Goal: Feedback & Contribution: Contribute content

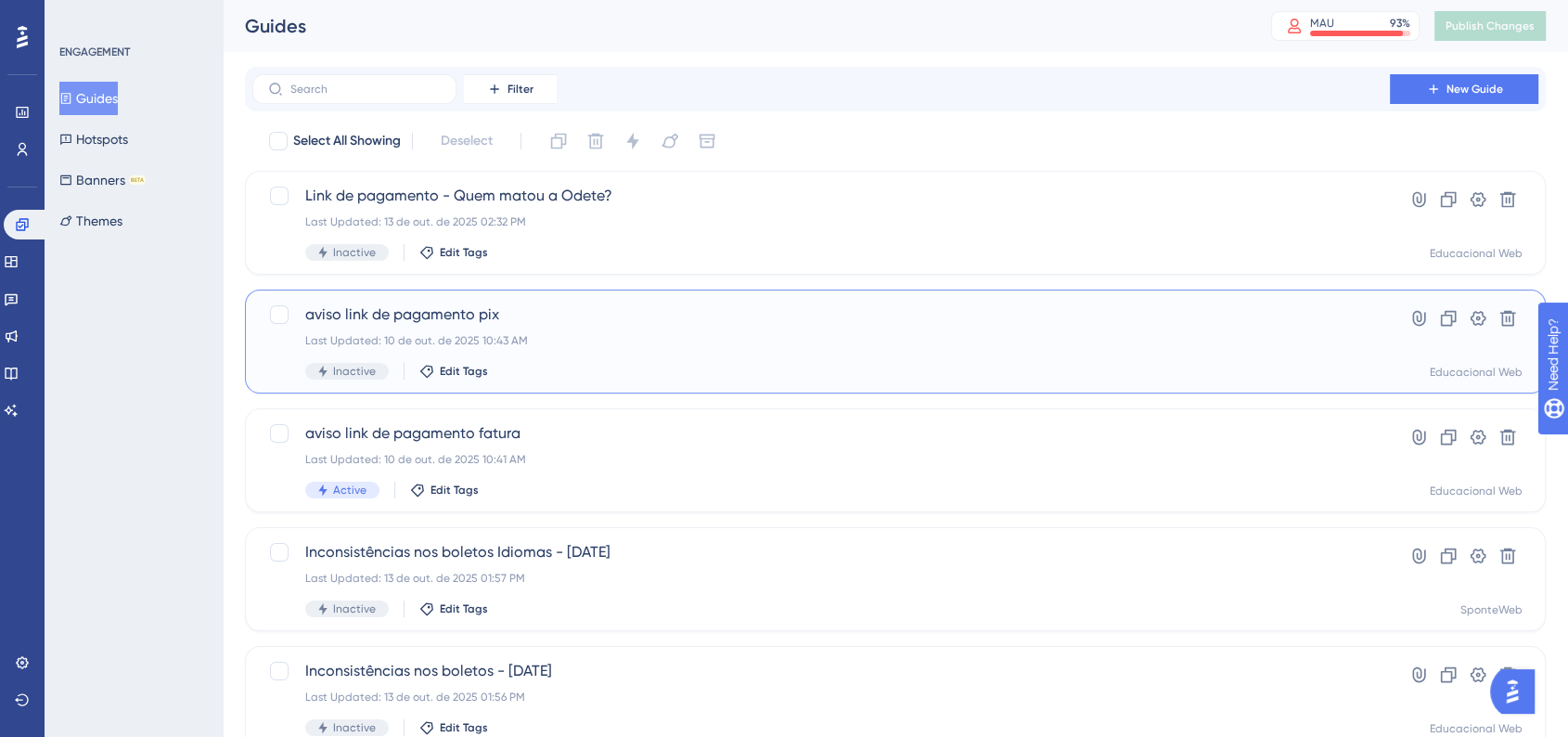
click at [795, 291] on div "aviso link de pagamento pix Last Updated: 10 de out. de 2025 10:43 AM Inactive …" at bounding box center [895, 341] width 1300 height 104
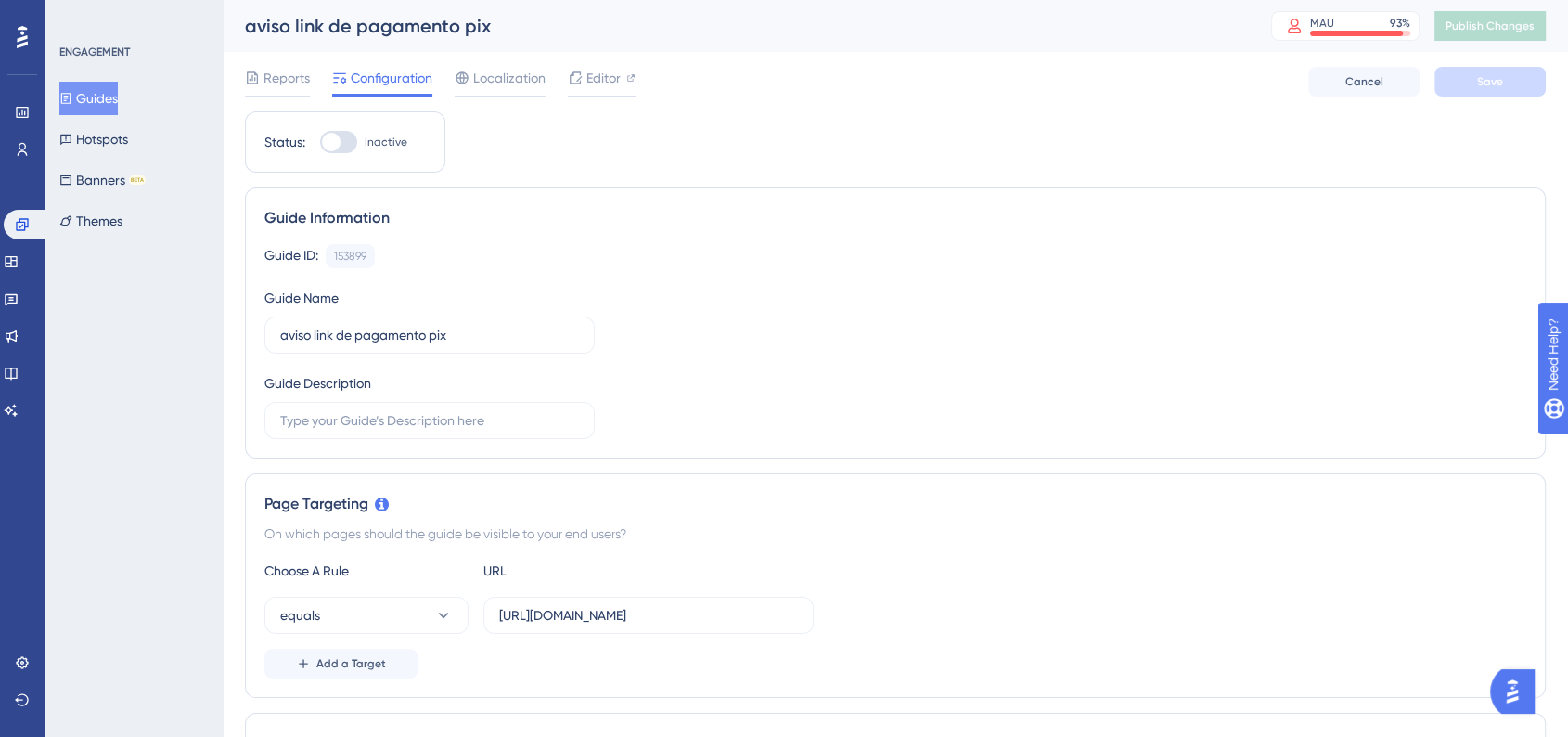
click at [103, 99] on button "Guides" at bounding box center [88, 98] width 58 height 34
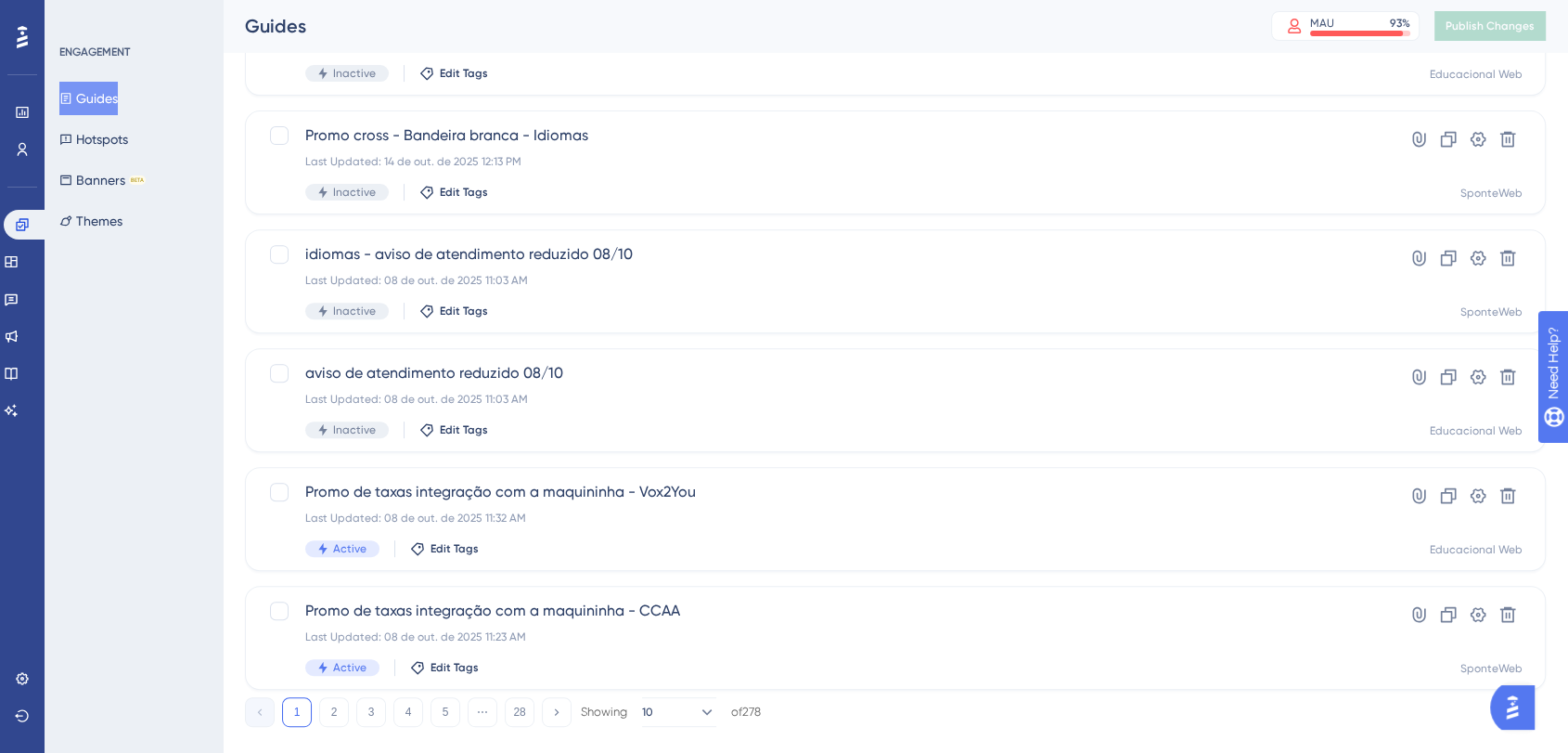
scroll to position [687, 0]
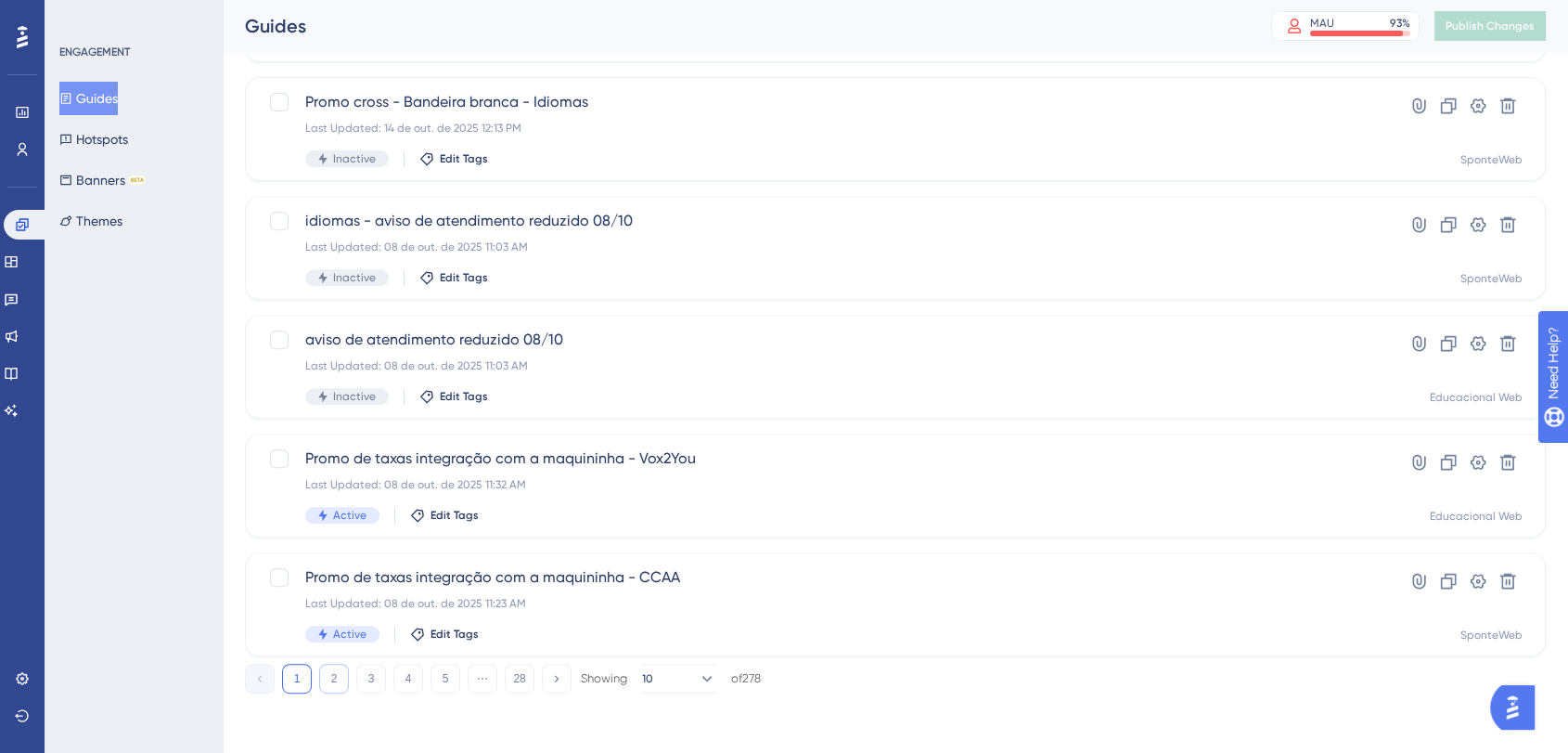
click at [339, 682] on button "2" at bounding box center [334, 678] width 30 height 30
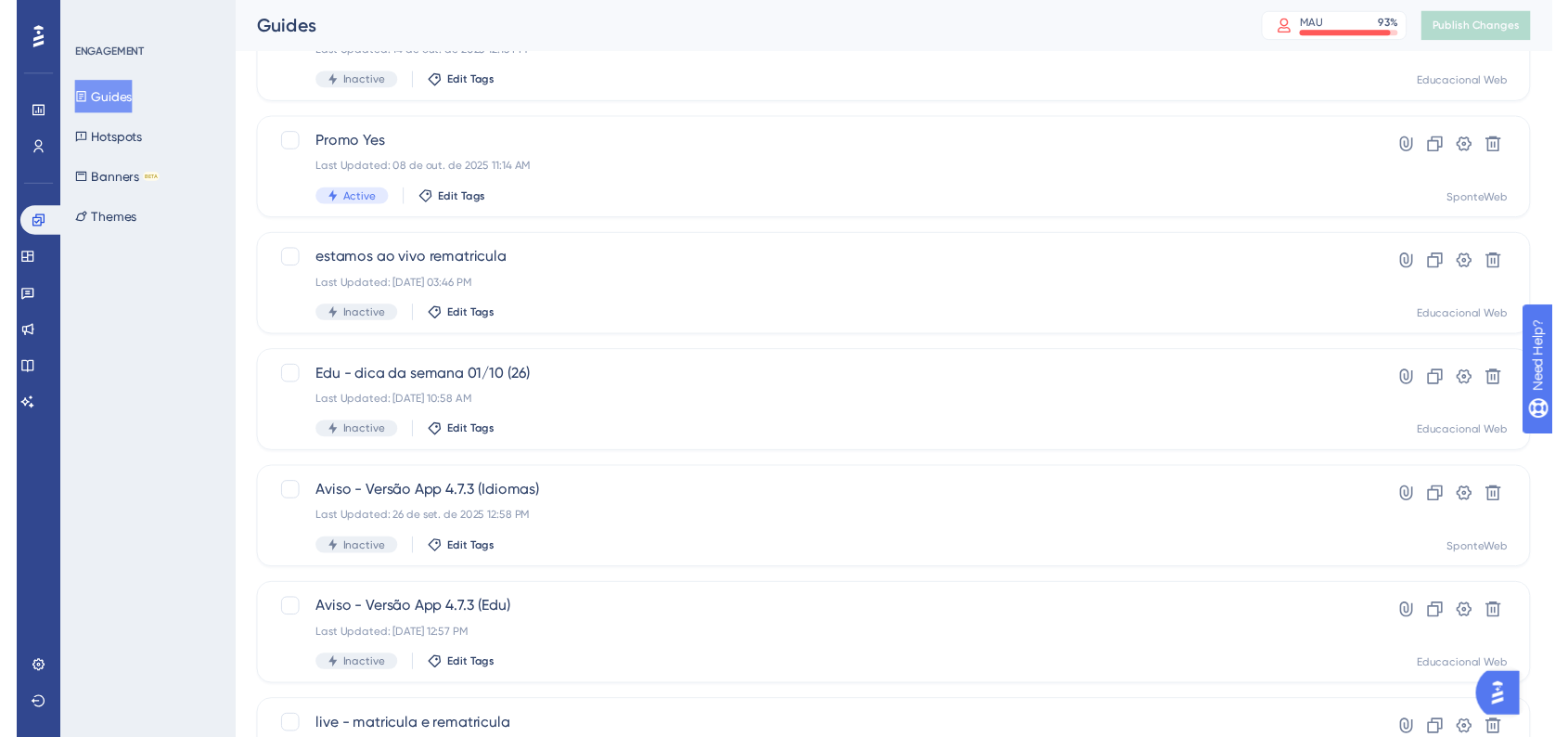
scroll to position [0, 0]
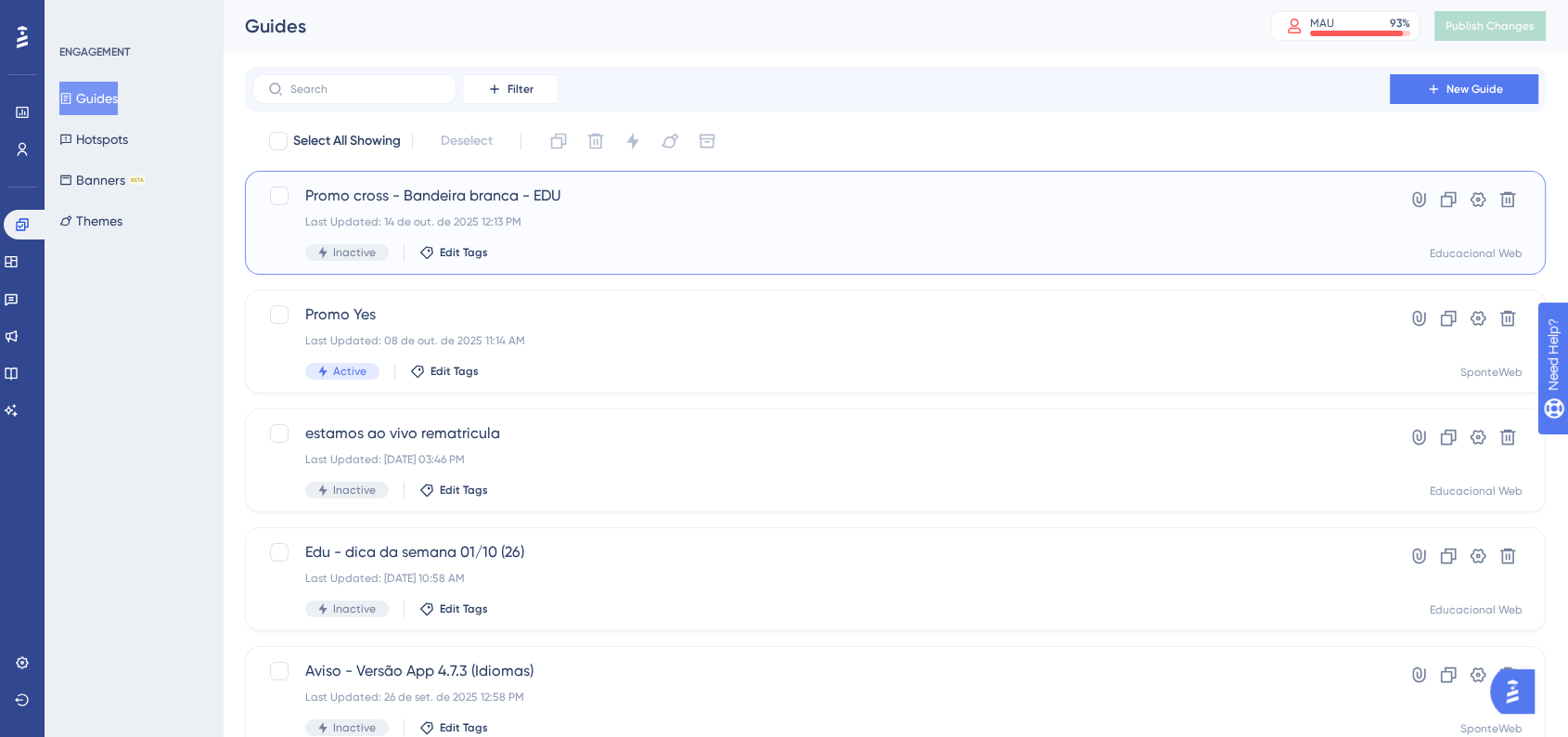
click at [530, 214] on div "Last Updated: 14 de out. de 2025 12:13 PM" at bounding box center [821, 222] width 1032 height 15
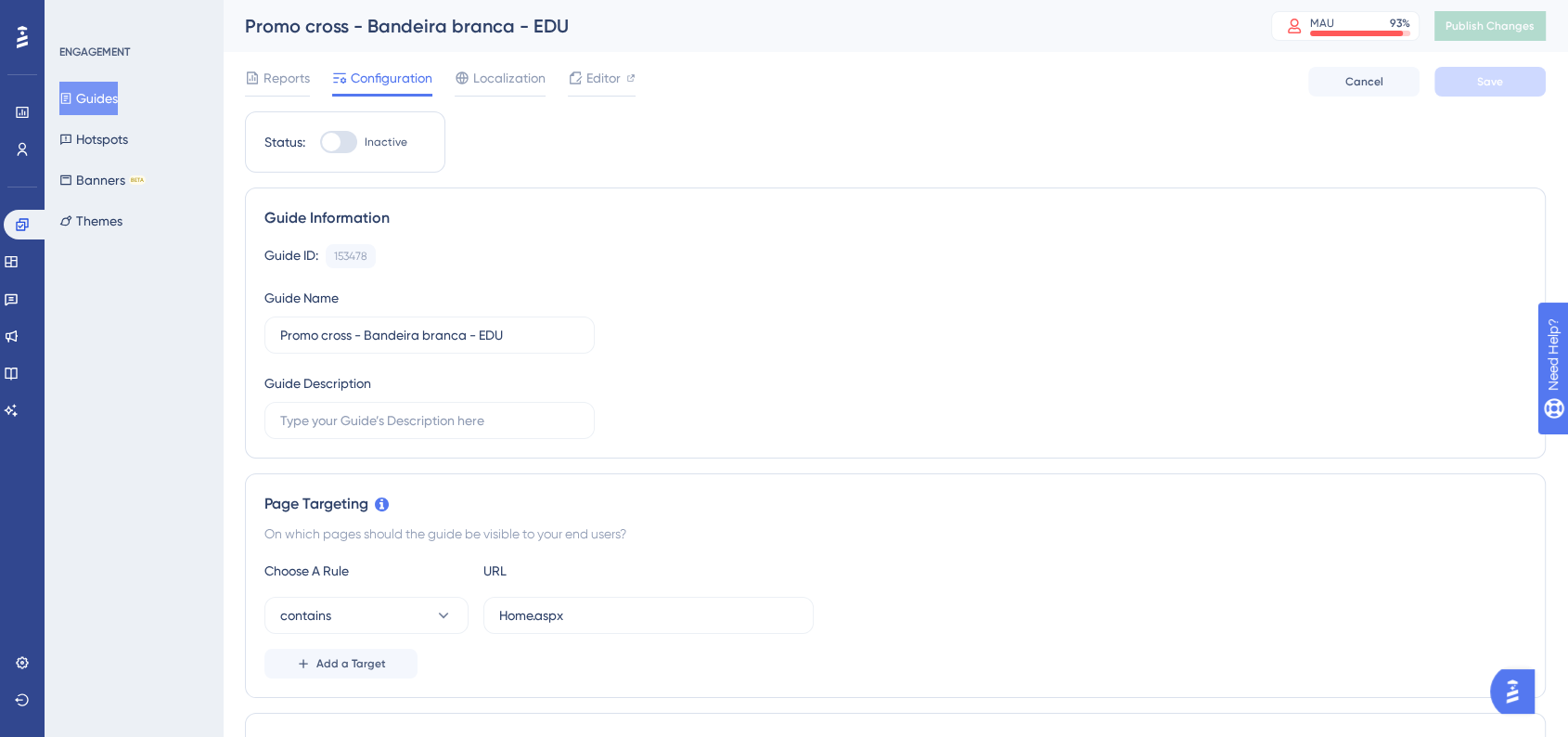
click at [339, 153] on div at bounding box center [339, 142] width 37 height 22
click at [320, 143] on input "Inactive" at bounding box center [319, 142] width 1 height 1
checkbox input "true"
click at [1498, 83] on span "Save" at bounding box center [1490, 81] width 26 height 15
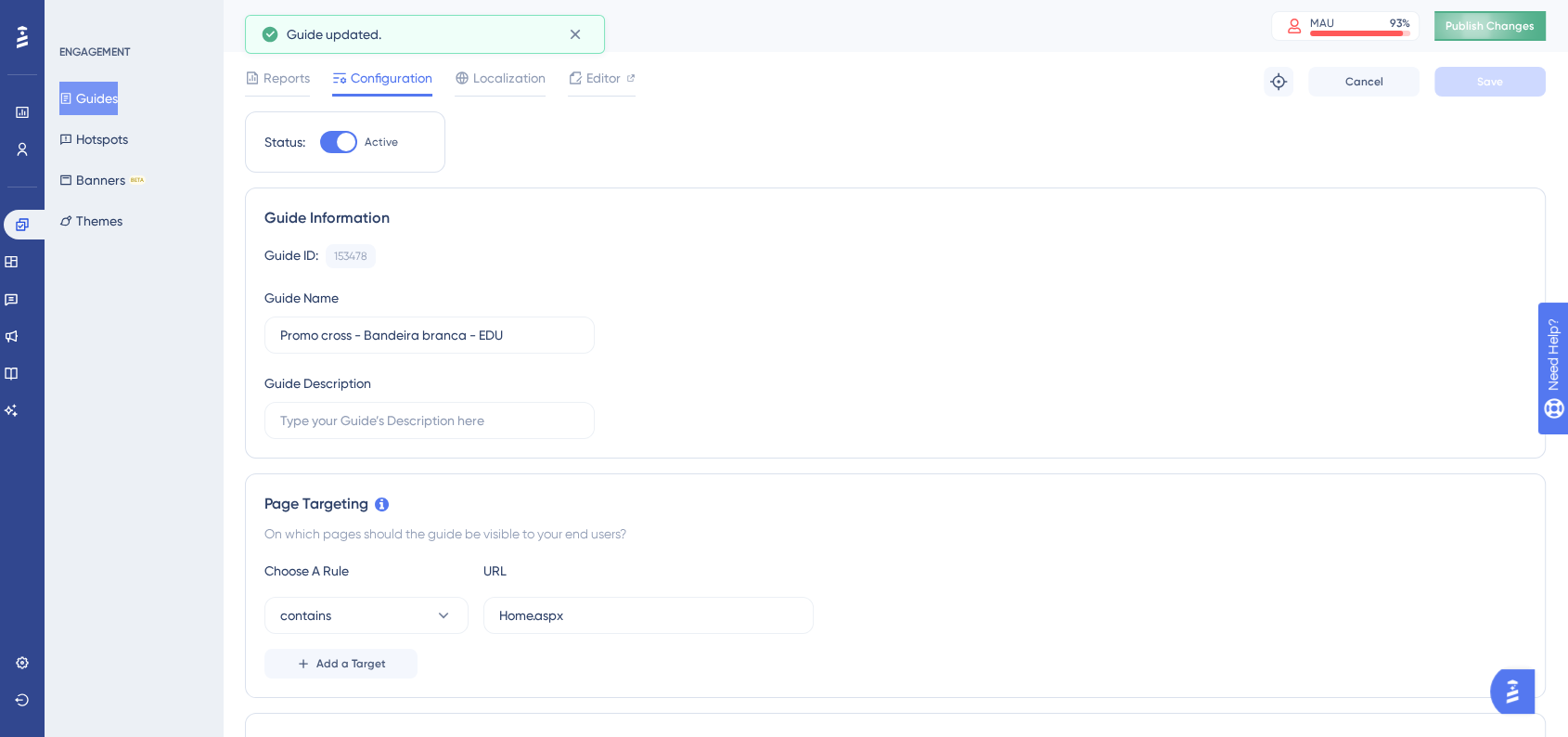
click at [1533, 29] on span "Publish Changes" at bounding box center [1489, 26] width 89 height 15
click at [118, 100] on button "Guides" at bounding box center [88, 98] width 58 height 34
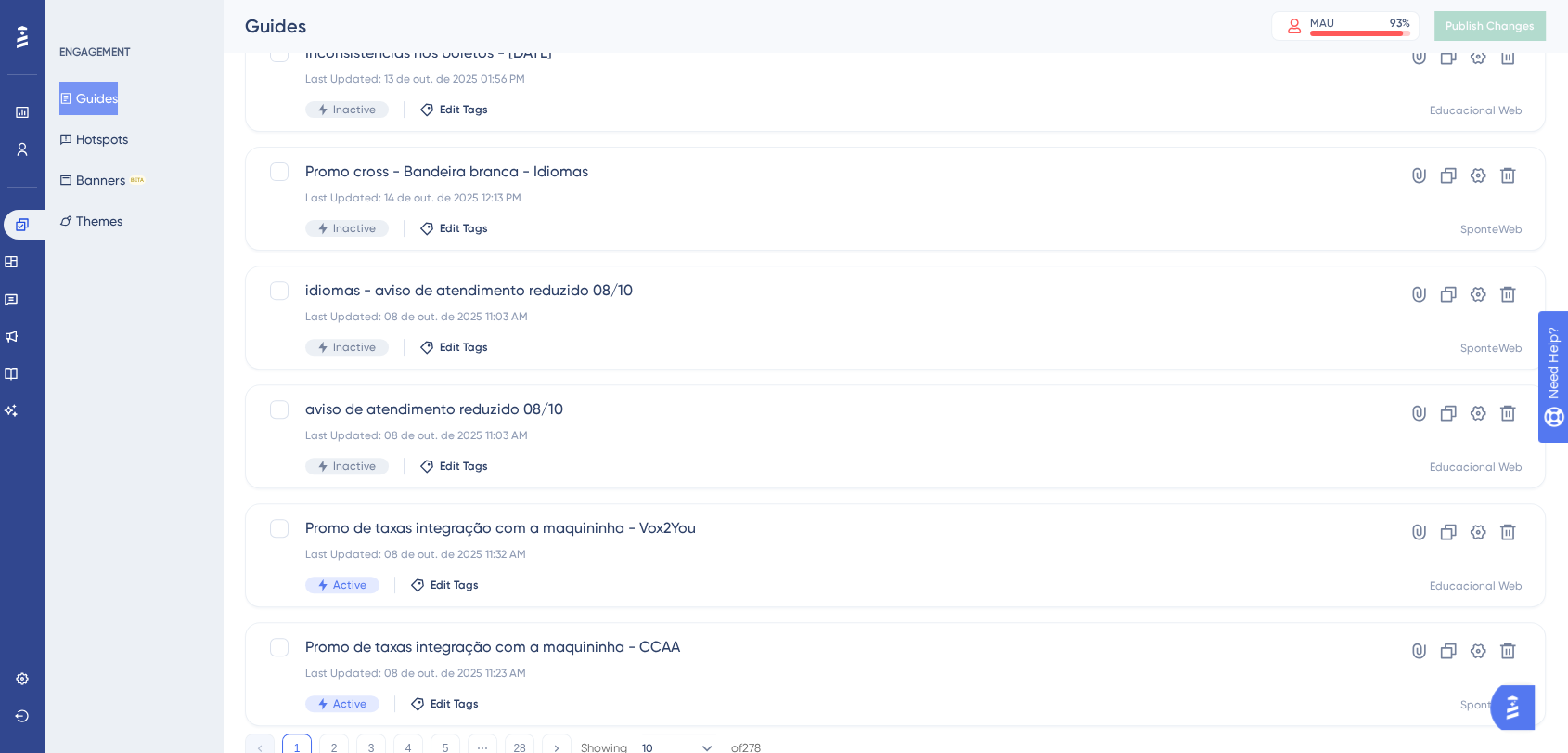
scroll to position [687, 0]
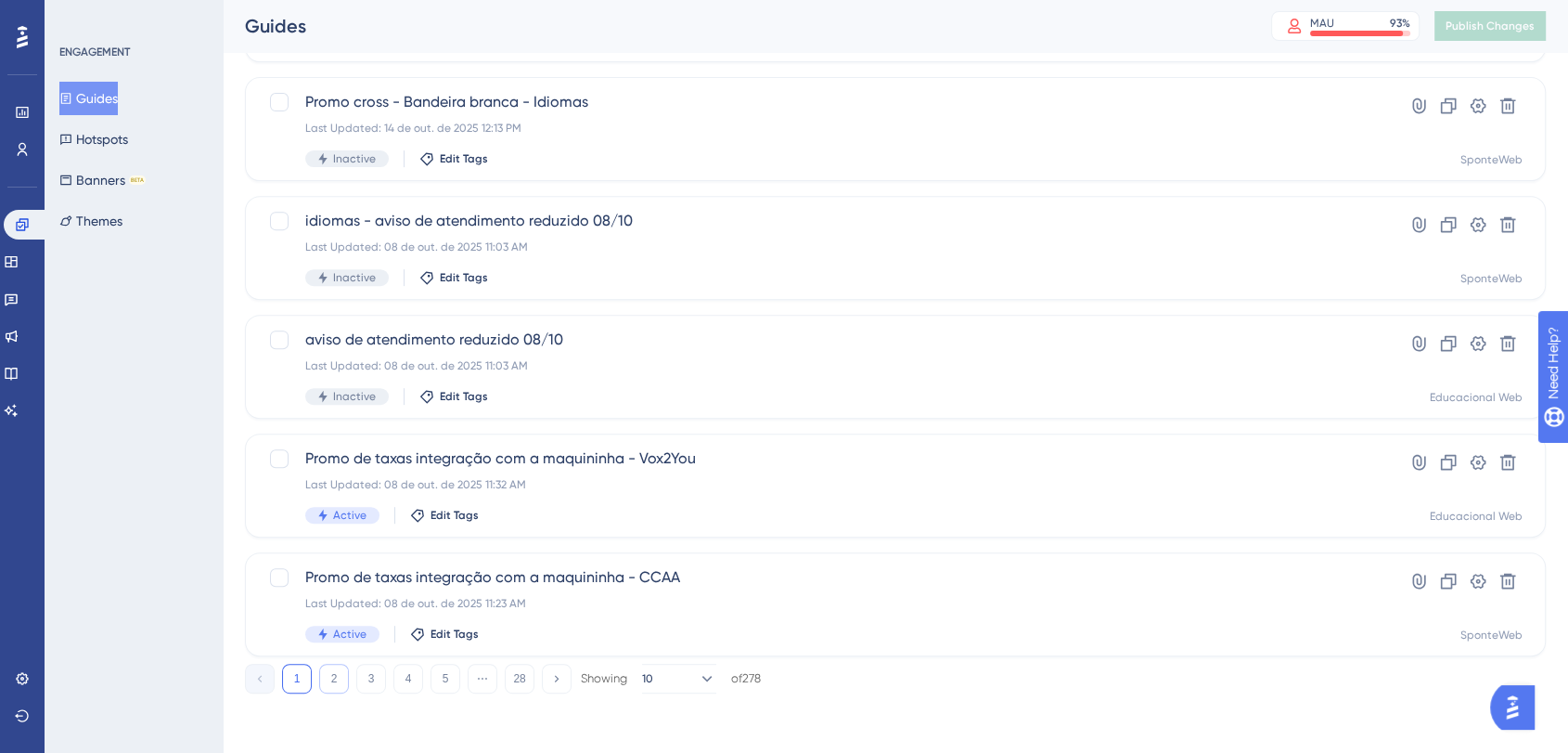
click at [332, 677] on button "2" at bounding box center [334, 678] width 30 height 30
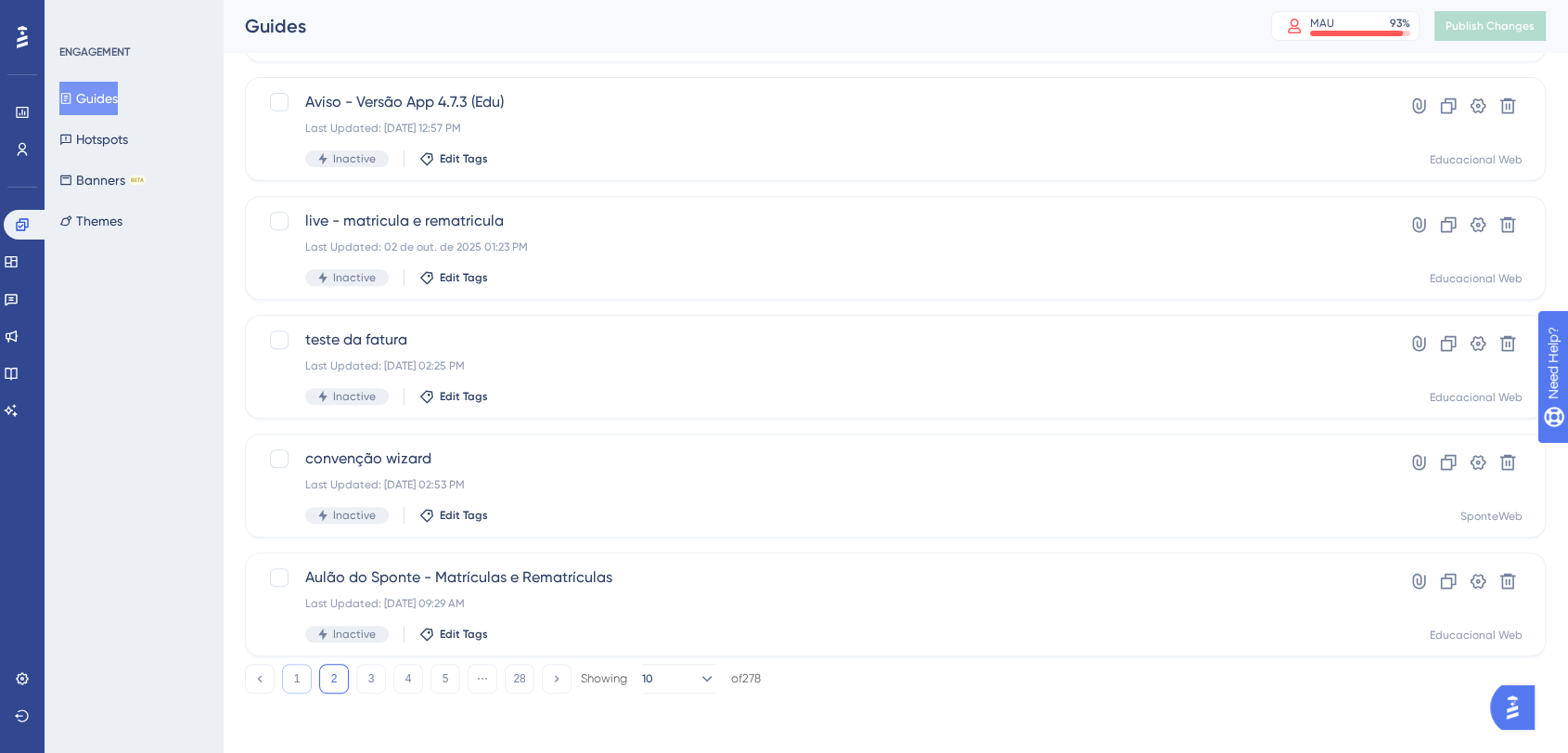
click at [302, 679] on button "1" at bounding box center [297, 678] width 30 height 30
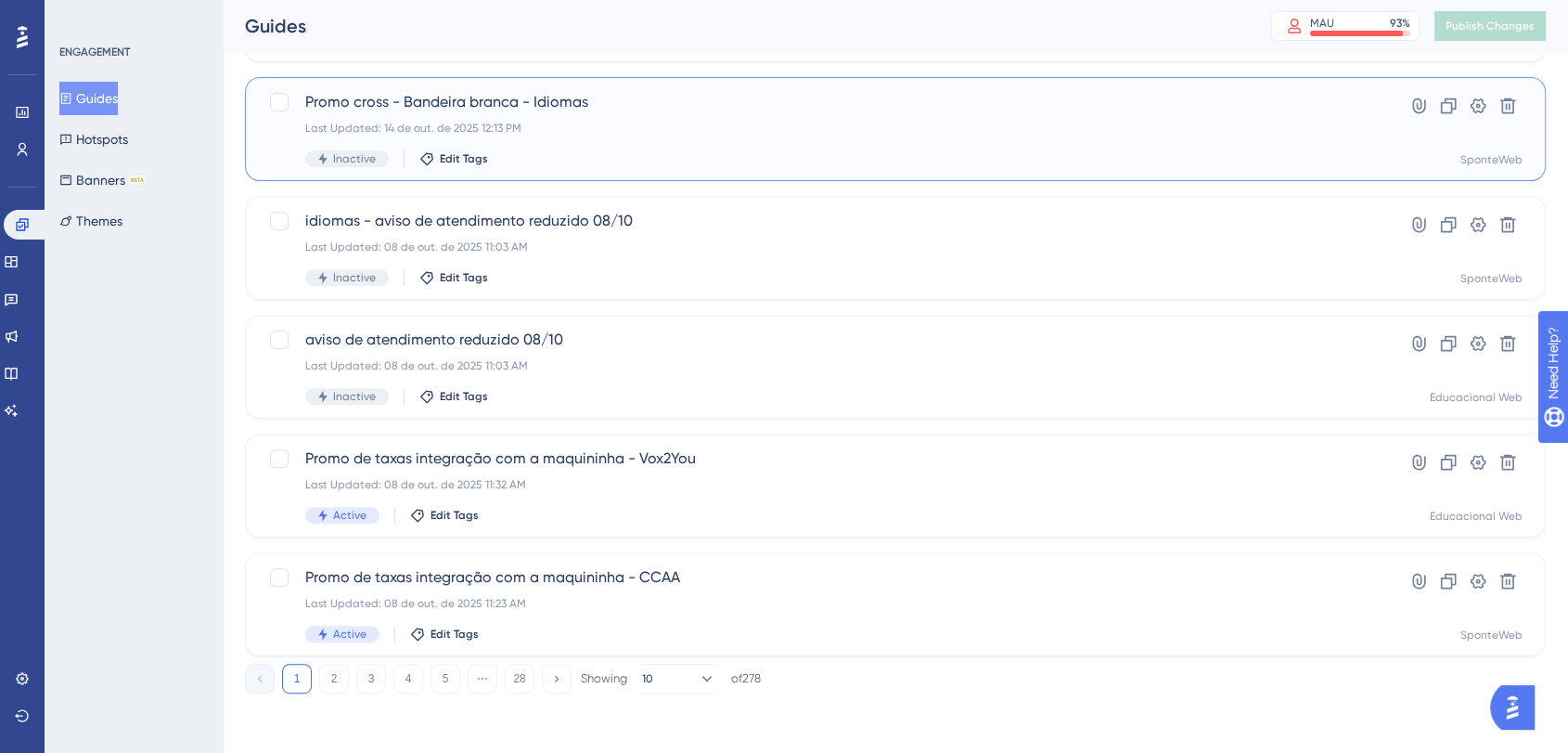
click at [550, 135] on div "Last Updated: 14 de out. de 2025 12:13 PM" at bounding box center [821, 128] width 1032 height 15
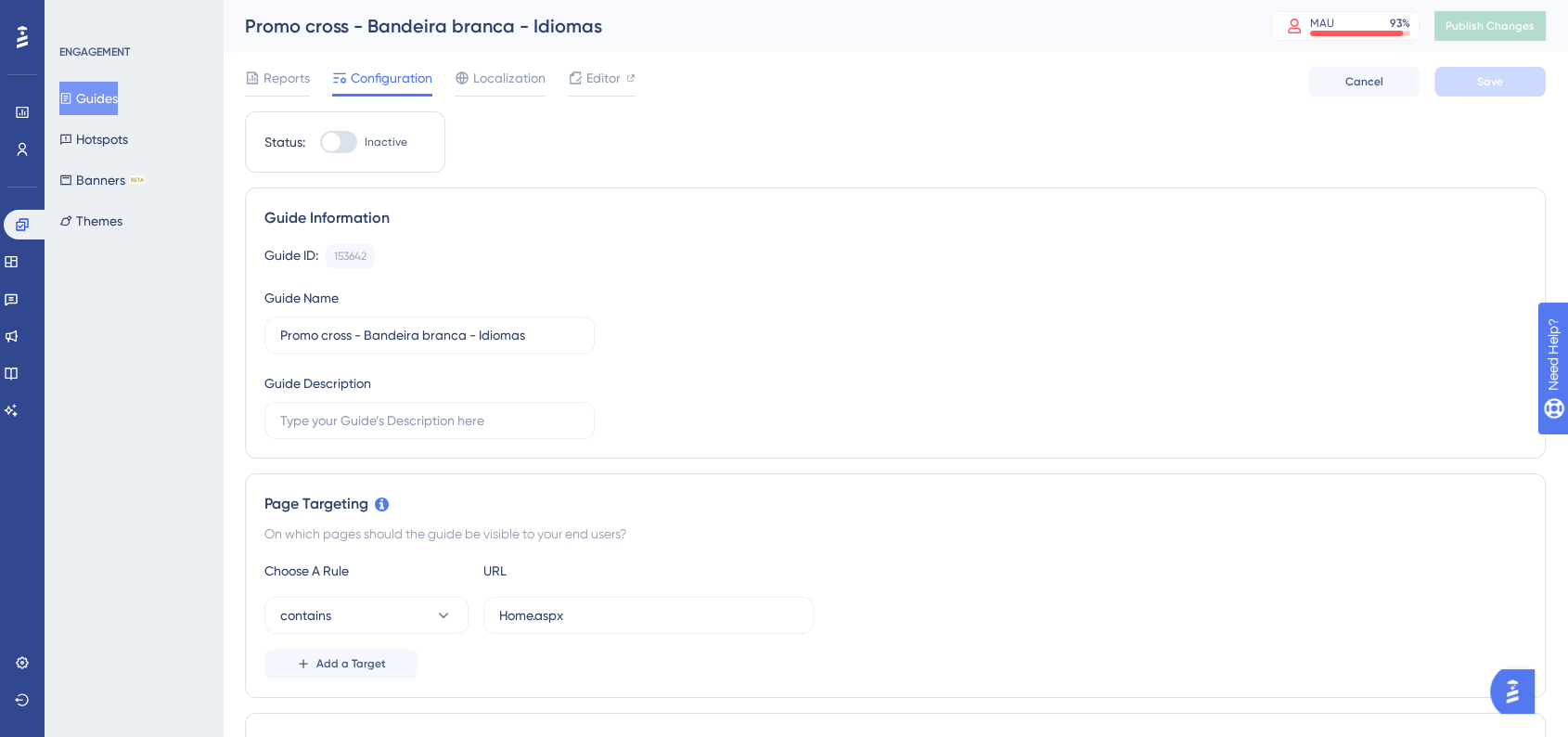
click at [349, 145] on div at bounding box center [339, 142] width 37 height 22
click at [320, 143] on input "Inactive" at bounding box center [319, 142] width 1 height 1
checkbox input "true"
click at [1483, 77] on span "Save" at bounding box center [1490, 81] width 26 height 15
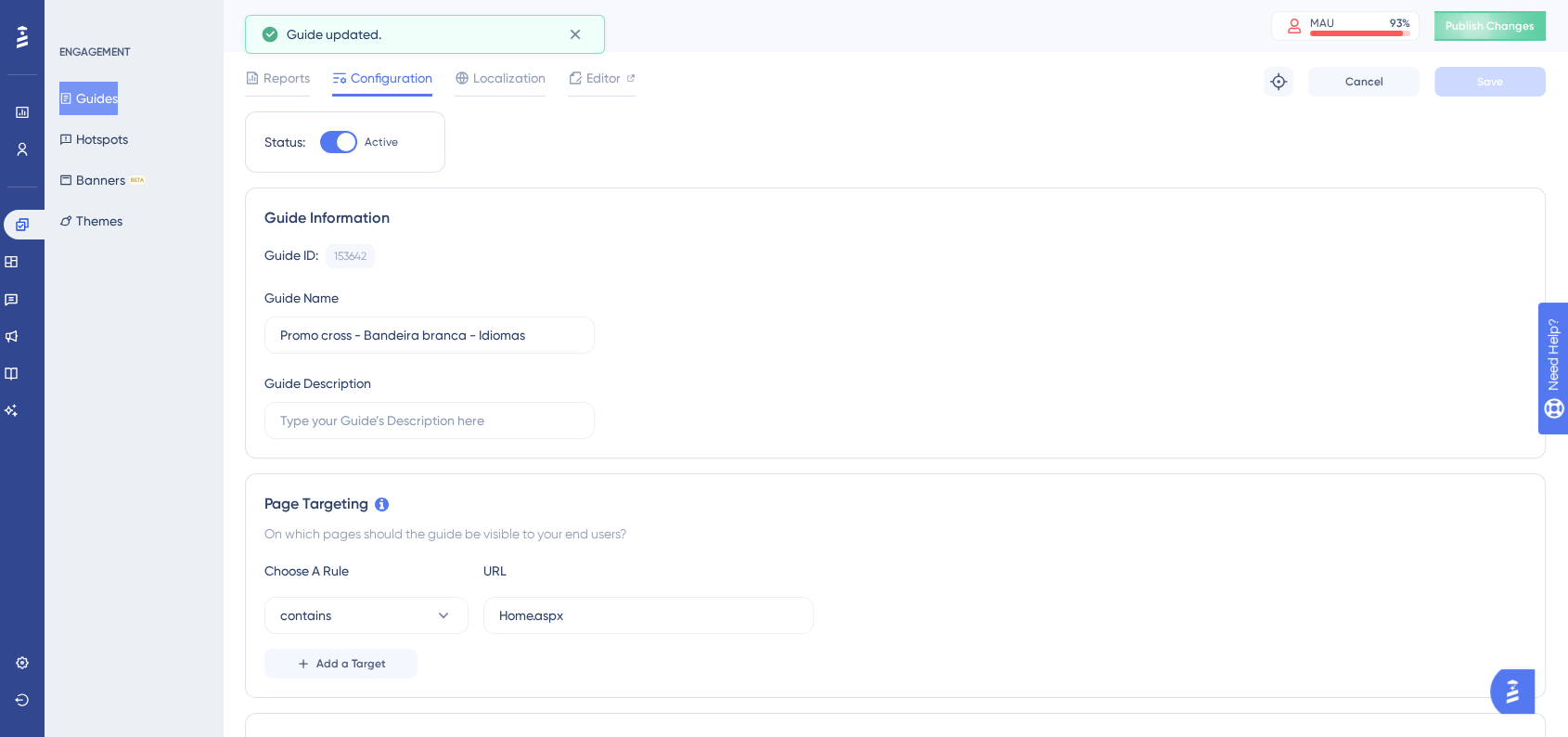
click at [1502, 37] on button "Publish Changes" at bounding box center [1489, 26] width 111 height 30
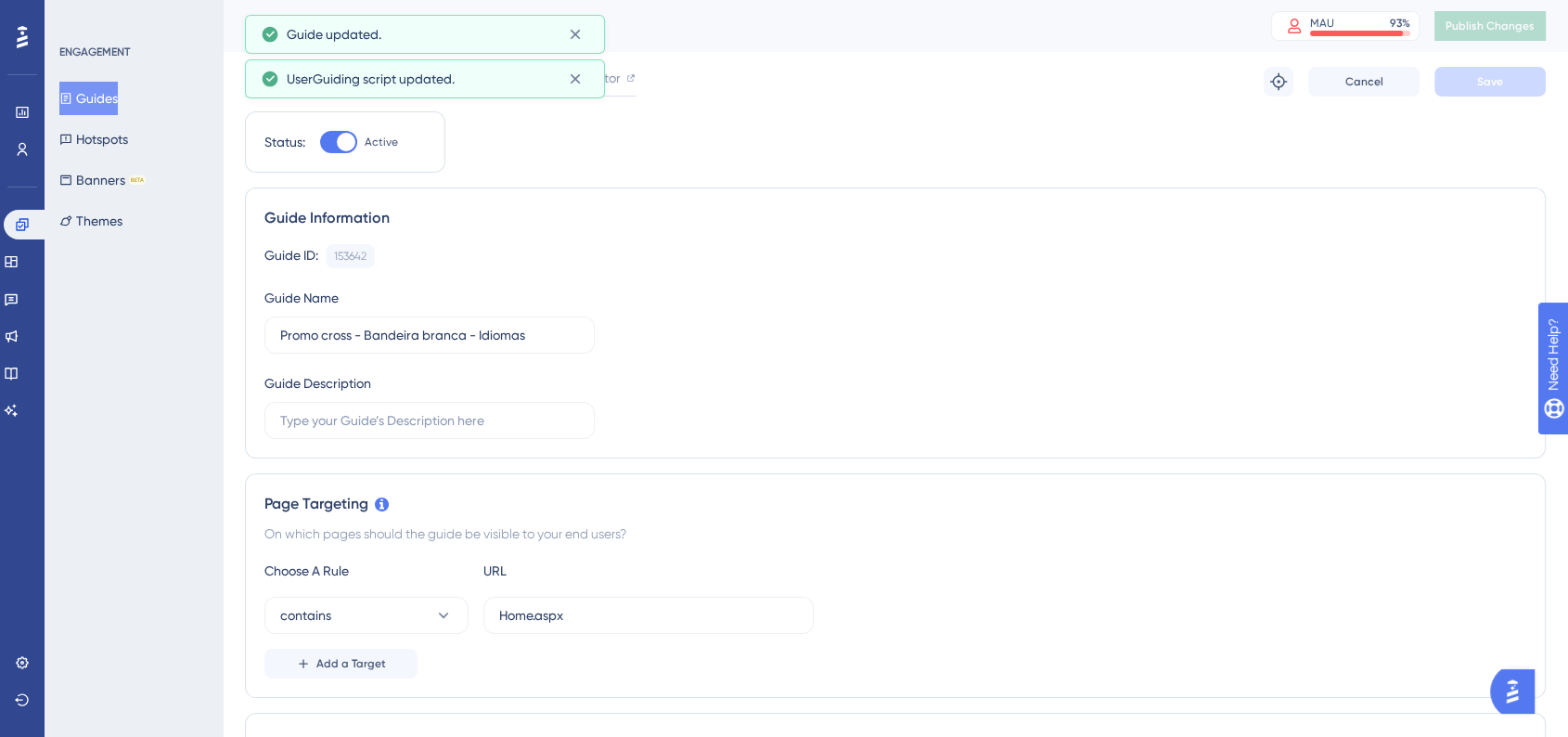
click at [118, 99] on button "Guides" at bounding box center [88, 98] width 58 height 34
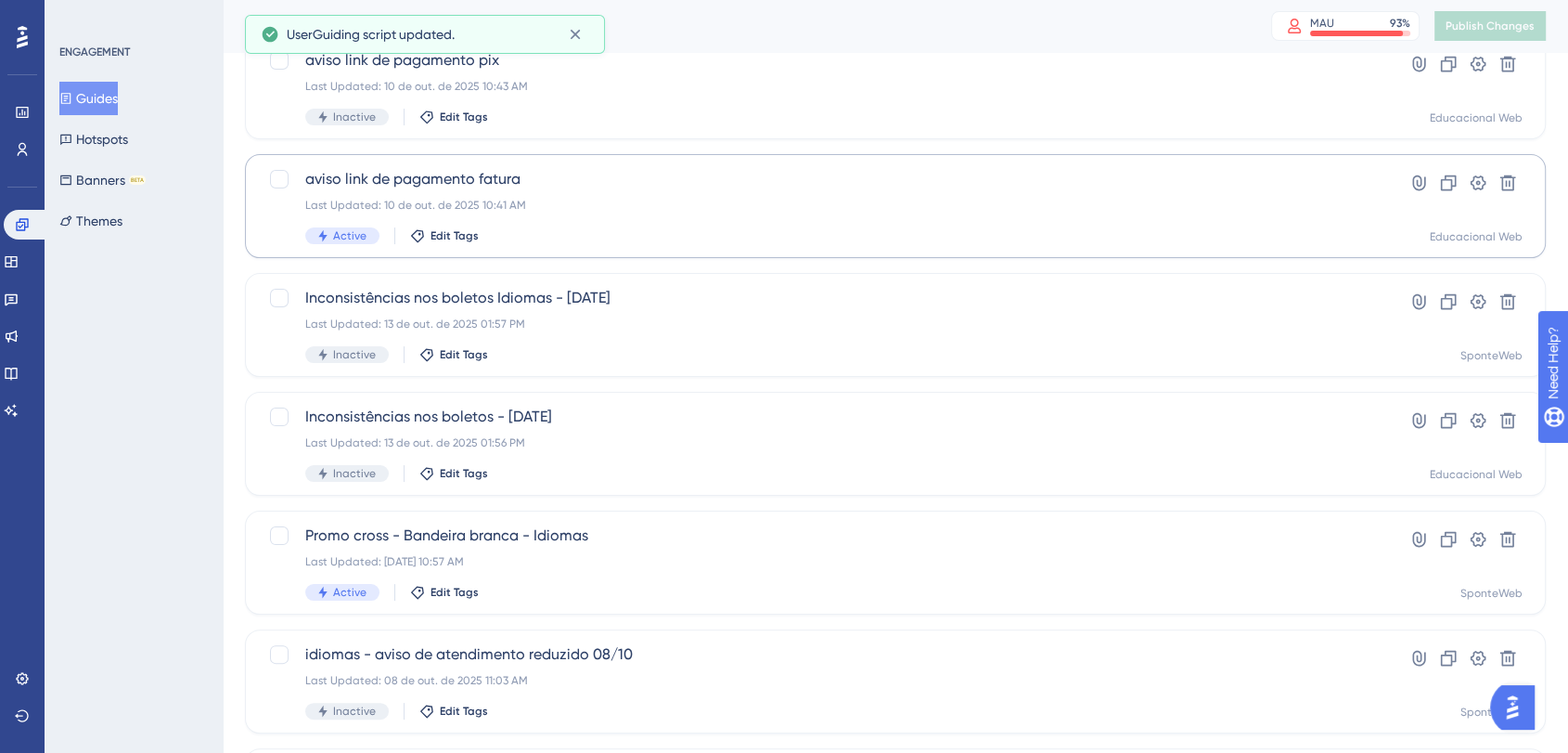
scroll to position [412, 0]
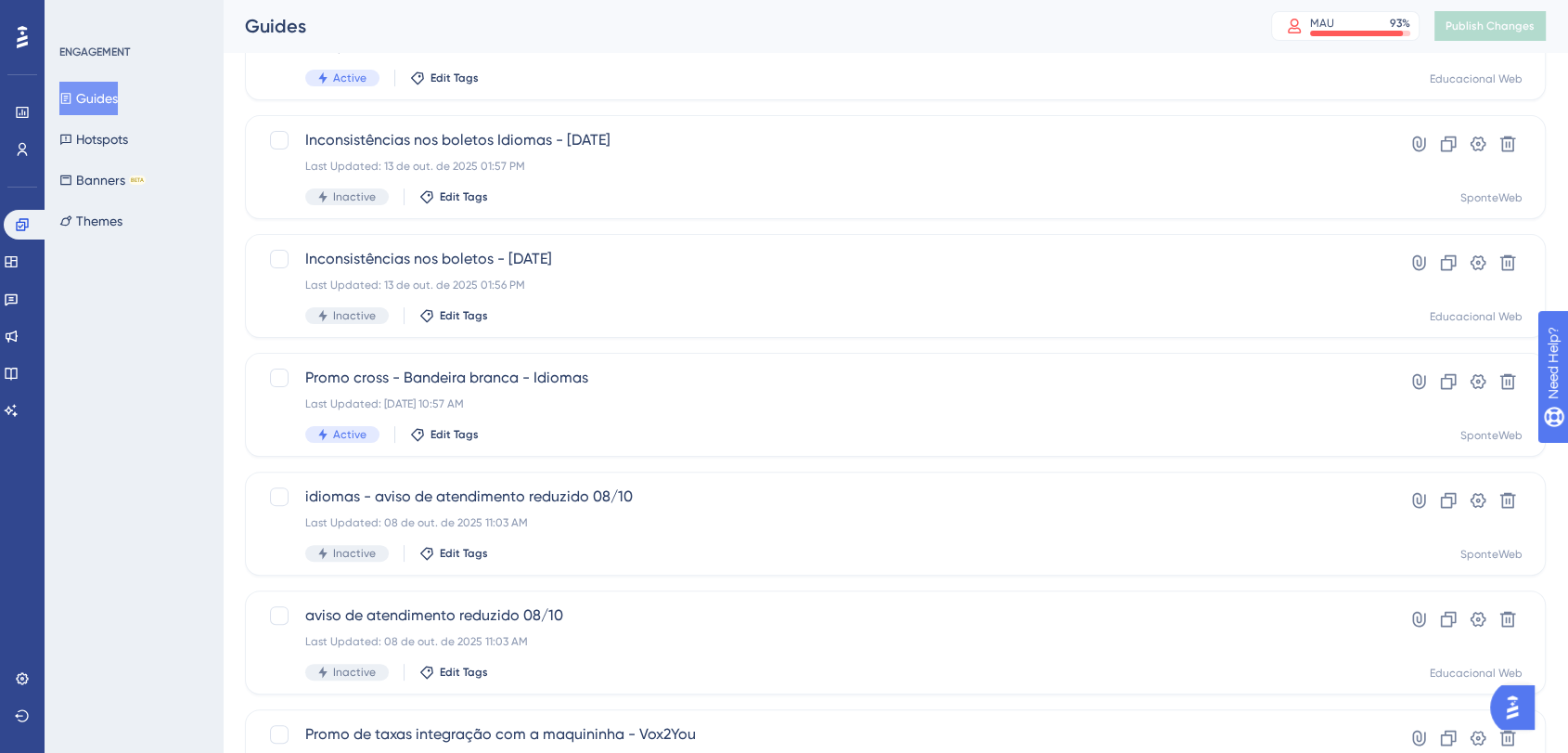
click at [148, 423] on div "ENGAGEMENT Guides Hotspots Banners BETA Themes" at bounding box center [134, 376] width 178 height 753
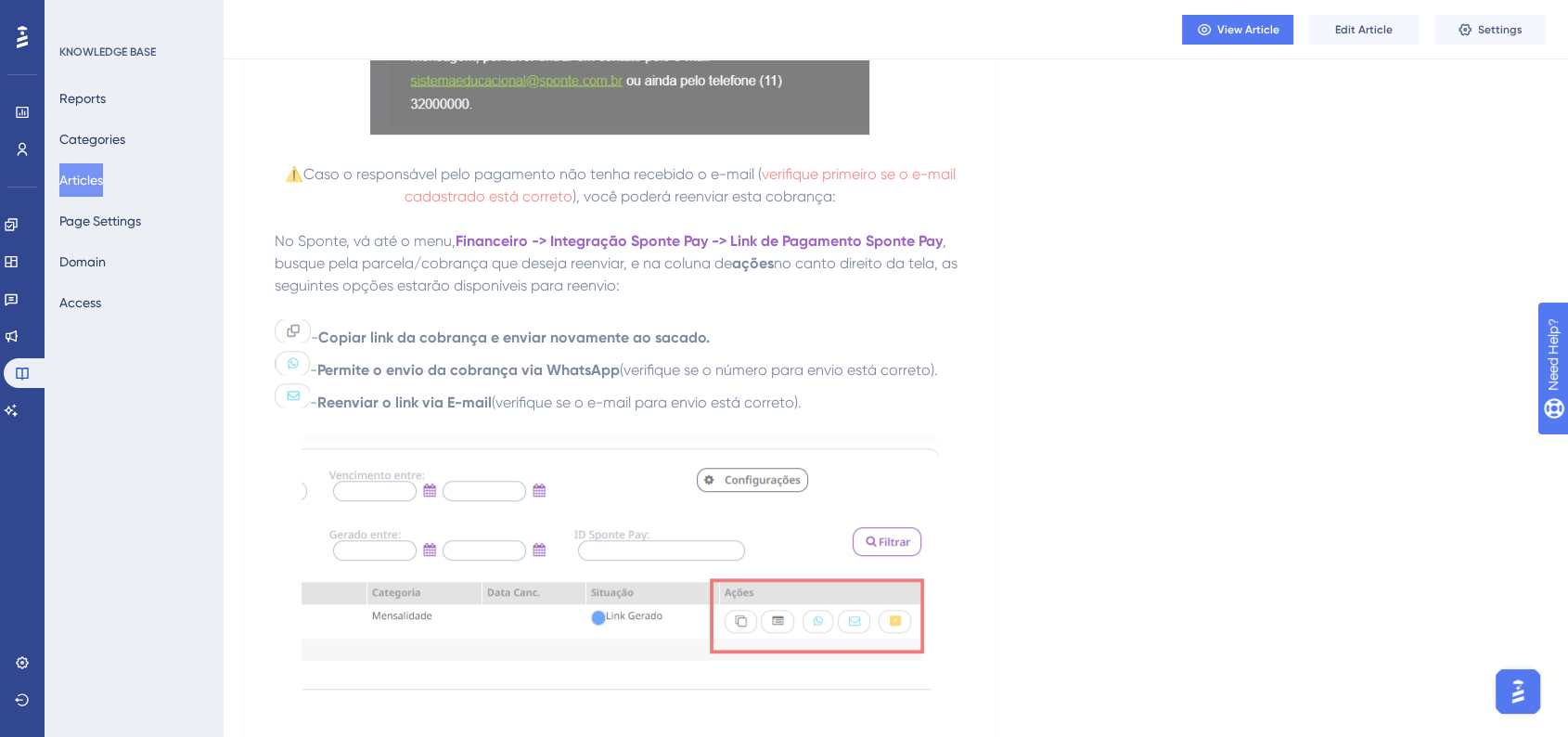
scroll to position [1237, 0]
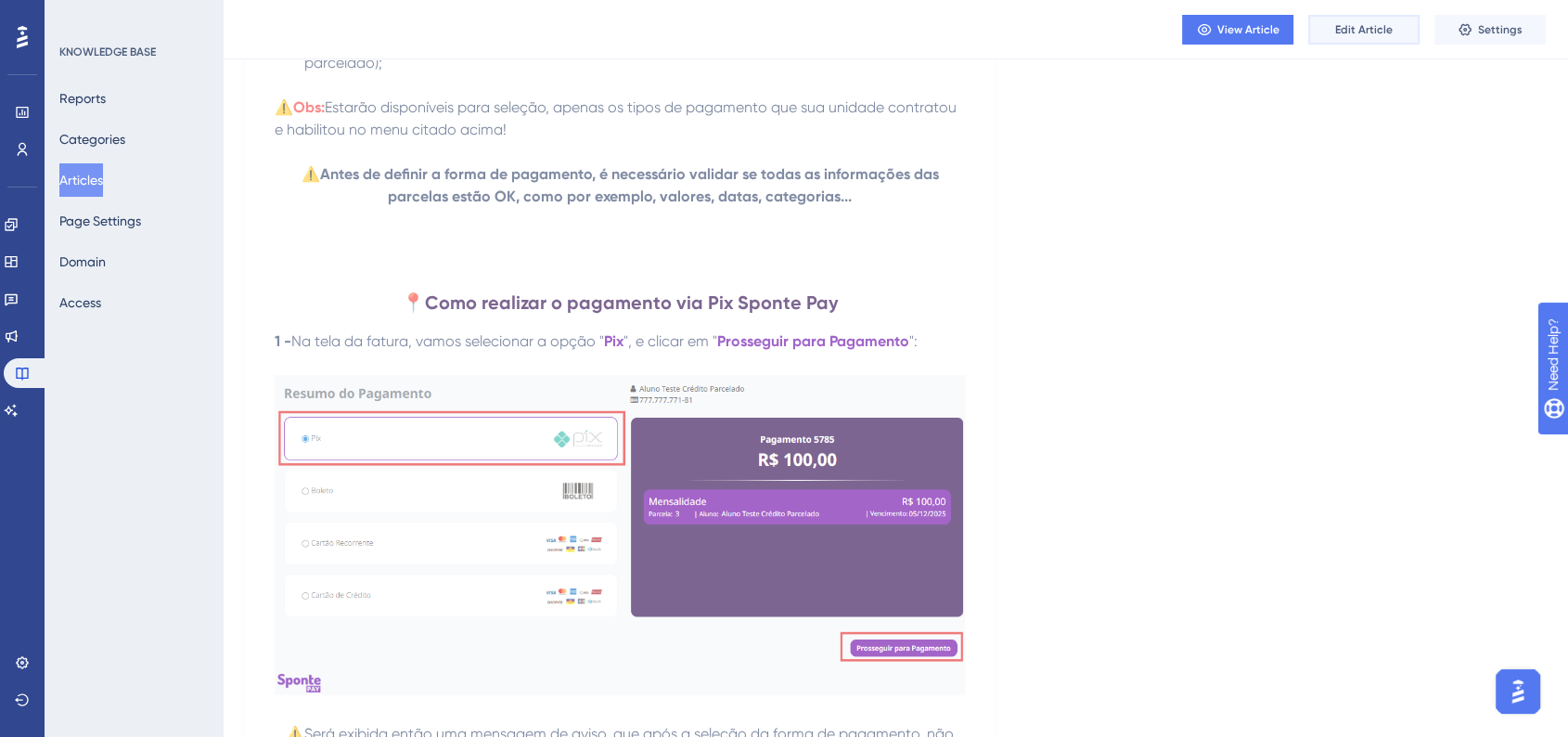
click at [1357, 26] on span "Edit Article" at bounding box center [1363, 30] width 57 height 15
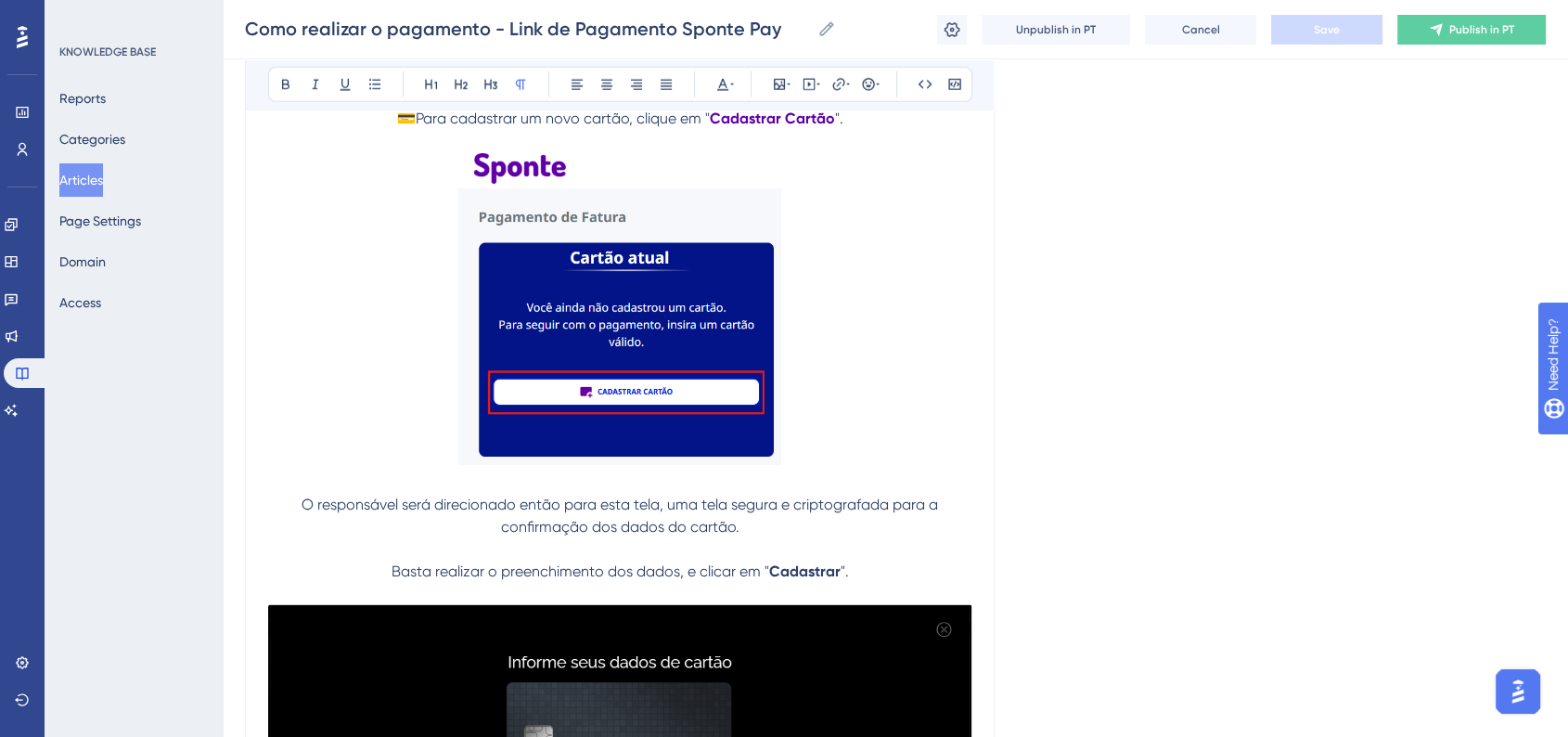
scroll to position [12200, 0]
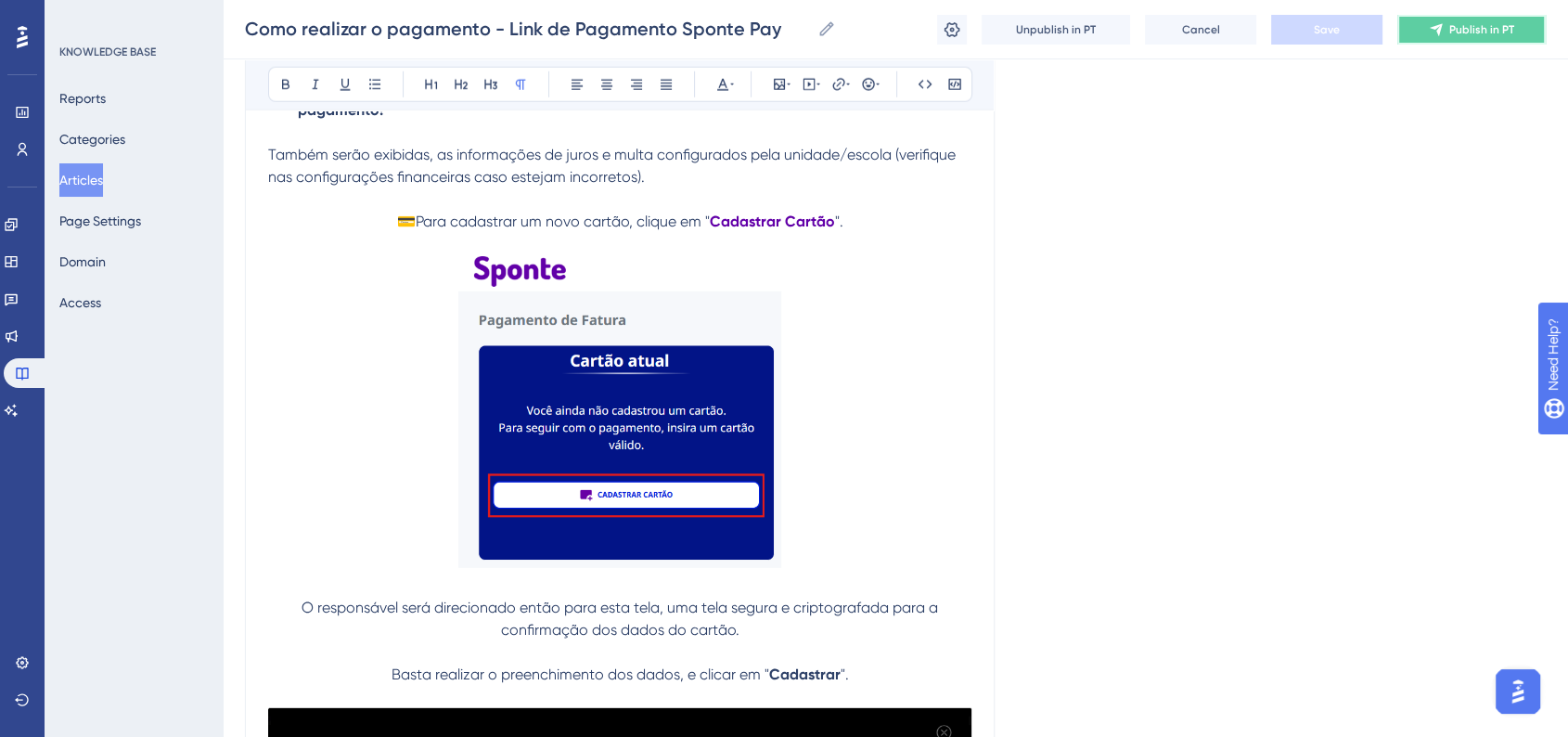
click at [1429, 36] on icon at bounding box center [1436, 30] width 15 height 15
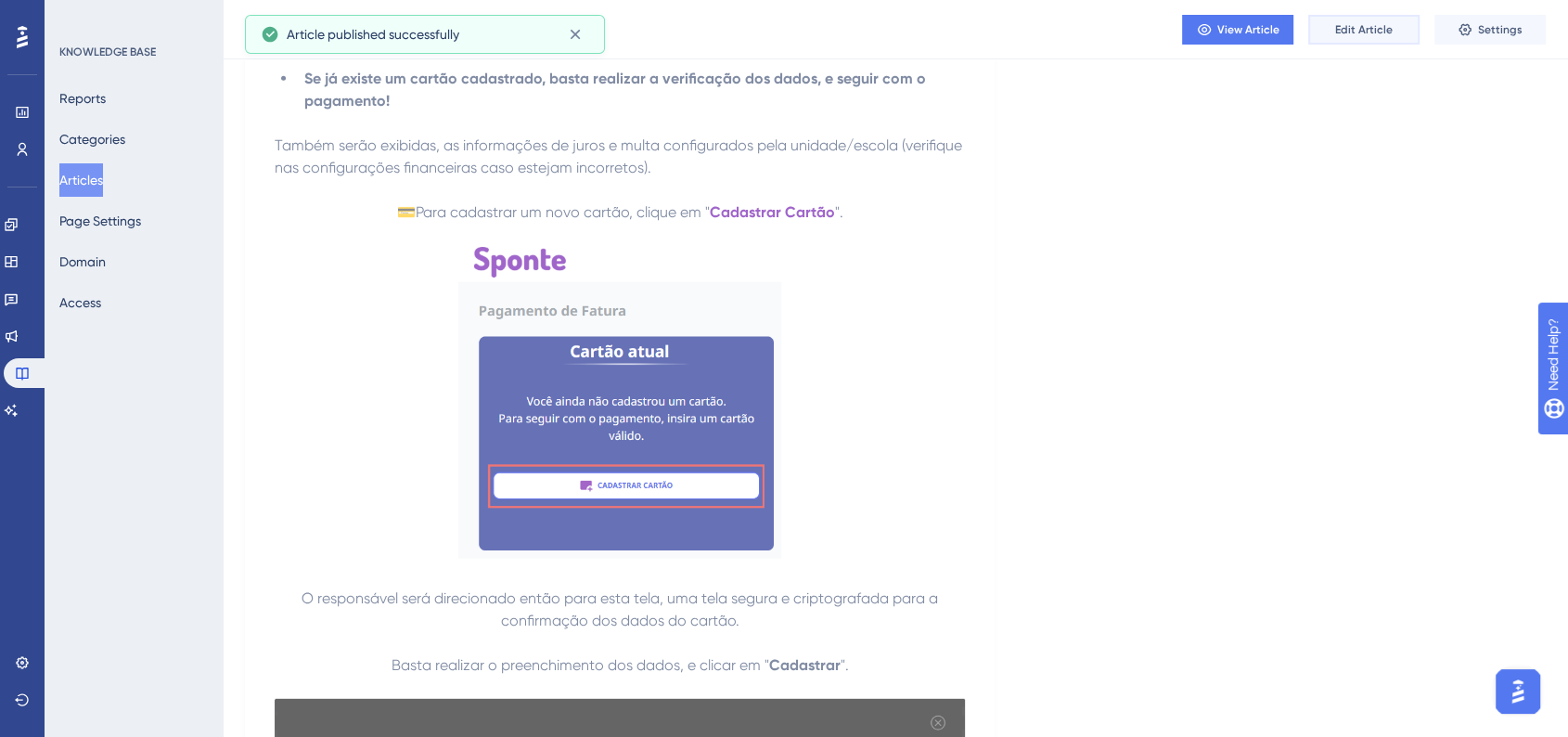
click at [1375, 31] on span "Edit Article" at bounding box center [1363, 30] width 57 height 15
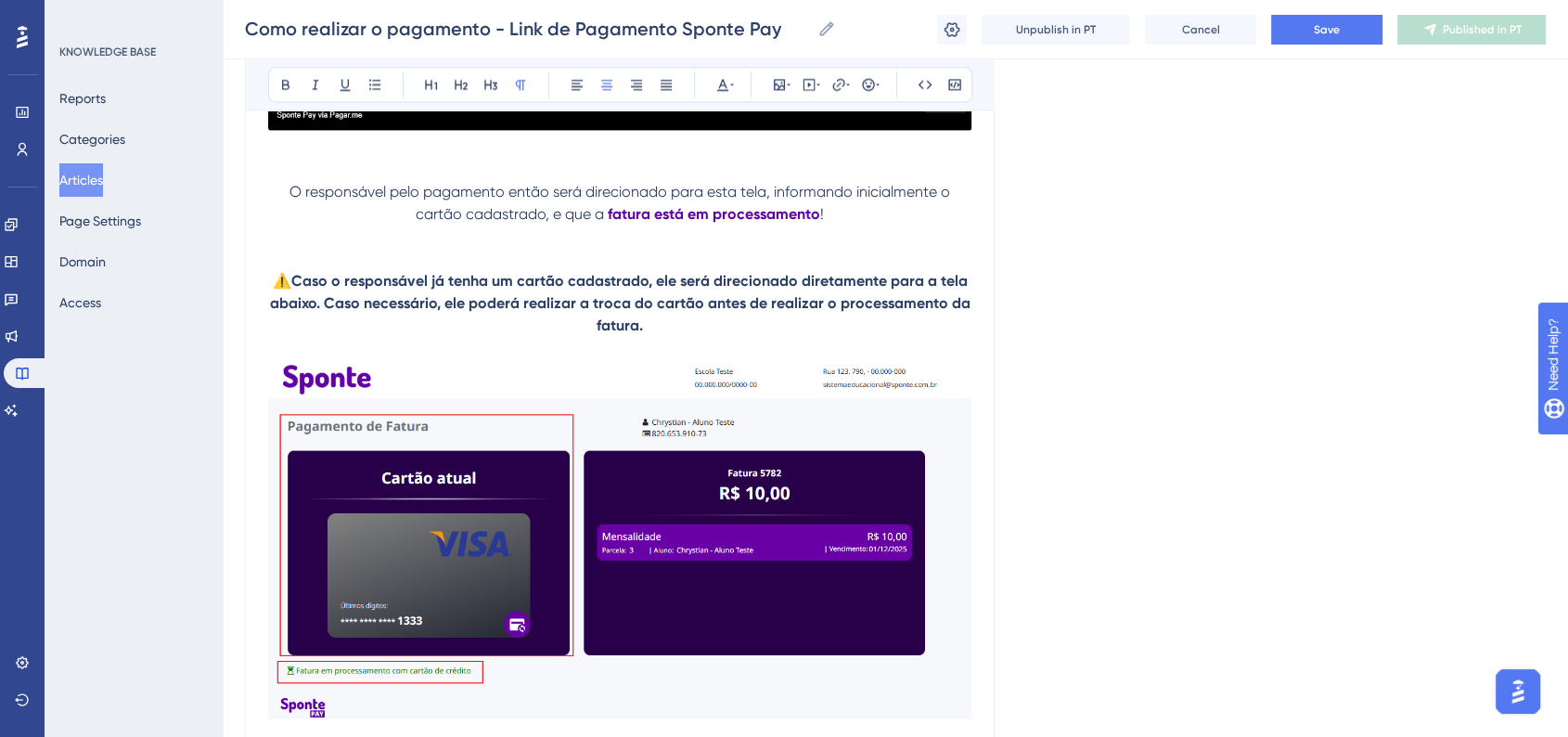
scroll to position [9933, 0]
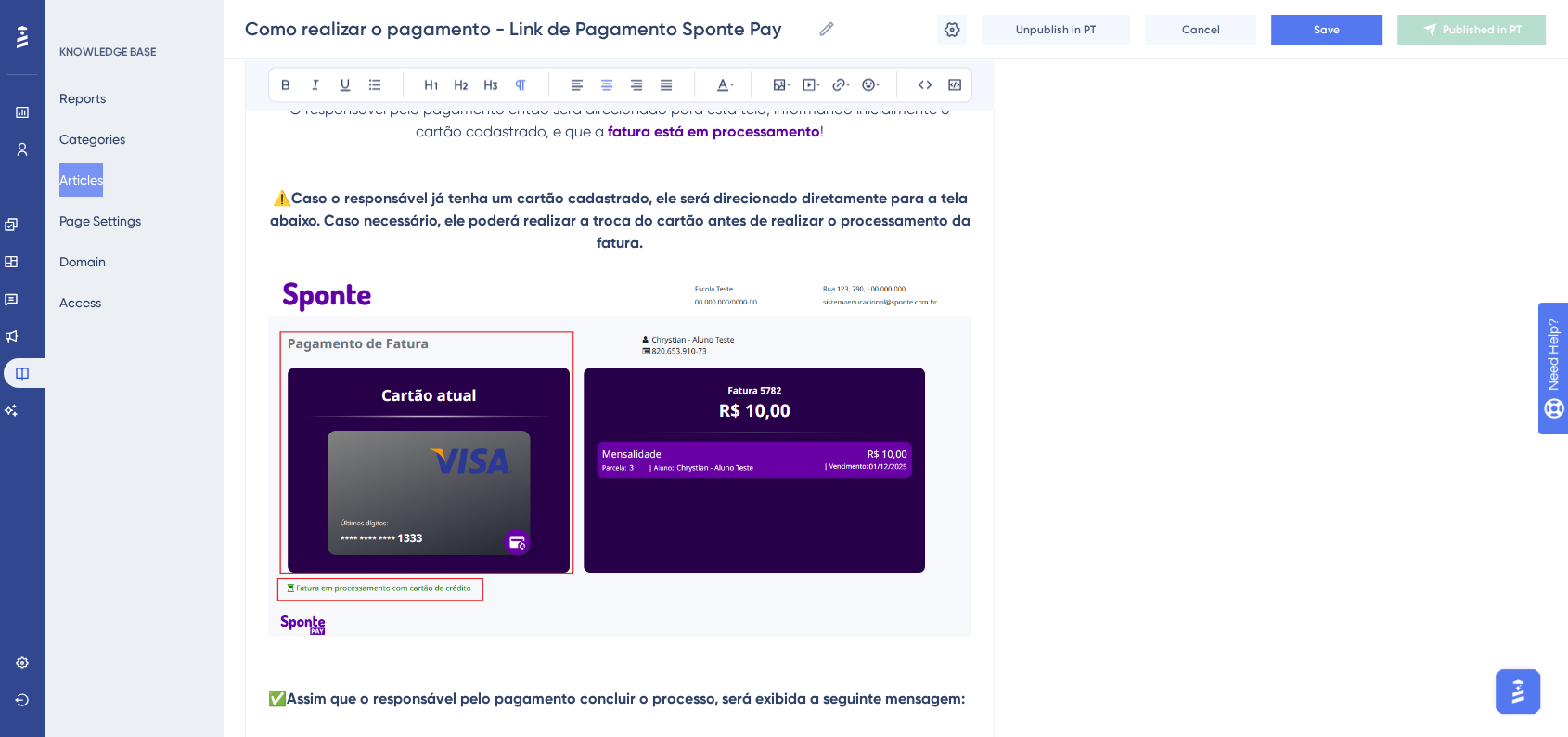
drag, startPoint x: 572, startPoint y: 446, endPoint x: 624, endPoint y: 464, distance: 55.0
click at [573, 447] on img at bounding box center [619, 455] width 703 height 359
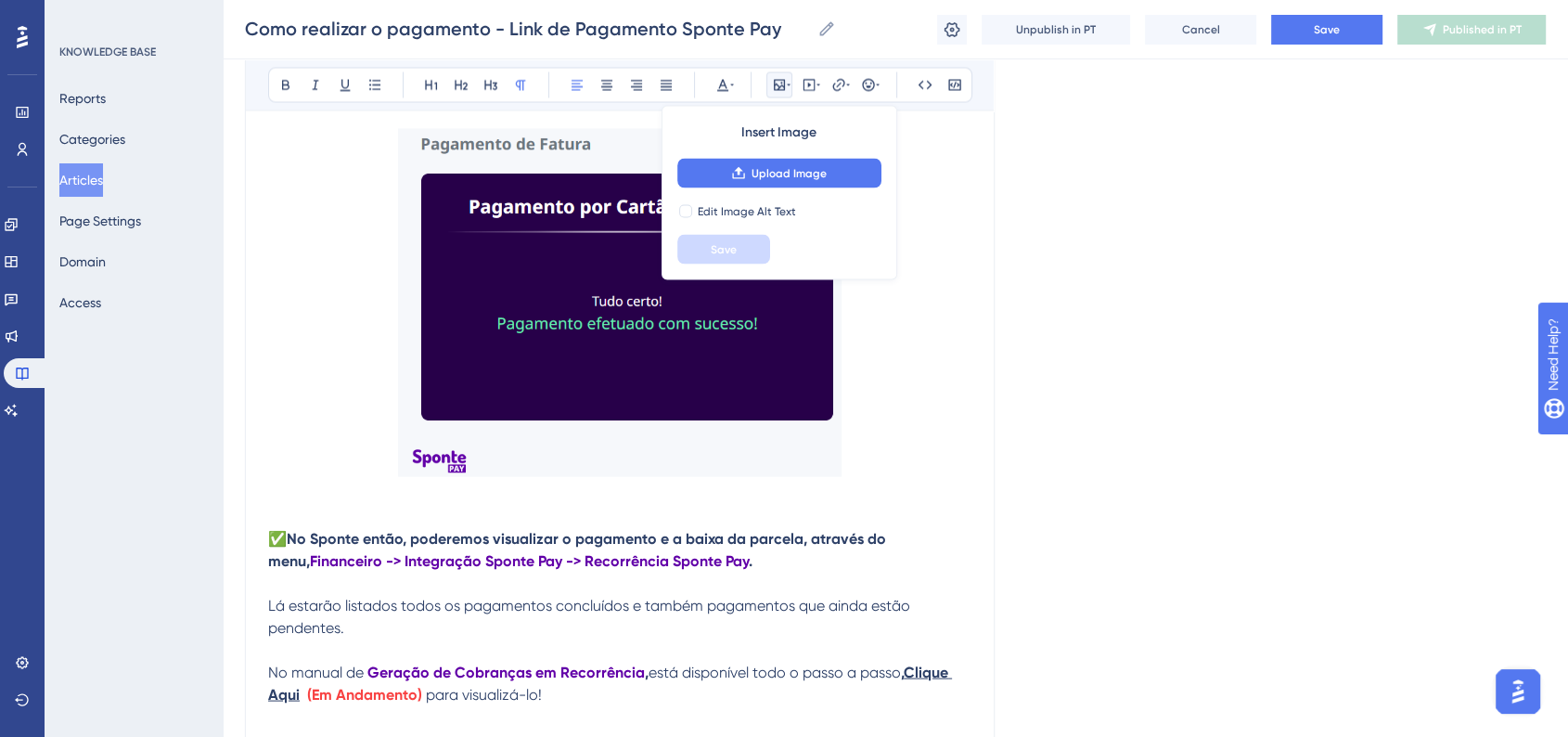
scroll to position [10345, 0]
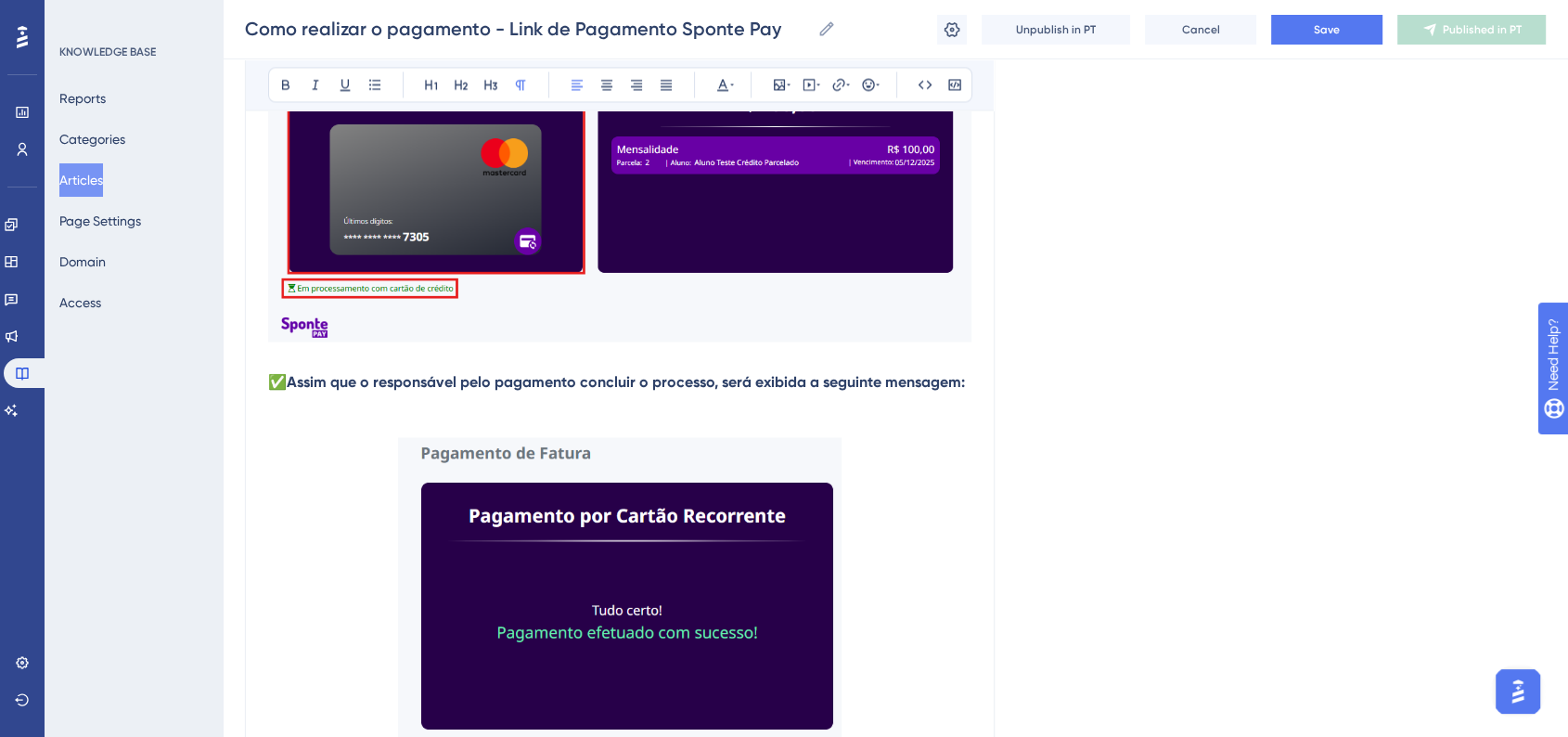
scroll to position [10311, 0]
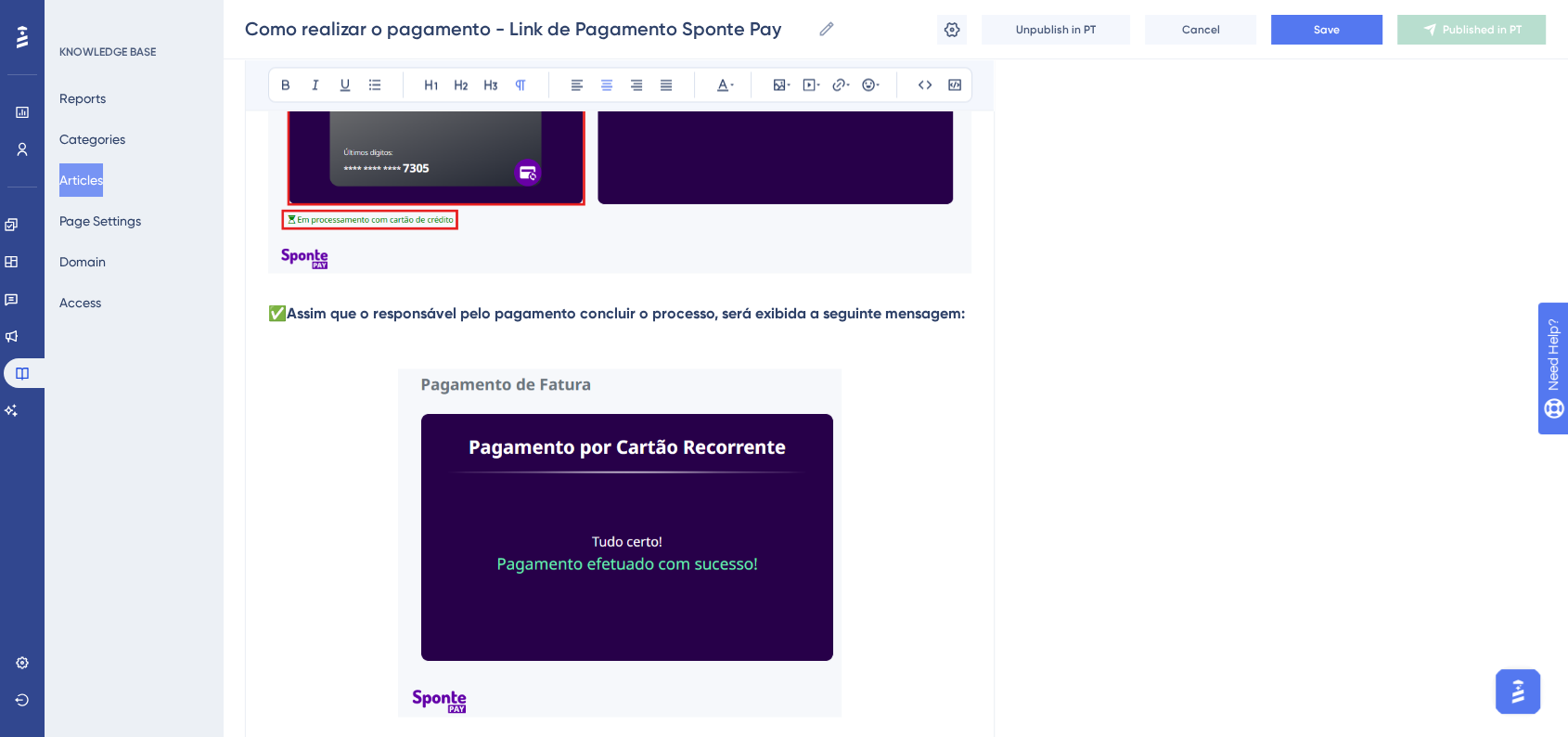
drag, startPoint x: 359, startPoint y: 481, endPoint x: 765, endPoint y: 543, distance: 410.7
click at [765, 543] on p at bounding box center [619, 545] width 703 height 355
click at [927, 608] on p at bounding box center [619, 545] width 703 height 355
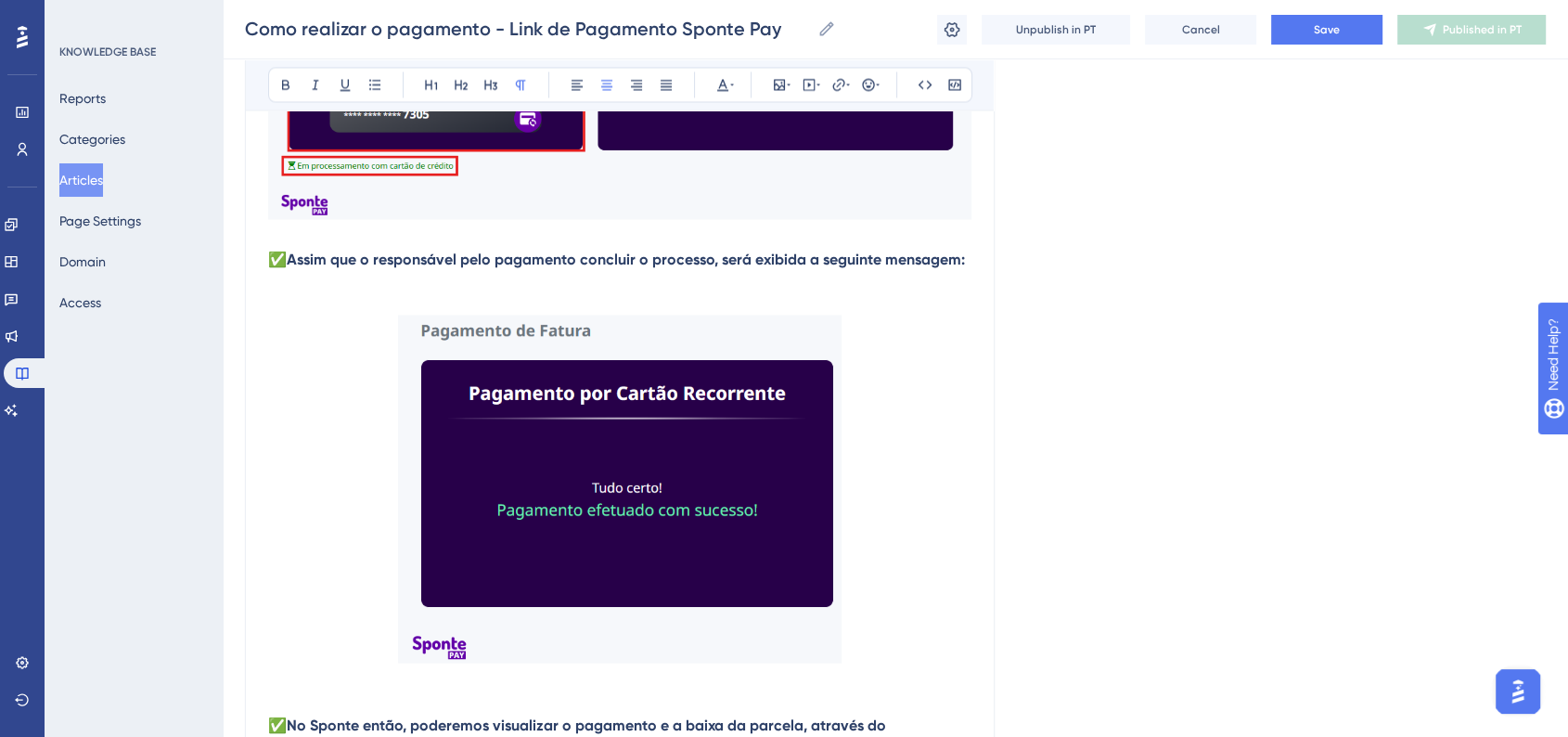
scroll to position [10414, 0]
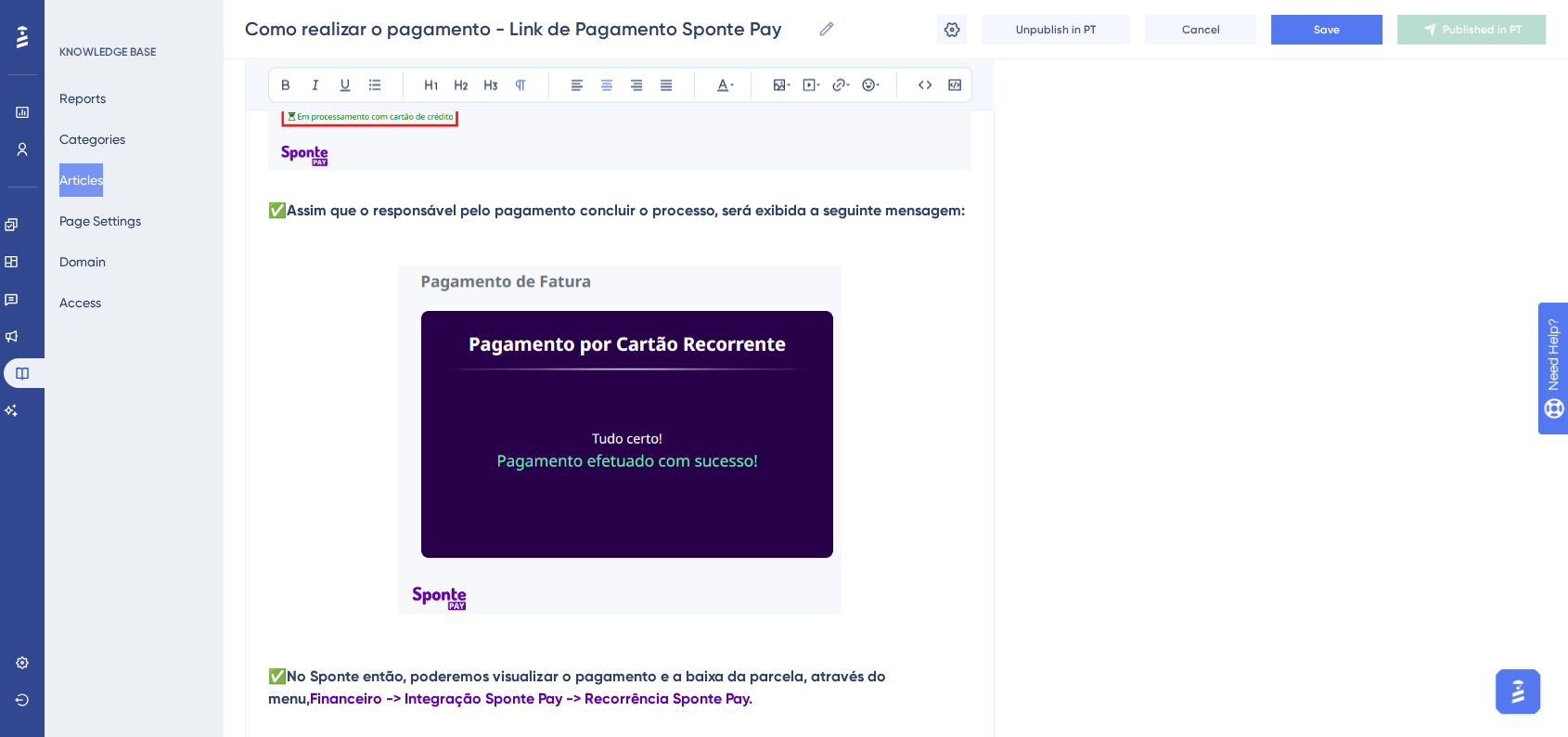
click at [717, 575] on img at bounding box center [620, 439] width 444 height 348
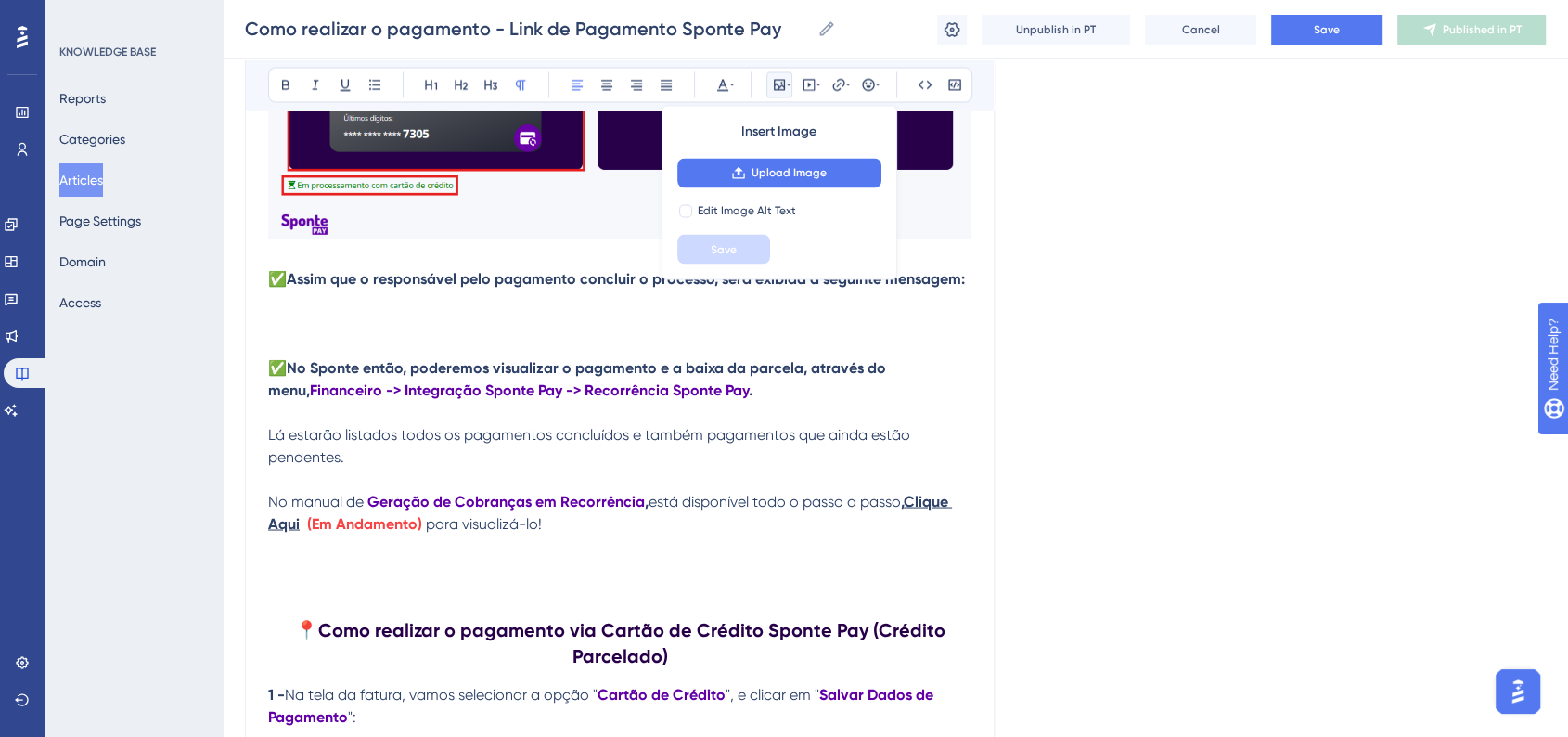
scroll to position [10207, 0]
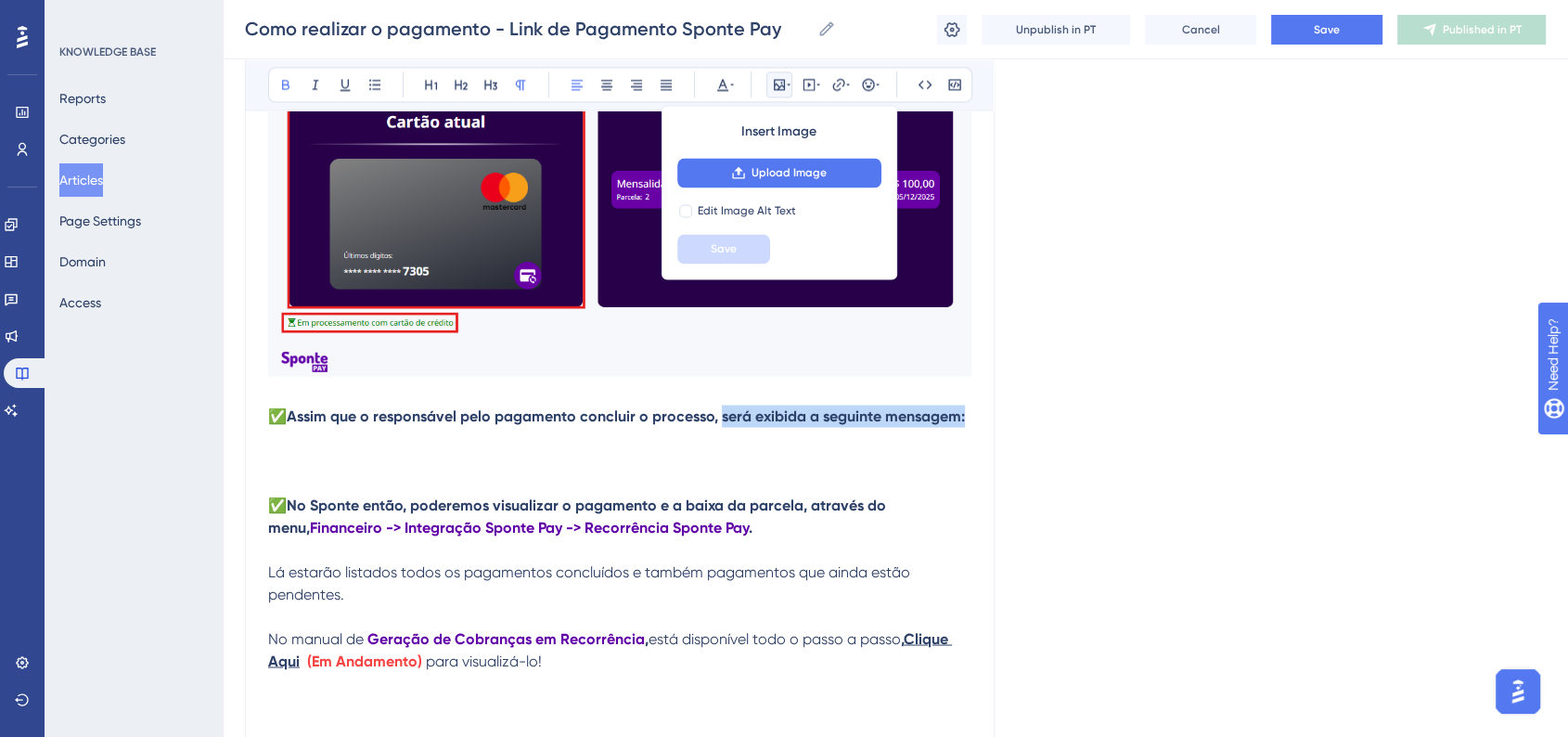
drag, startPoint x: 718, startPoint y: 448, endPoint x: 963, endPoint y: 441, distance: 245.1
click at [963, 424] on strong "✅Assim que o responsável pelo pagamento concluir o processo, será exibida a seg…" at bounding box center [616, 415] width 696 height 18
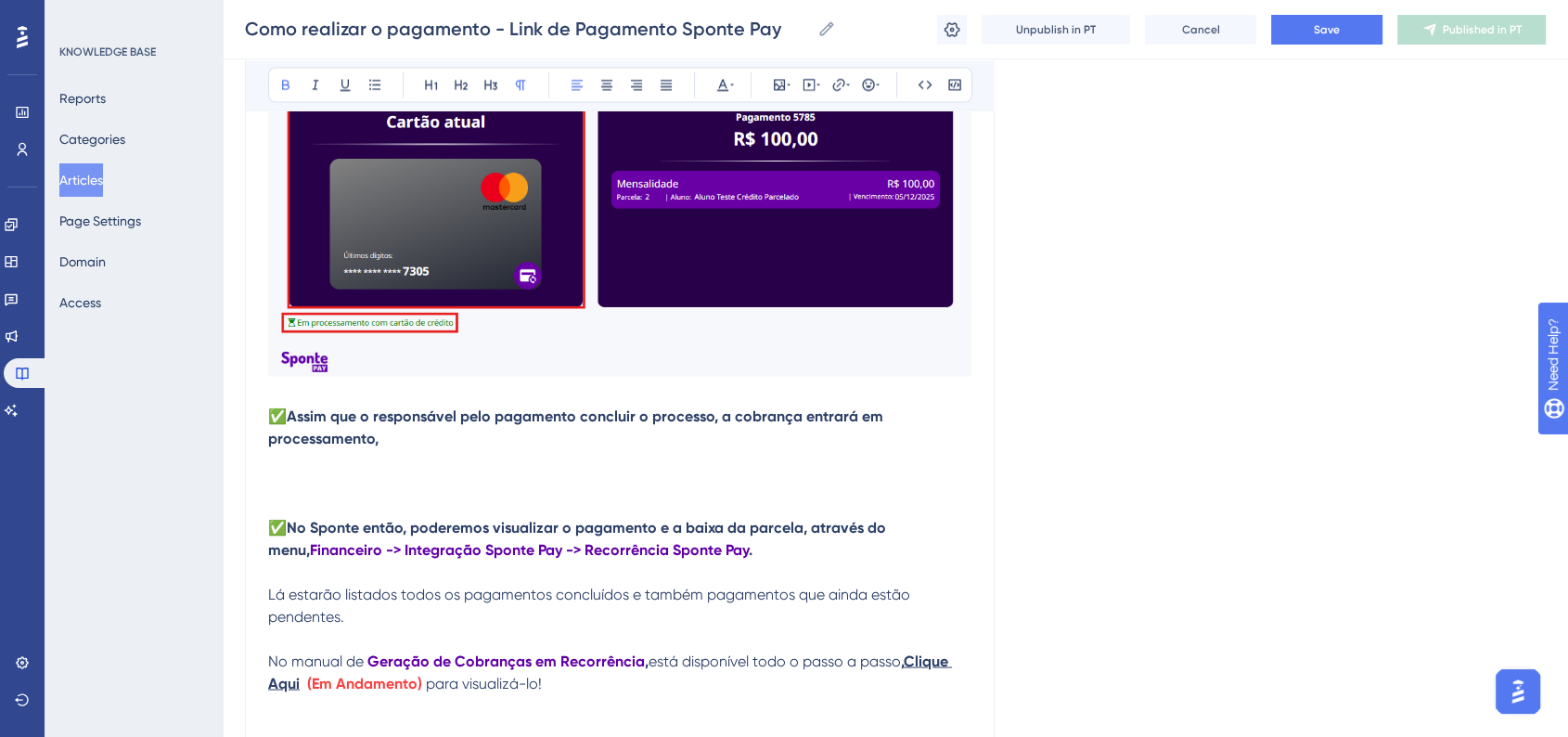
click at [652, 558] on strong "No Sponte então, poderemos visualizar o pagamento e a baixa da parcela, através…" at bounding box center [579, 538] width 622 height 40
click at [565, 558] on strong "No Sponte então, poderemos visualizar o pagamento e a baixa da parcela, através…" at bounding box center [579, 538] width 622 height 40
click at [662, 558] on strong "No Sponte então, poderemos visualizar os pagamento e a baixa da parcela, atravé…" at bounding box center [581, 538] width 628 height 40
click at [693, 558] on strong "No Sponte então, poderemos visualizar os pagamentos e a baixa da parcela, atrav…" at bounding box center [585, 538] width 635 height 40
click at [742, 558] on strong "No Sponte então, poderemos visualizar os pagamentos e as baixa da parcela, atra…" at bounding box center [588, 538] width 641 height 40
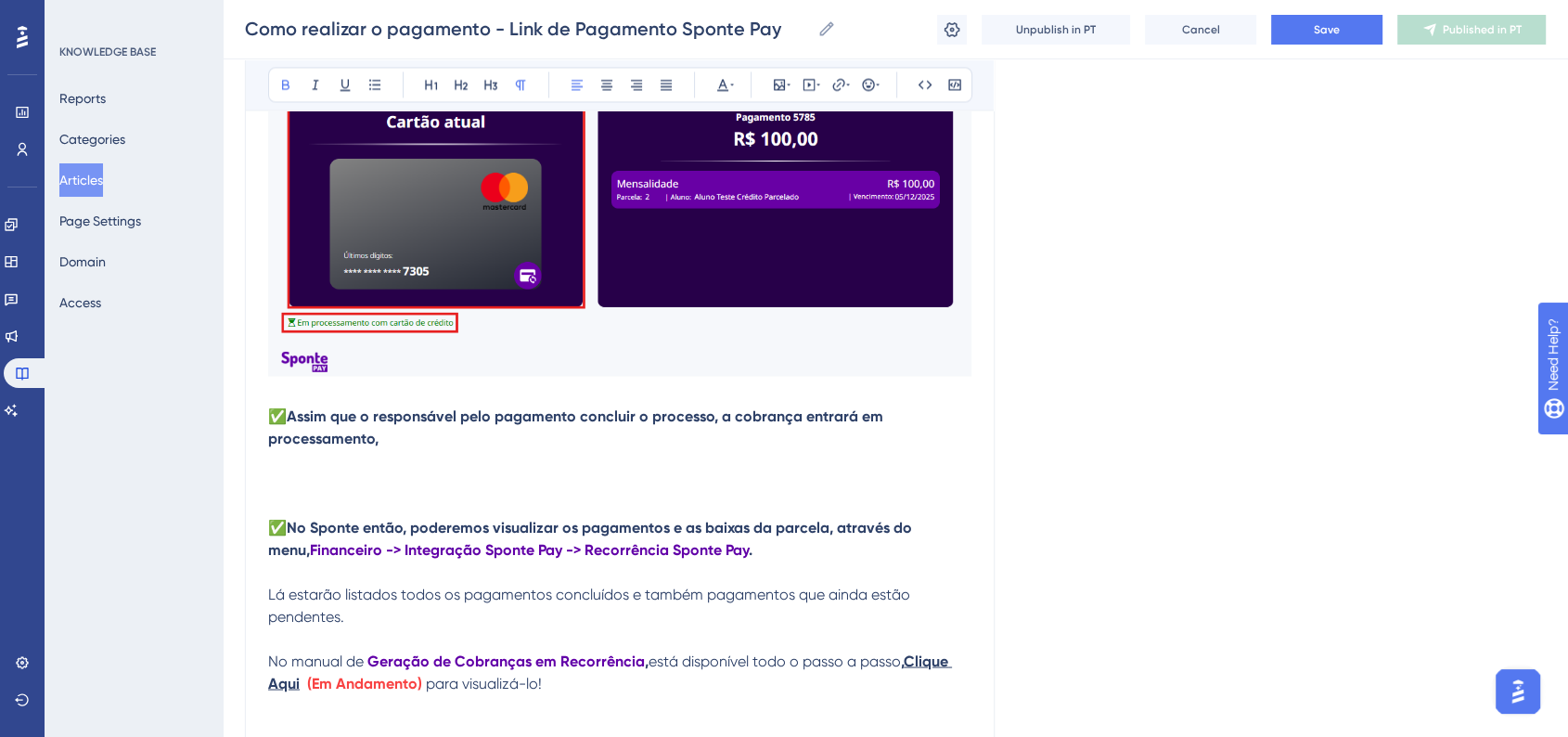
click at [767, 558] on strong "No Sponte então, poderemos visualizar os pagamentos e as baixas da parcela, atr…" at bounding box center [592, 538] width 648 height 40
click at [825, 558] on strong "No Sponte então, poderemos visualizar os pagamentos e as baixas de parcela, atr…" at bounding box center [591, 538] width 647 height 40
click at [446, 450] on p "✅Assim que o responsável pelo pagamento concluir o processo, a cobrança entrará…" at bounding box center [619, 427] width 703 height 45
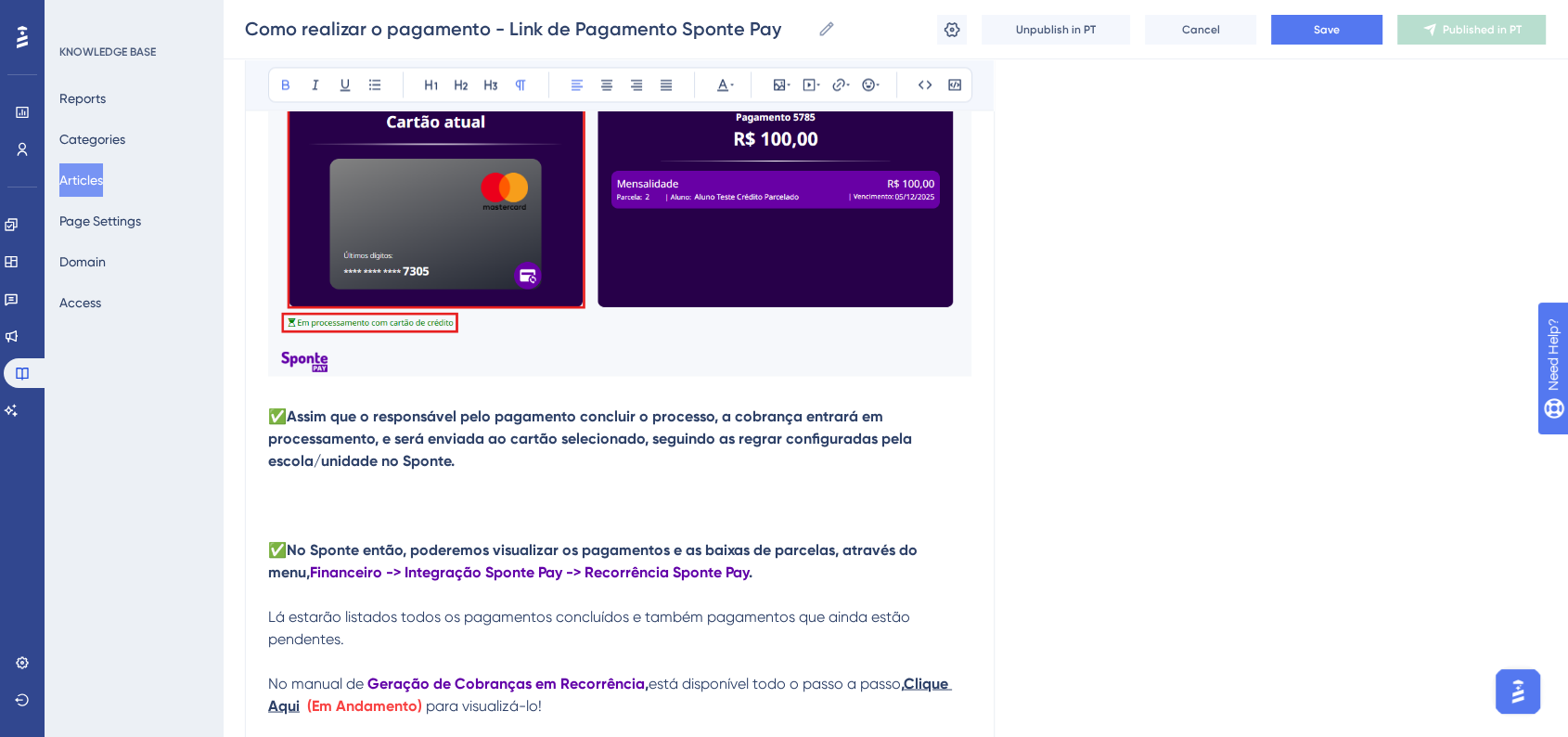
click at [446, 468] on strong "✅Assim que o responsável pelo pagamento concluir o processo, a cobrança entrará…" at bounding box center [592, 437] width 648 height 62
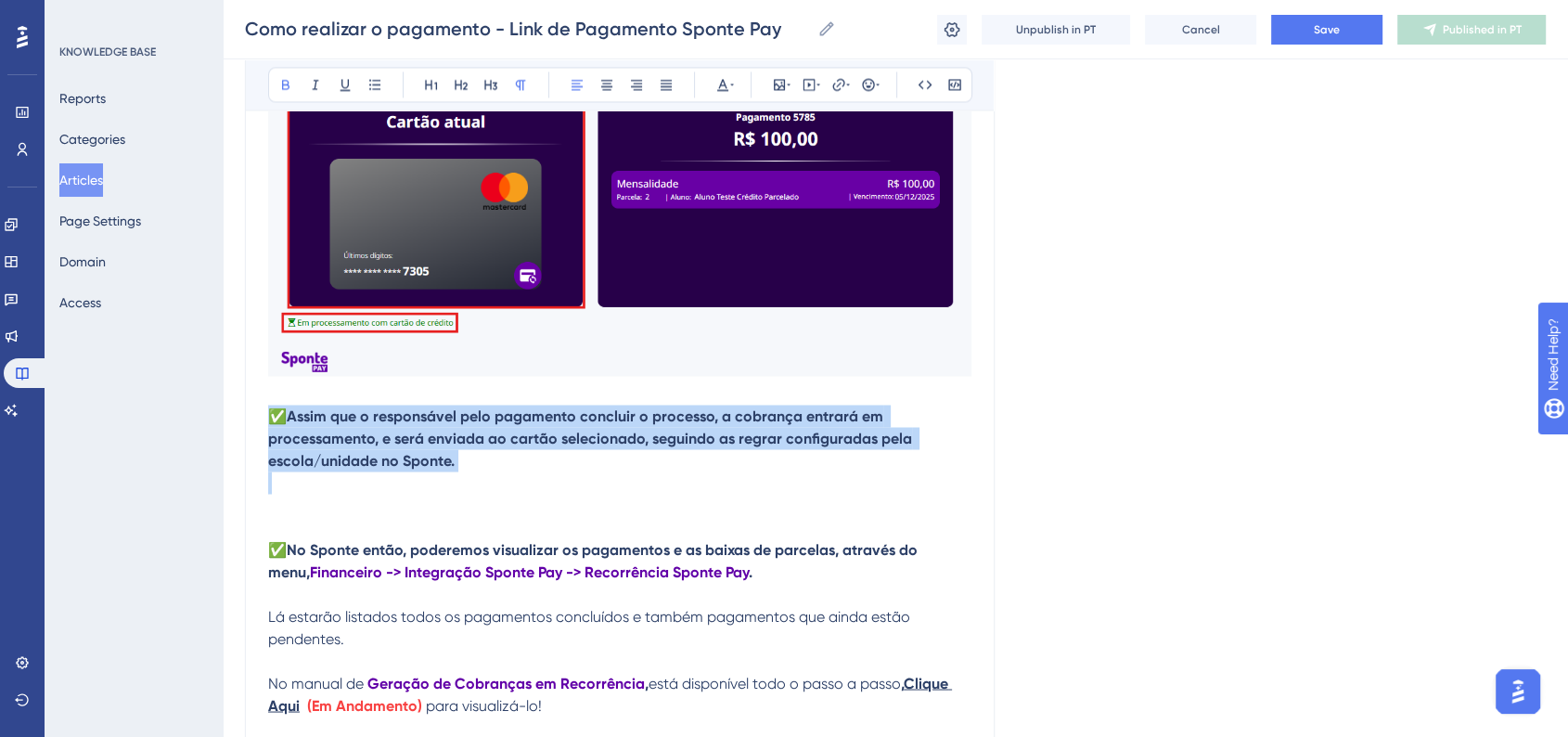
click at [446, 468] on strong "✅Assim que o responsável pelo pagamento concluir o processo, a cobrança entrará…" at bounding box center [592, 437] width 648 height 62
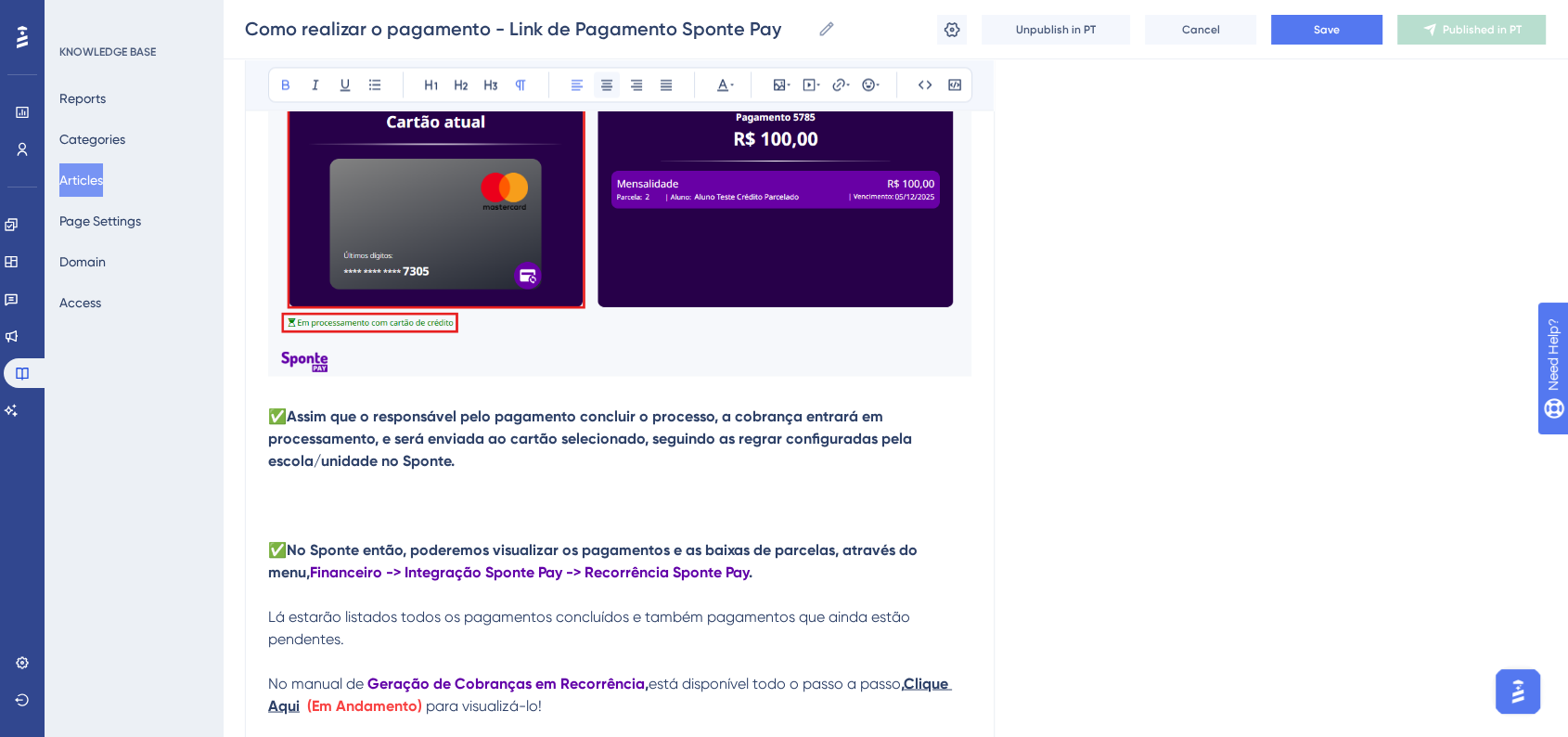
click at [614, 91] on button at bounding box center [607, 84] width 26 height 26
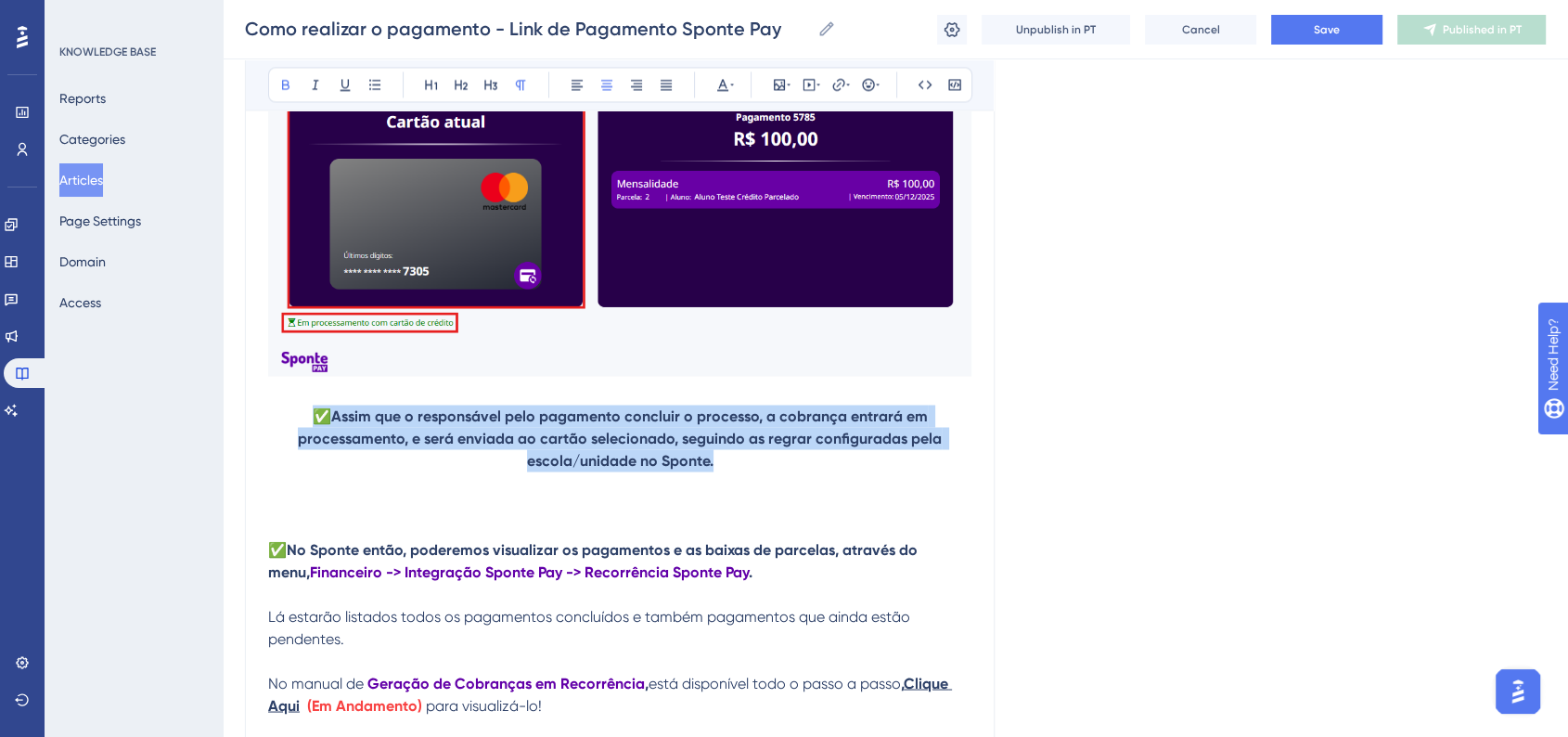
click at [764, 471] on p "✅Assim que o responsável pelo pagamento concluir o processo, a cobrança entrará…" at bounding box center [619, 437] width 703 height 66
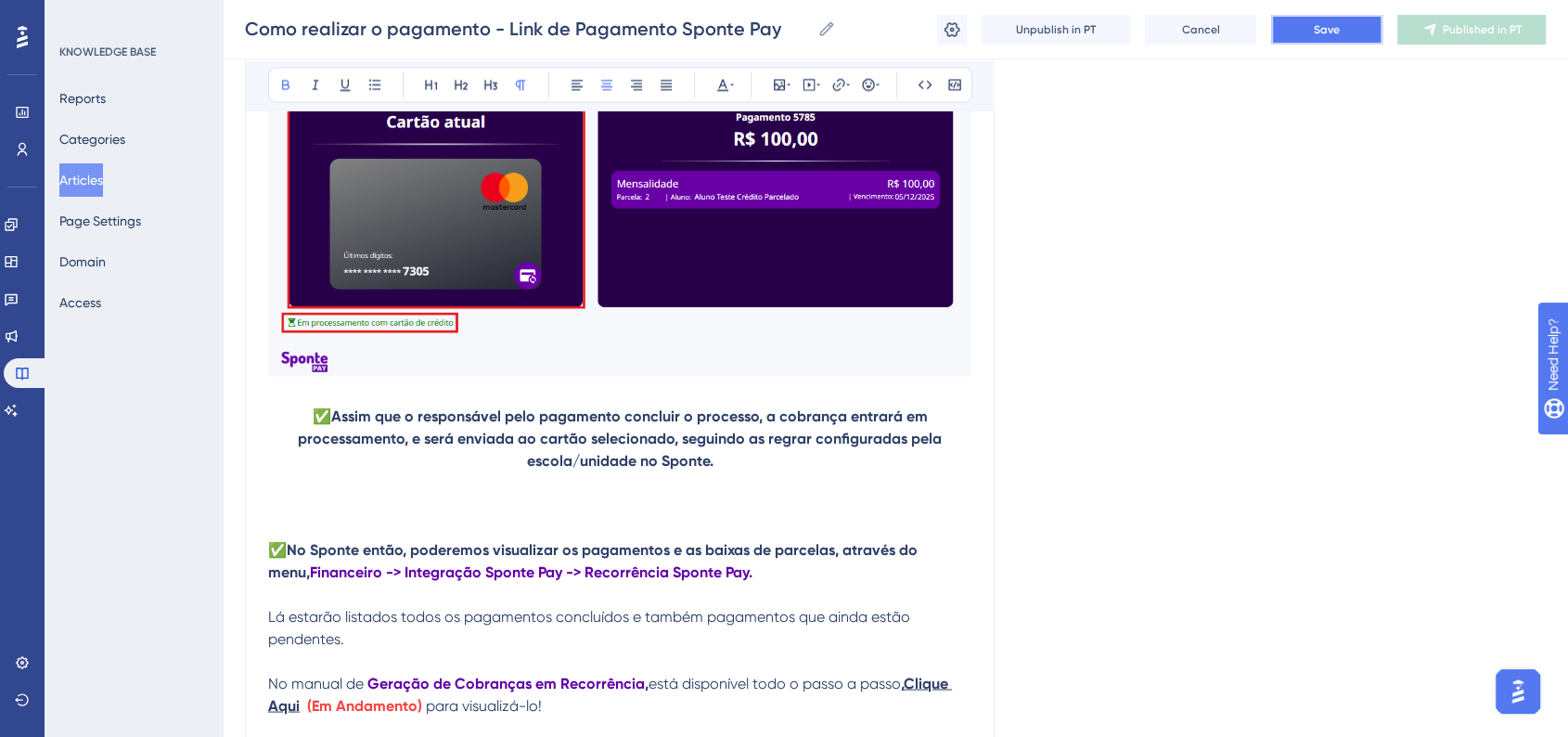
click at [1335, 33] on span "Save" at bounding box center [1326, 30] width 26 height 15
click at [812, 467] on strong "✅Assim que o responsável pelo pagamento concluir o processo, a cobrança entrará…" at bounding box center [622, 437] width 648 height 62
click at [711, 468] on strong "✅Assim que o responsável pelo pagamento concluir o processo, a cobrança entrará…" at bounding box center [622, 437] width 649 height 62
click at [1347, 35] on button "Save" at bounding box center [1326, 30] width 111 height 30
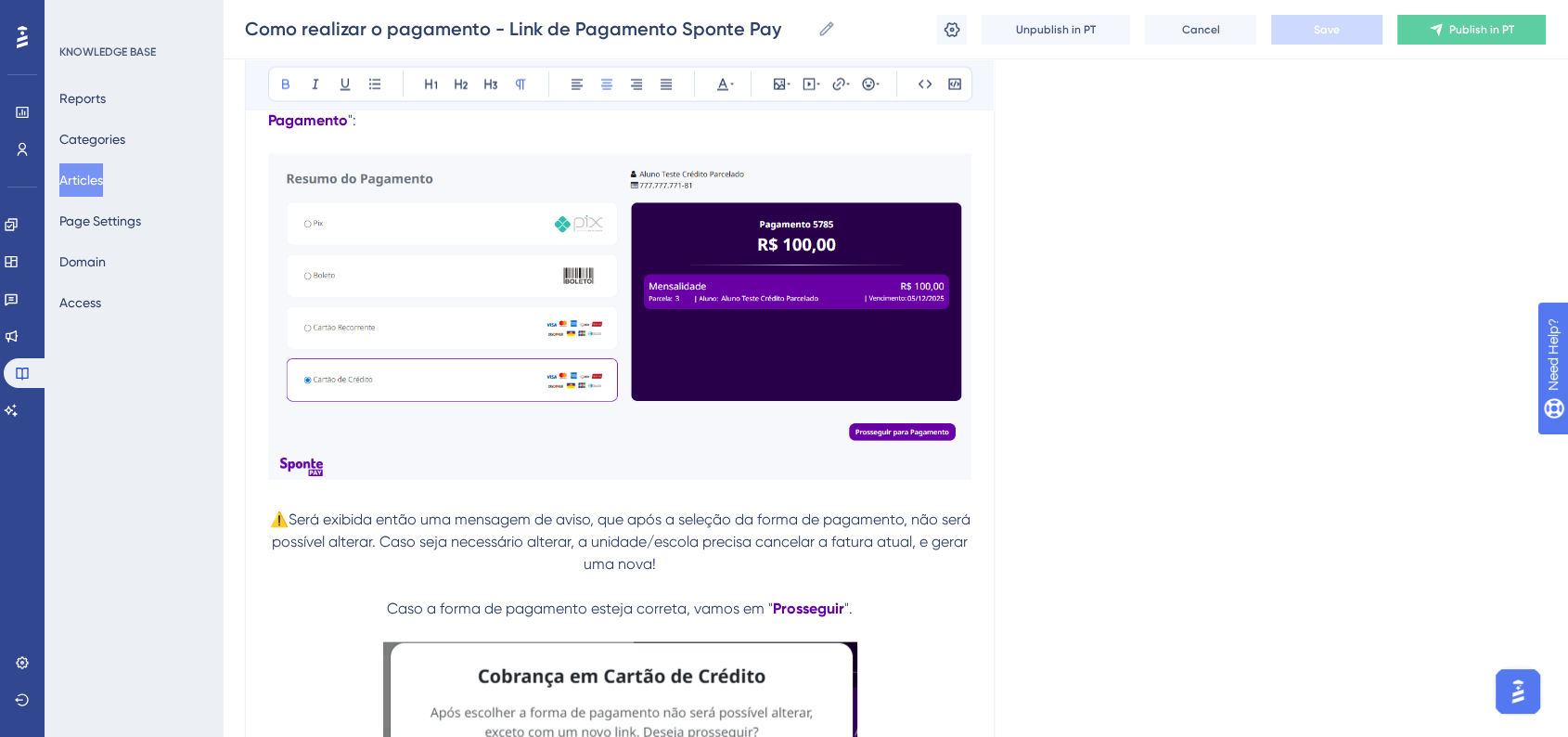
scroll to position [10826, 0]
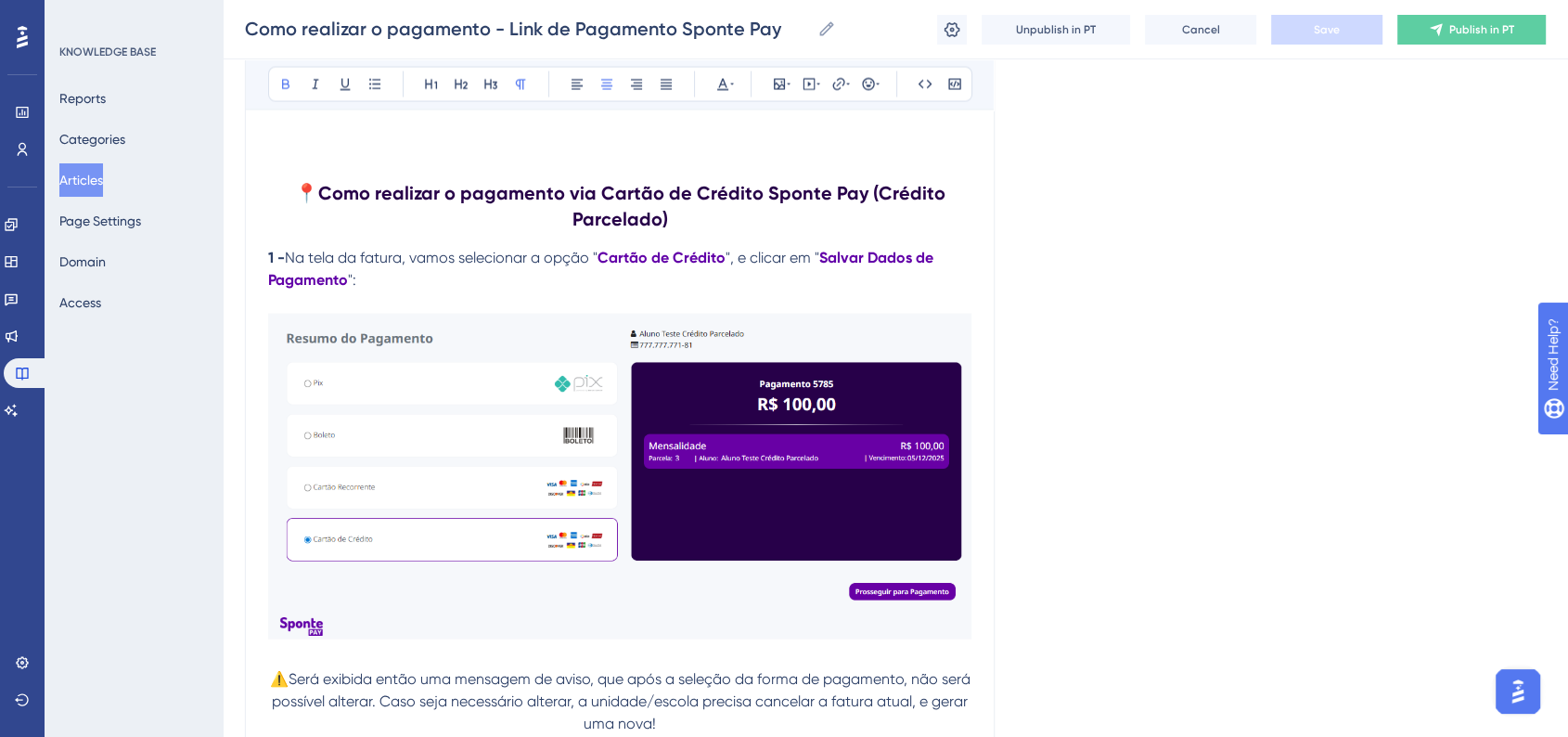
click at [685, 560] on img at bounding box center [619, 477] width 703 height 326
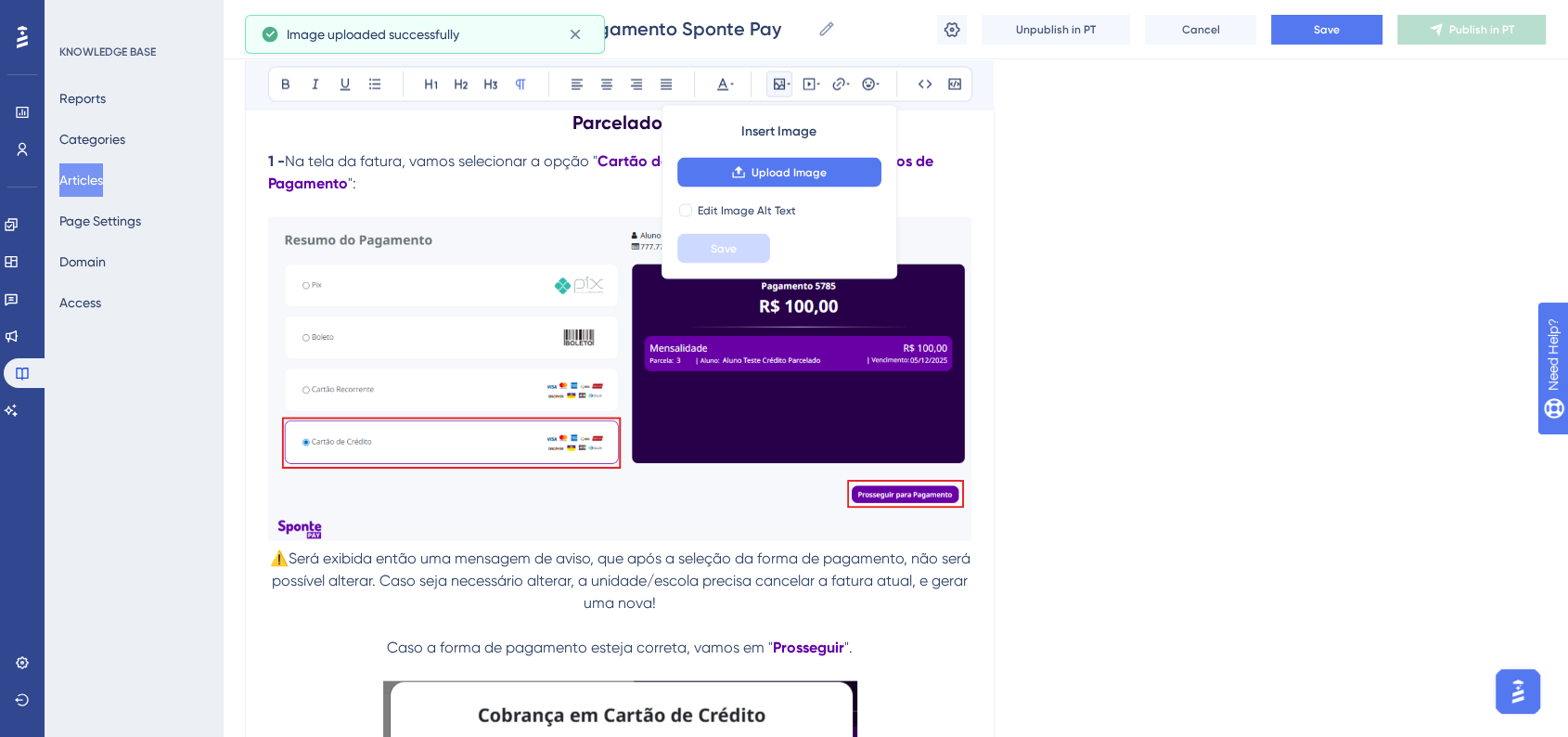
scroll to position [11032, 0]
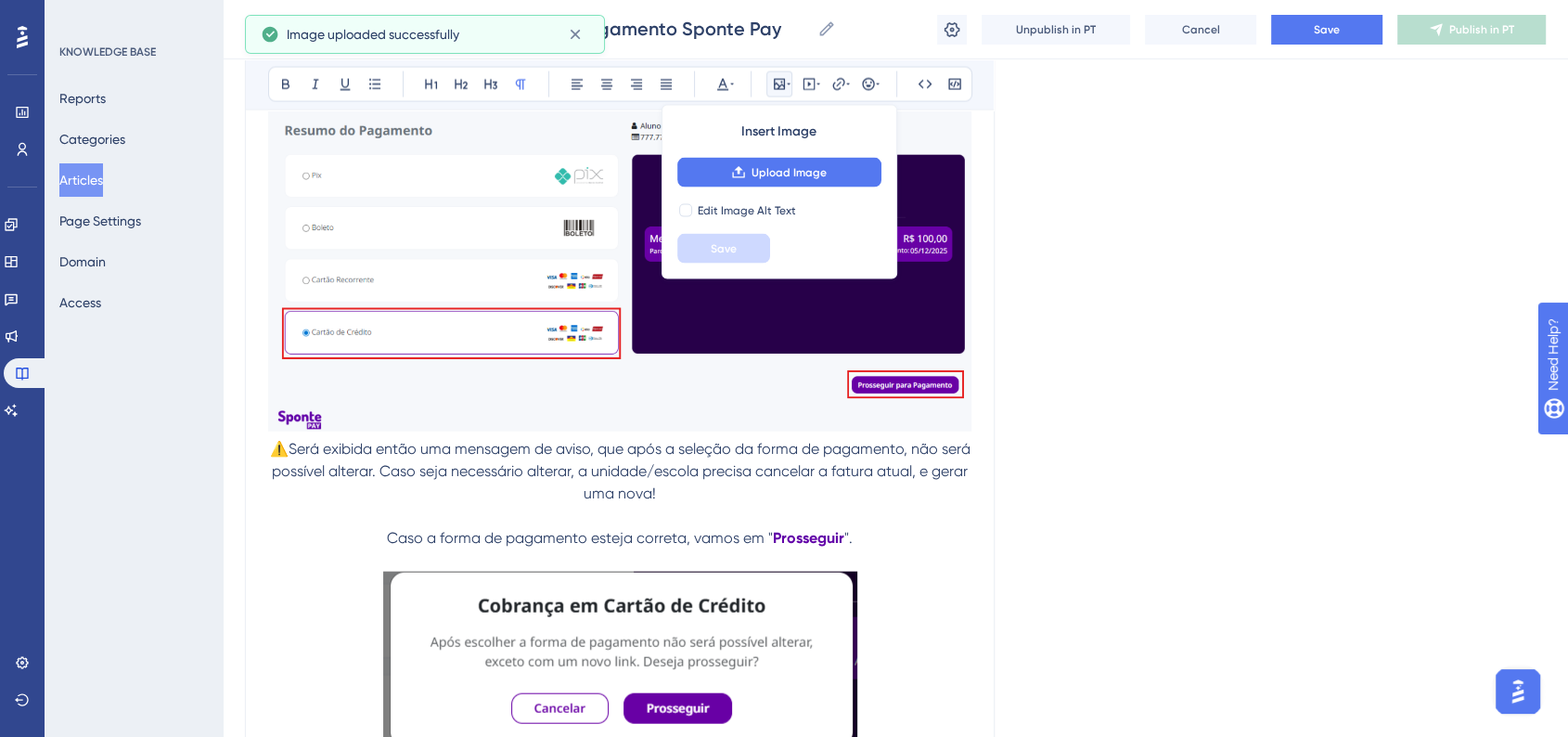
click at [284, 490] on span "⚠️Será exibida então uma mensagem de aviso, que após a seleção da forma de paga…" at bounding box center [622, 471] width 704 height 62
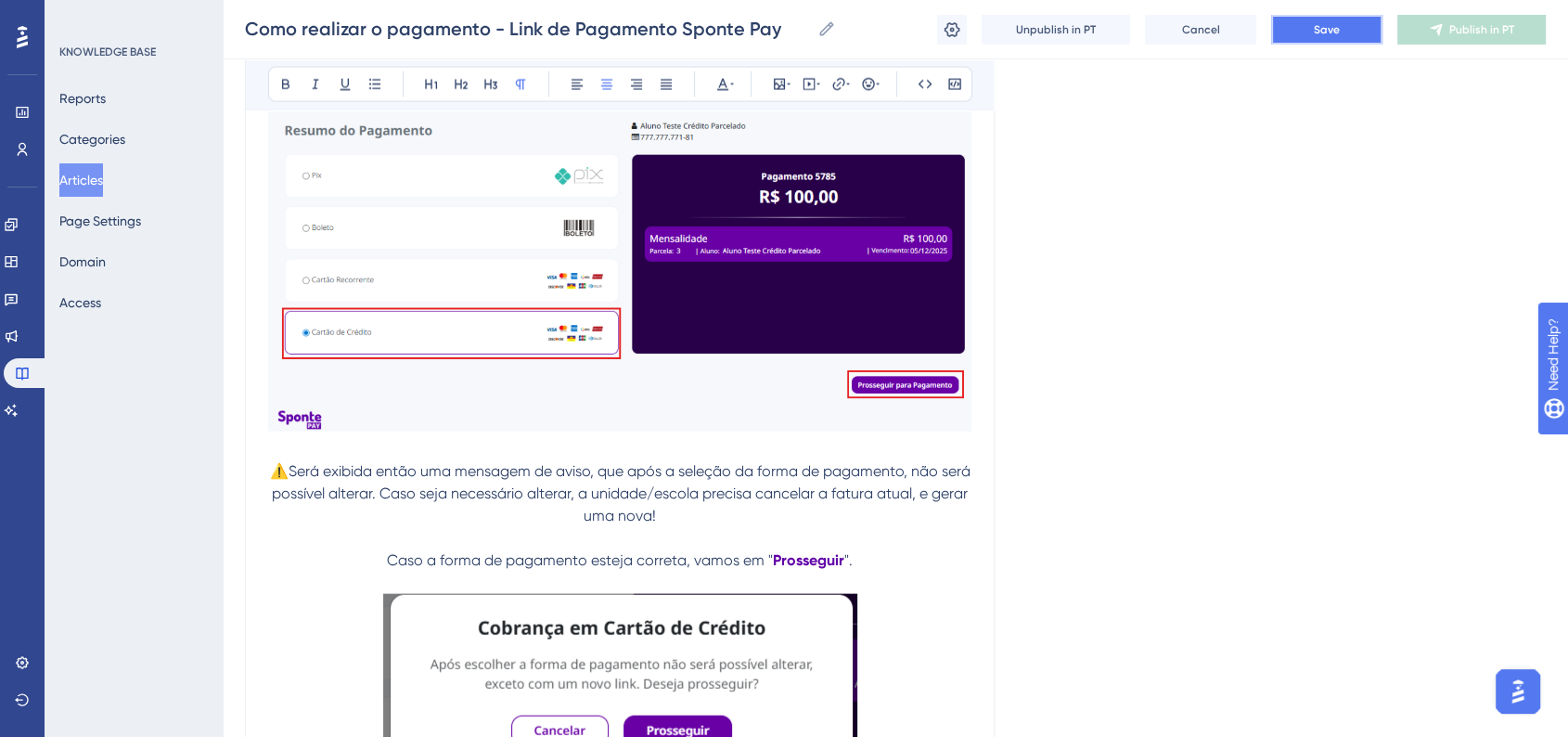
click at [1294, 40] on button "Save" at bounding box center [1326, 30] width 111 height 30
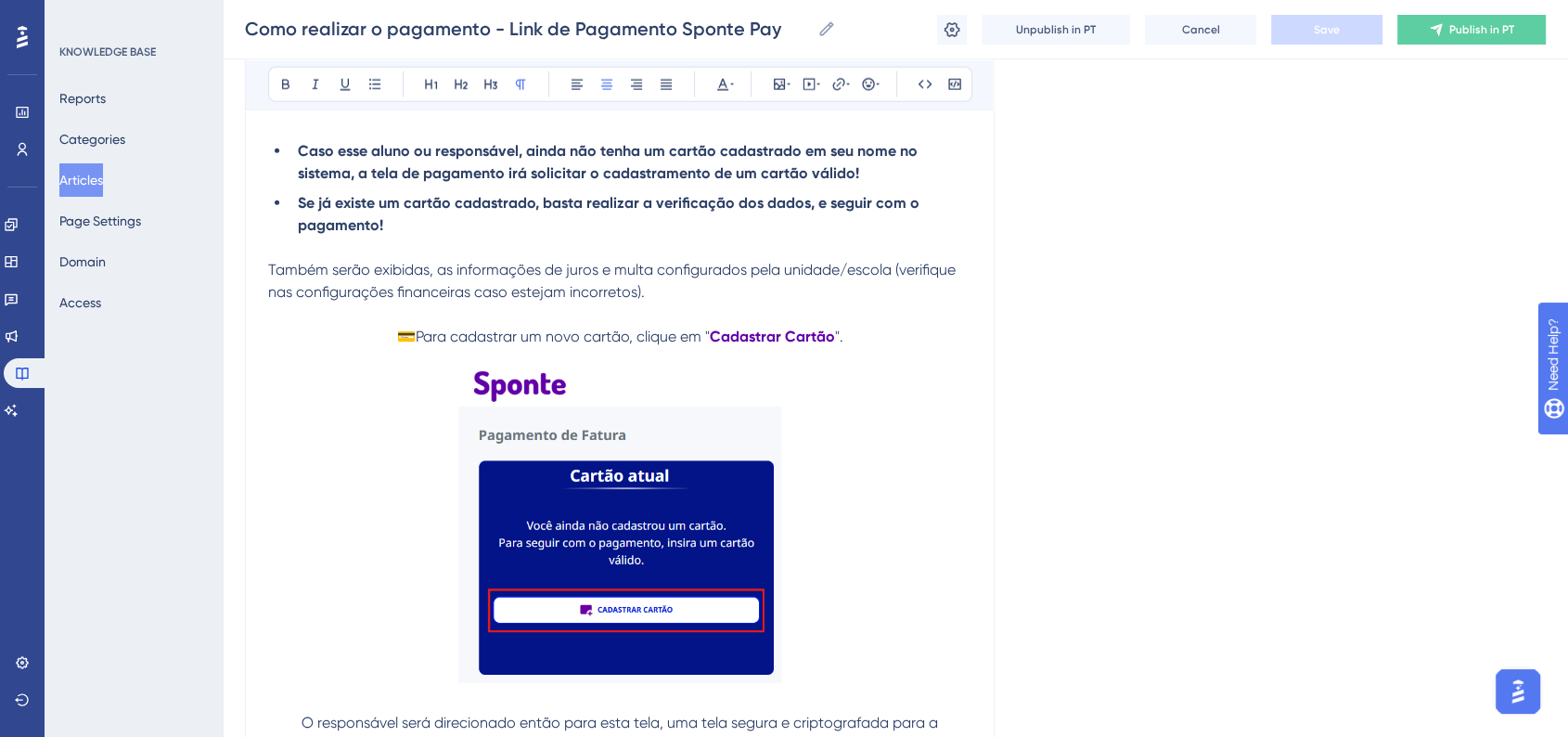
scroll to position [11857, 0]
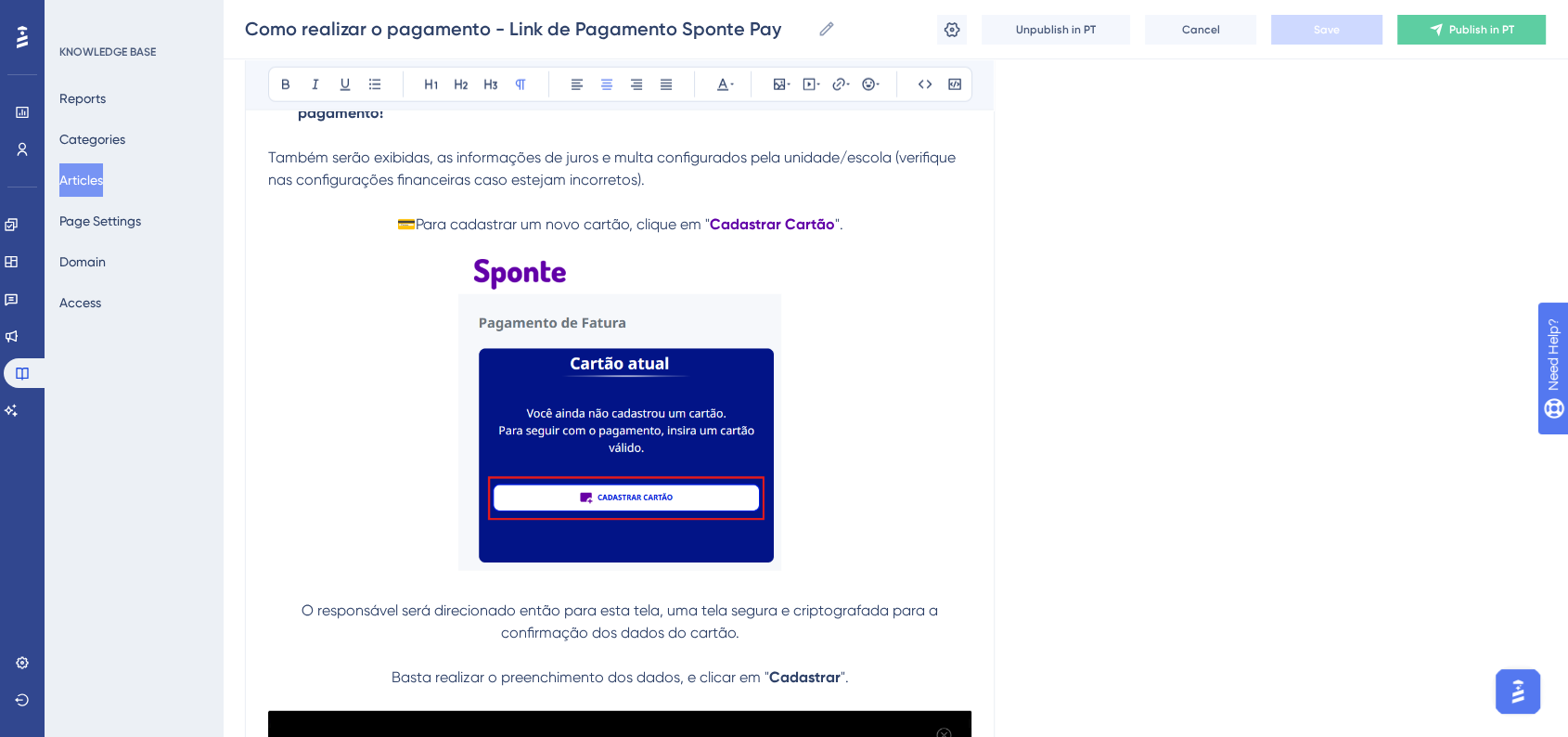
click at [603, 469] on img at bounding box center [620, 414] width 323 height 313
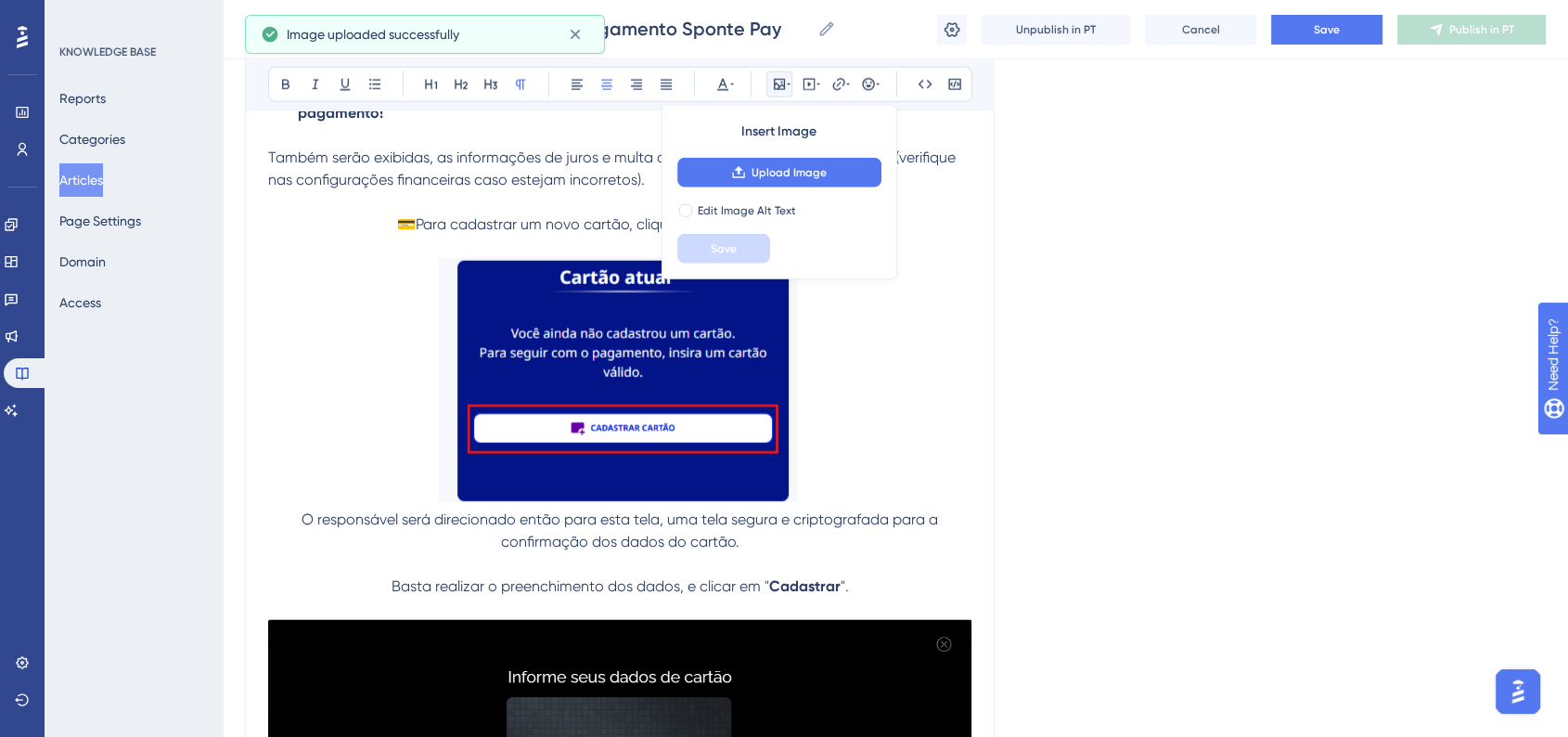
click at [876, 483] on p at bounding box center [619, 383] width 703 height 251
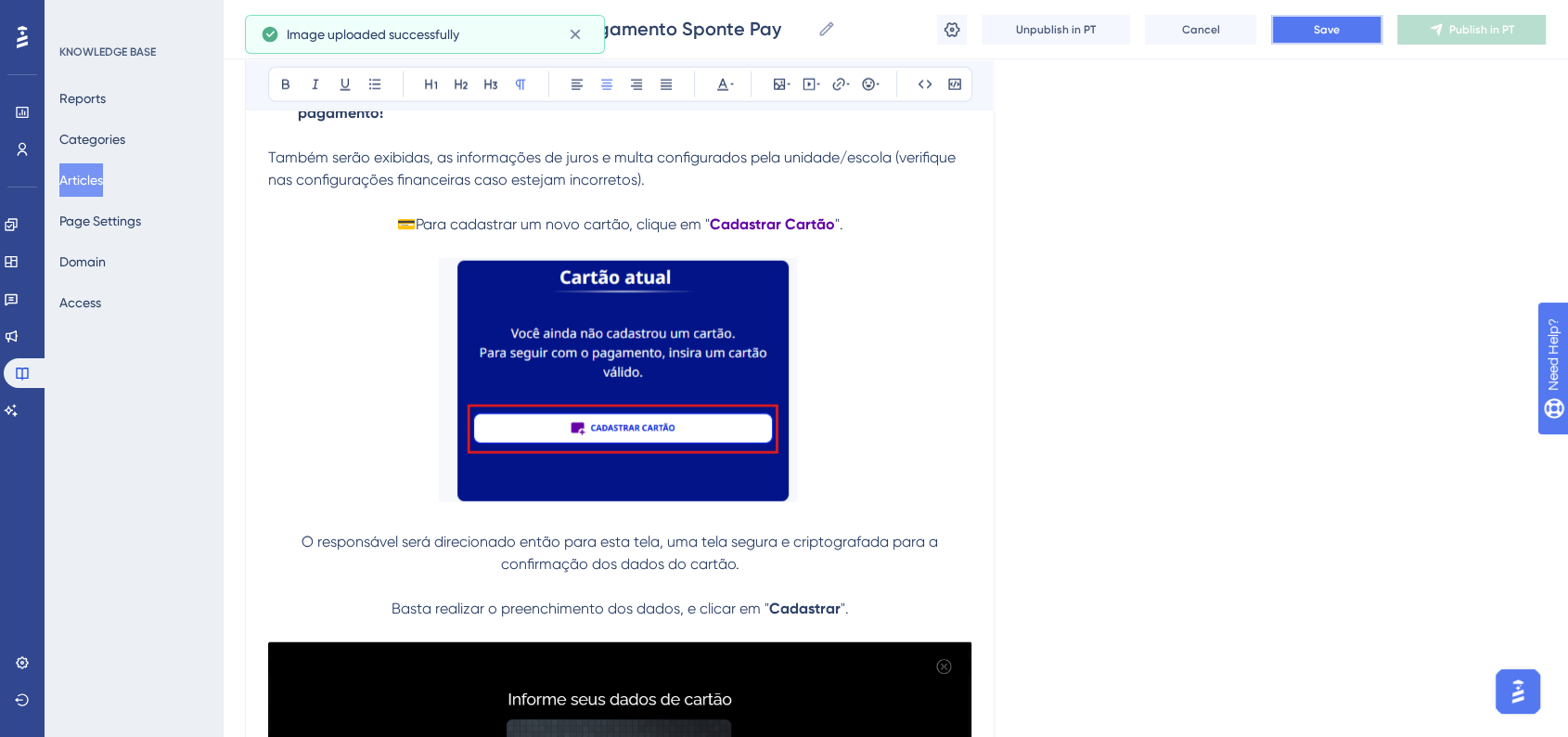
click at [1360, 29] on button "Save" at bounding box center [1326, 30] width 111 height 30
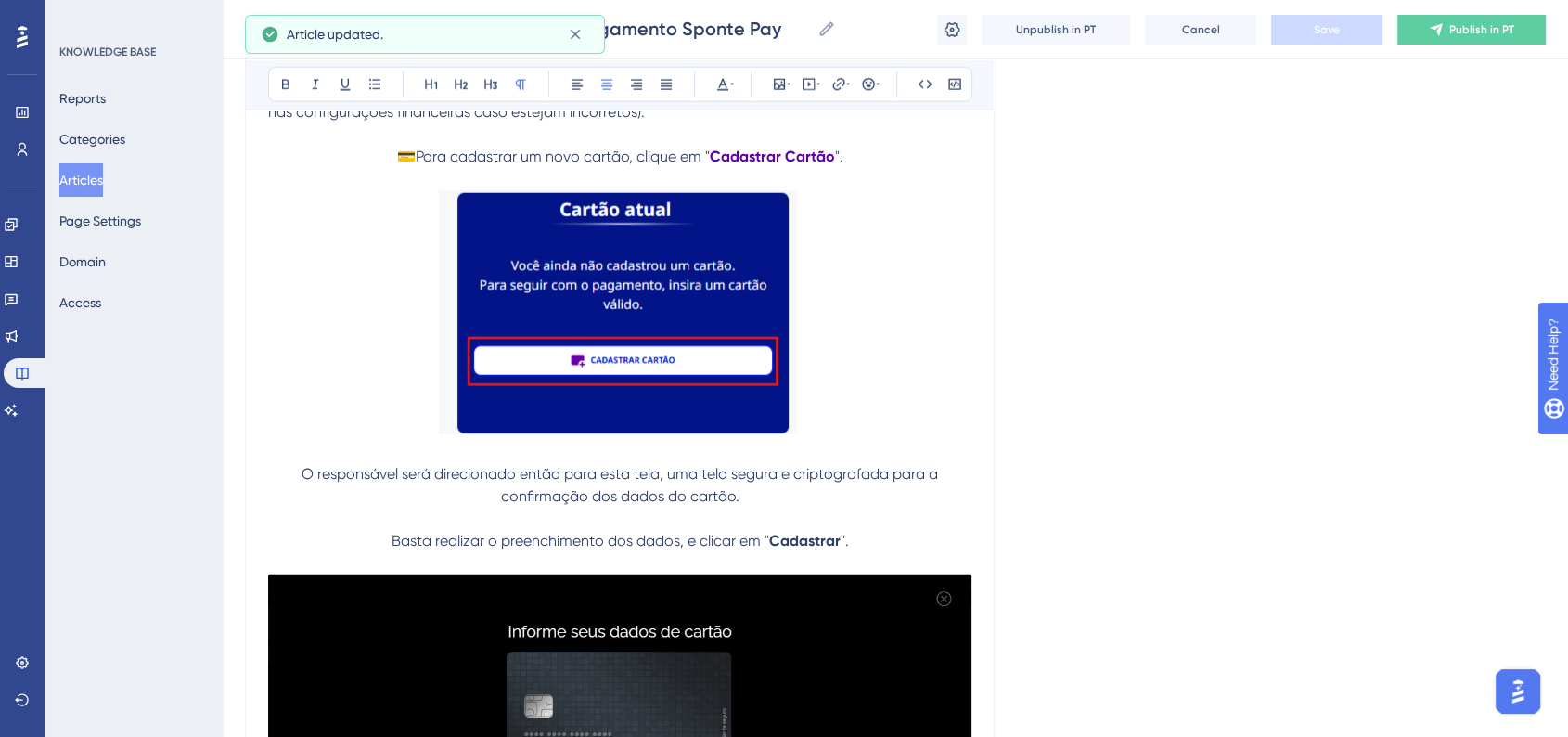
scroll to position [11960, 0]
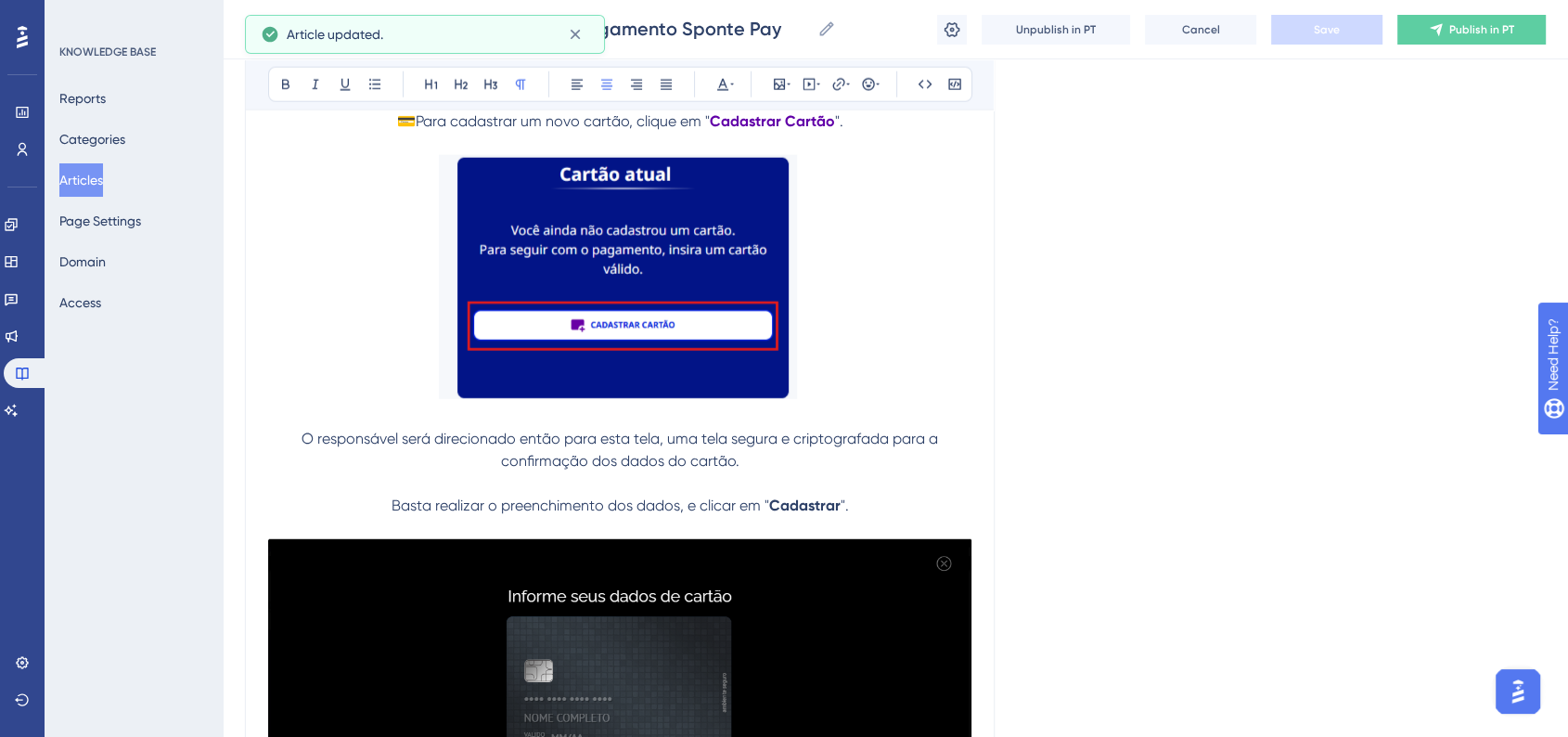
click at [298, 472] on p "O responsável será direcionado então para esta tela, uma tela segura e criptogr…" at bounding box center [619, 450] width 703 height 45
click at [861, 80] on icon at bounding box center [869, 84] width 15 height 15
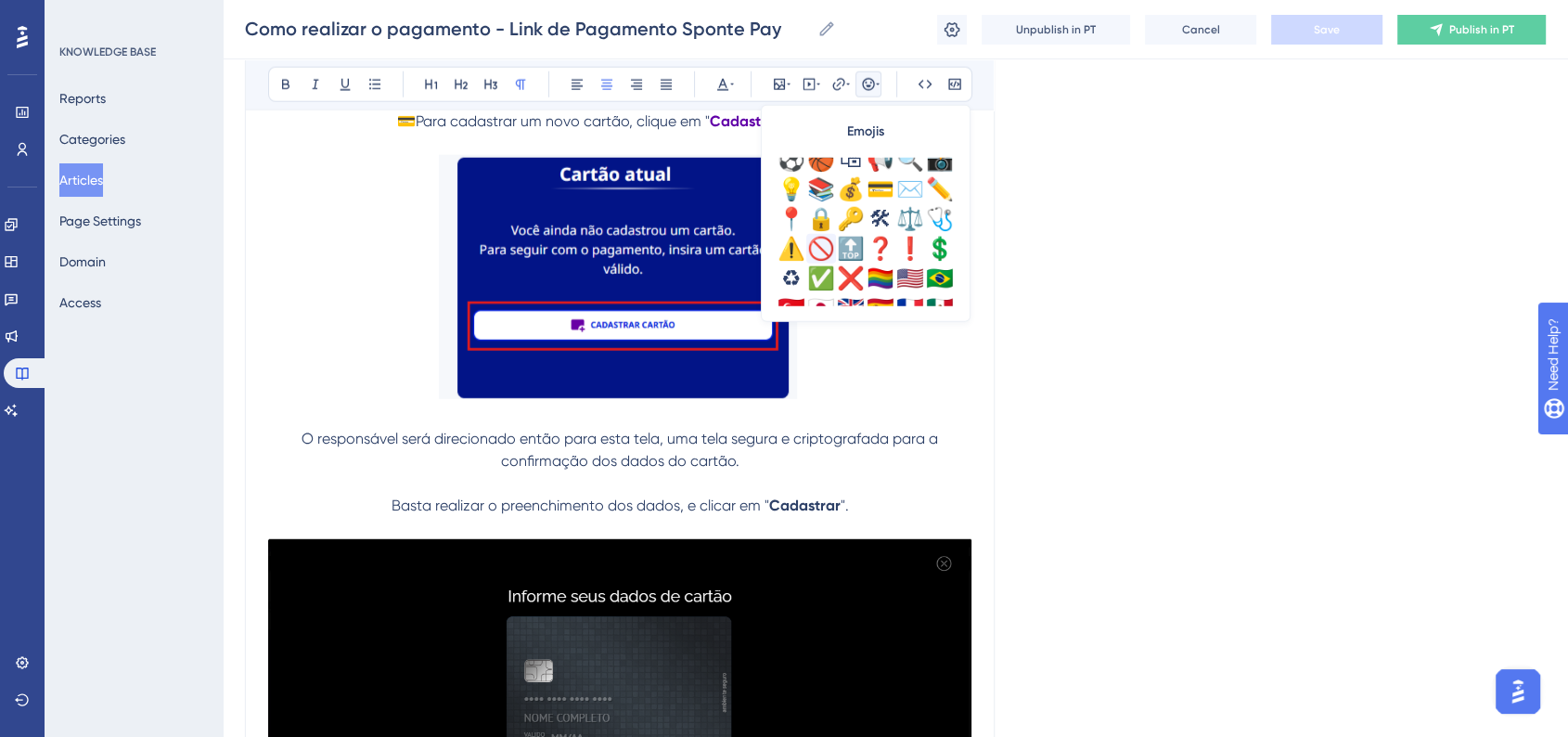
scroll to position [618, 0]
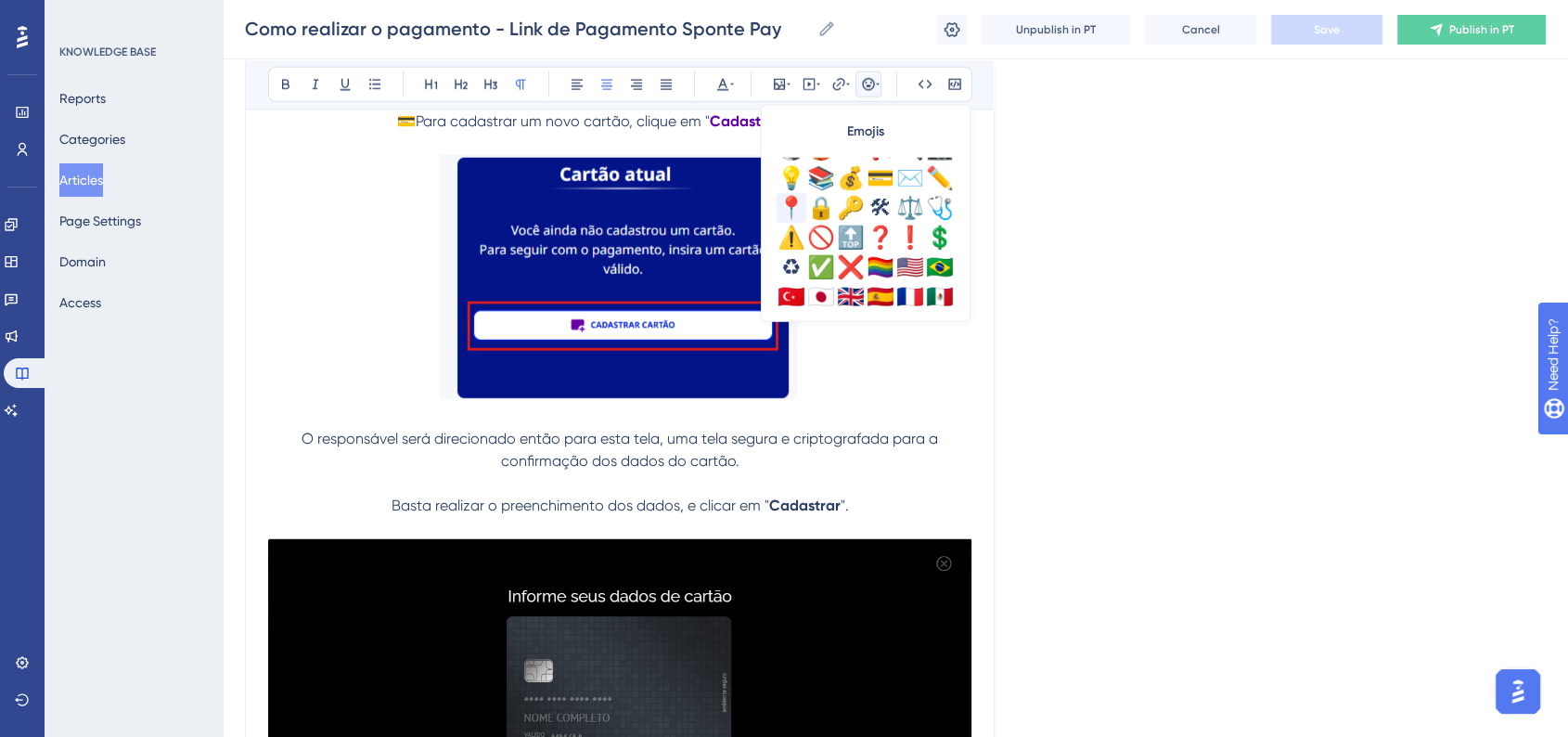
click at [786, 205] on div "📍" at bounding box center [791, 208] width 30 height 30
click at [1321, 38] on button "Save" at bounding box center [1326, 30] width 111 height 30
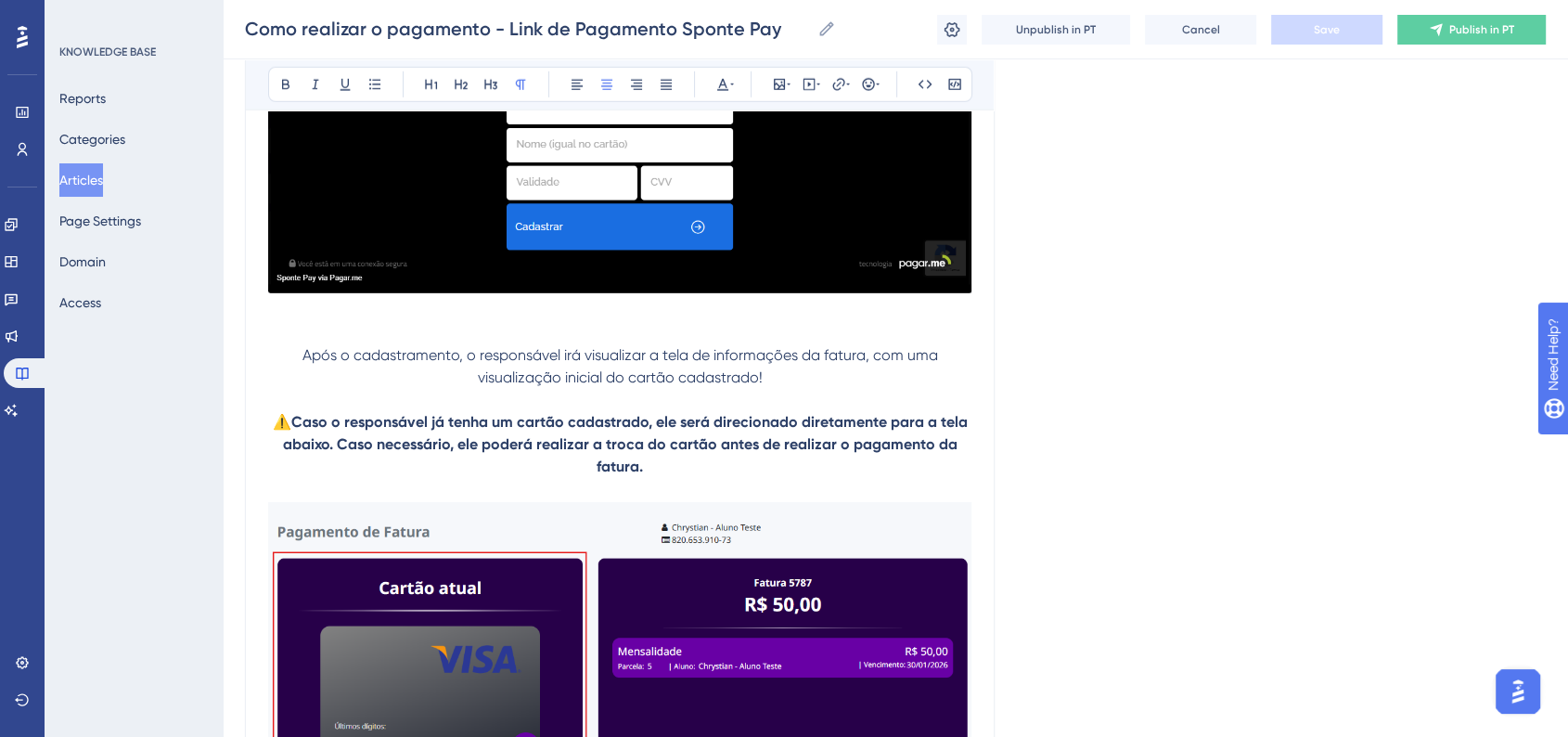
scroll to position [12682, 0]
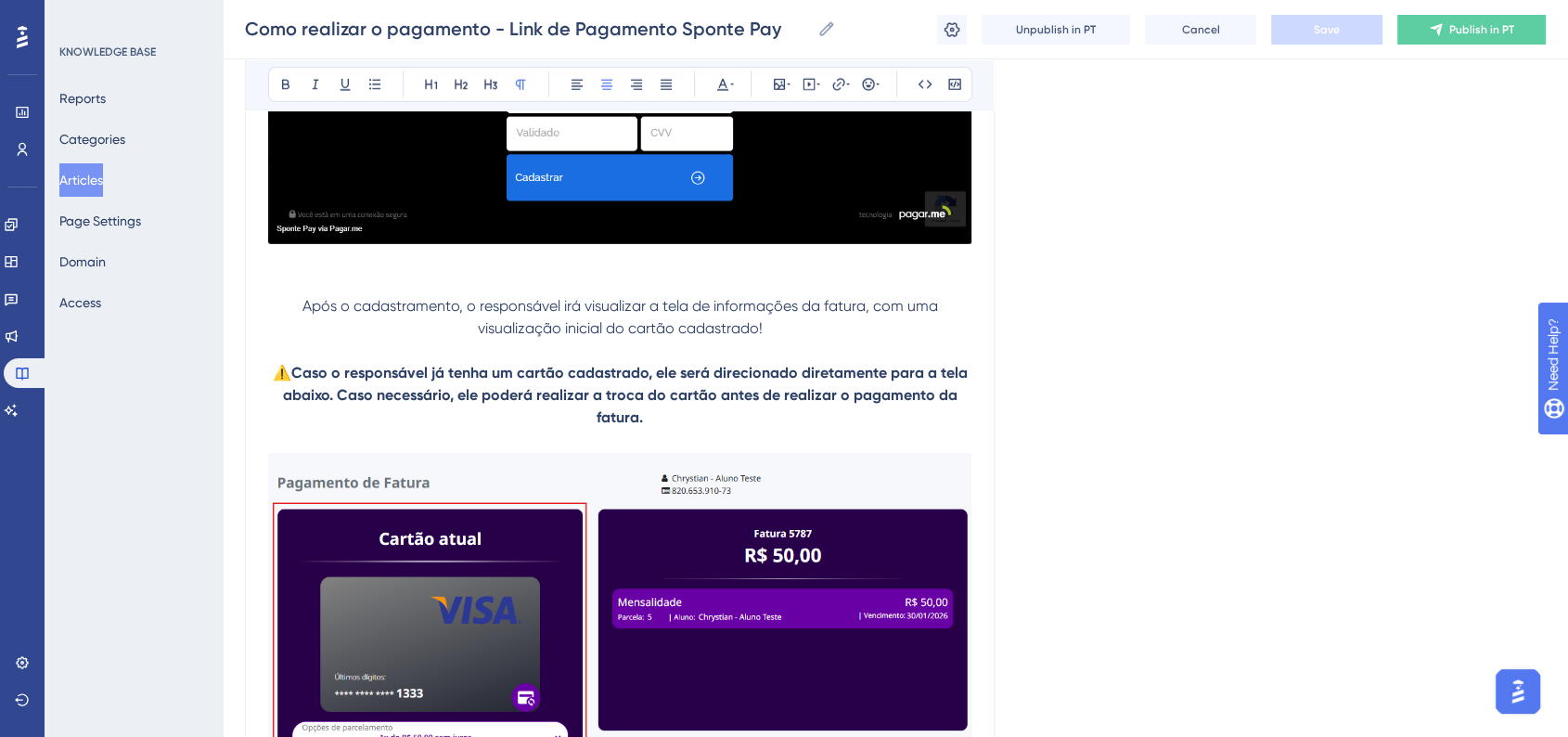
drag, startPoint x: 297, startPoint y: 344, endPoint x: 321, endPoint y: 342, distance: 24.1
click at [297, 340] on p "Após o cadastramento, o responsável irá visualizar a tela de informações da fat…" at bounding box center [619, 317] width 703 height 45
click at [861, 81] on icon at bounding box center [869, 84] width 15 height 15
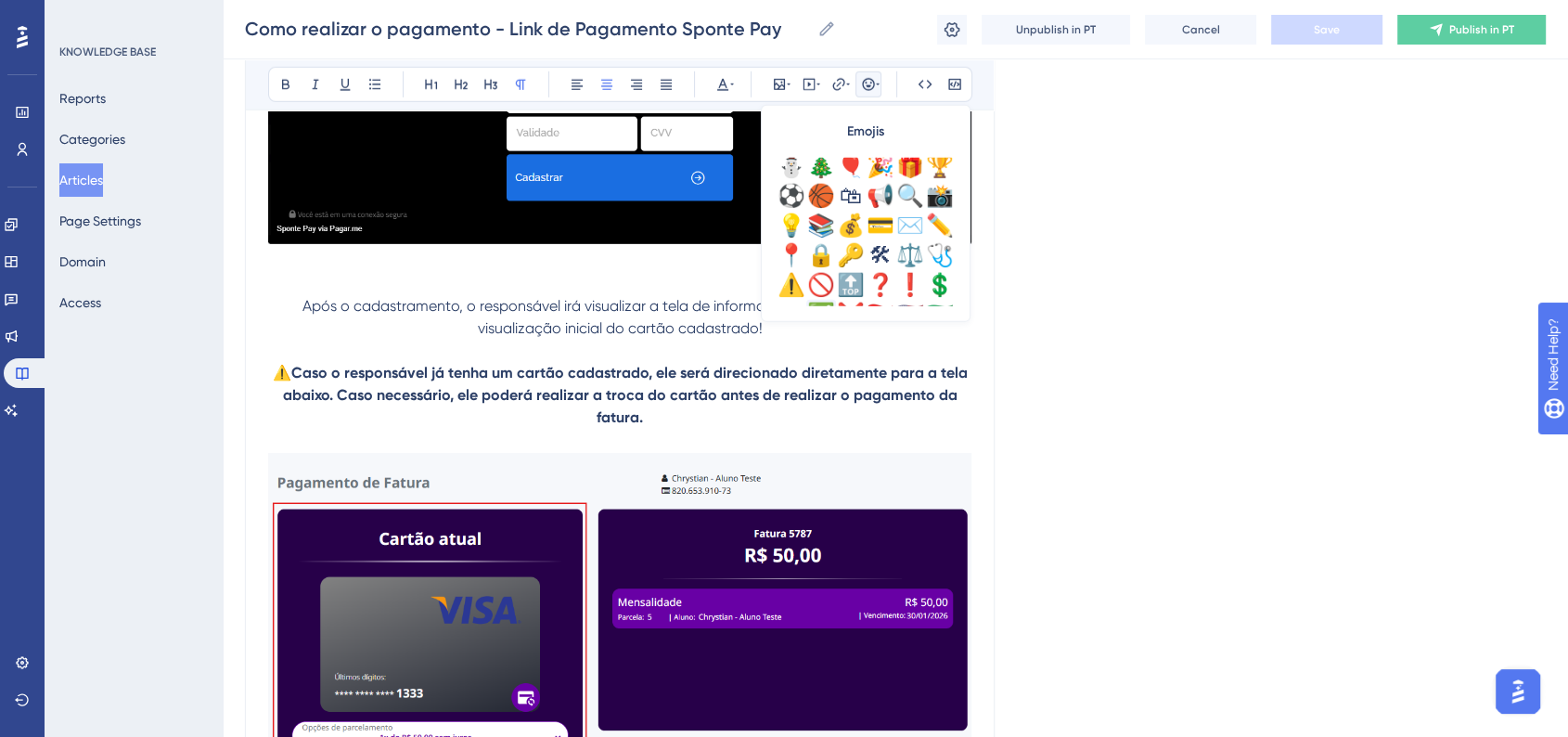
scroll to position [618, 0]
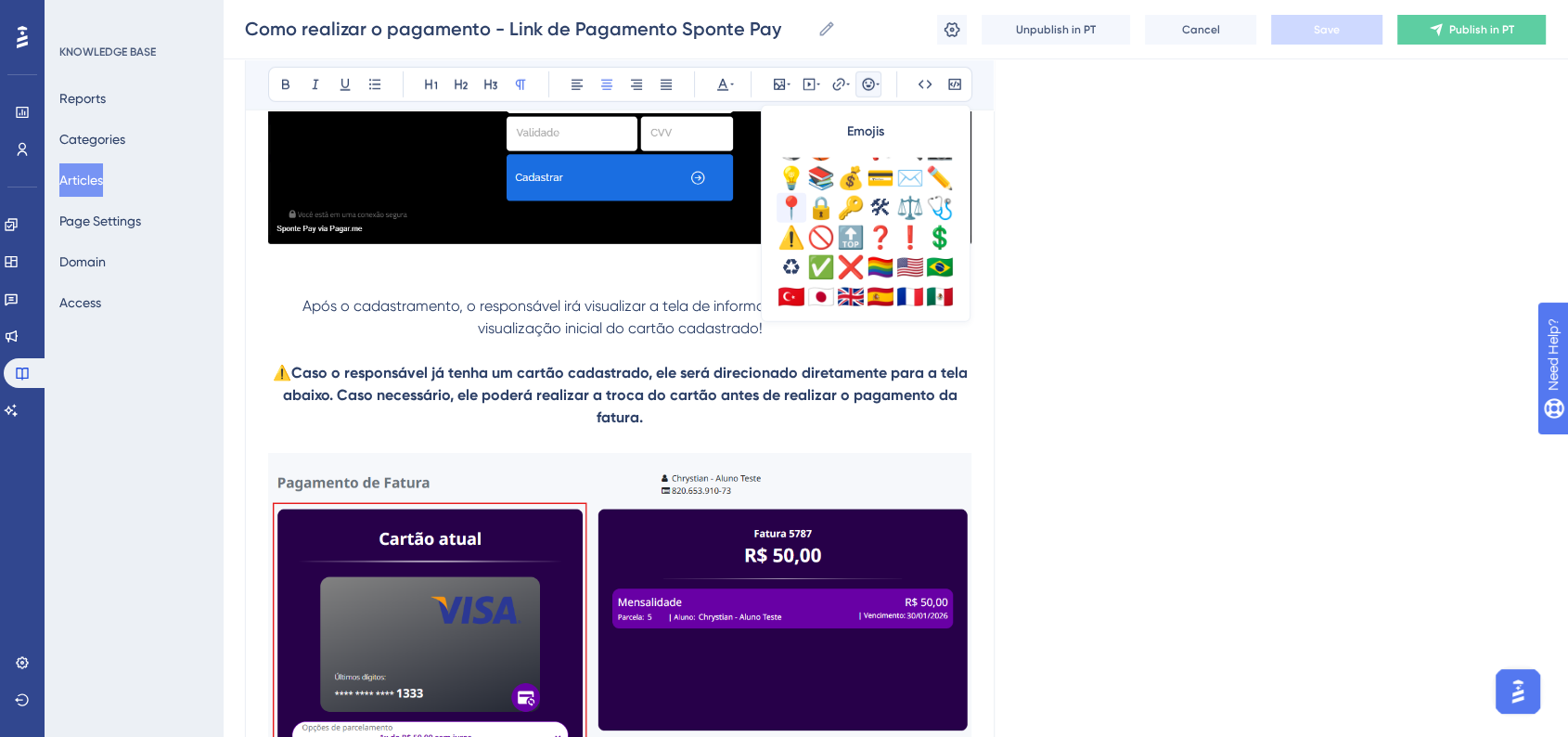
click at [793, 207] on div "📍" at bounding box center [791, 208] width 30 height 30
click at [1320, 31] on span "Save" at bounding box center [1326, 30] width 26 height 15
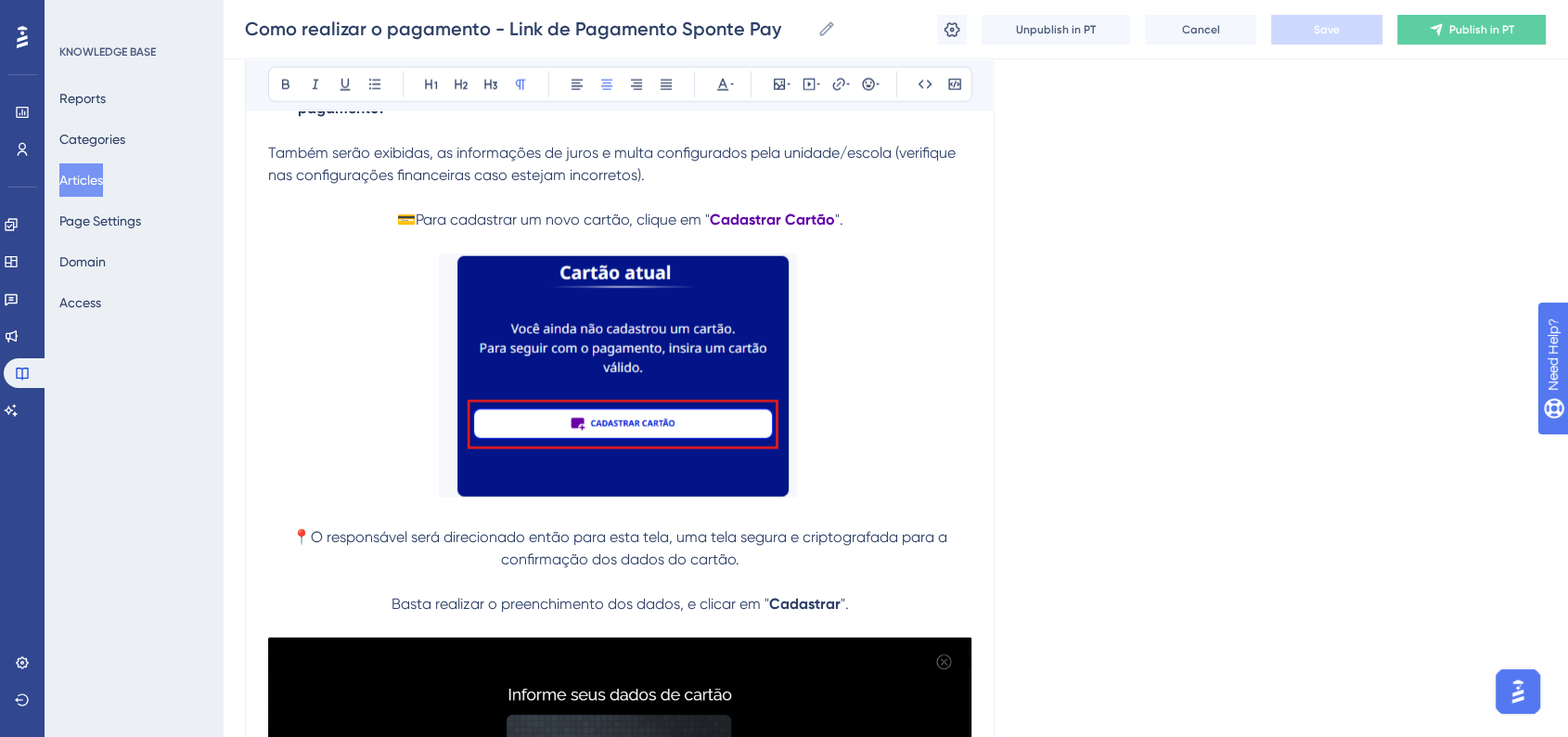
scroll to position [11754, 0]
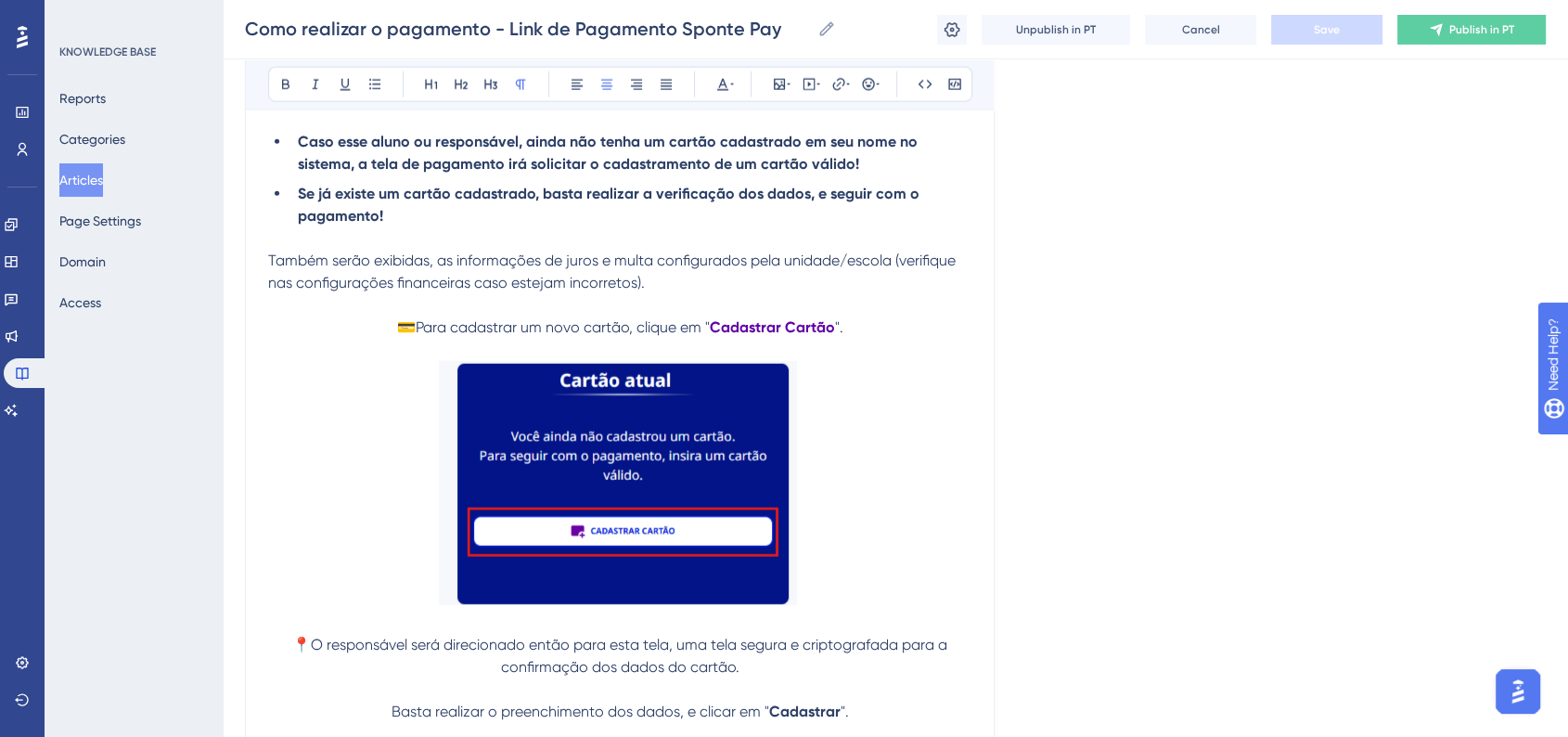
click at [671, 422] on img at bounding box center [620, 482] width 361 height 244
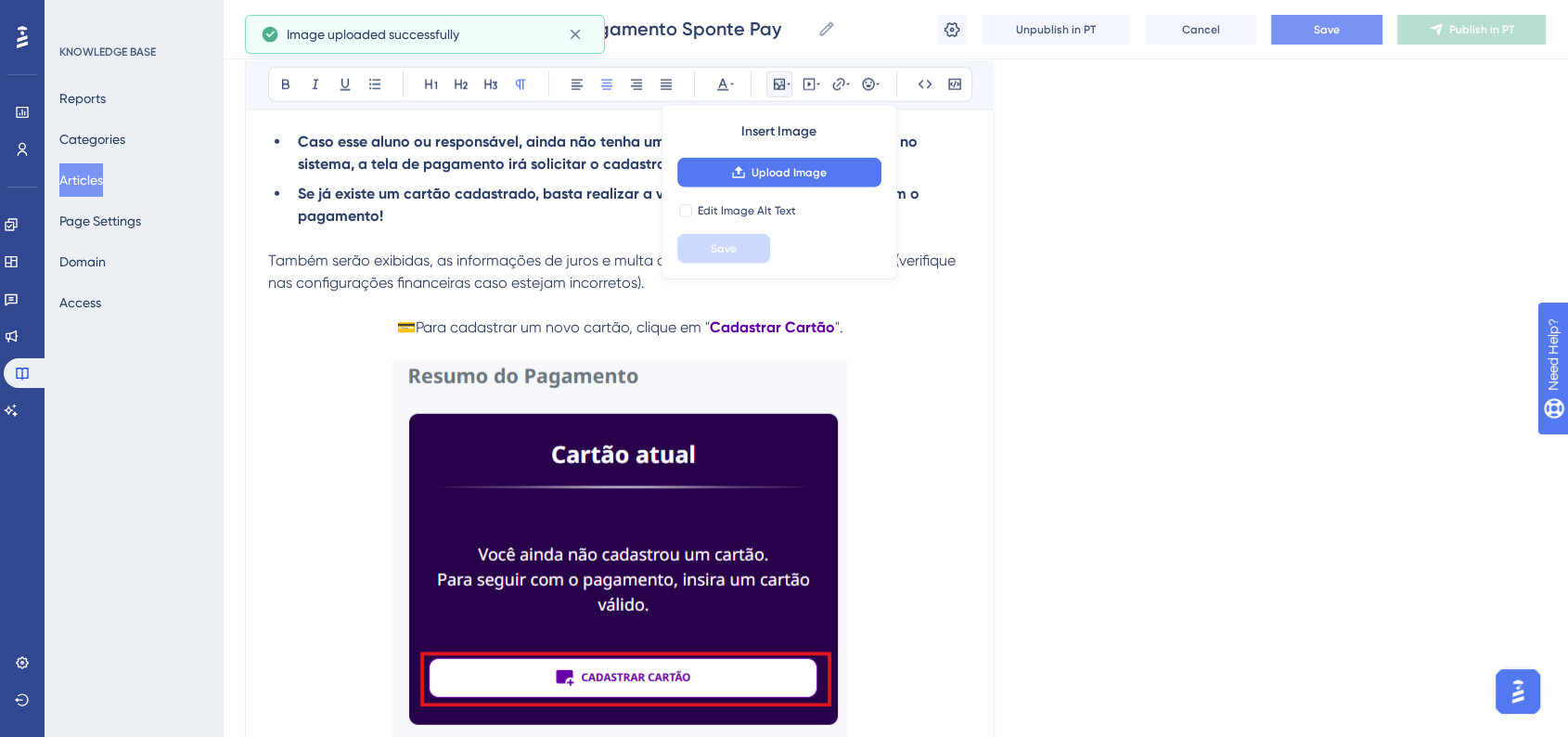
click at [890, 544] on p at bounding box center [619, 585] width 703 height 450
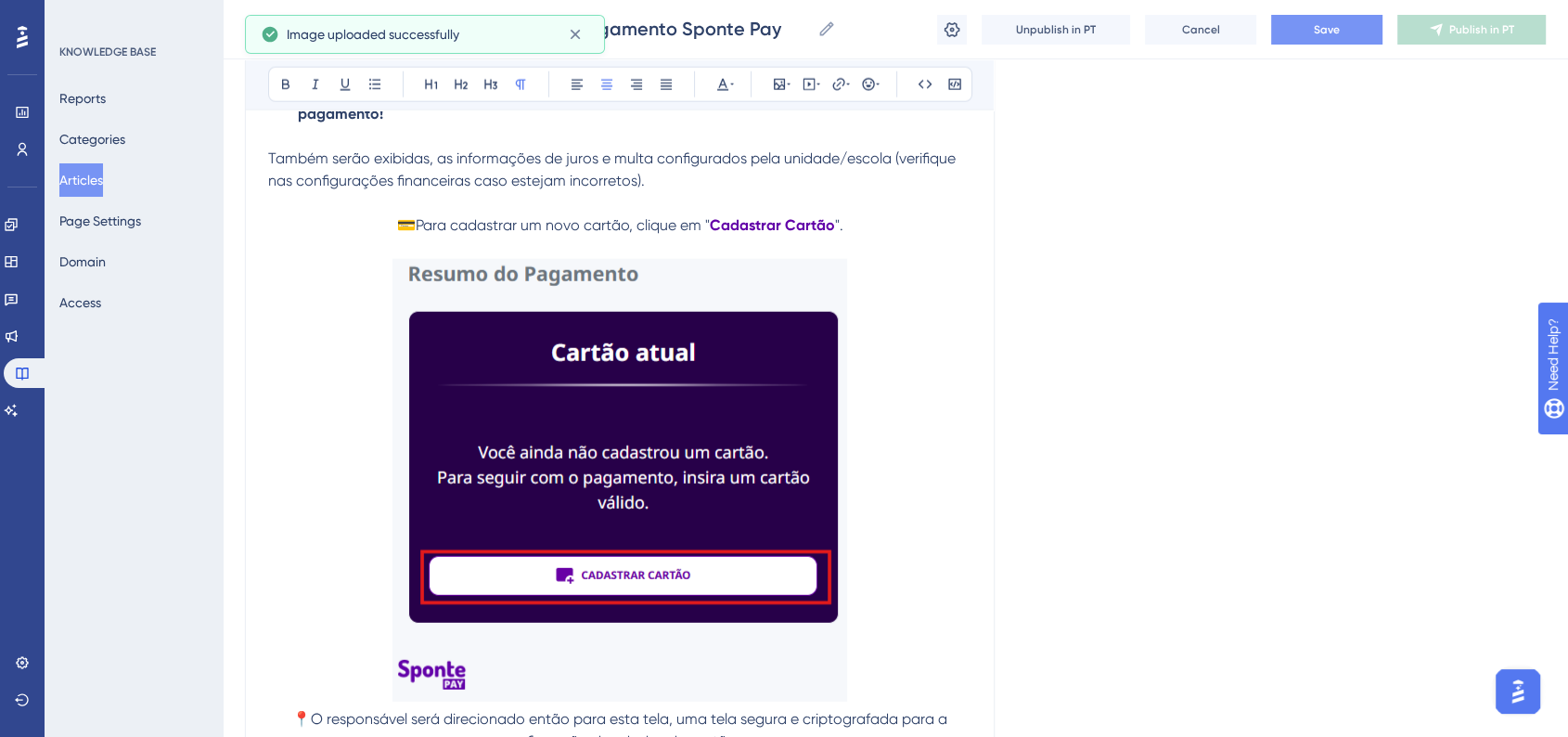
scroll to position [11960, 0]
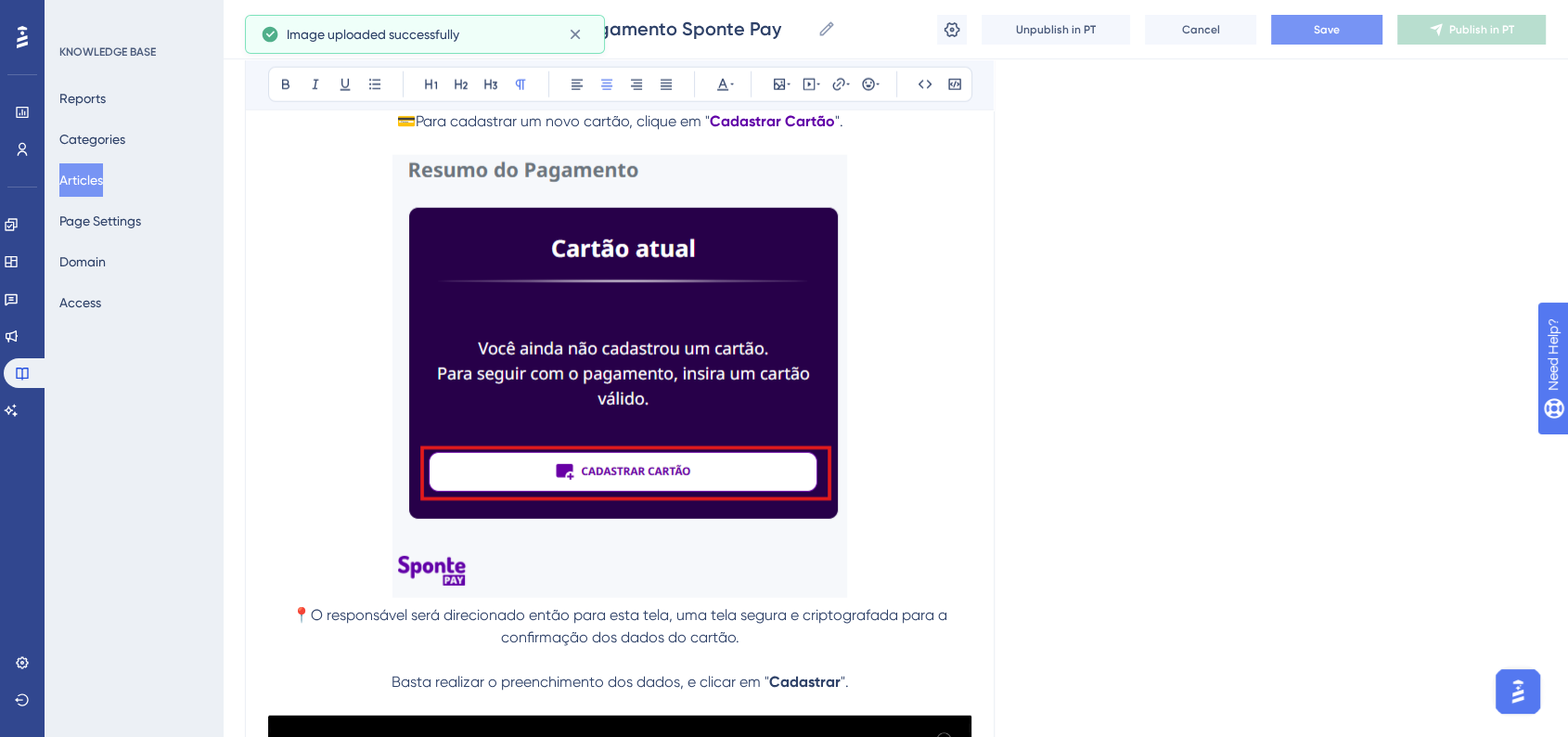
click at [702, 458] on img at bounding box center [620, 376] width 455 height 443
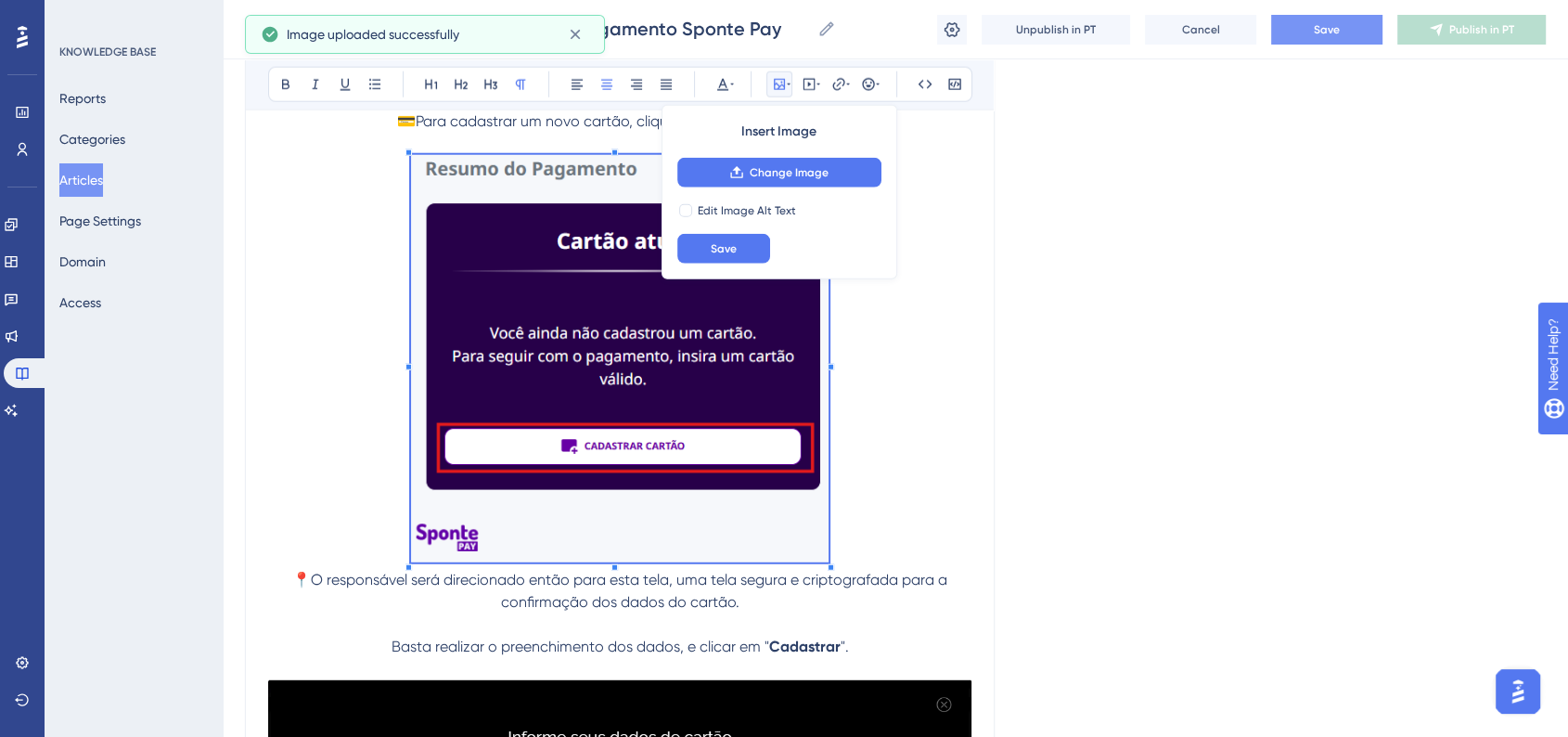
click at [810, 567] on span at bounding box center [620, 361] width 418 height 413
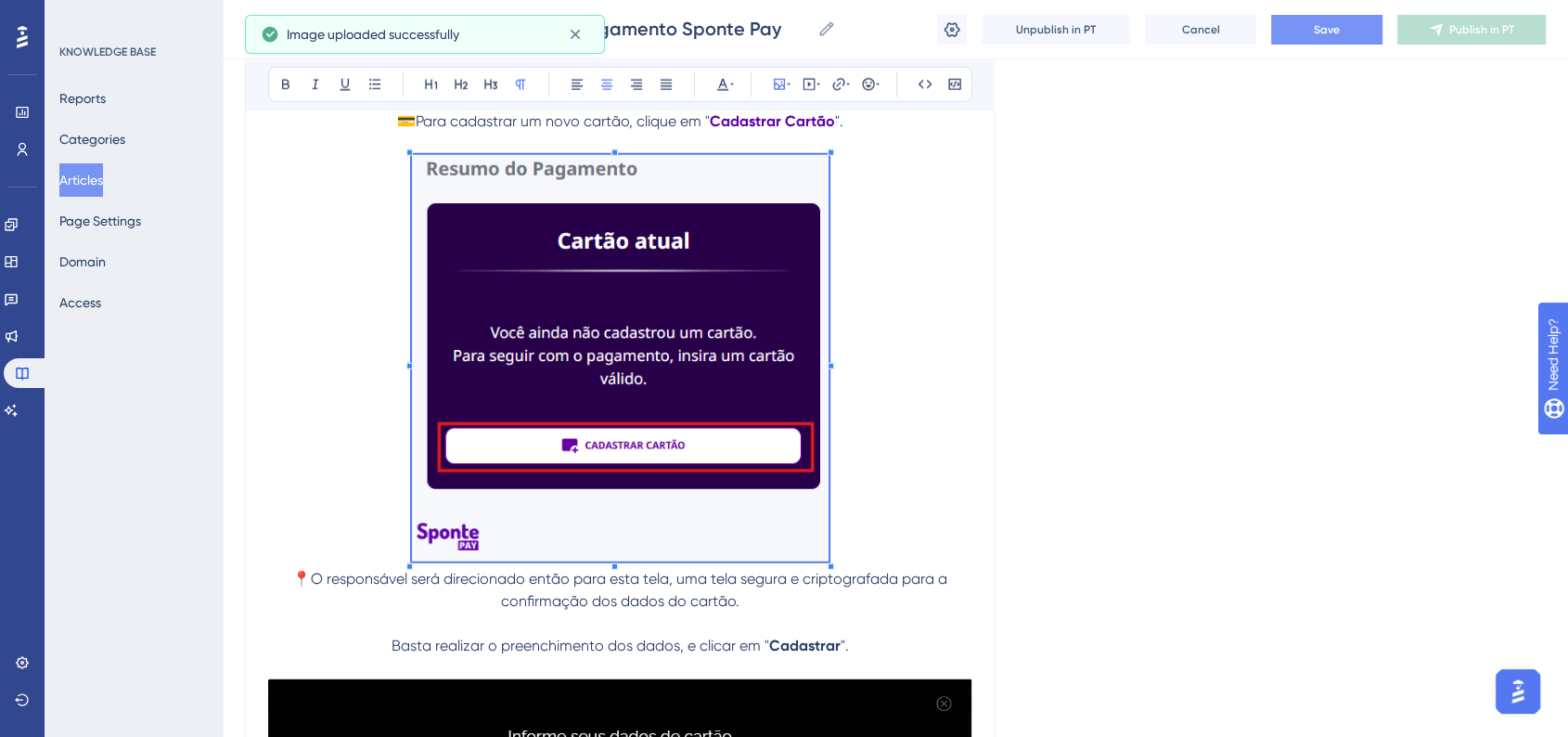
click at [907, 553] on p at bounding box center [619, 361] width 703 height 412
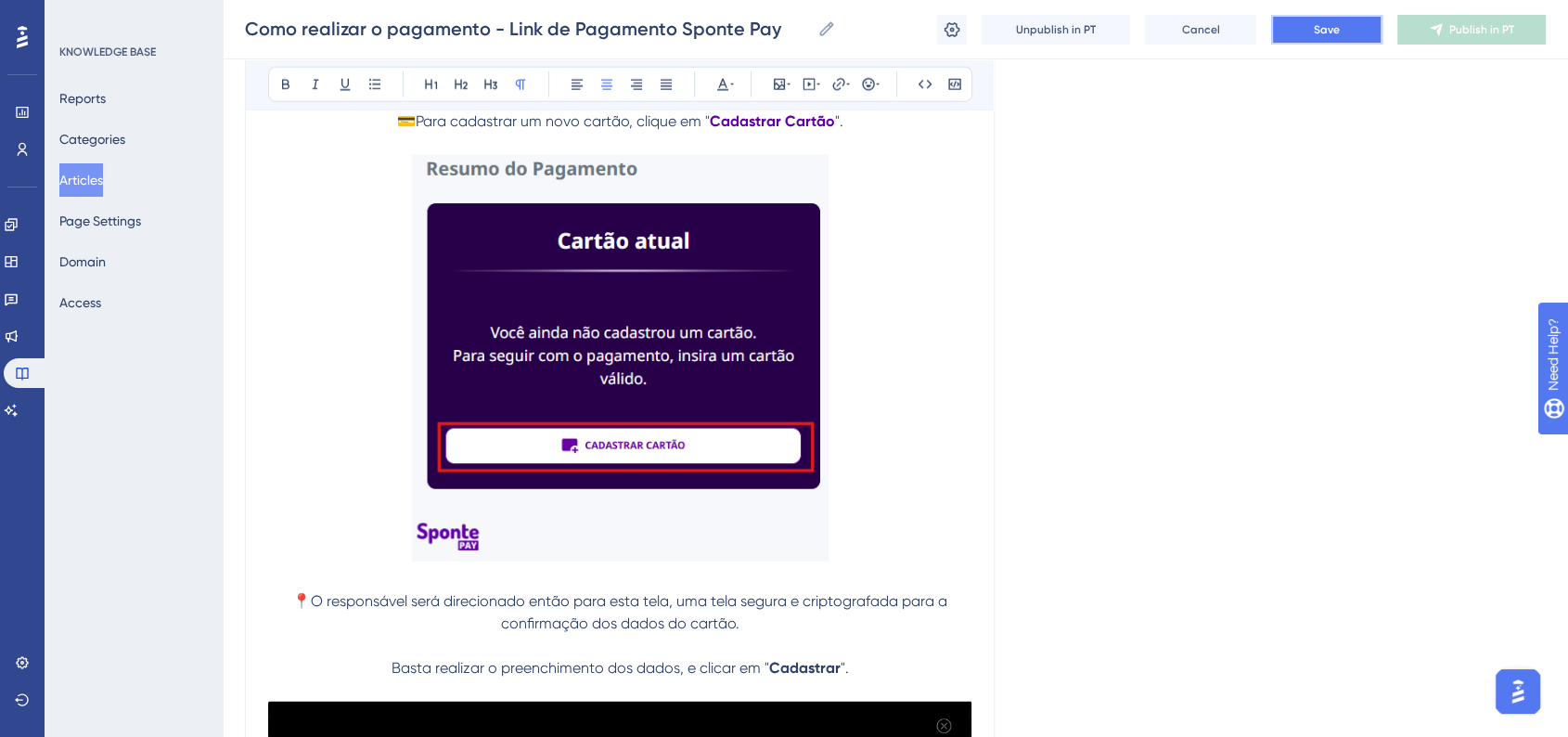
click at [1326, 21] on button "Save" at bounding box center [1326, 30] width 111 height 30
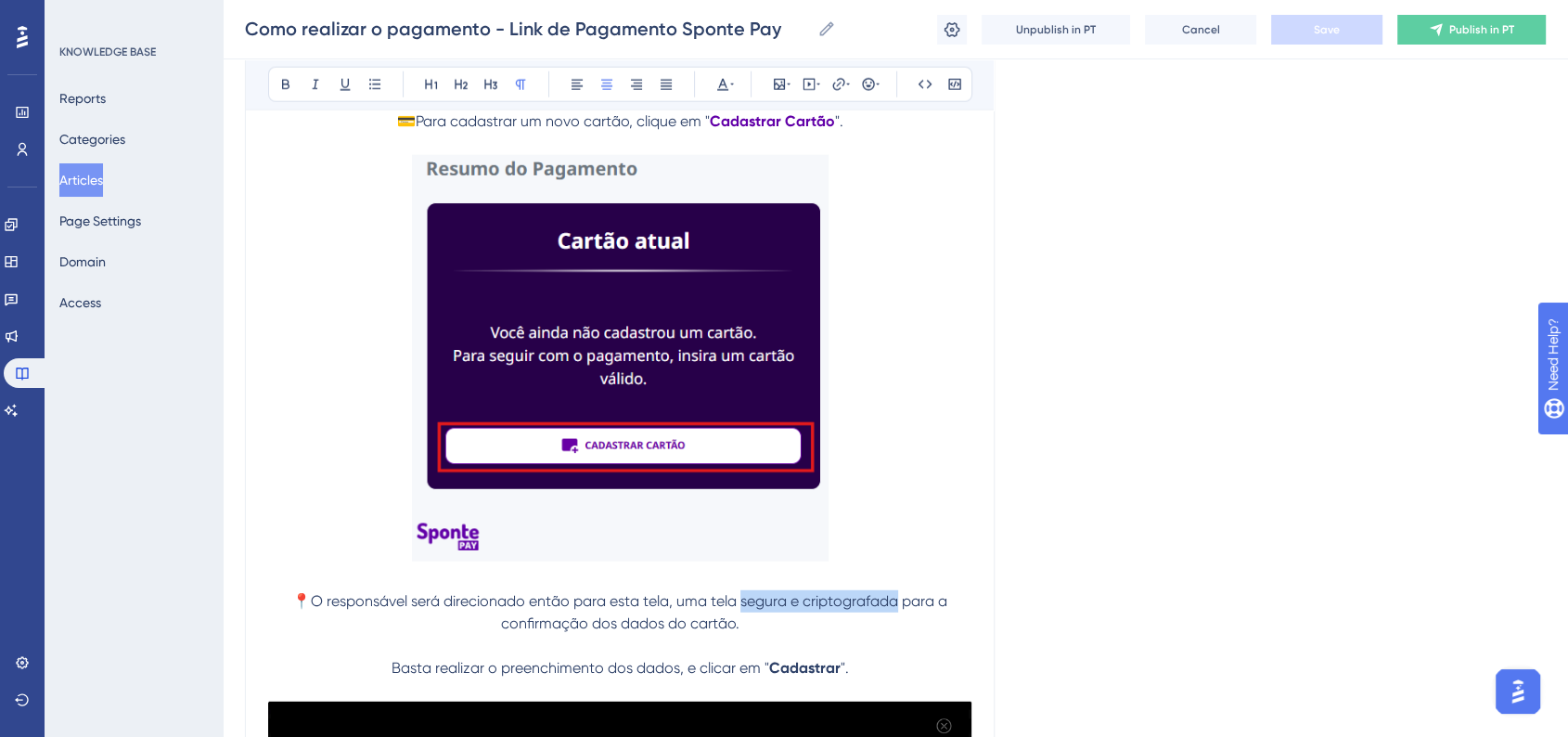
drag, startPoint x: 742, startPoint y: 641, endPoint x: 899, endPoint y: 645, distance: 157.1
click at [899, 632] on span "📍O responsável será direcionado então para esta tela, uma tela segura e criptog…" at bounding box center [622, 612] width 659 height 40
click at [289, 92] on button at bounding box center [286, 84] width 26 height 26
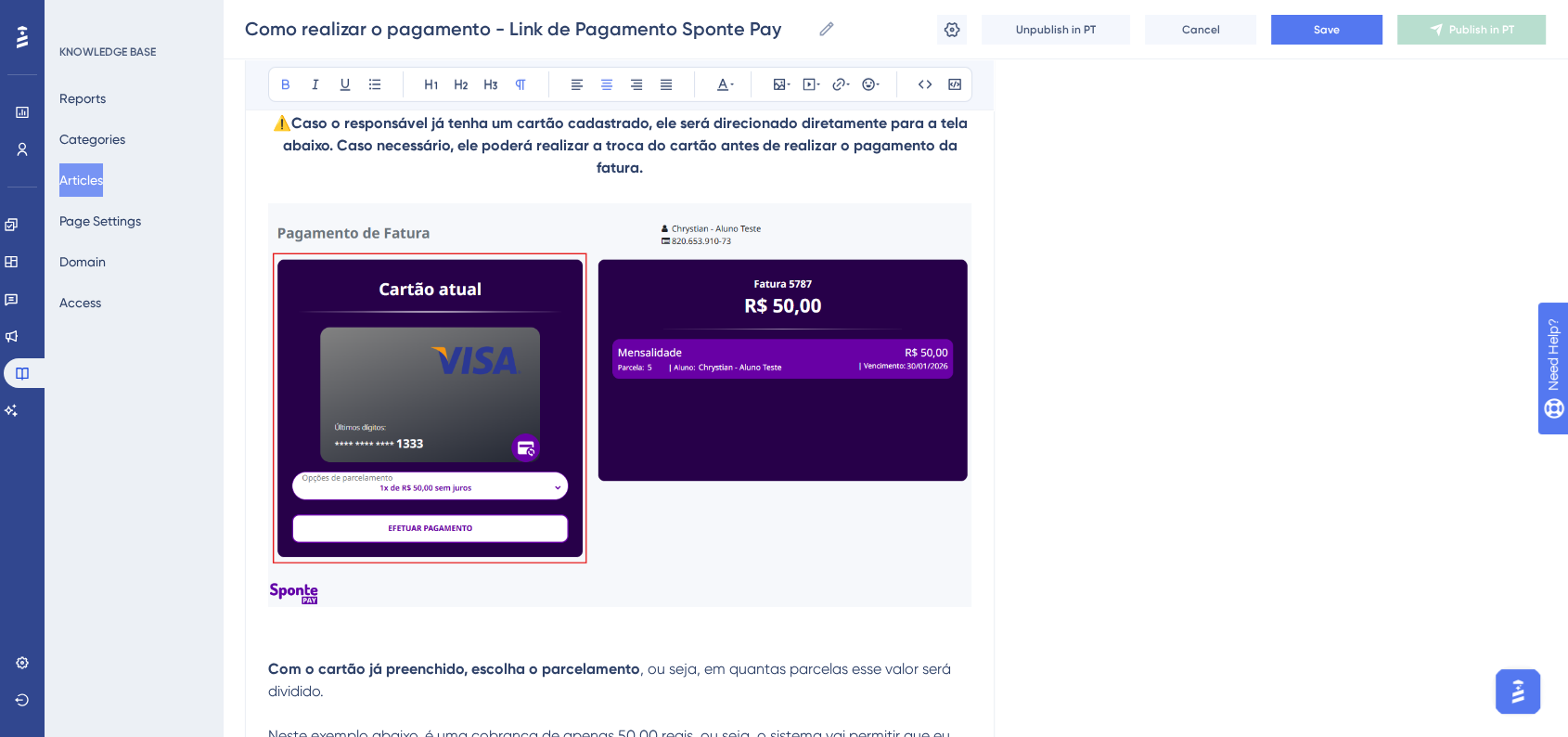
scroll to position [13198, 0]
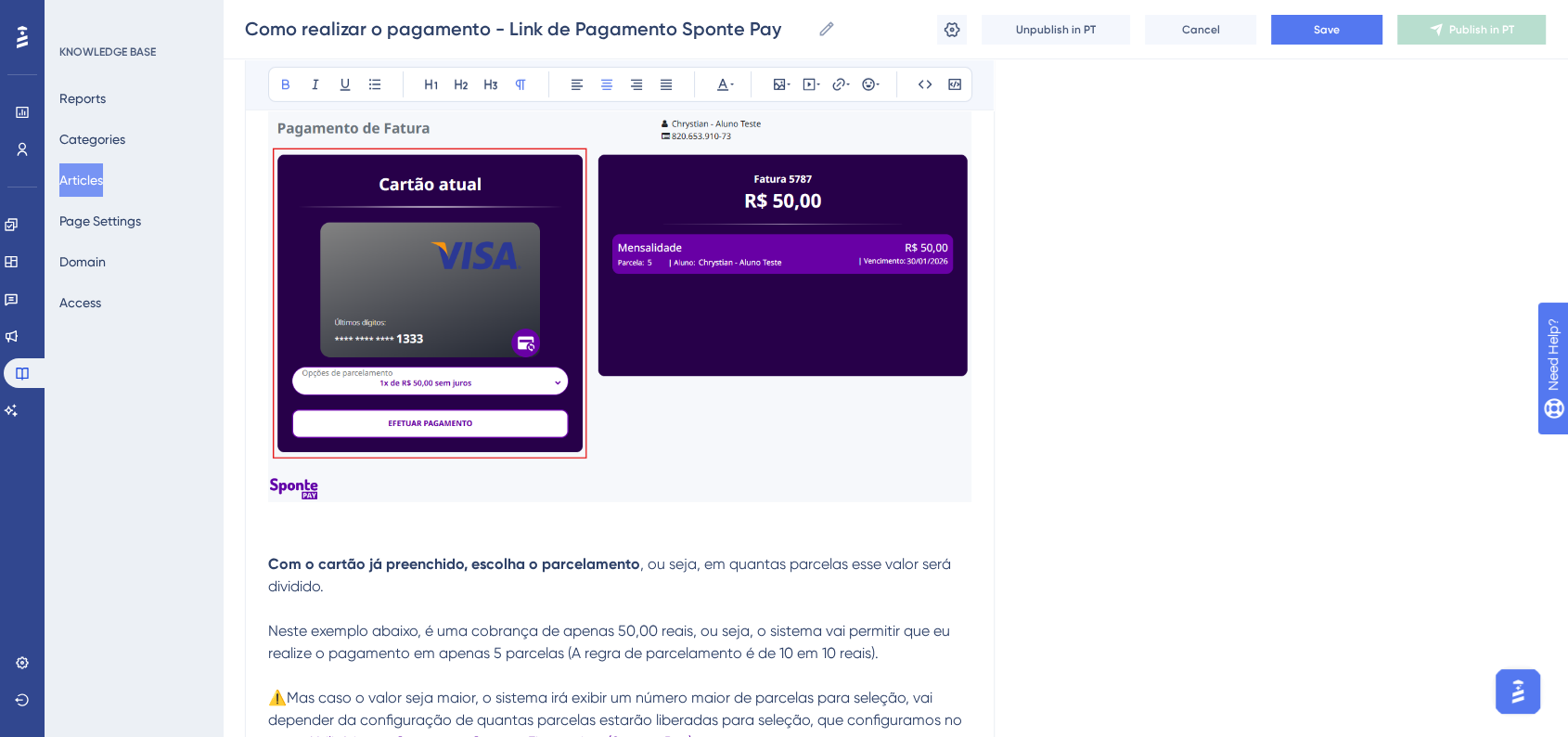
click at [629, 384] on img at bounding box center [619, 299] width 703 height 405
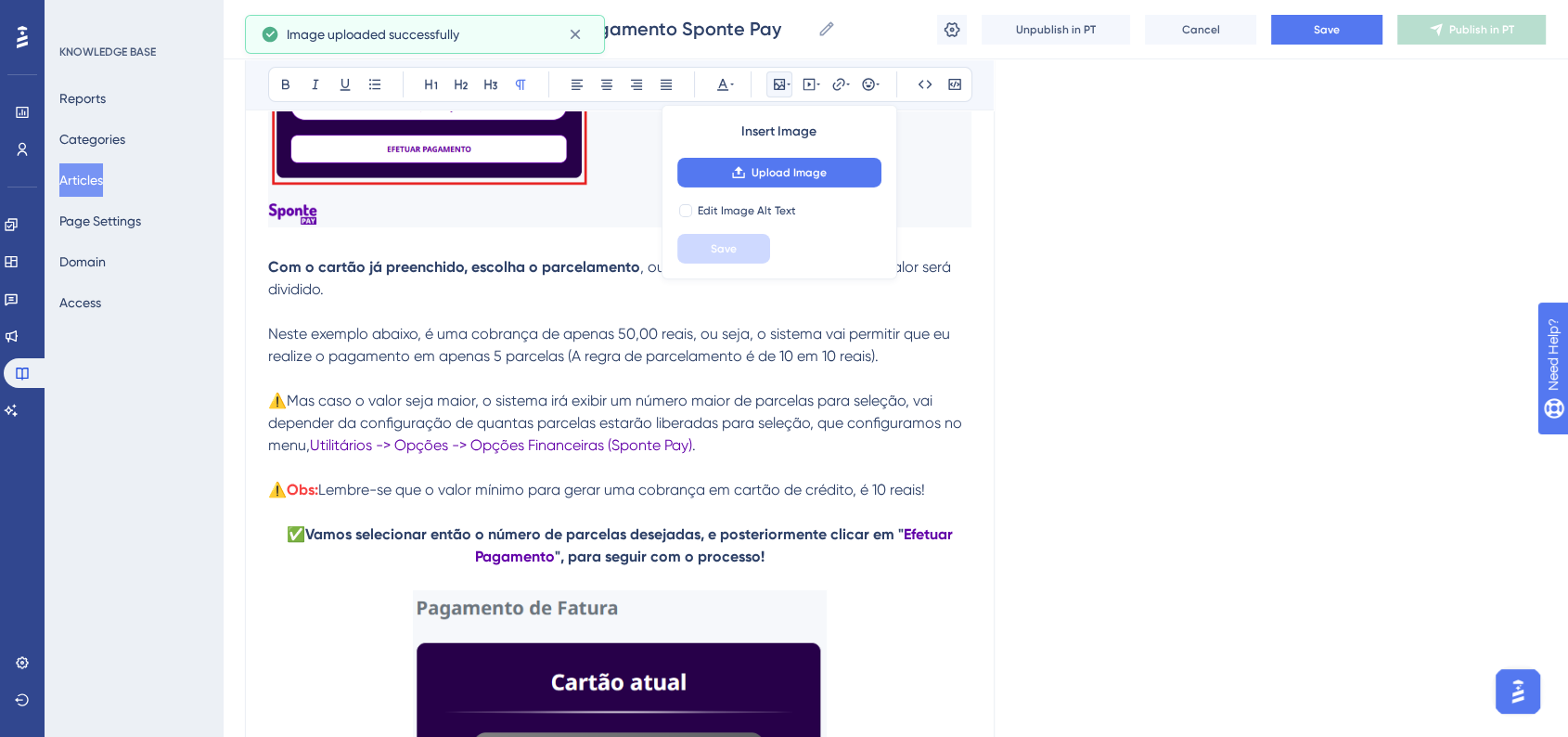
scroll to position [13507, 0]
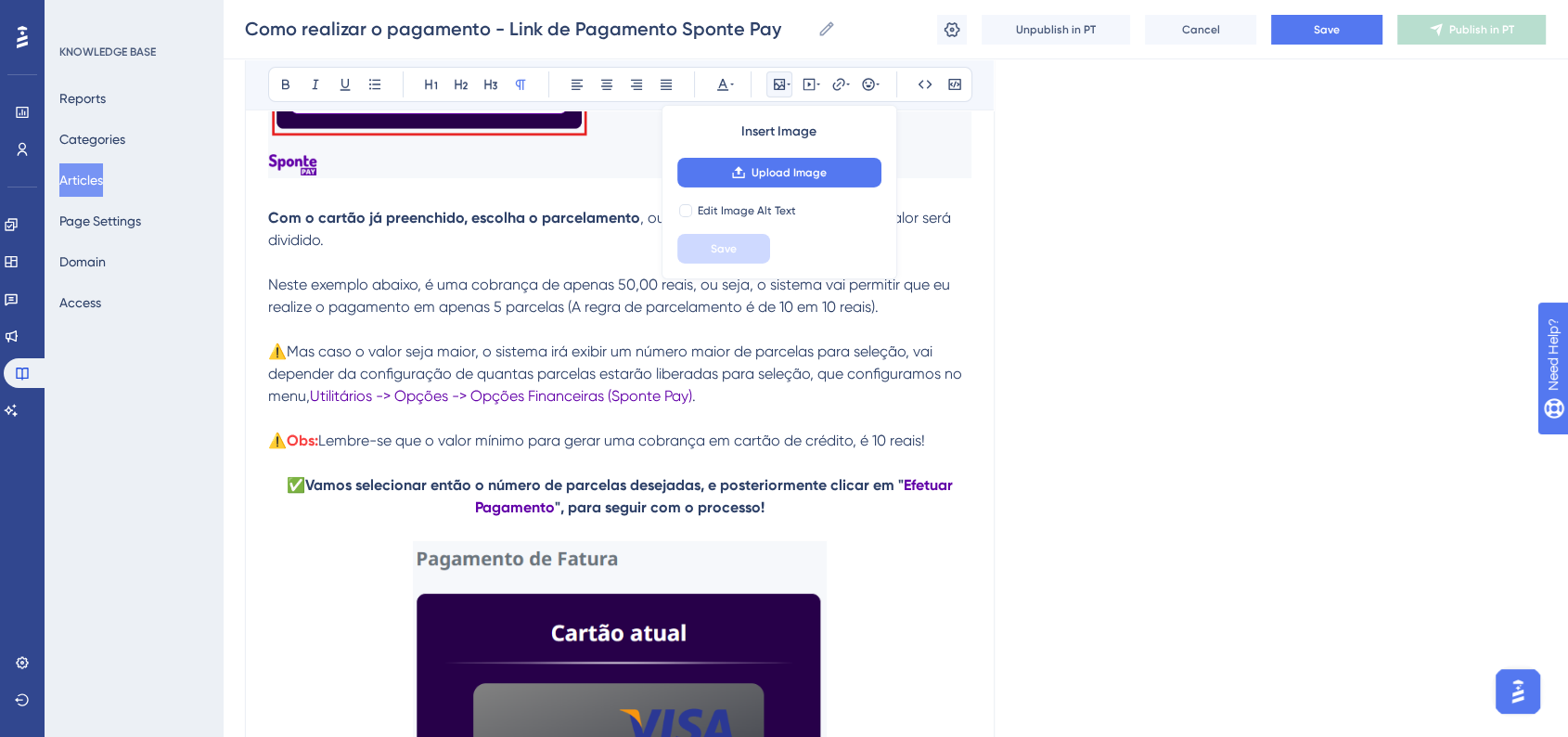
click at [268, 227] on strong "Com o cartão já preenchido," at bounding box center [367, 217] width 199 height 18
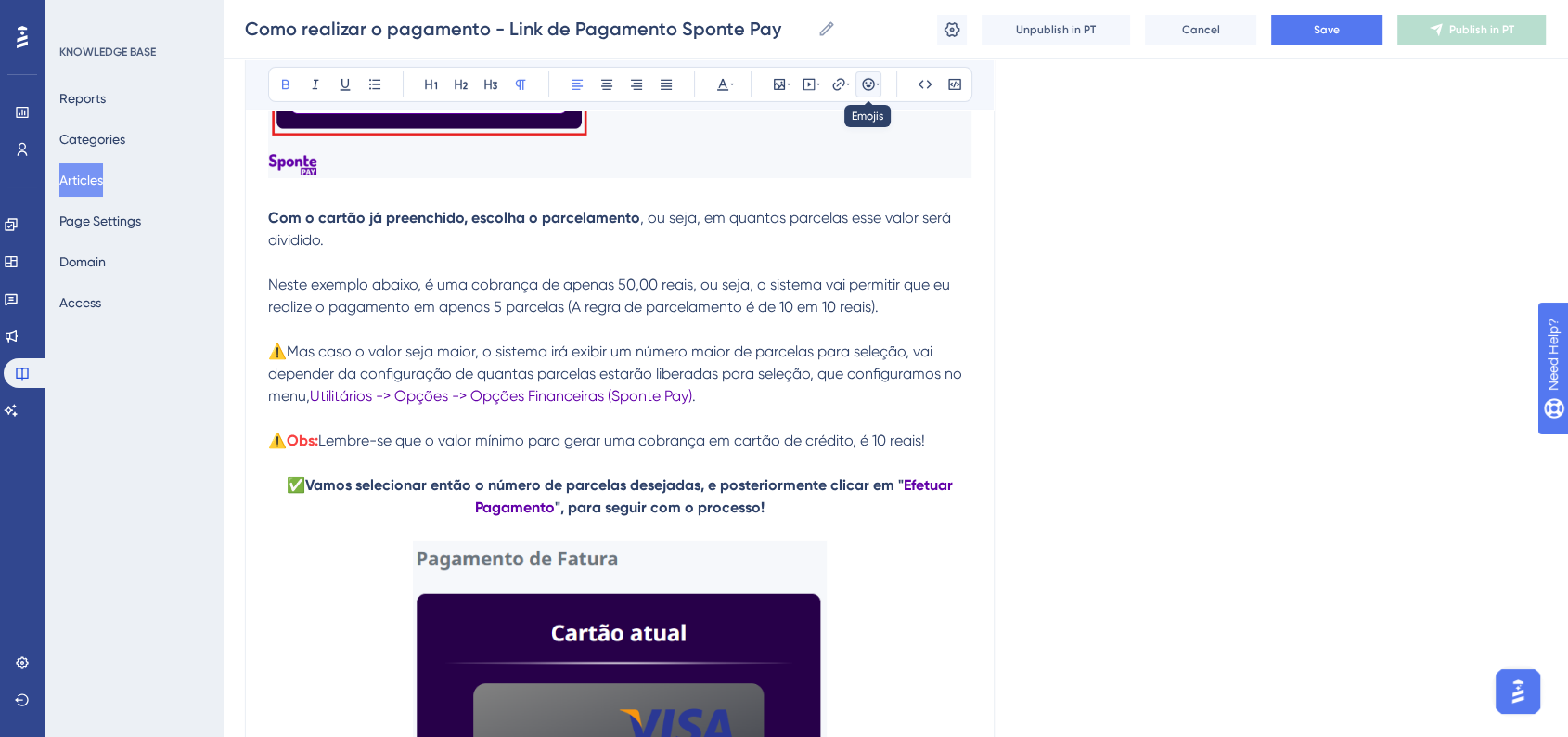
click at [861, 81] on icon at bounding box center [869, 84] width 15 height 15
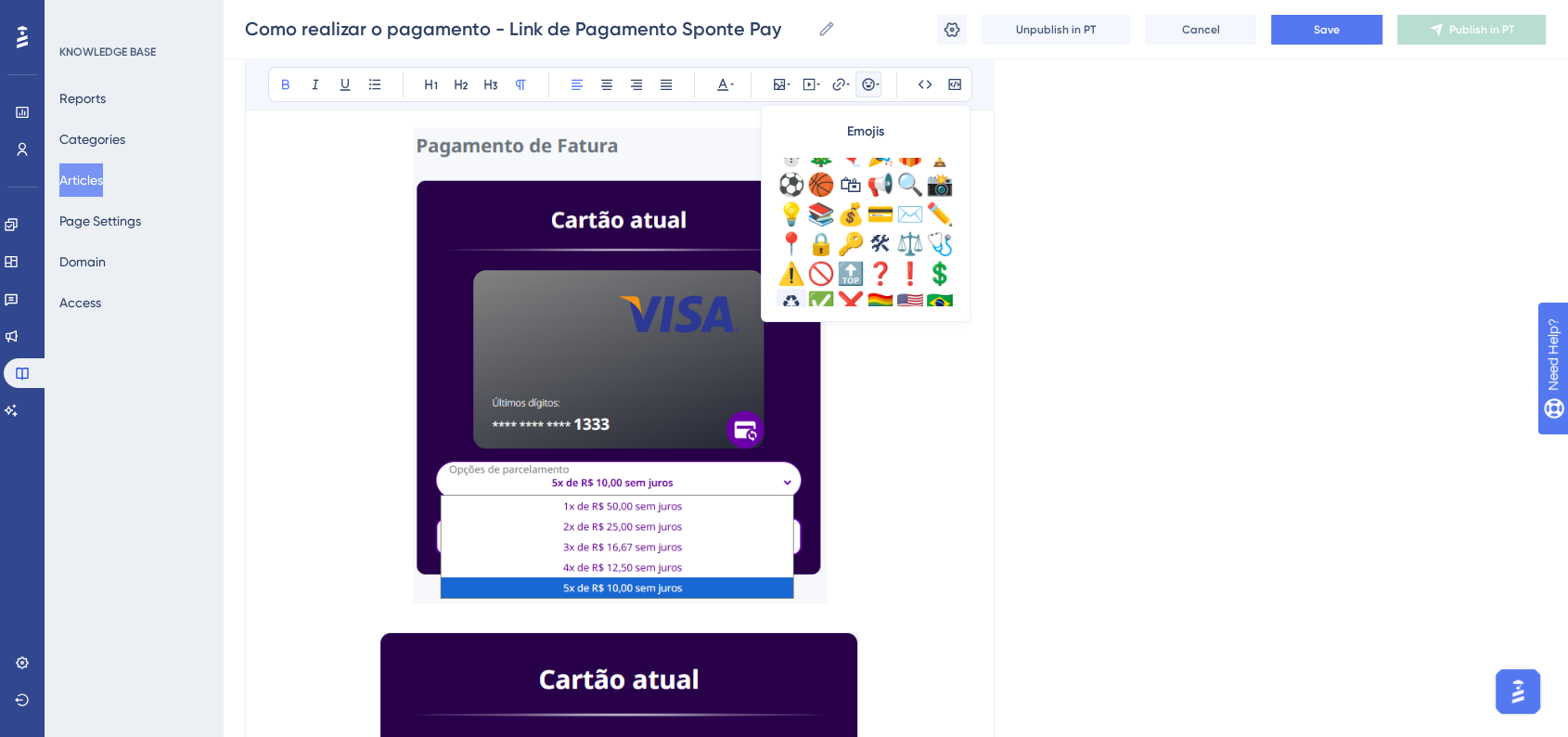
scroll to position [618, 0]
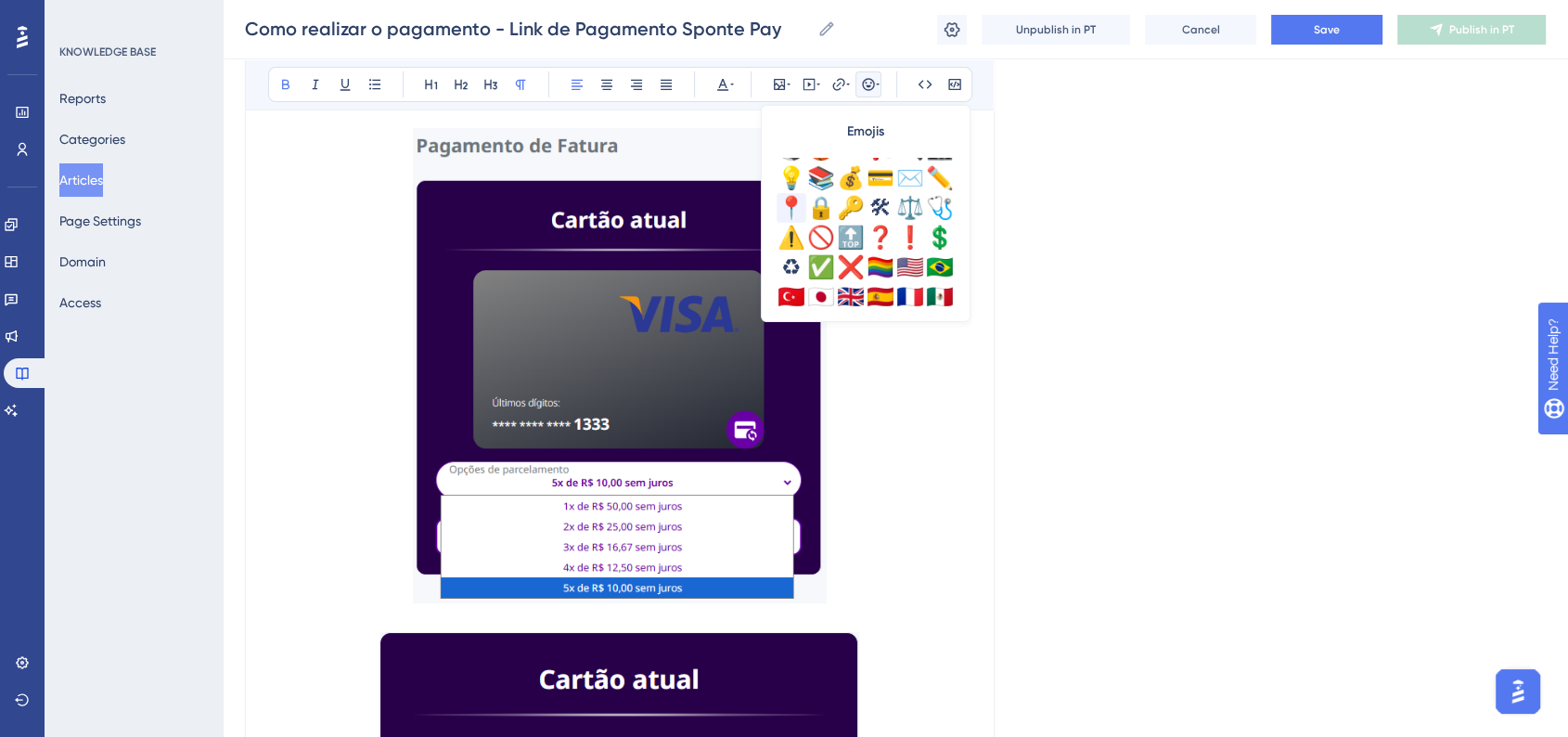
click at [797, 217] on div "📍" at bounding box center [791, 208] width 30 height 30
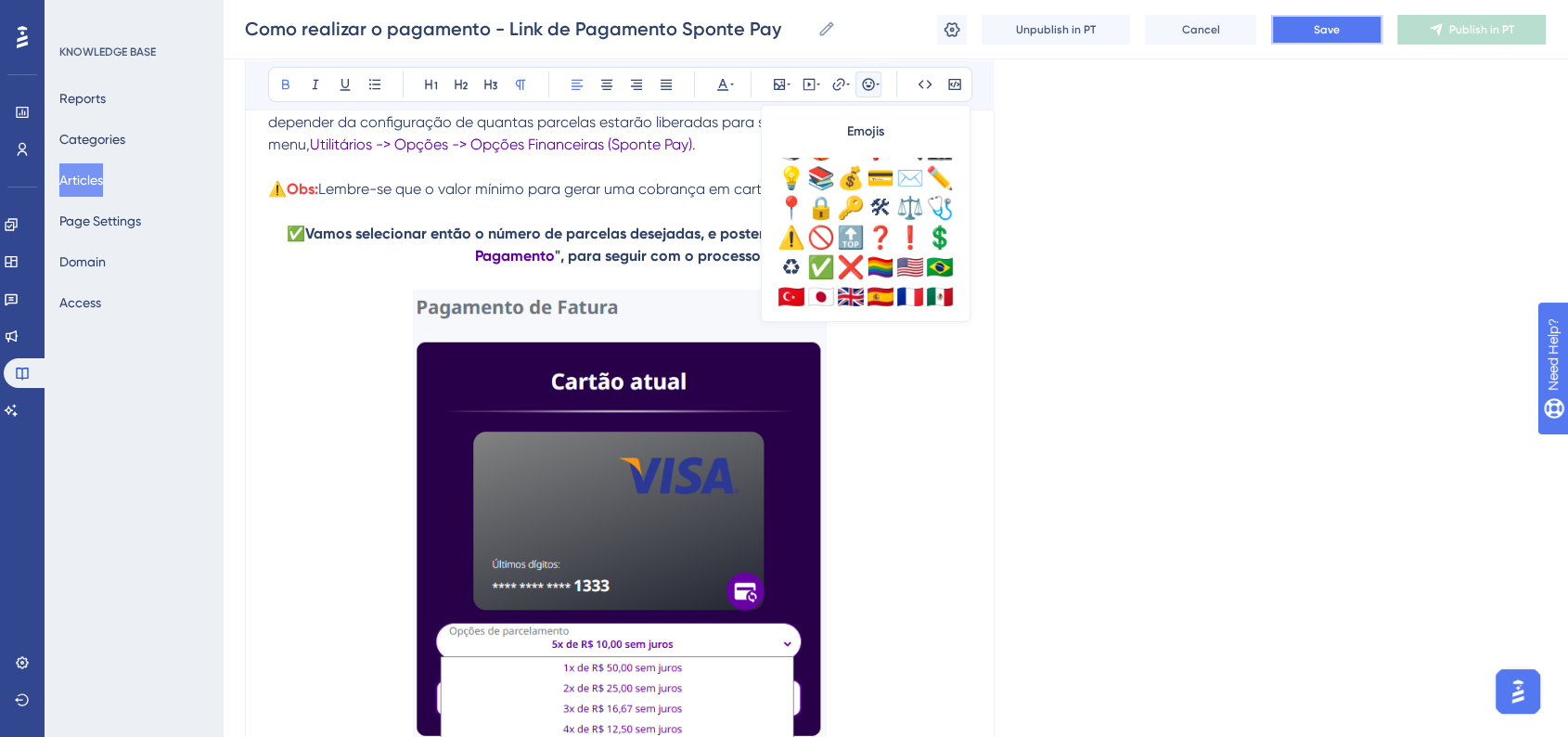
click at [1332, 35] on span "Save" at bounding box center [1326, 30] width 26 height 15
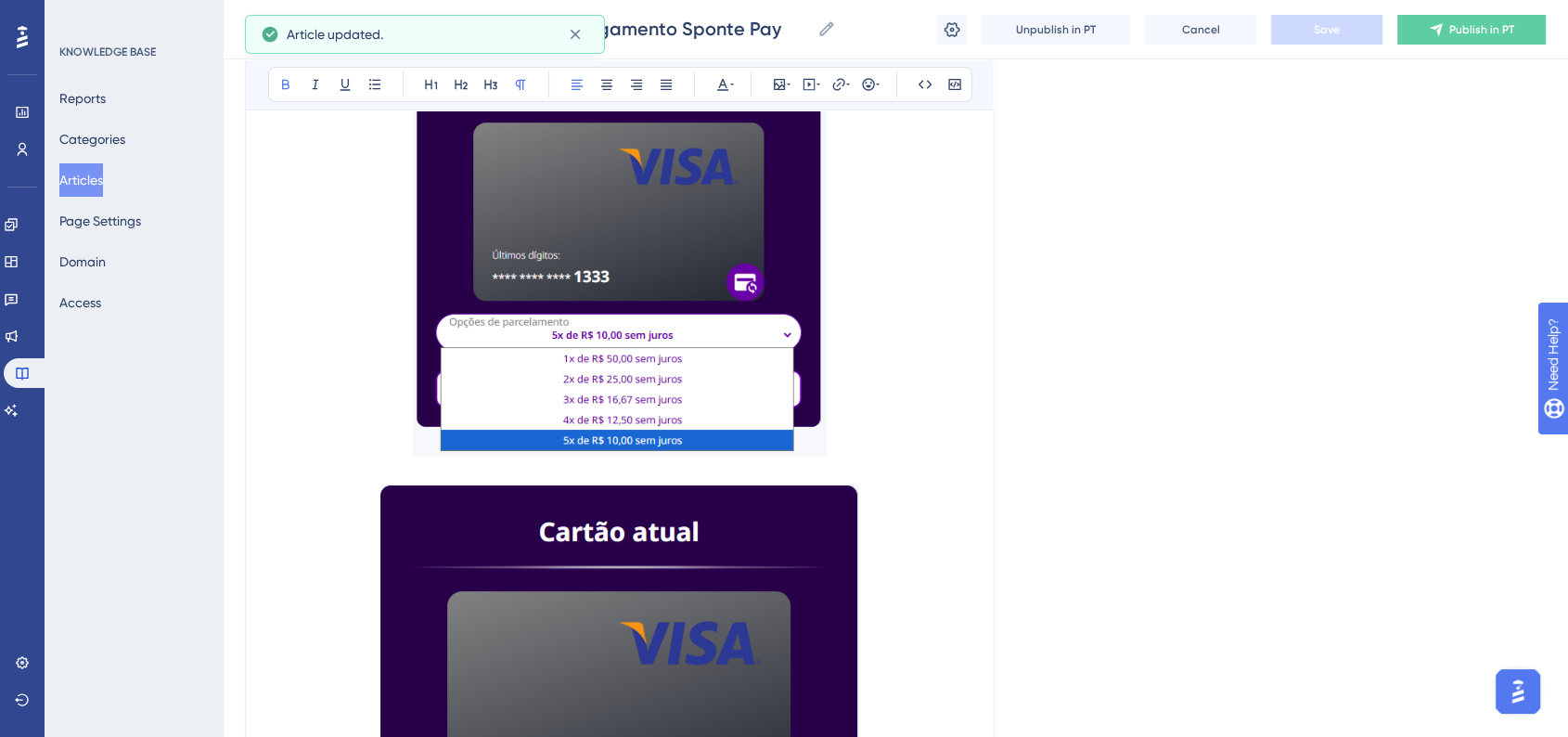
scroll to position [14068, 0]
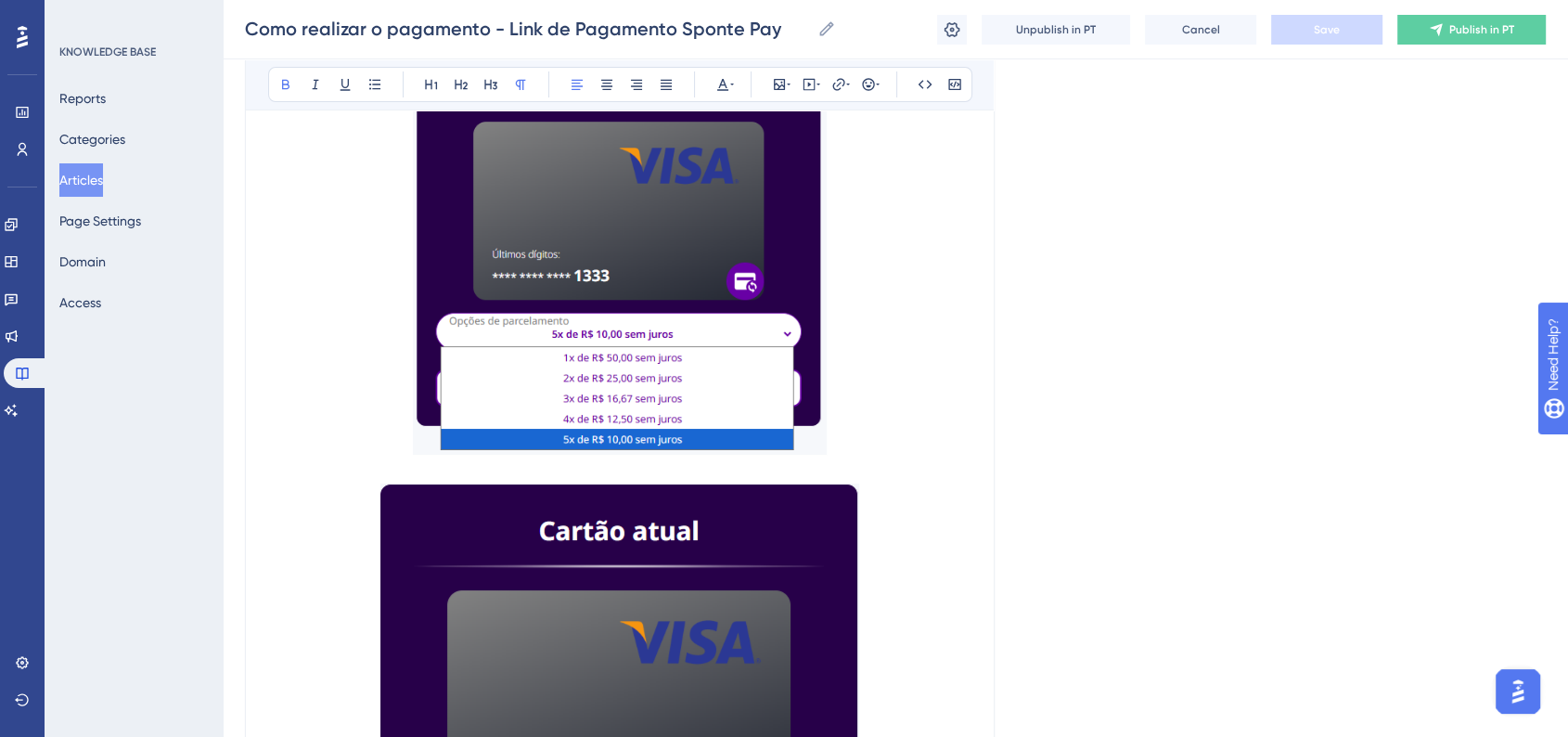
click at [645, 350] on img at bounding box center [620, 216] width 414 height 475
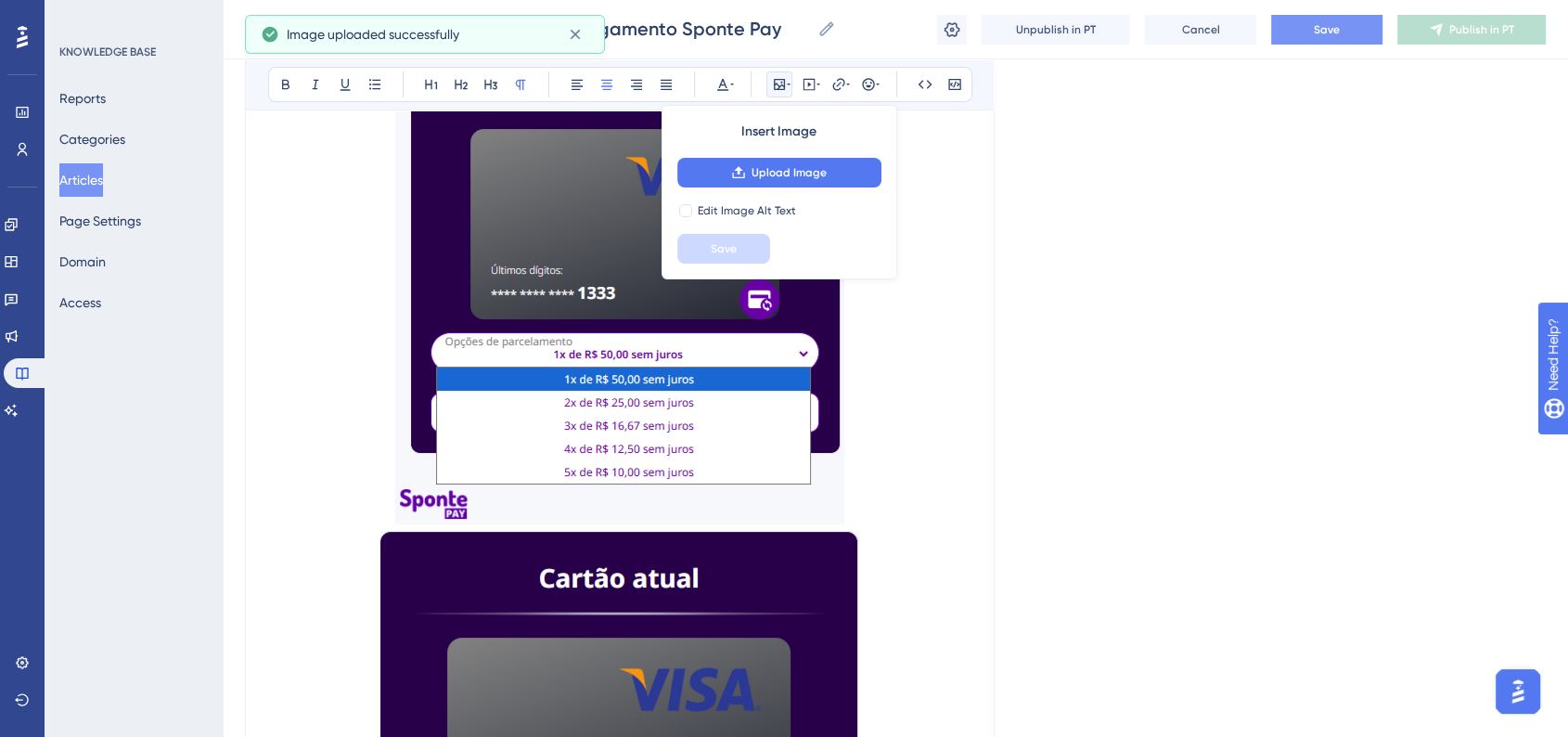
click at [772, 482] on img at bounding box center [620, 252] width 449 height 545
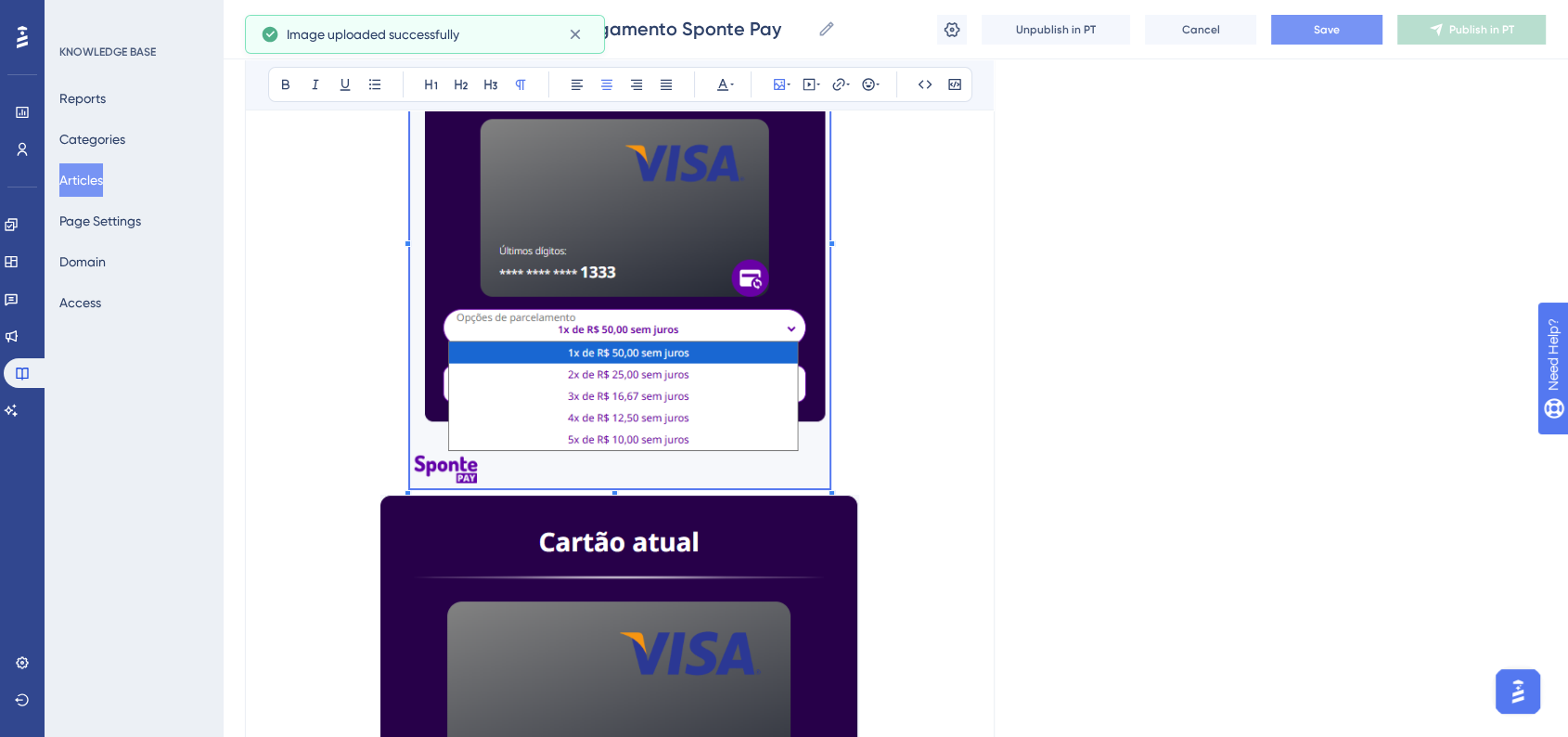
click at [814, 494] on span at bounding box center [620, 237] width 419 height 515
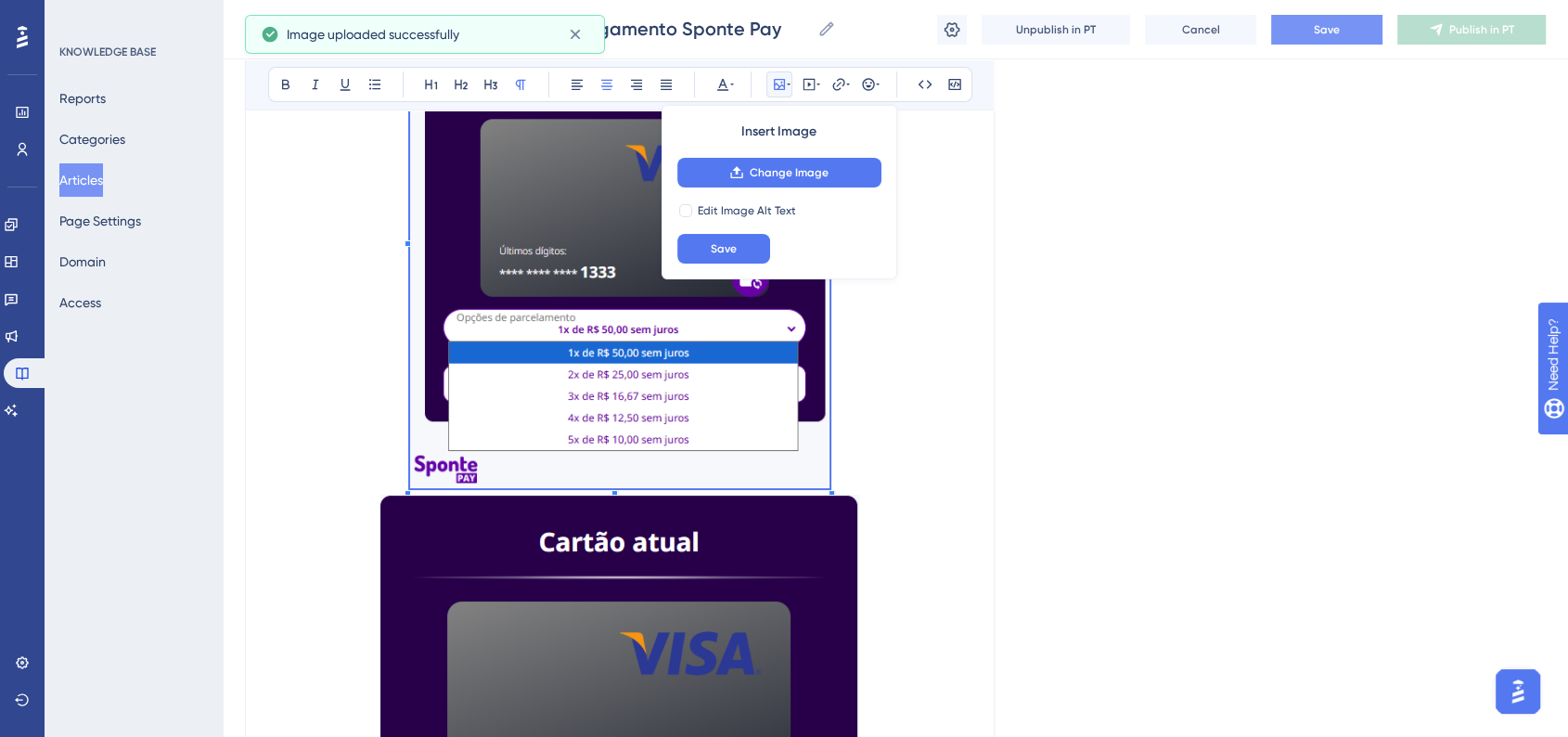
click at [910, 488] on p at bounding box center [619, 237] width 703 height 515
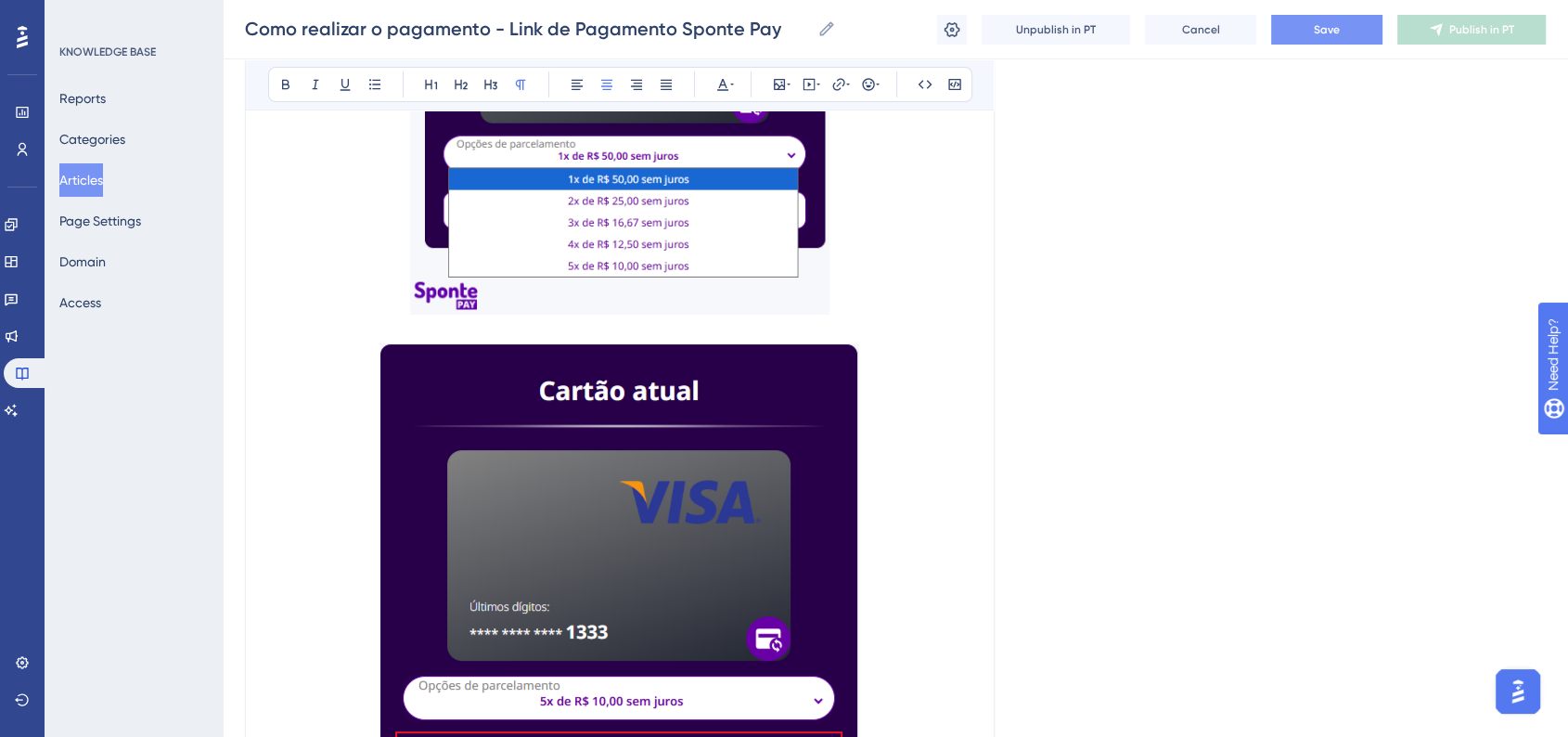
scroll to position [14377, 0]
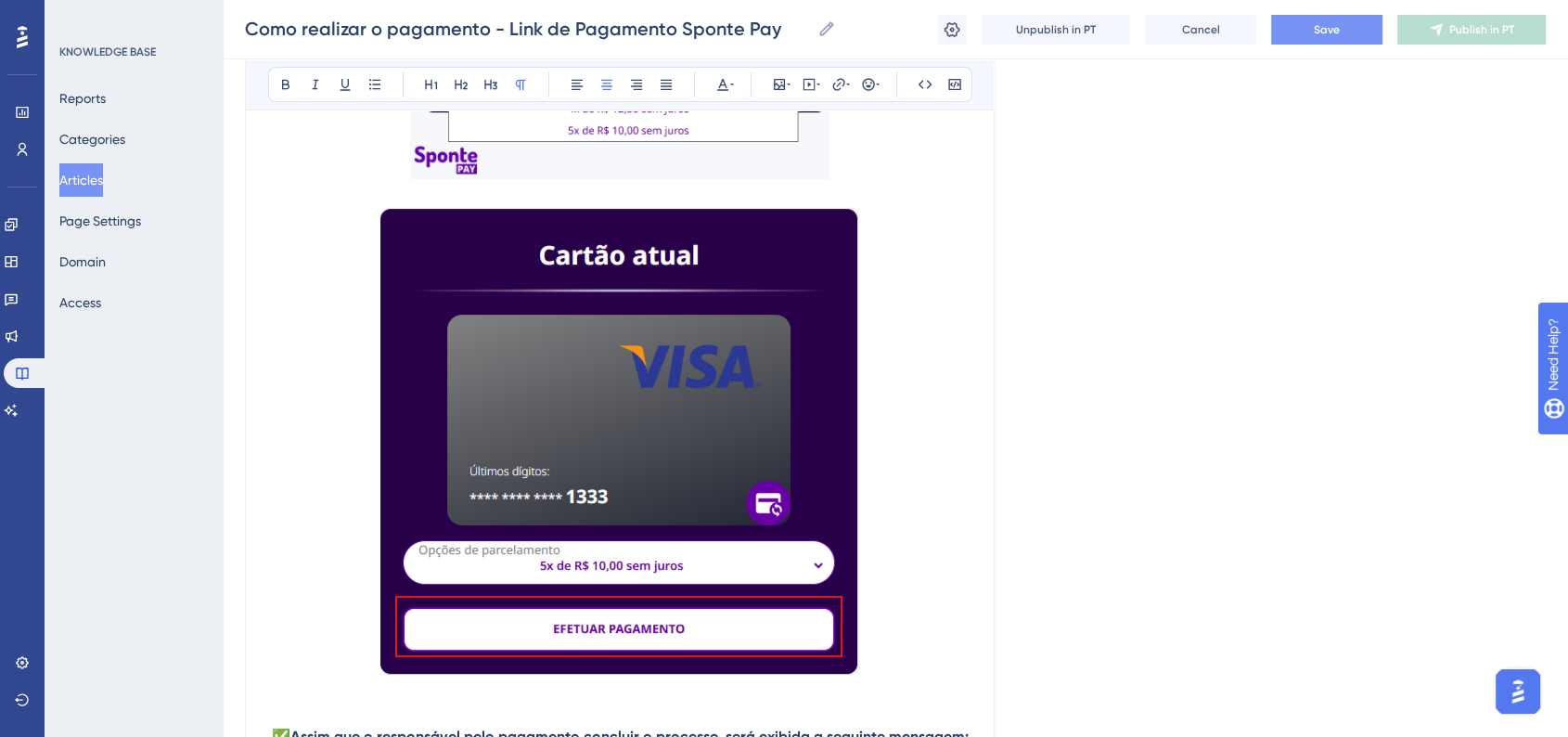
click at [813, 507] on img at bounding box center [619, 441] width 478 height 466
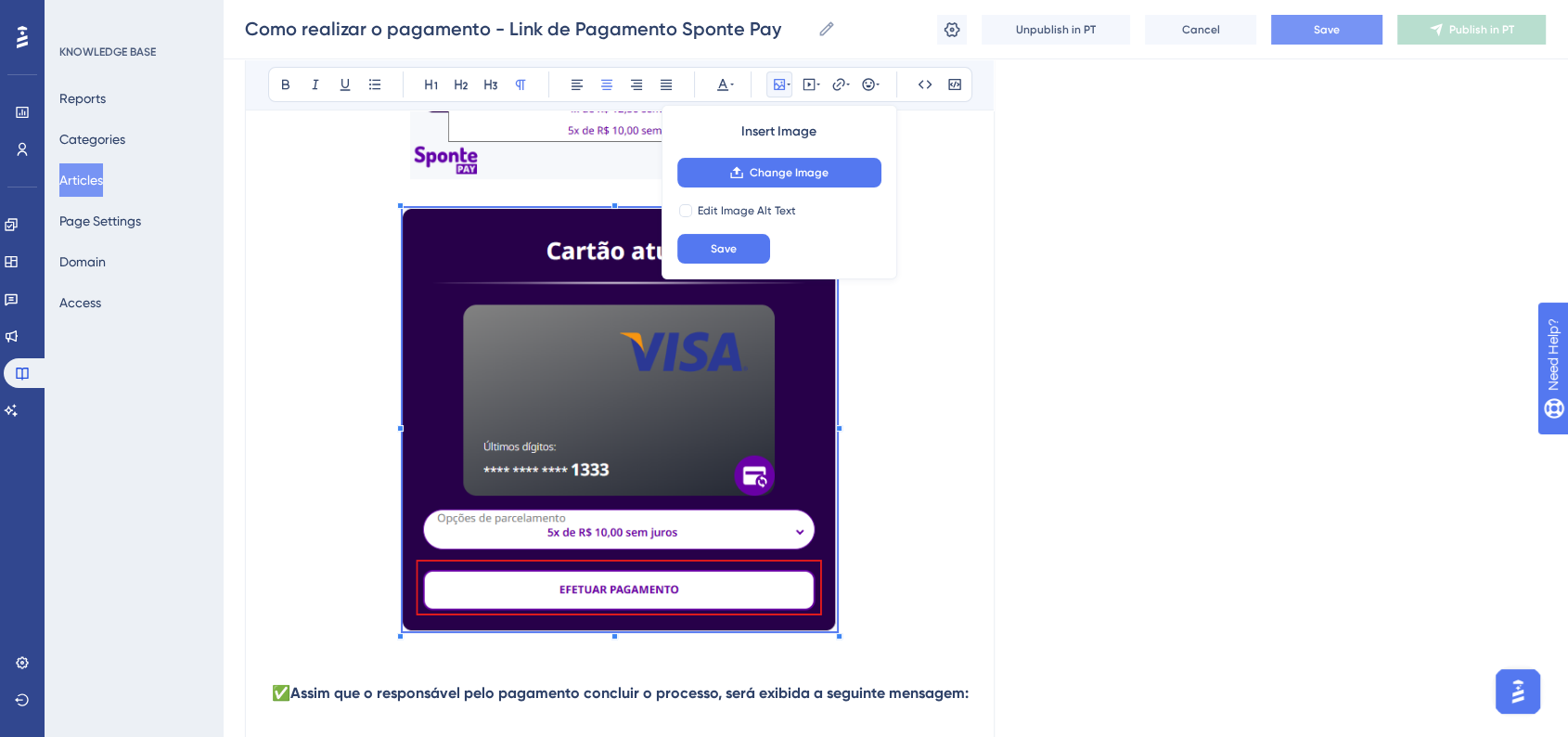
click at [816, 638] on span at bounding box center [620, 422] width 434 height 430
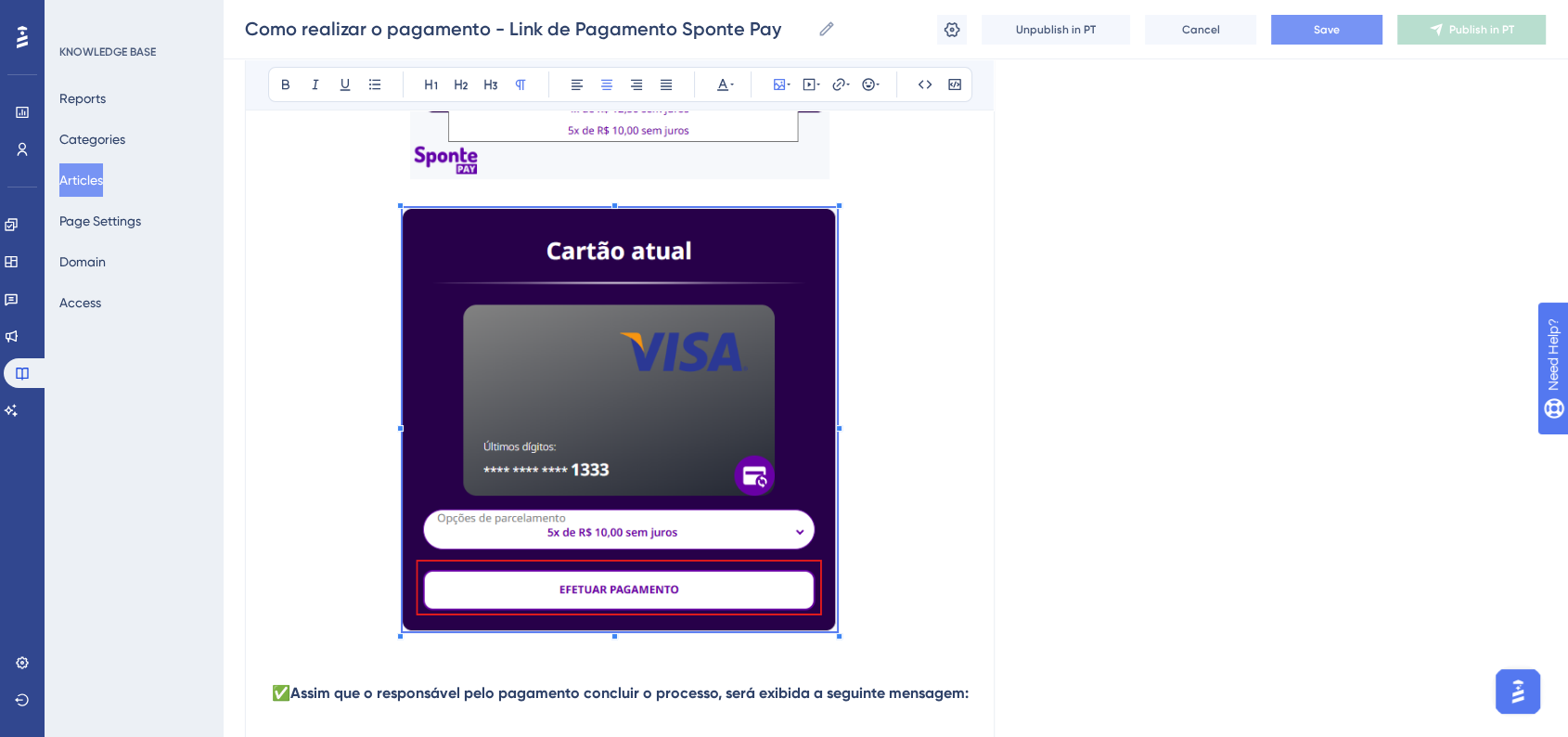
click at [968, 552] on p at bounding box center [619, 422] width 703 height 430
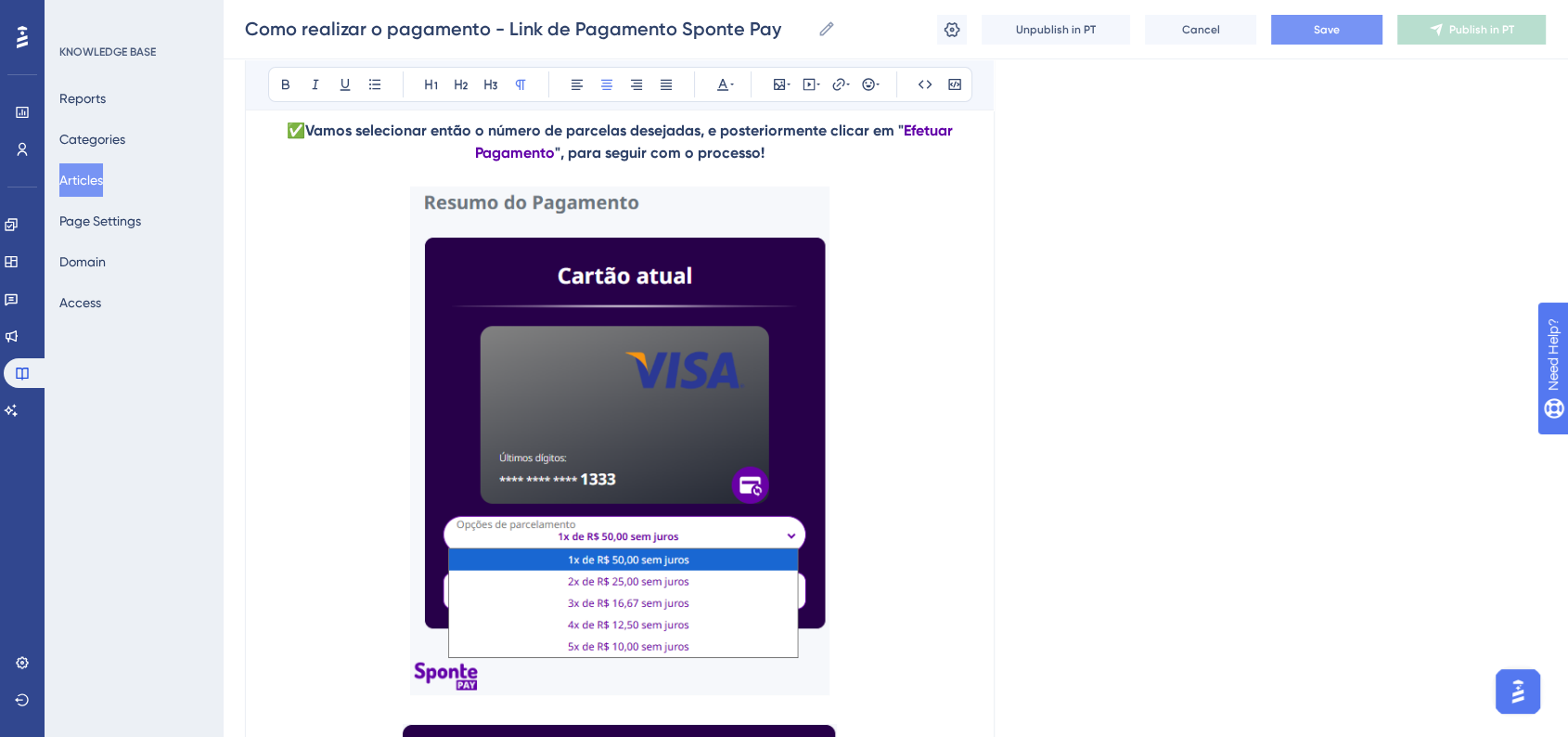
scroll to position [13552, 0]
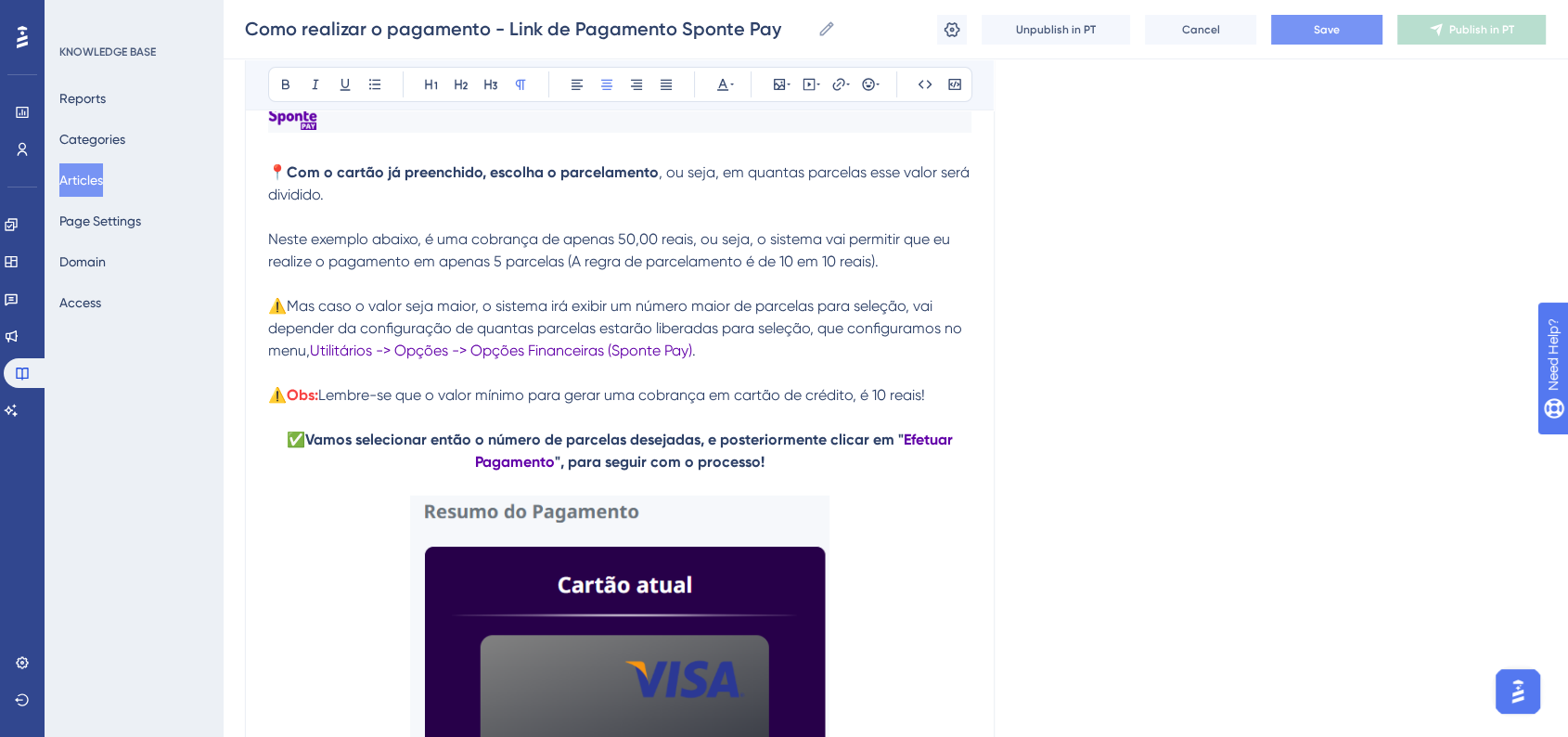
click at [860, 473] on p "✅ Vamos selecionar então o número de parcelas desejadas, e posteriormente clica…" at bounding box center [619, 451] width 703 height 45
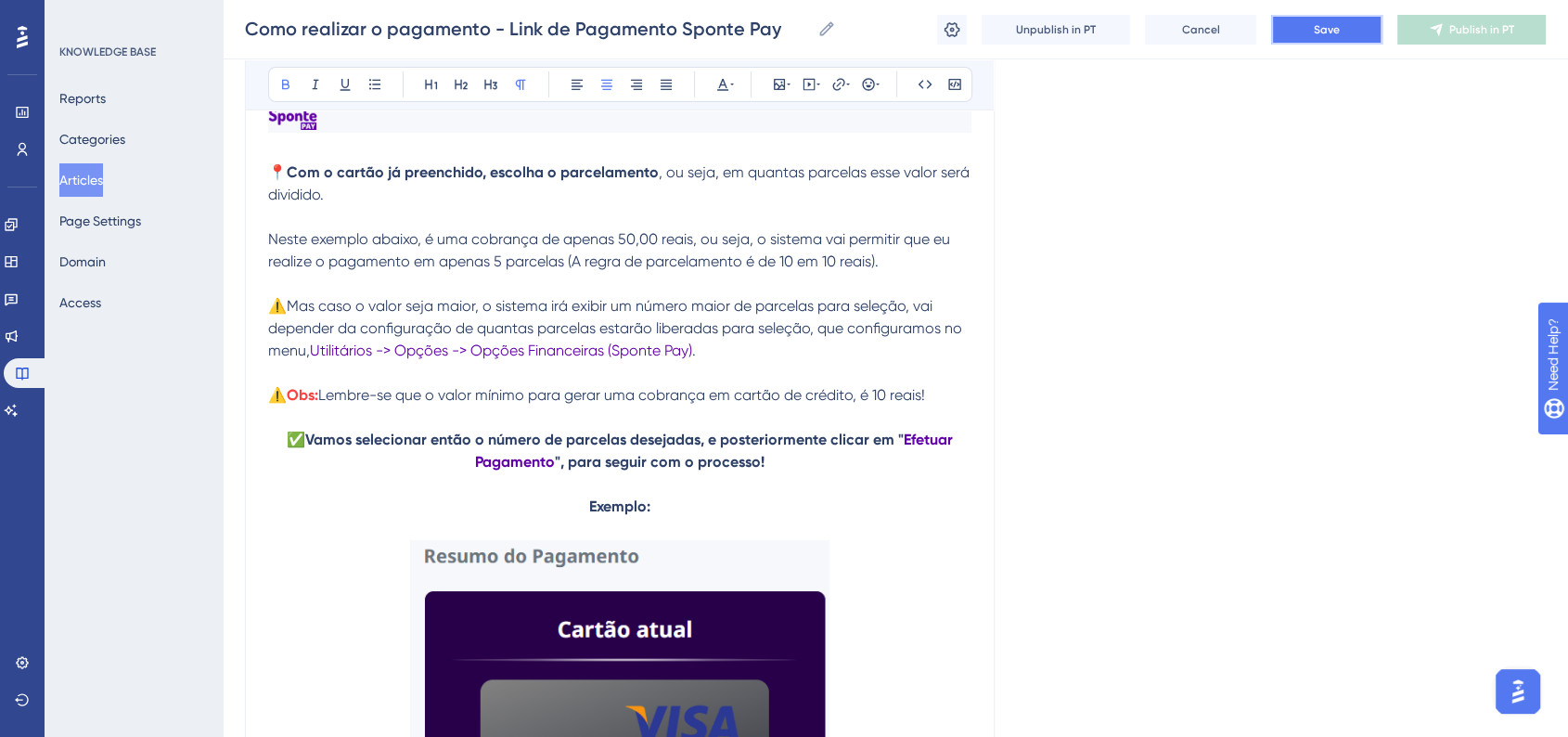
click at [1279, 29] on button "Save" at bounding box center [1326, 30] width 111 height 30
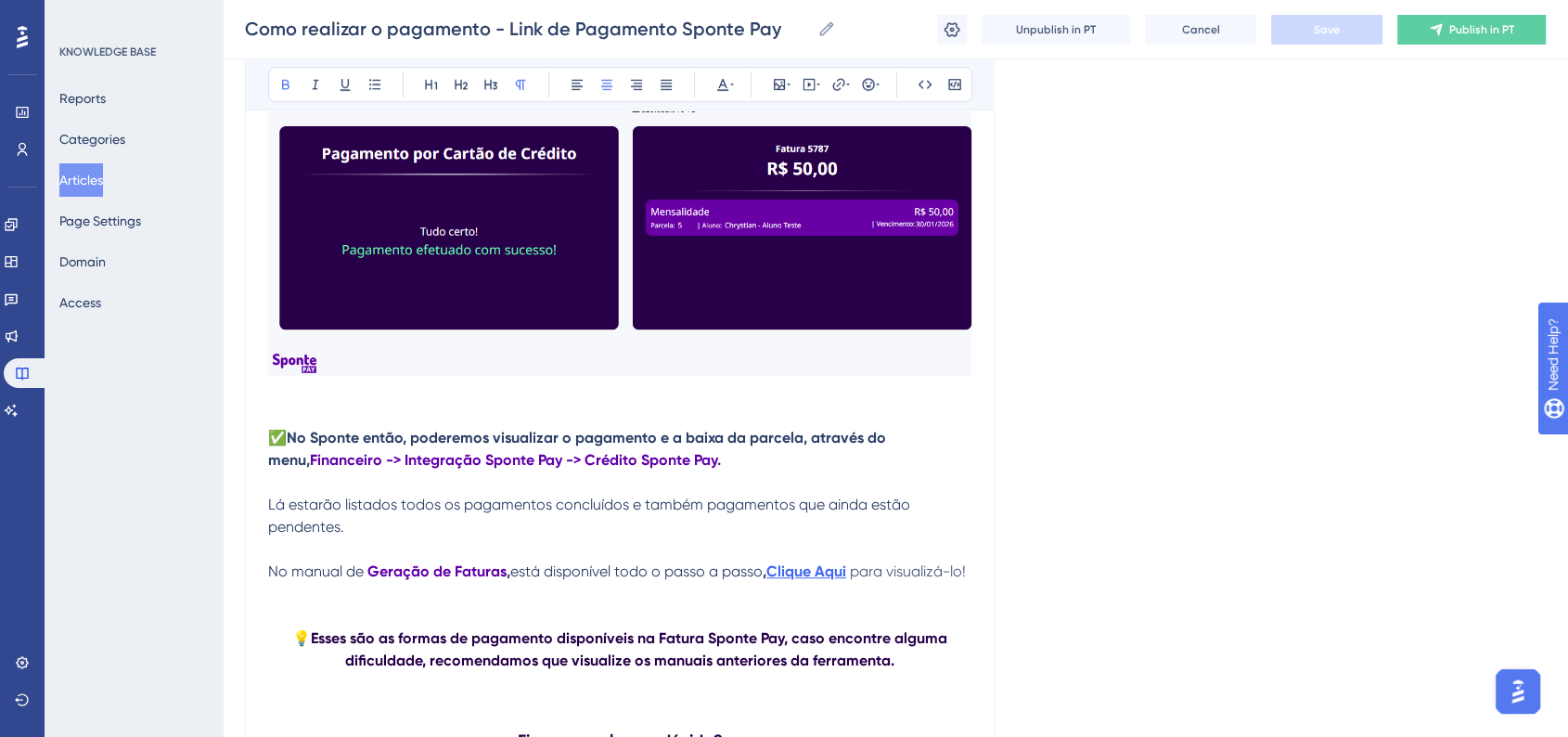
scroll to position [14996, 0]
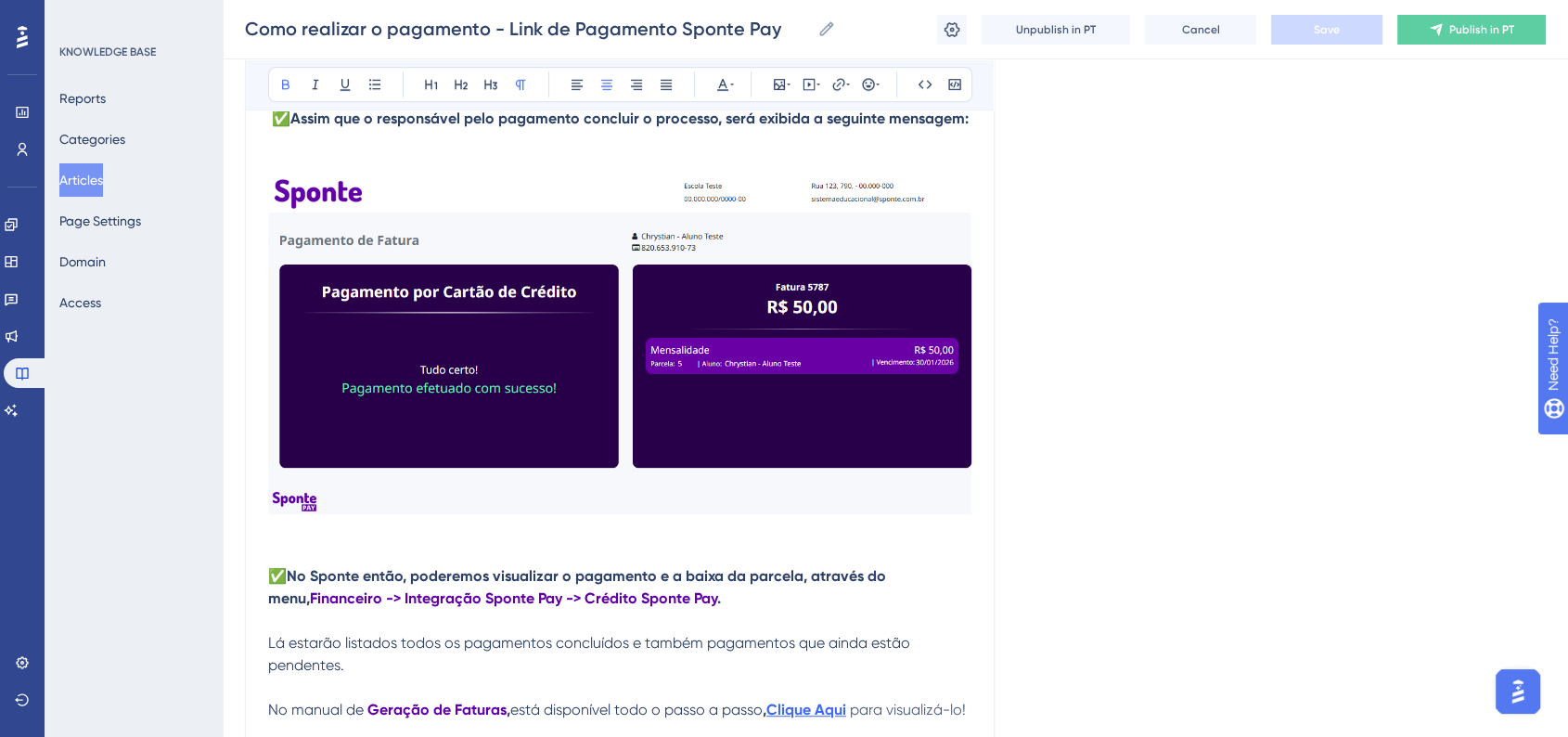
click at [586, 397] on img at bounding box center [619, 344] width 703 height 340
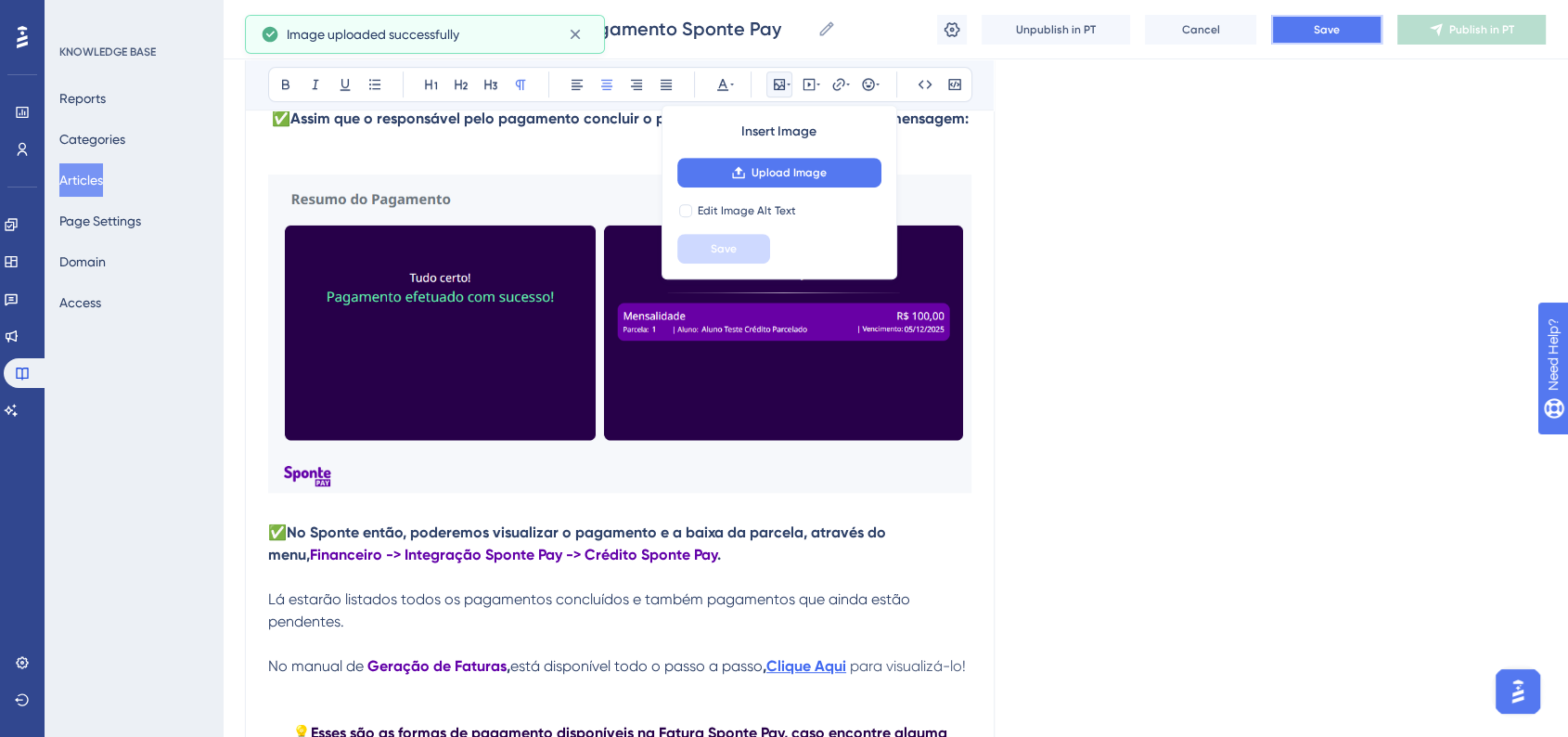
click at [1343, 23] on button "Save" at bounding box center [1326, 30] width 111 height 30
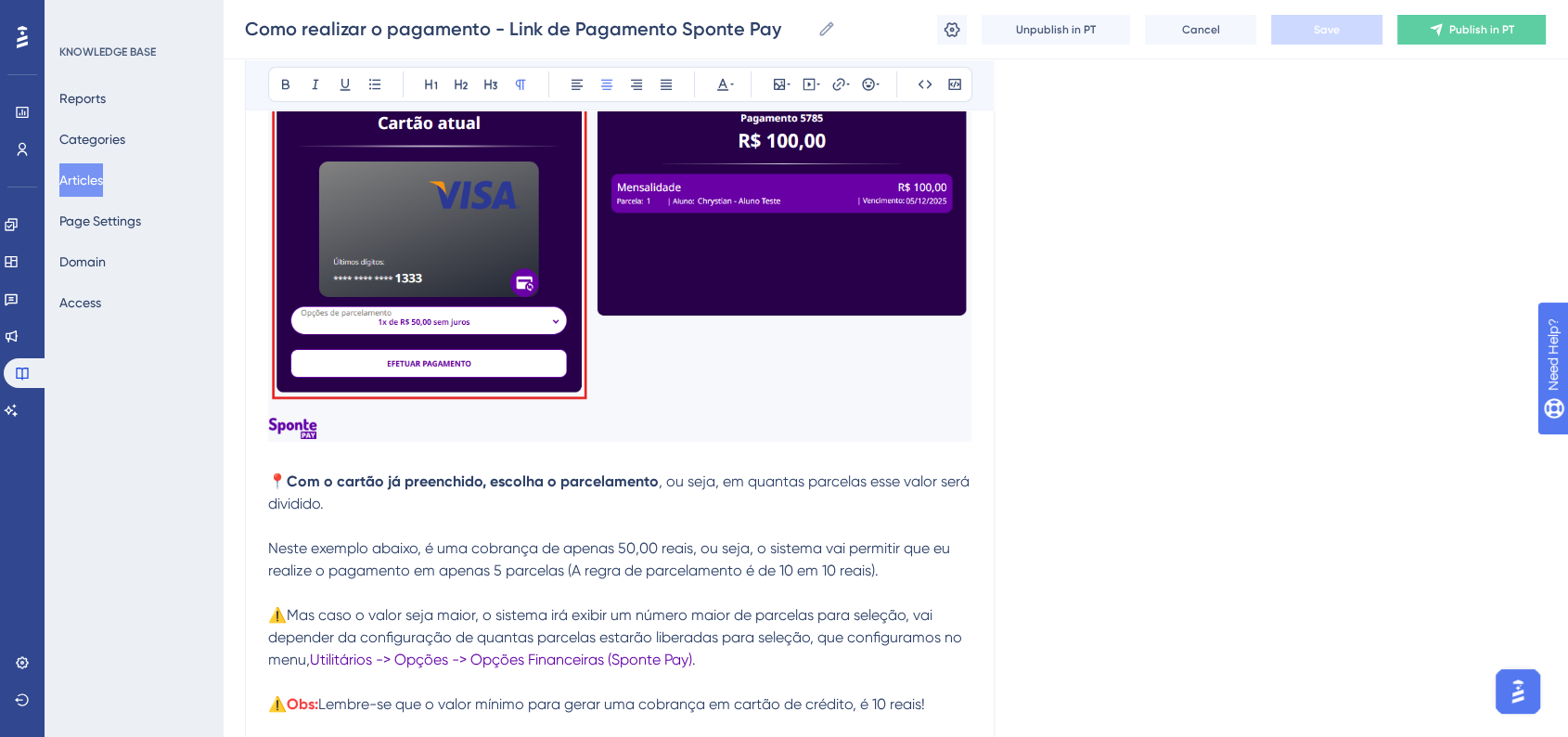
scroll to position [13346, 0]
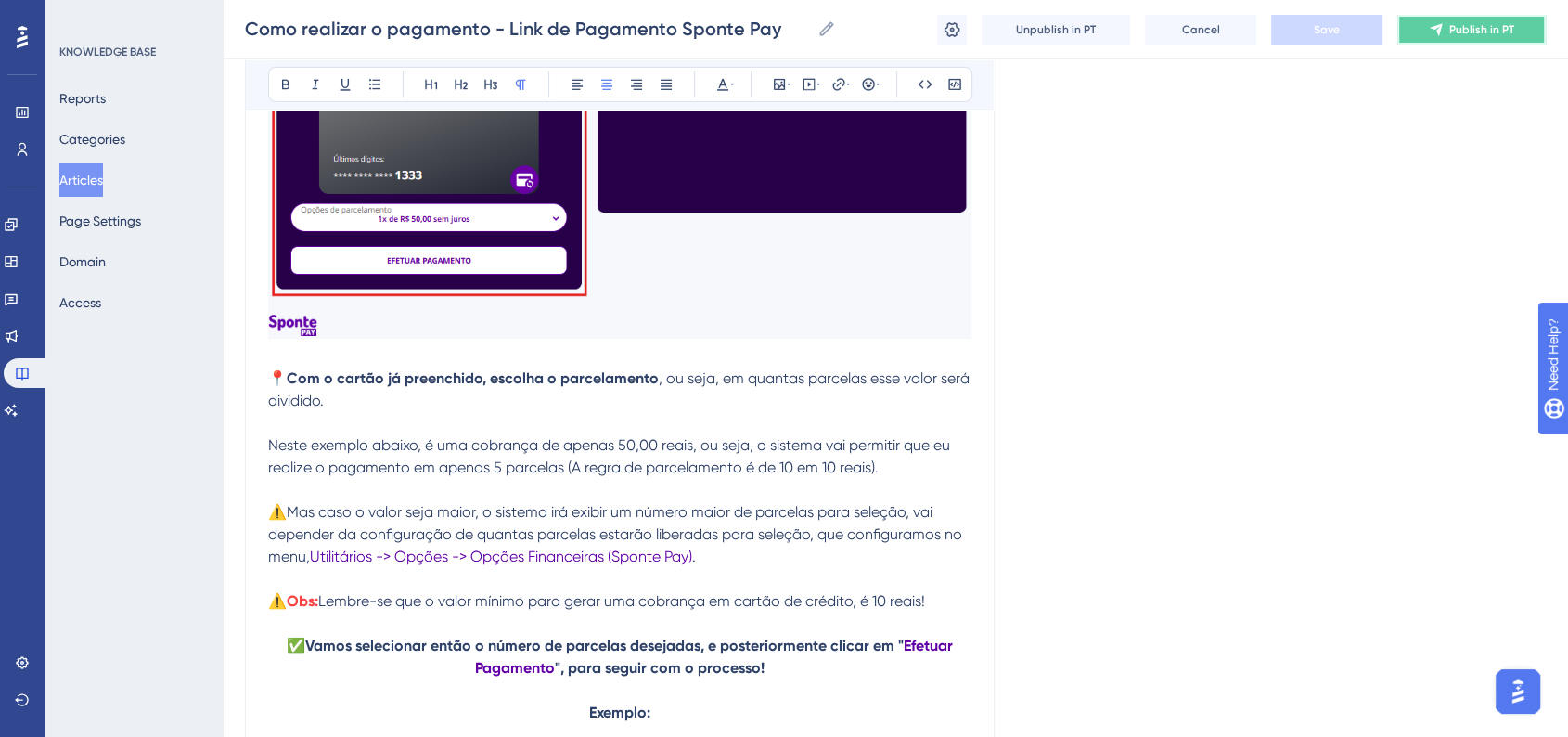
drag, startPoint x: 1442, startPoint y: 29, endPoint x: 1039, endPoint y: 230, distance: 450.3
click at [1442, 29] on icon at bounding box center [1436, 30] width 15 height 15
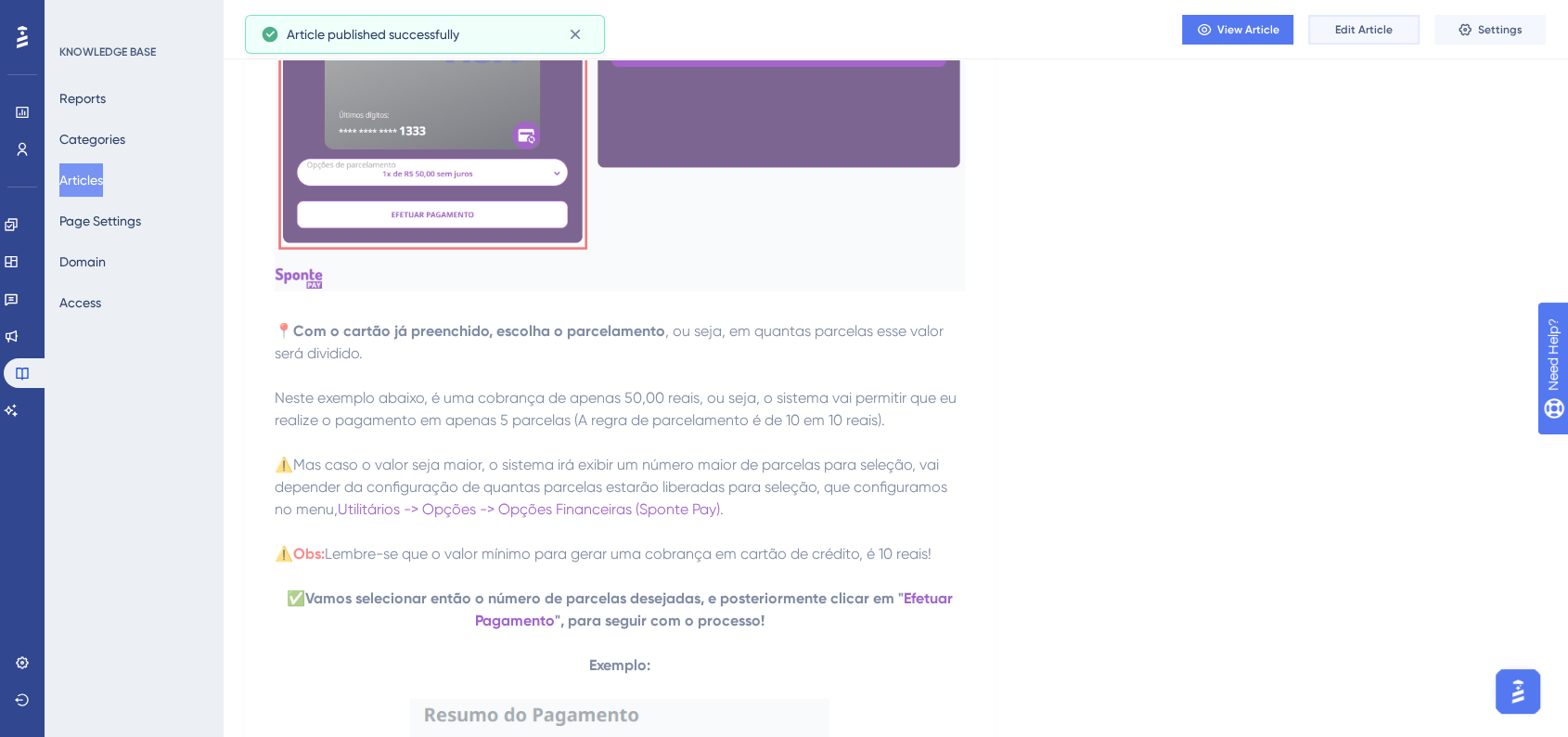
click at [1351, 37] on button "Edit Article" at bounding box center [1363, 30] width 111 height 30
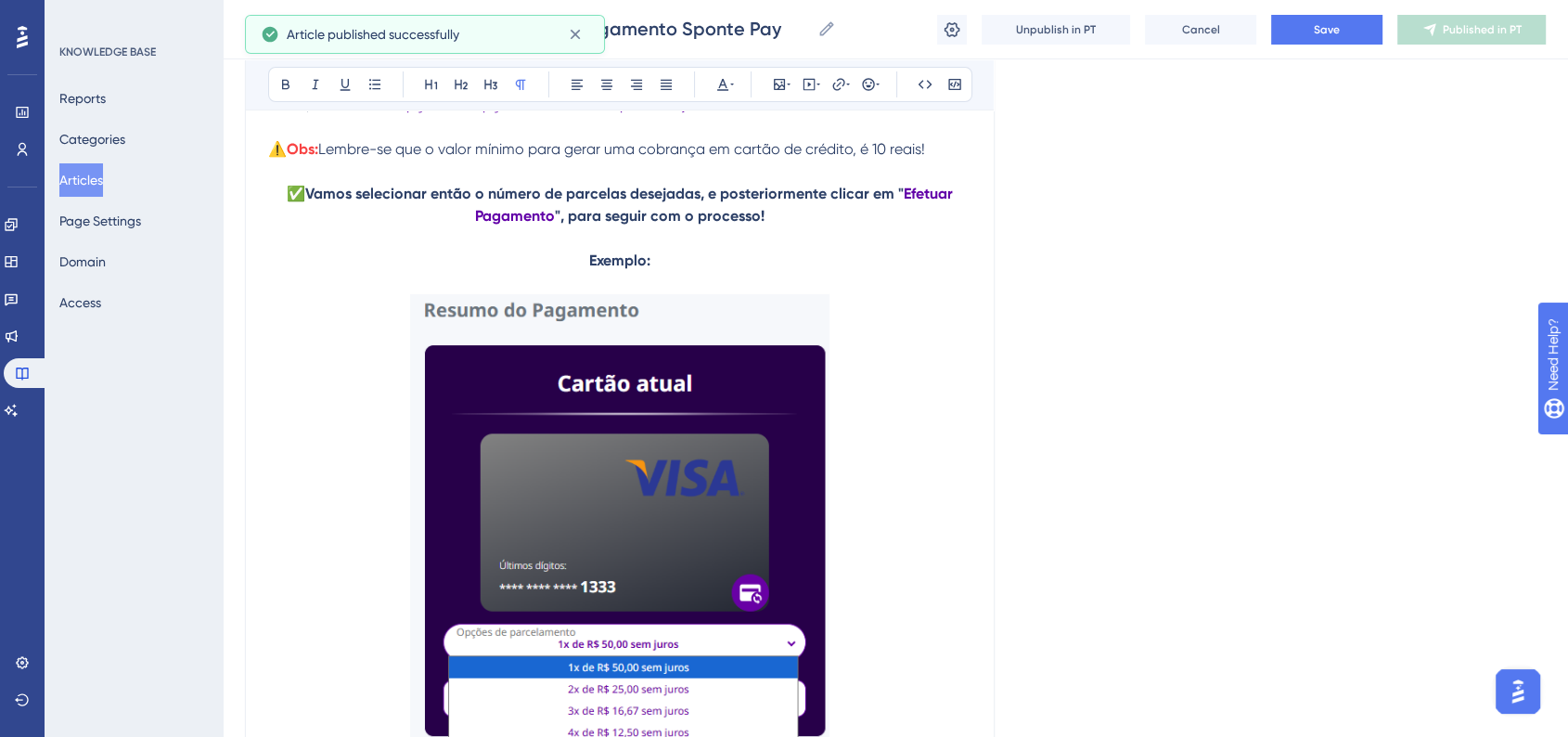
scroll to position [13465, 0]
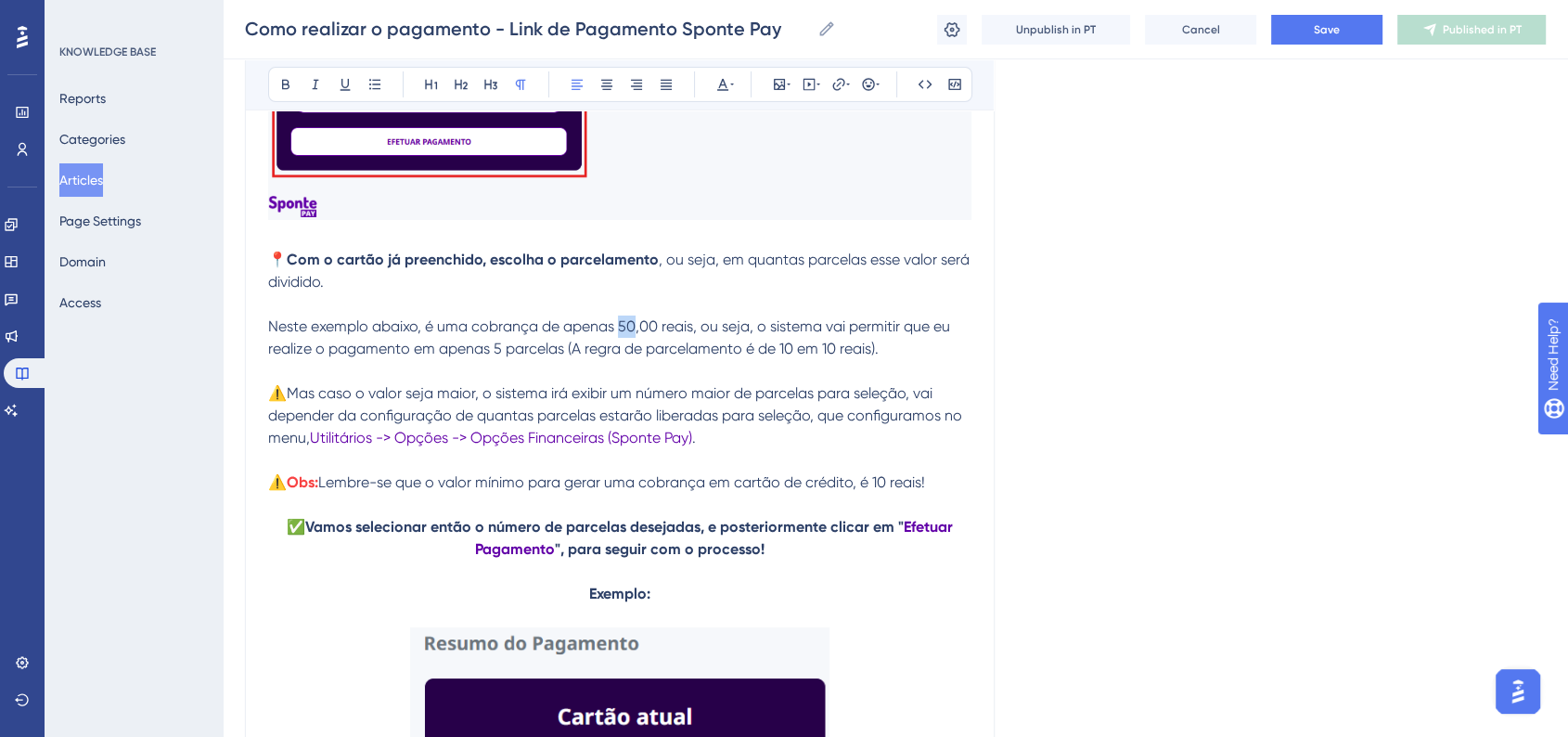
click at [632, 357] on span "Neste exemplo abaixo, é uma cobrança de apenas 50,00 reais, ou seja, o sistema …" at bounding box center [610, 337] width 685 height 40
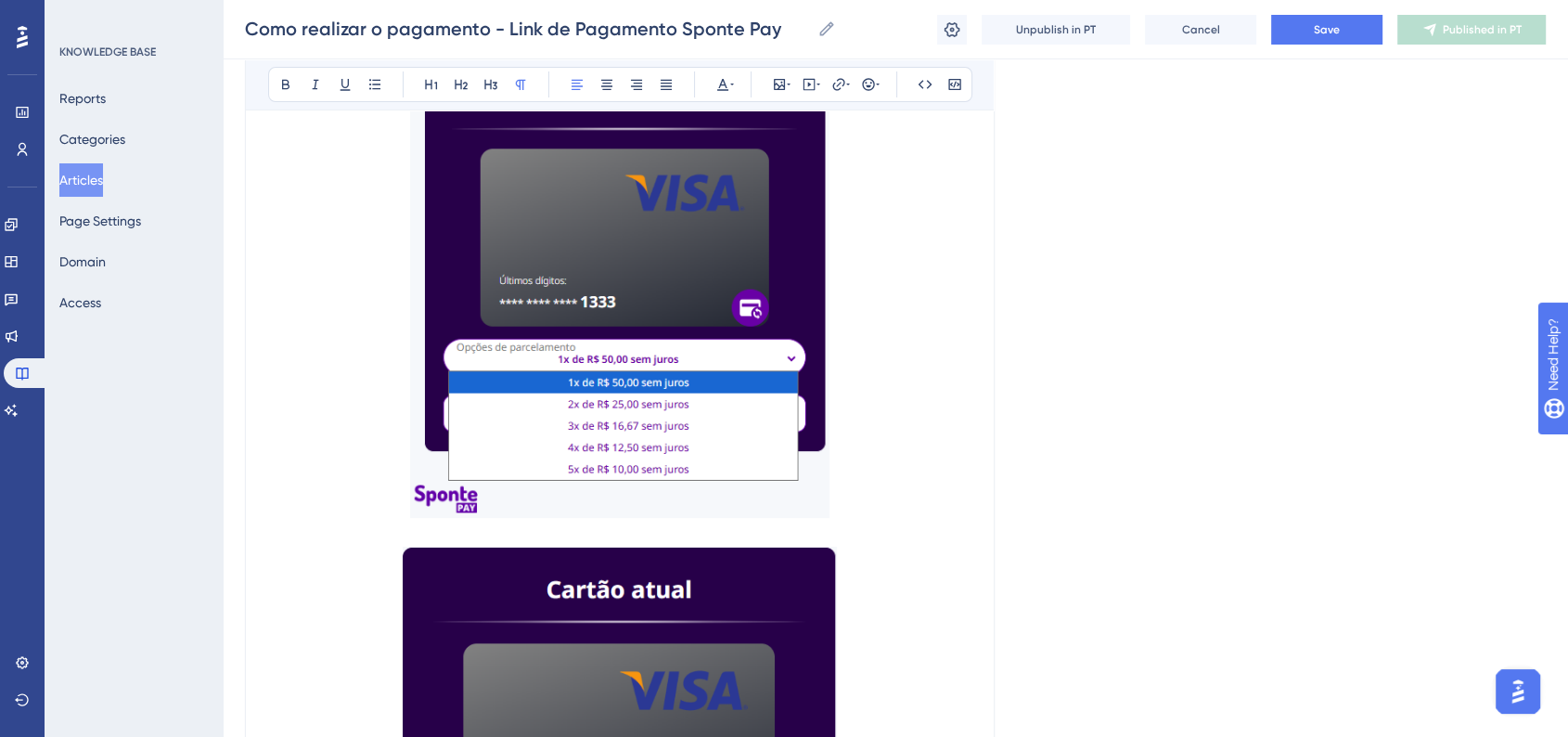
scroll to position [13568, 0]
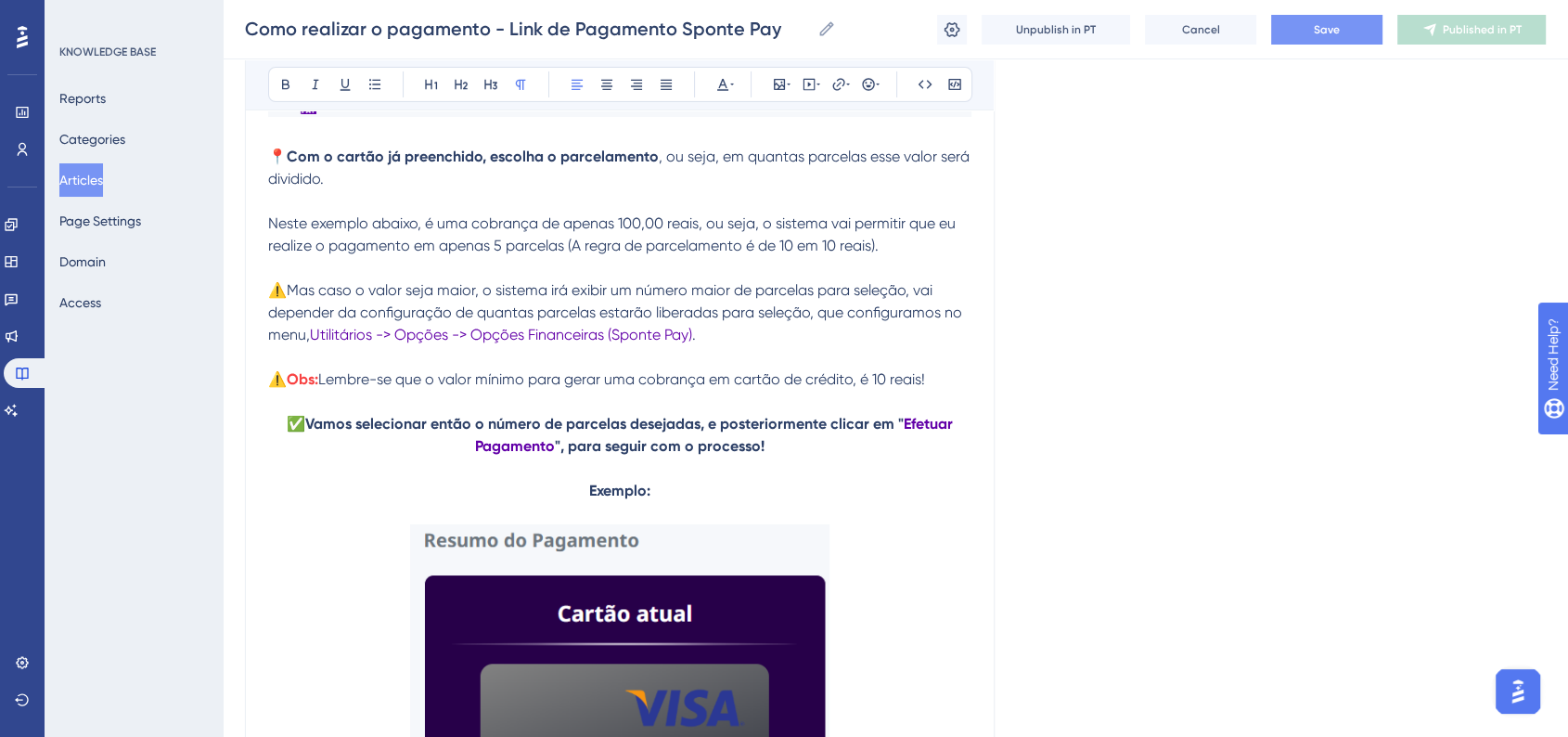
click at [1310, 22] on button "Save" at bounding box center [1326, 30] width 111 height 30
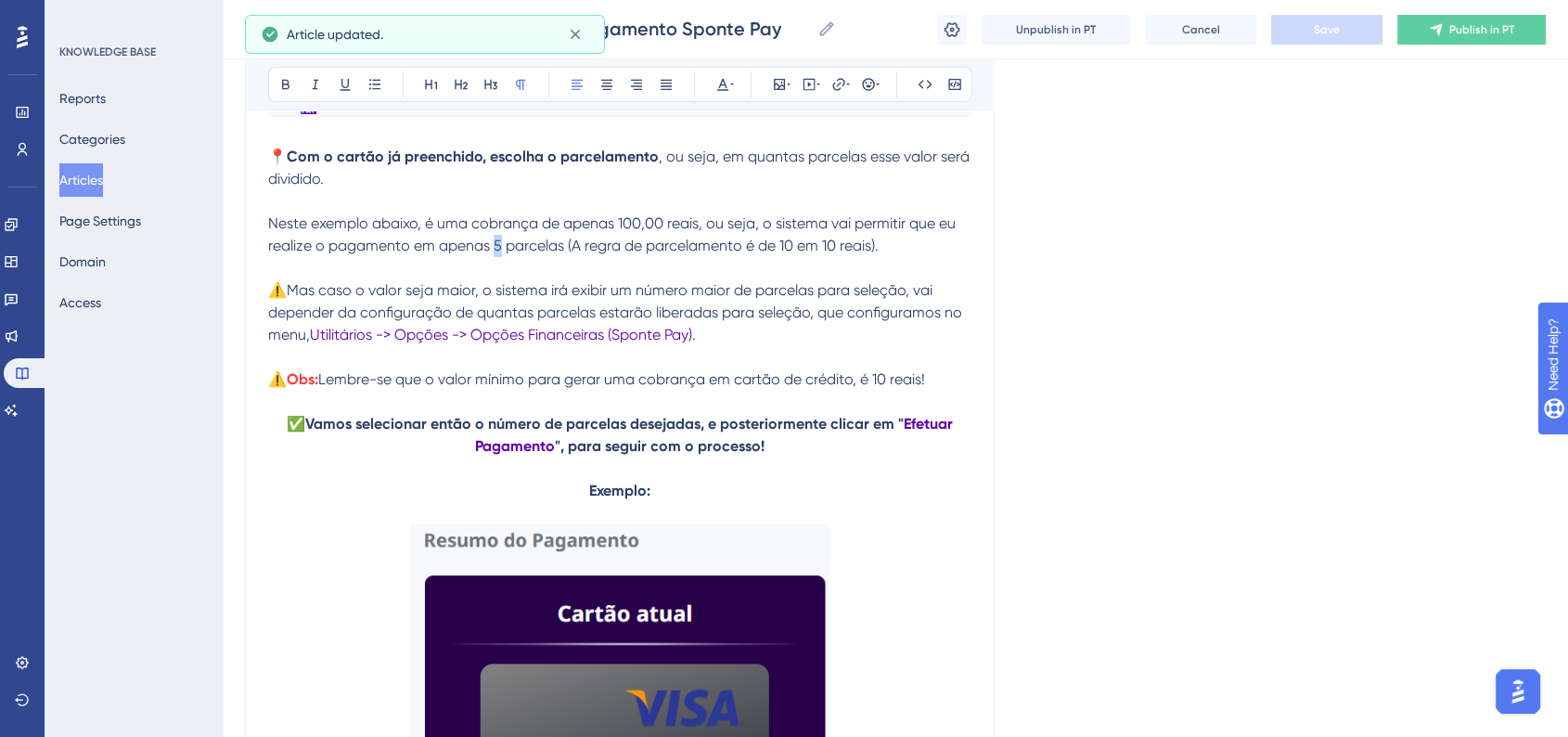
click at [495, 255] on span "Neste exemplo abaixo, é uma cobrança de apenas 100,00 reais, ou seja, o sistema…" at bounding box center [613, 234] width 691 height 40
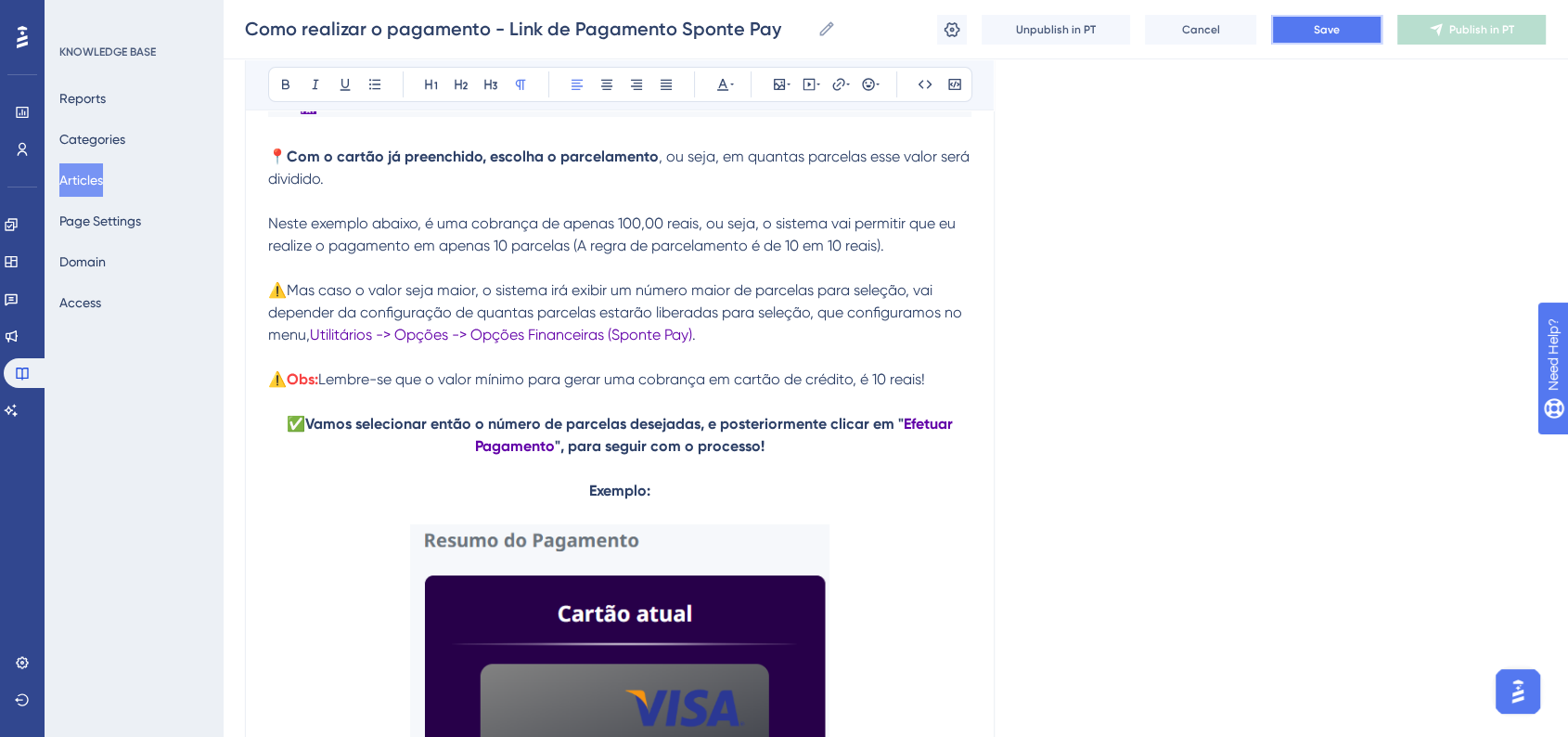
click at [1312, 21] on button "Save" at bounding box center [1326, 30] width 111 height 30
click at [1476, 27] on span "Publish in PT" at bounding box center [1481, 30] width 65 height 15
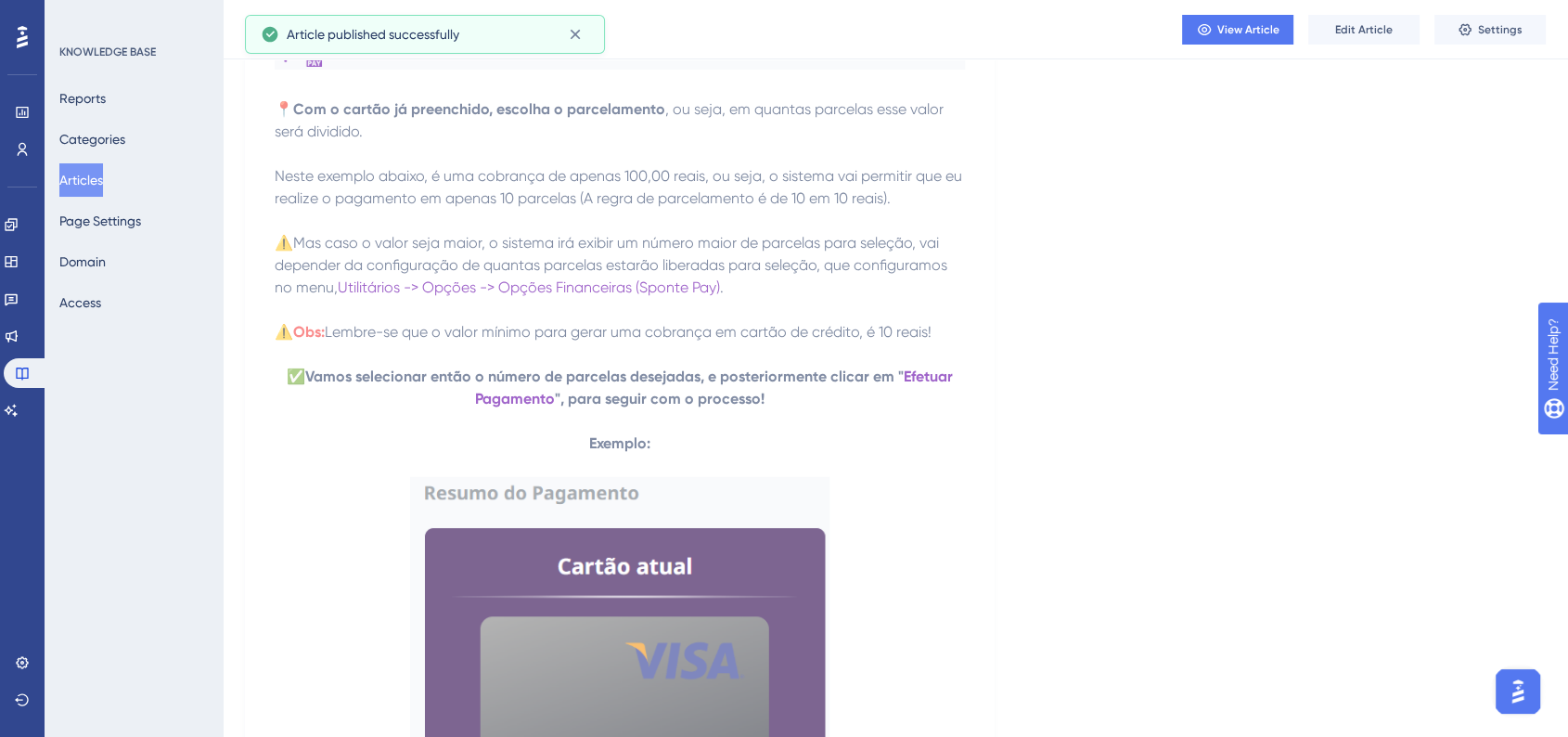
click at [71, 173] on button "Articles" at bounding box center [81, 180] width 44 height 34
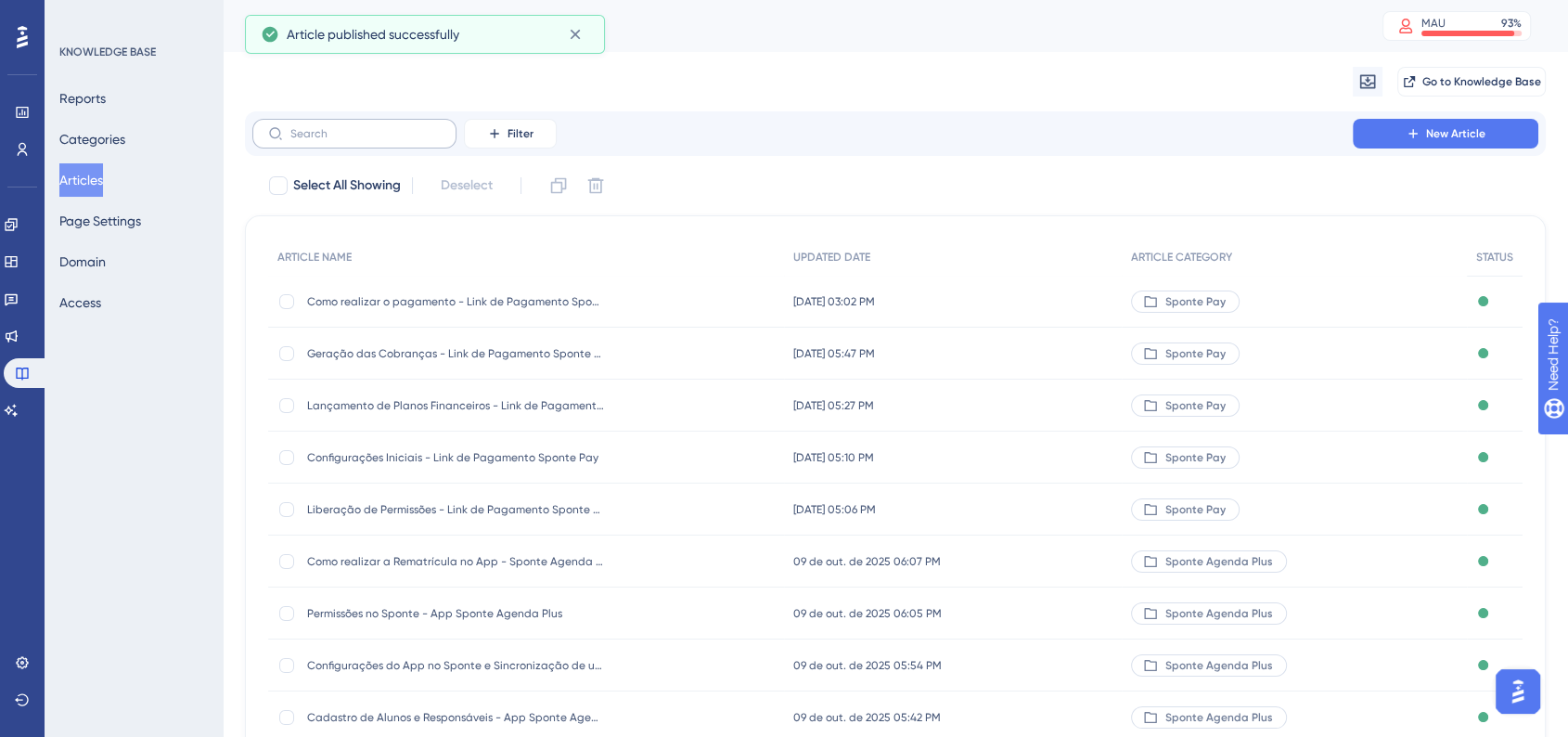
click at [330, 141] on label at bounding box center [355, 134] width 204 height 30
click at [330, 140] on input "text" at bounding box center [365, 134] width 151 height 13
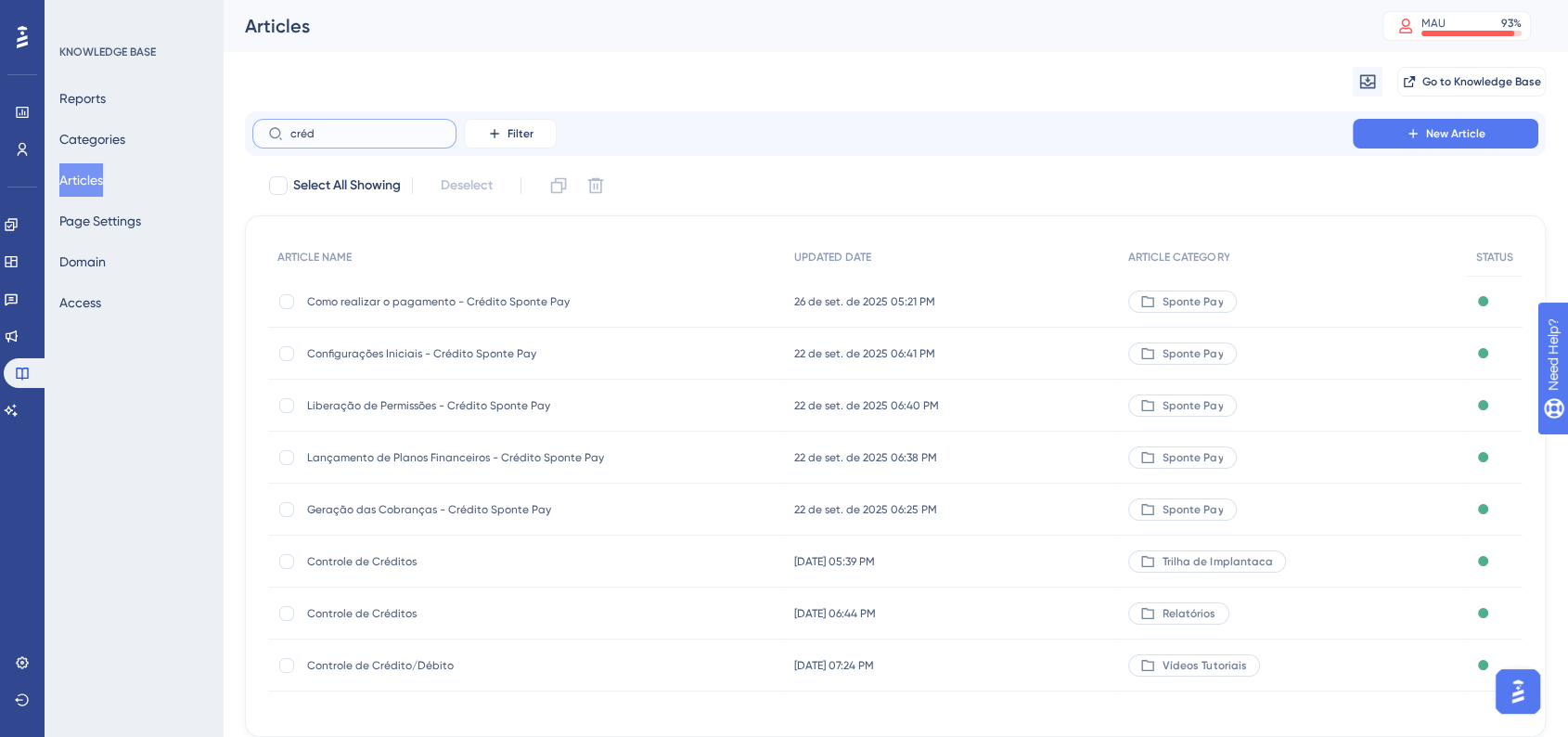
type input "crédt"
checkbox input "true"
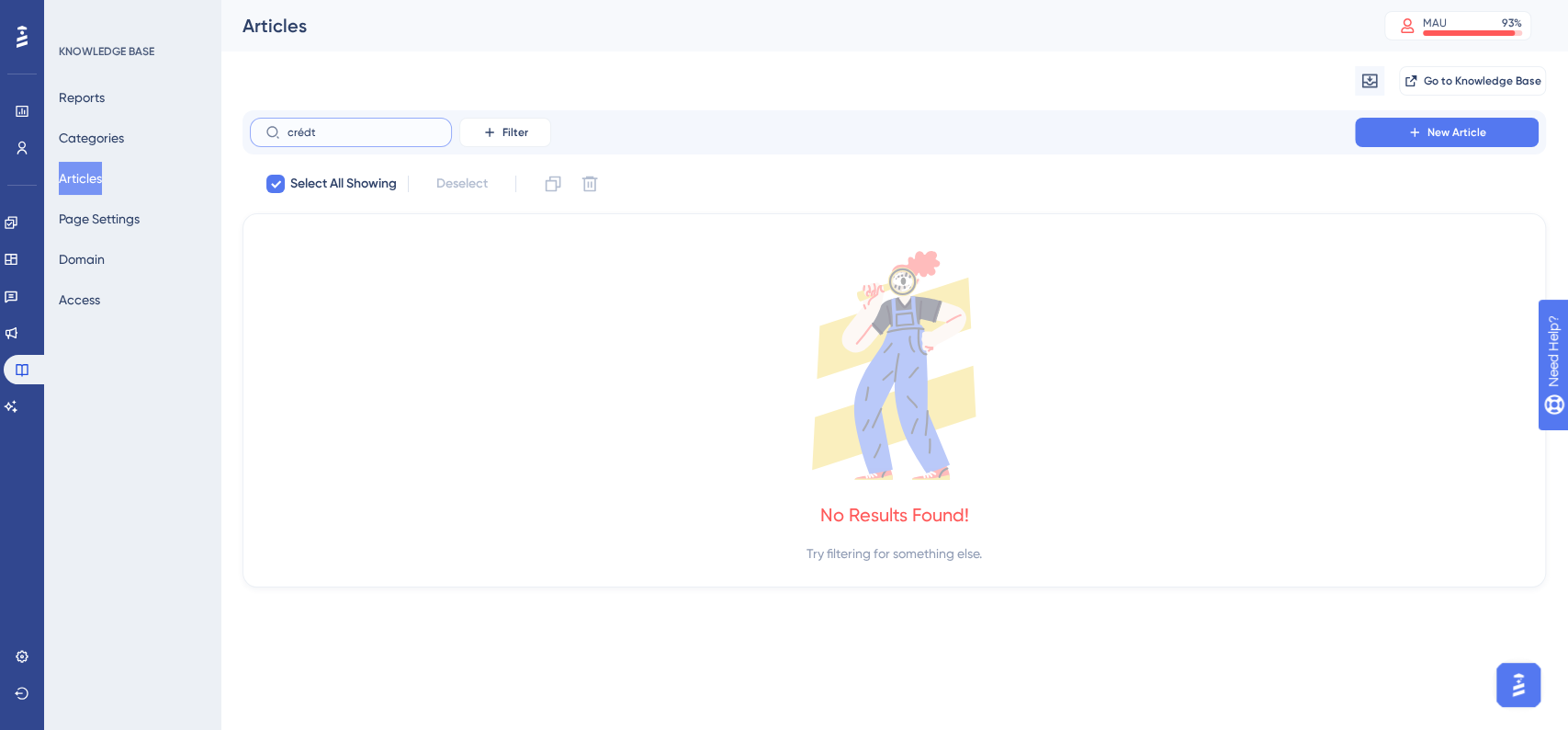
type input "créd"
checkbox input "false"
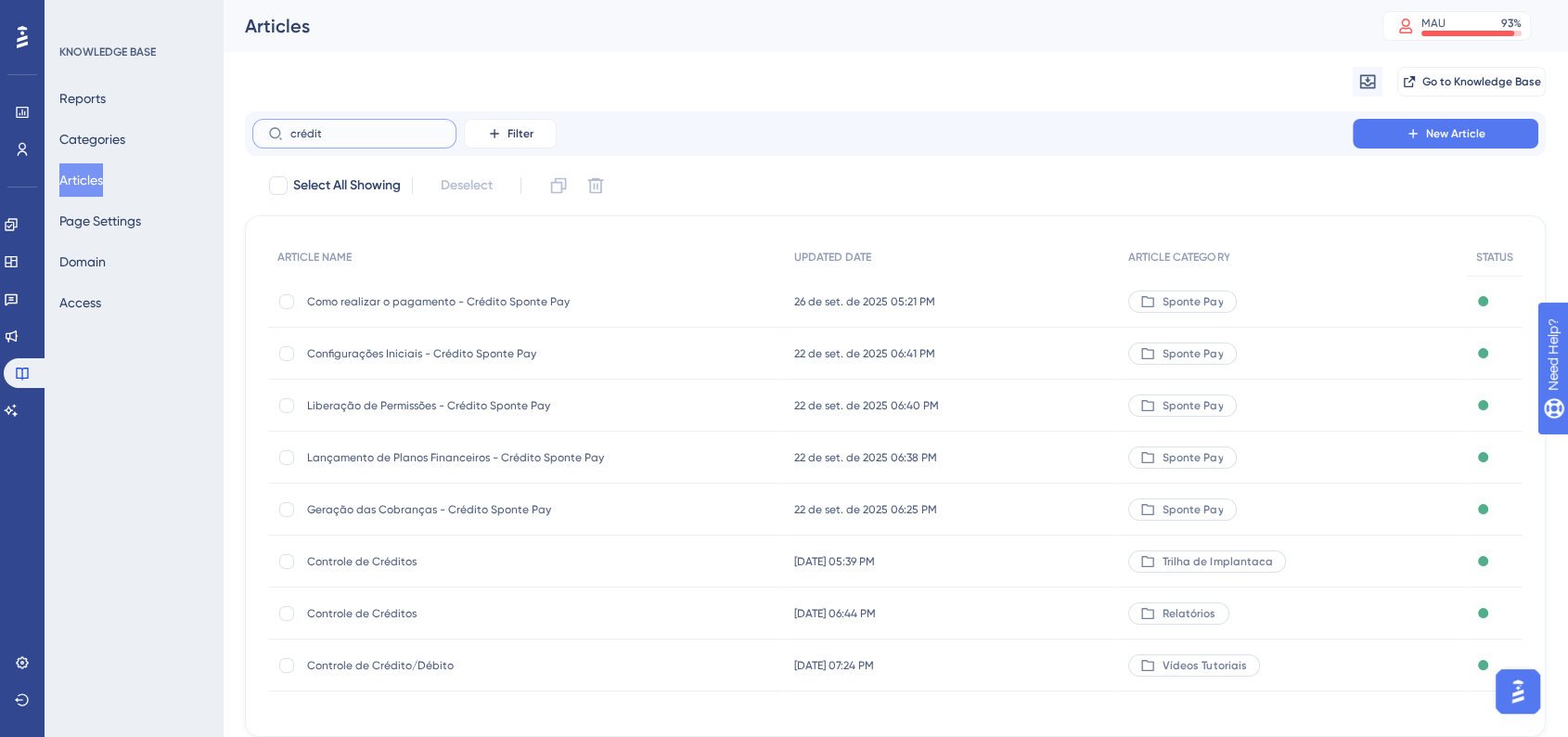
type input "crédito"
click at [522, 499] on div "Geração das Cobranças - Crédito Sponte Pay Geração das Cobranças - Crédito Spon…" at bounding box center [455, 509] width 297 height 52
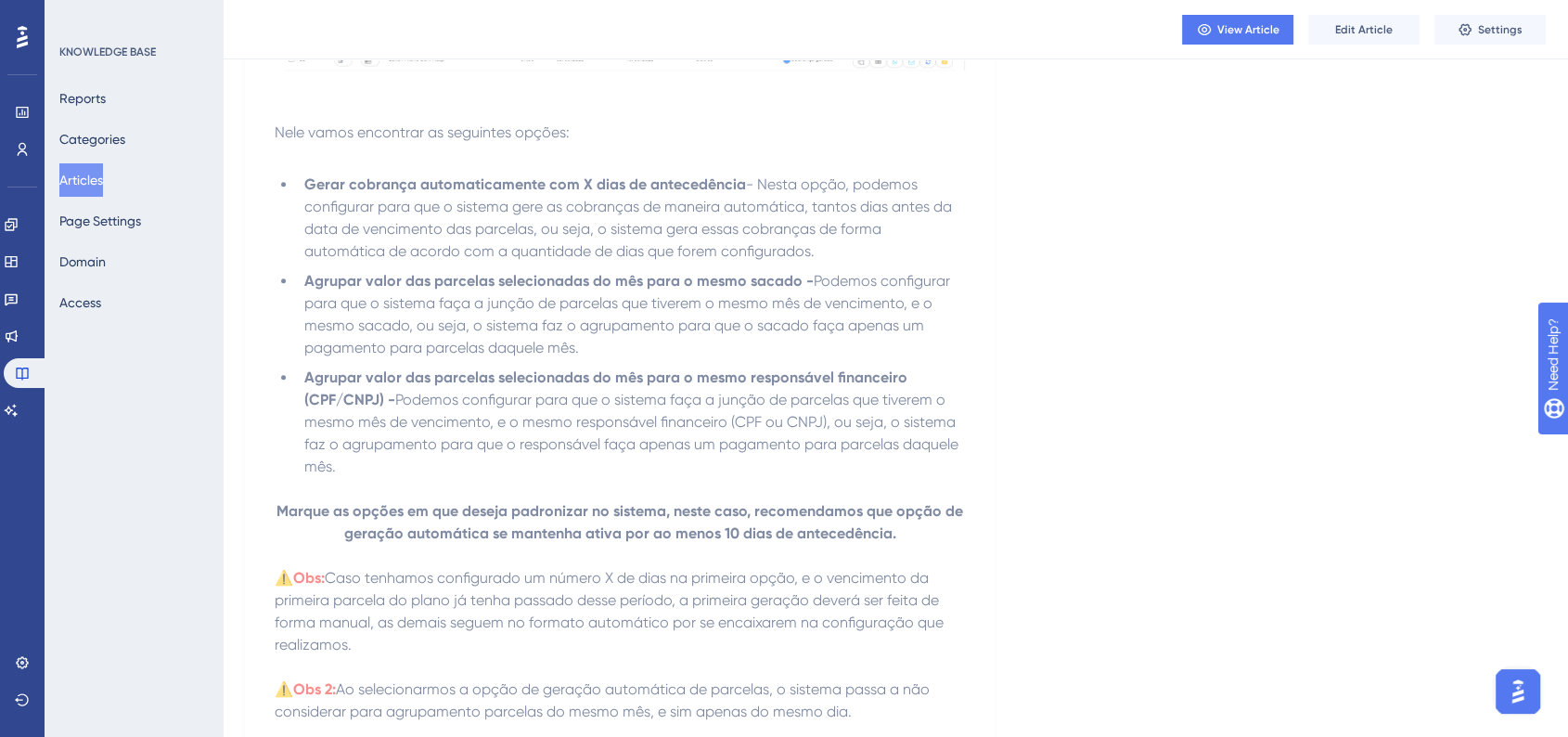
scroll to position [1134, 0]
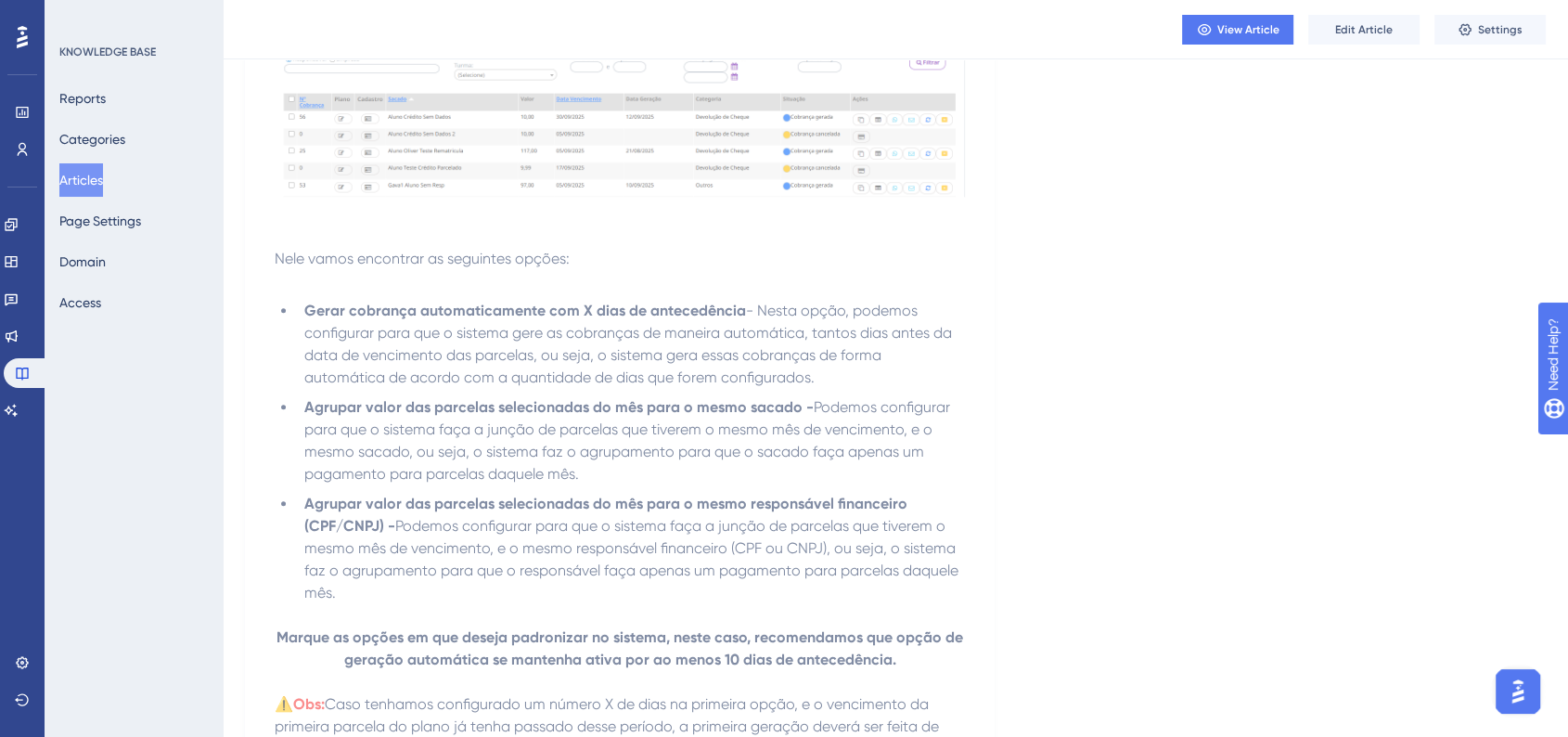
drag, startPoint x: 105, startPoint y: 185, endPoint x: 174, endPoint y: 169, distance: 70.8
click at [103, 185] on button "Articles" at bounding box center [81, 180] width 44 height 34
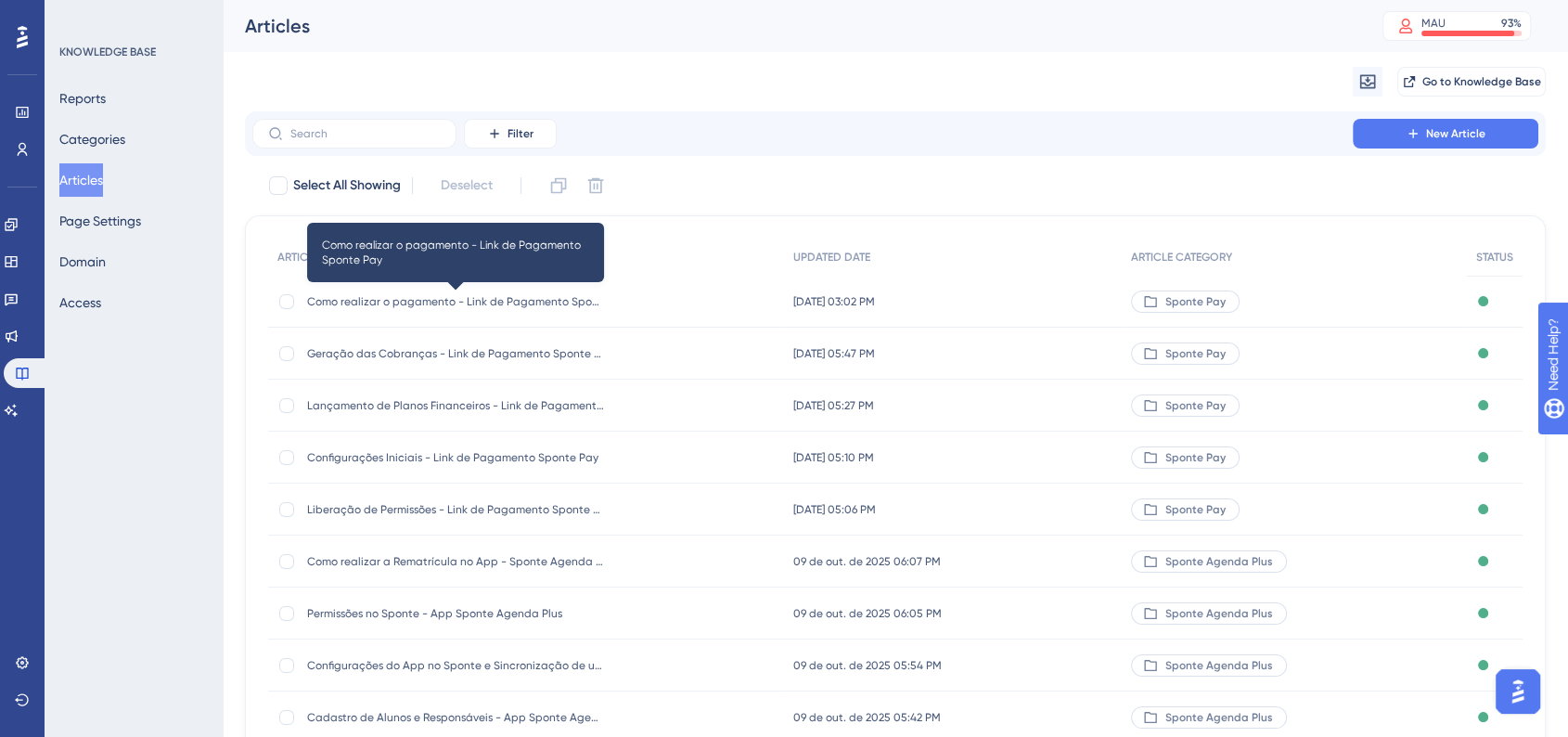
click at [539, 304] on span "Como realizar o pagamento - Link de Pagamento Sponte Pay" at bounding box center [455, 302] width 297 height 15
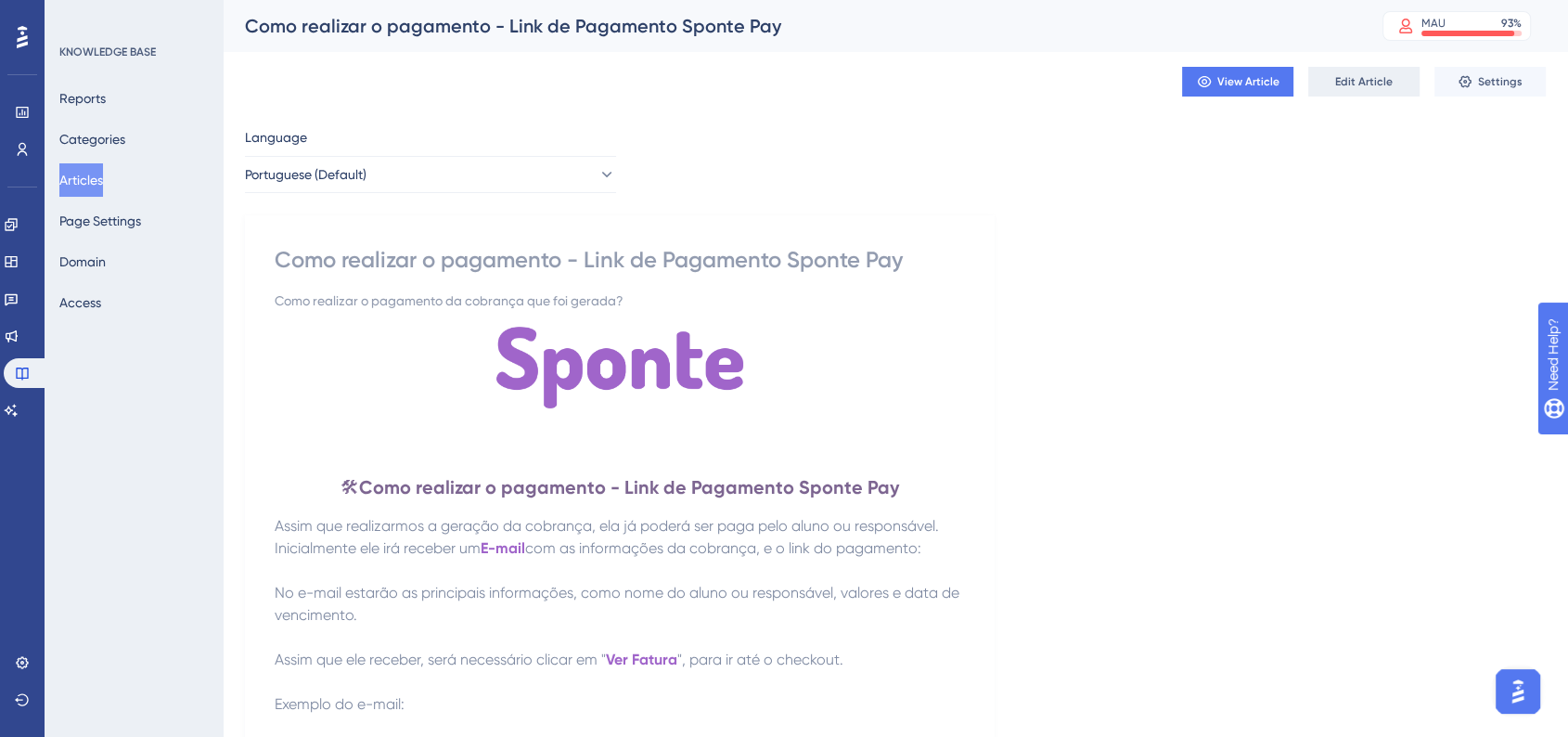
click at [1351, 81] on span "Edit Article" at bounding box center [1363, 81] width 57 height 15
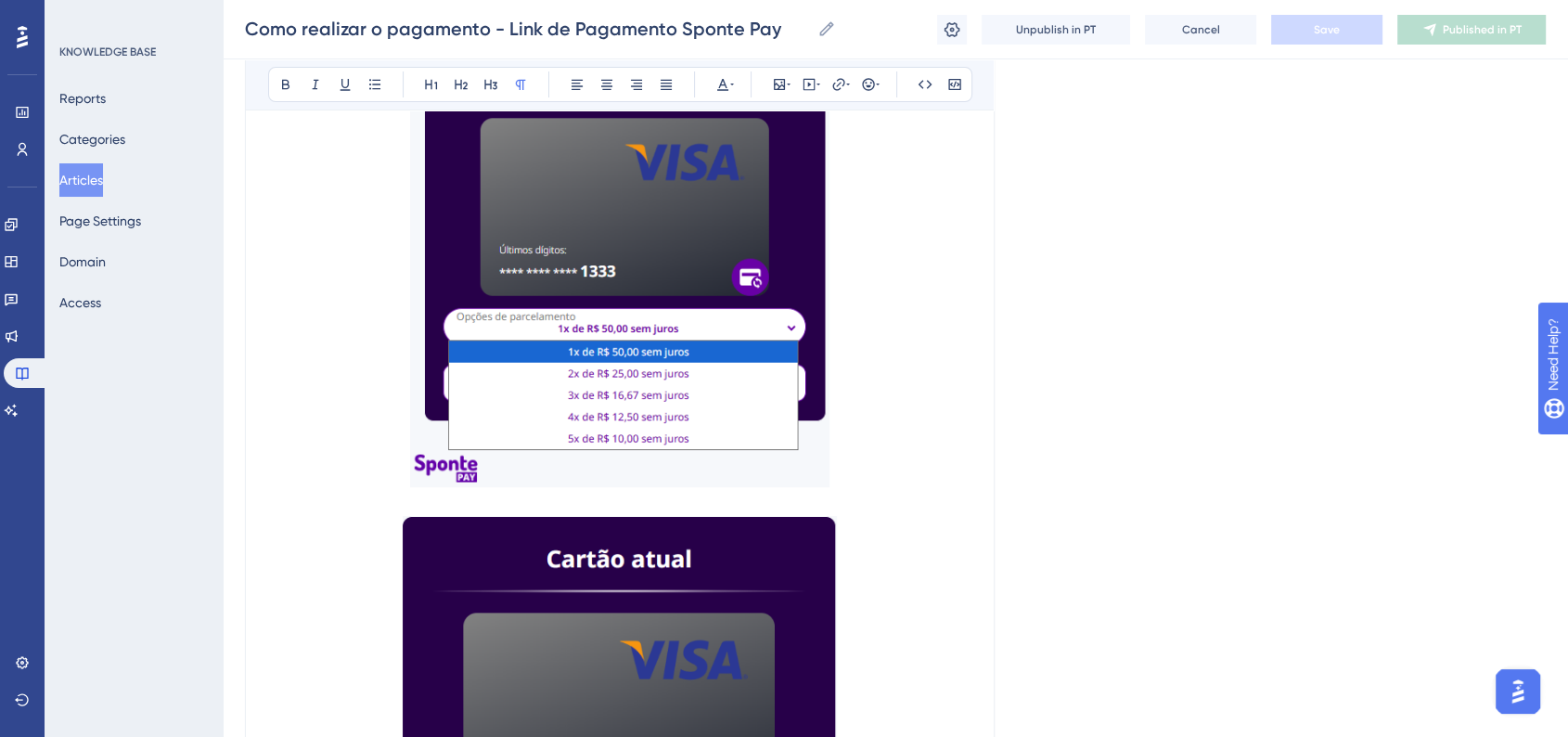
scroll to position [359, 0]
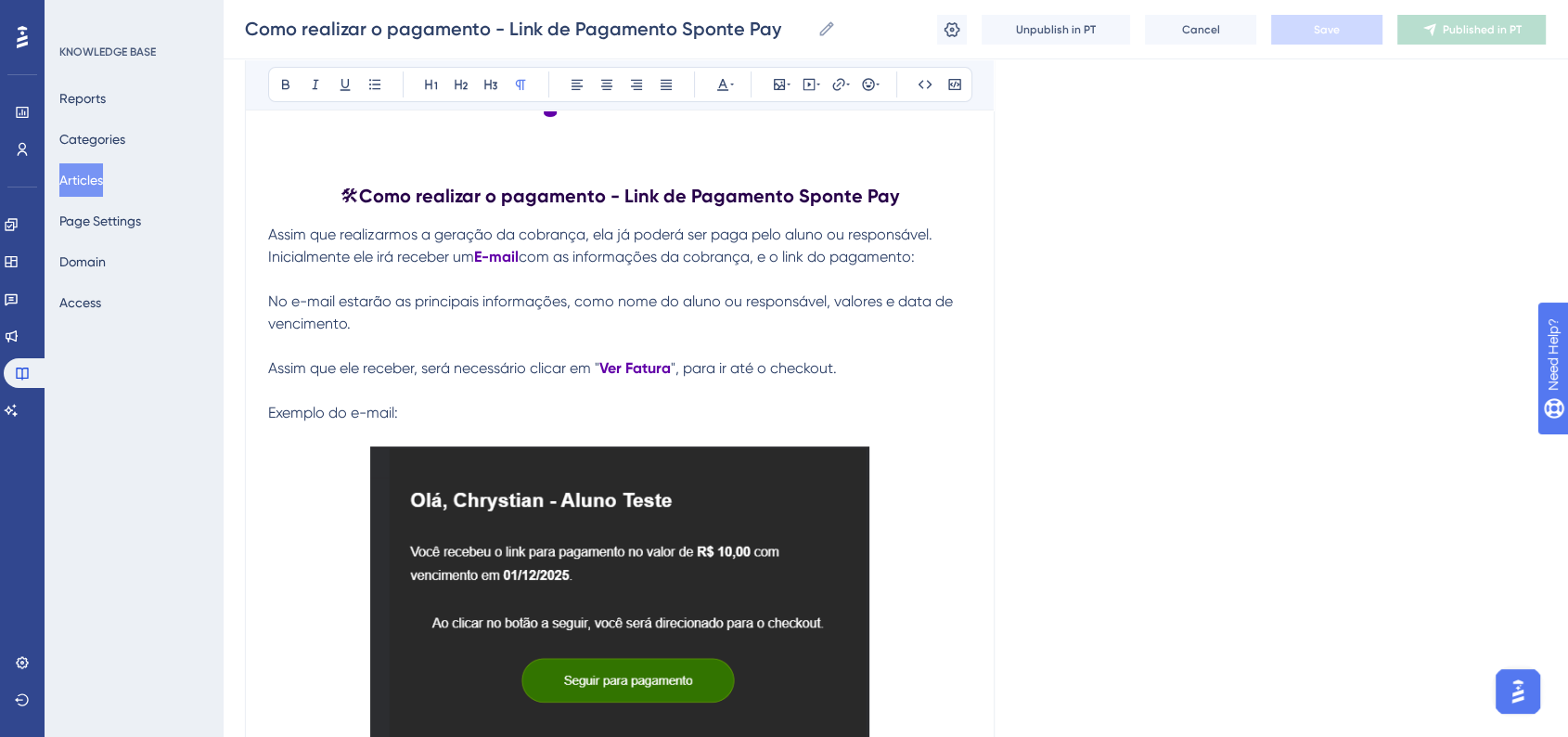
click at [614, 351] on p at bounding box center [619, 346] width 703 height 22
drag, startPoint x: 632, startPoint y: 374, endPoint x: 669, endPoint y: 372, distance: 37.1
click at [669, 372] on p "Assim que ele receber, será necessário clicar em " Ver Fatura ", para ir até o …" at bounding box center [619, 368] width 703 height 22
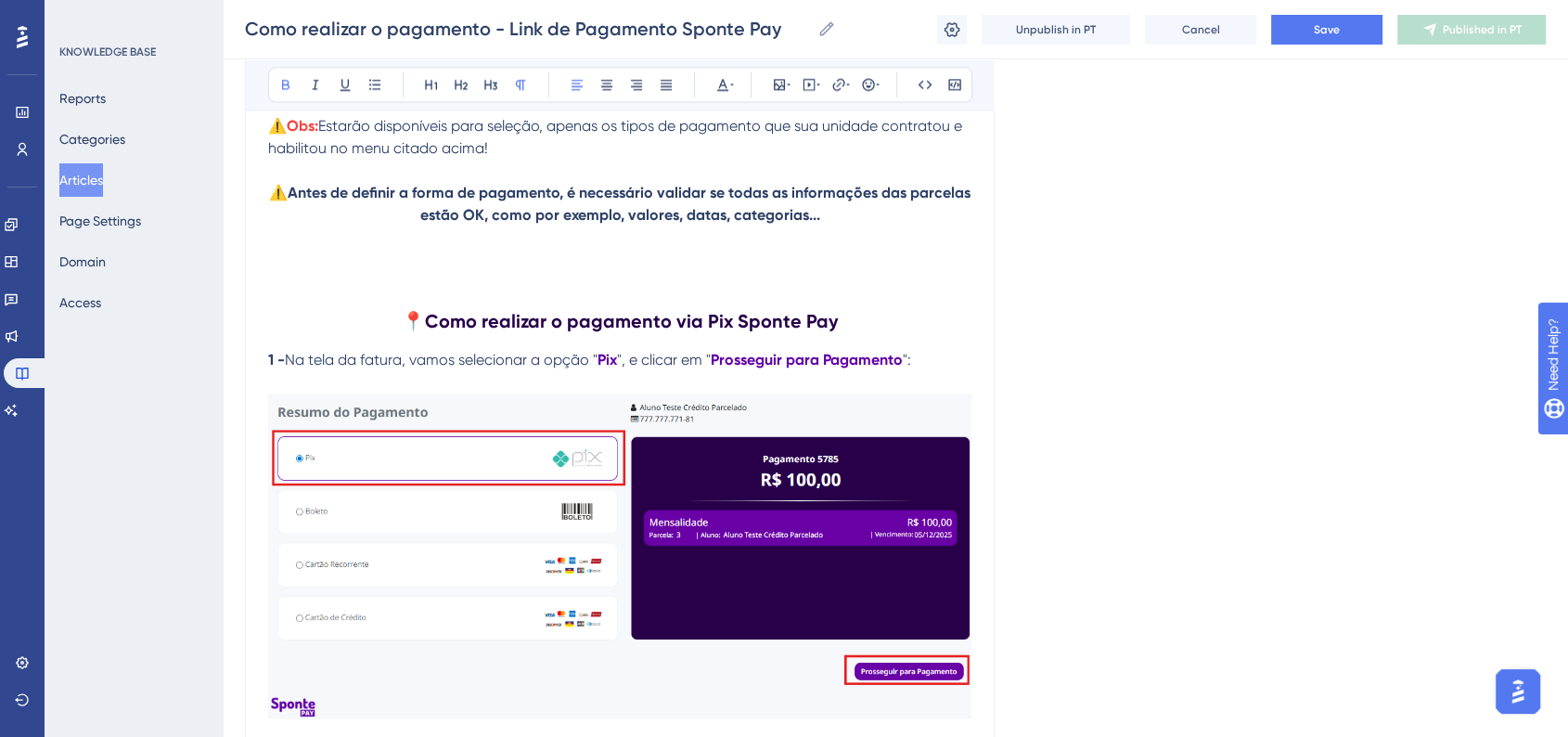
click at [360, 361] on span "Na tela da fatura, vamos selecionar a opção "" at bounding box center [441, 360] width 313 height 18
drag, startPoint x: 362, startPoint y: 369, endPoint x: 403, endPoint y: 369, distance: 41.0
click at [403, 368] on span "Na tela da fatura, vamos selecionar a opção "" at bounding box center [441, 360] width 313 height 18
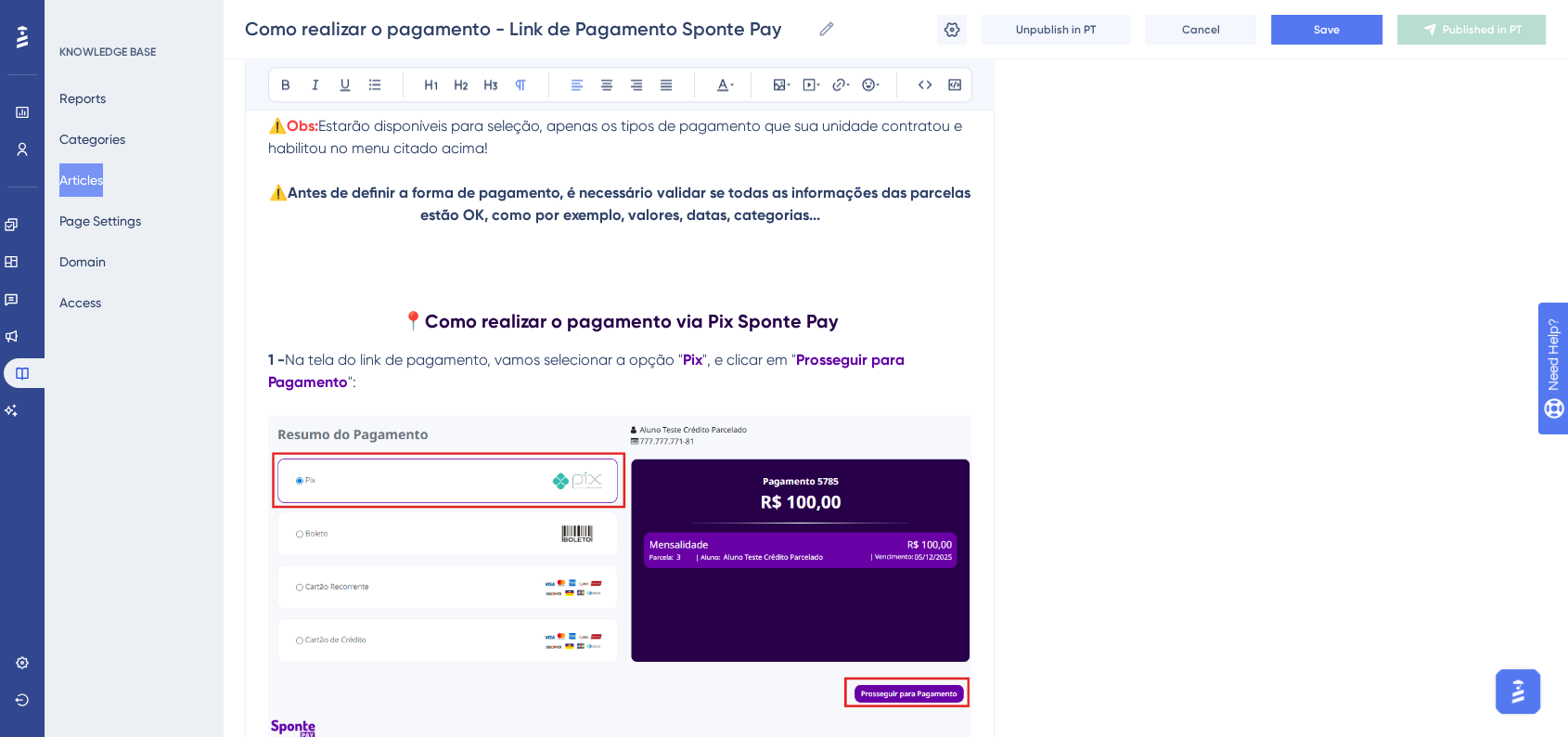
click at [365, 368] on span "Na tela do link de pagamento, vamos selecionar a opção "" at bounding box center [483, 360] width 398 height 18
drag, startPoint x: 364, startPoint y: 373, endPoint x: 388, endPoint y: 373, distance: 24.0
click at [388, 368] on span "Na tela do link de pagamento, vamos selecionar a opção "" at bounding box center [483, 360] width 398 height 18
click at [385, 368] on span "Na tela do link de pagamento, vamos selecionar a opção "" at bounding box center [483, 360] width 398 height 18
drag, startPoint x: 364, startPoint y: 373, endPoint x: 490, endPoint y: 368, distance: 126.1
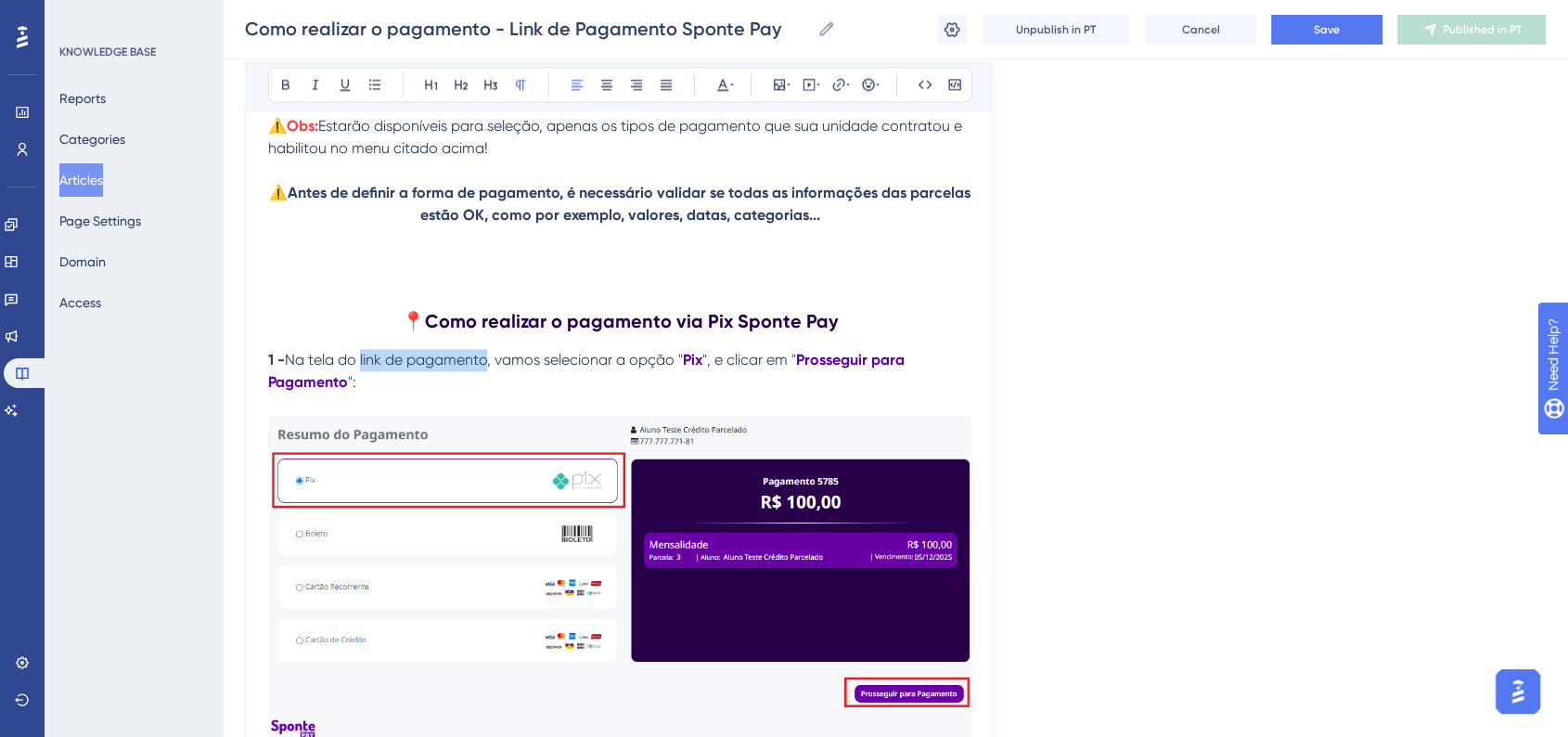
click at [490, 368] on span "Na tela do link de pagamento, vamos selecionar a opção "" at bounding box center [483, 360] width 398 height 18
copy span "link de pagamento"
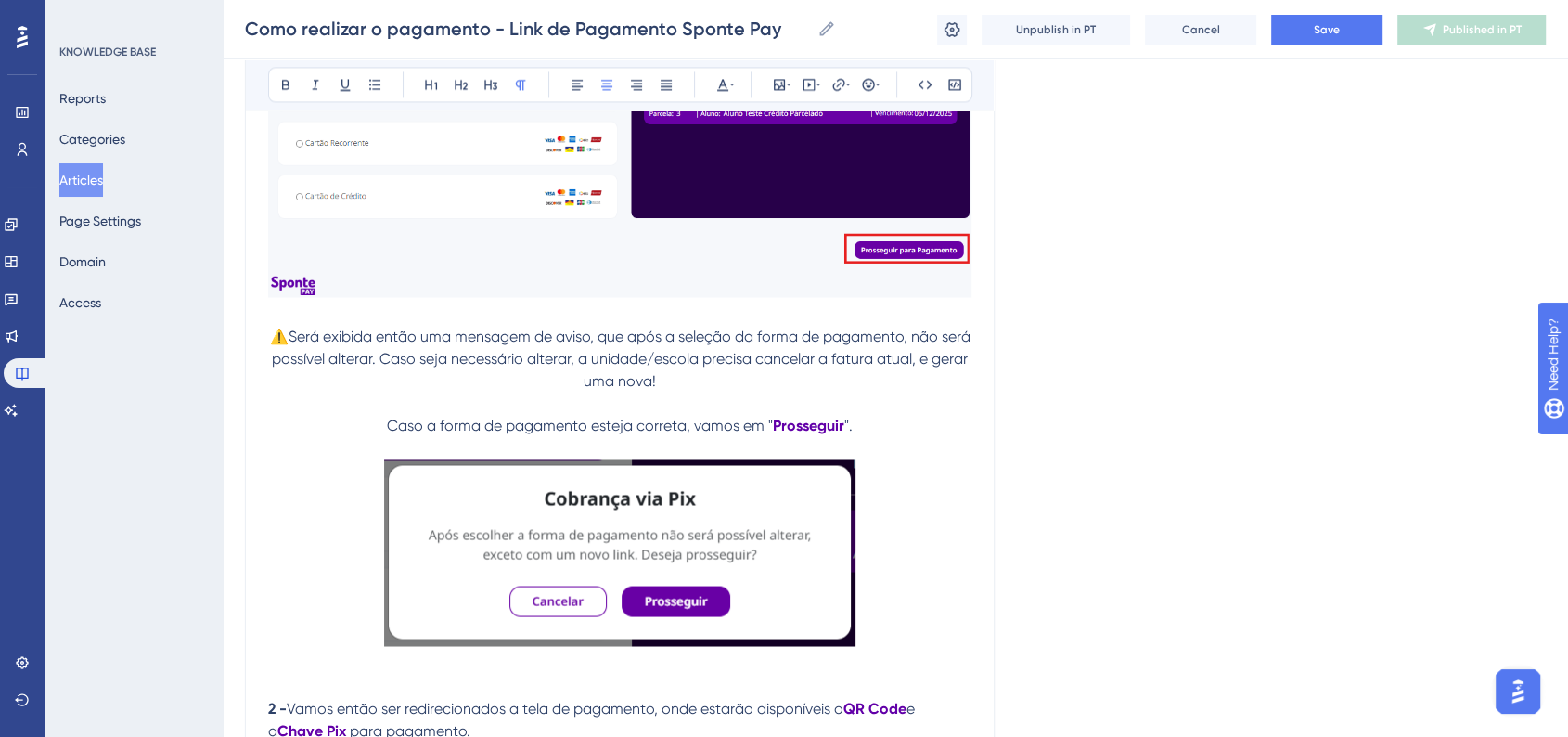
click at [869, 372] on span "⚠️Será exibida então uma mensagem de aviso, que após a seleção da forma de paga…" at bounding box center [622, 359] width 704 height 62
drag, startPoint x: 868, startPoint y: 372, endPoint x: 907, endPoint y: 372, distance: 39.0
click at [907, 372] on span "⚠️Será exibida então uma mensagem de aviso, que após a seleção da forma de paga…" at bounding box center [622, 359] width 704 height 62
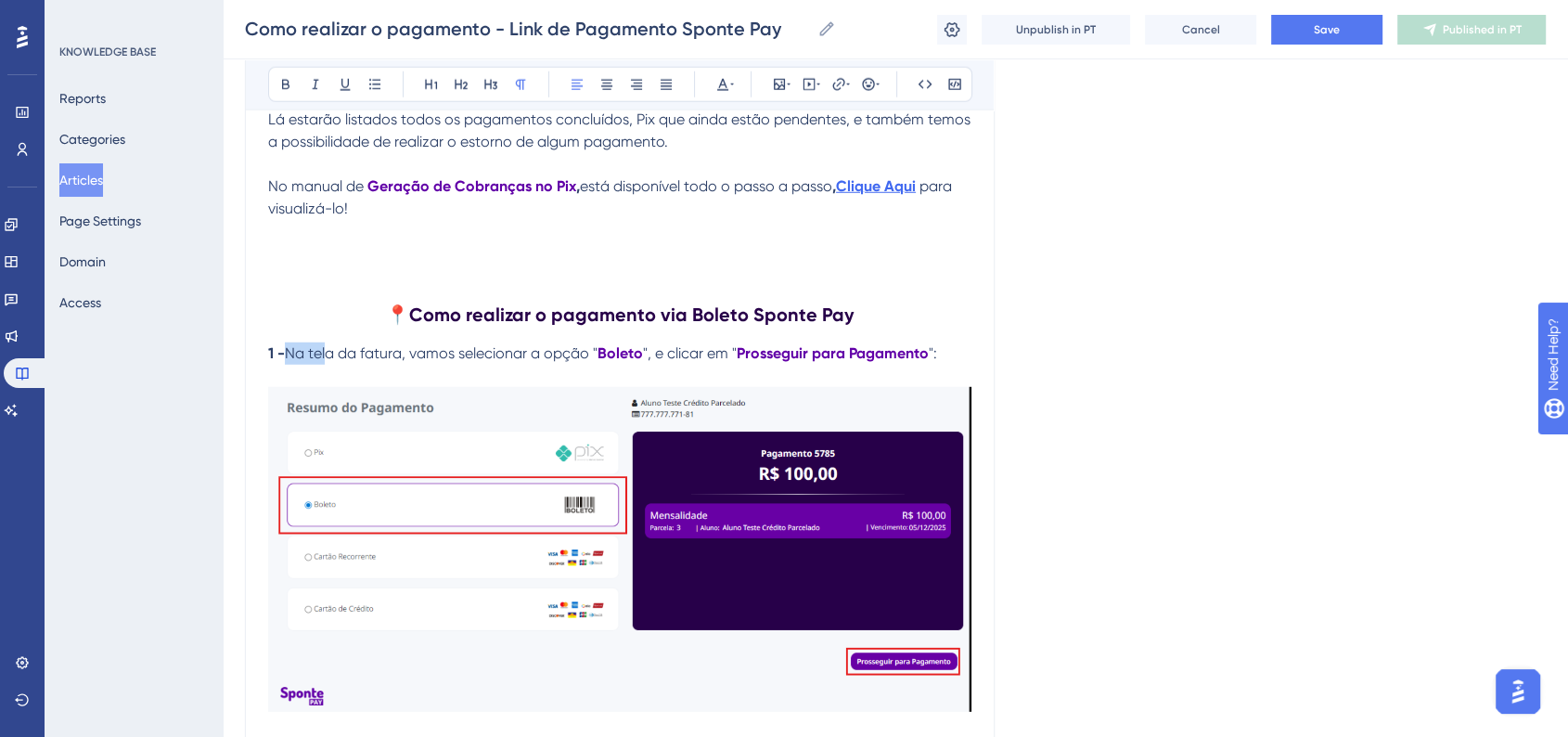
drag, startPoint x: 291, startPoint y: 370, endPoint x: 328, endPoint y: 374, distance: 37.2
click at [328, 361] on span "Na tela da fatura, vamos selecionar a opção "" at bounding box center [441, 353] width 313 height 18
click at [354, 364] on p "1 - Na tela da fatura, vamos selecionar a opção " Boleto ", e clicar em " Pross…" at bounding box center [619, 354] width 703 height 22
drag, startPoint x: 345, startPoint y: 373, endPoint x: 358, endPoint y: 372, distance: 13.0
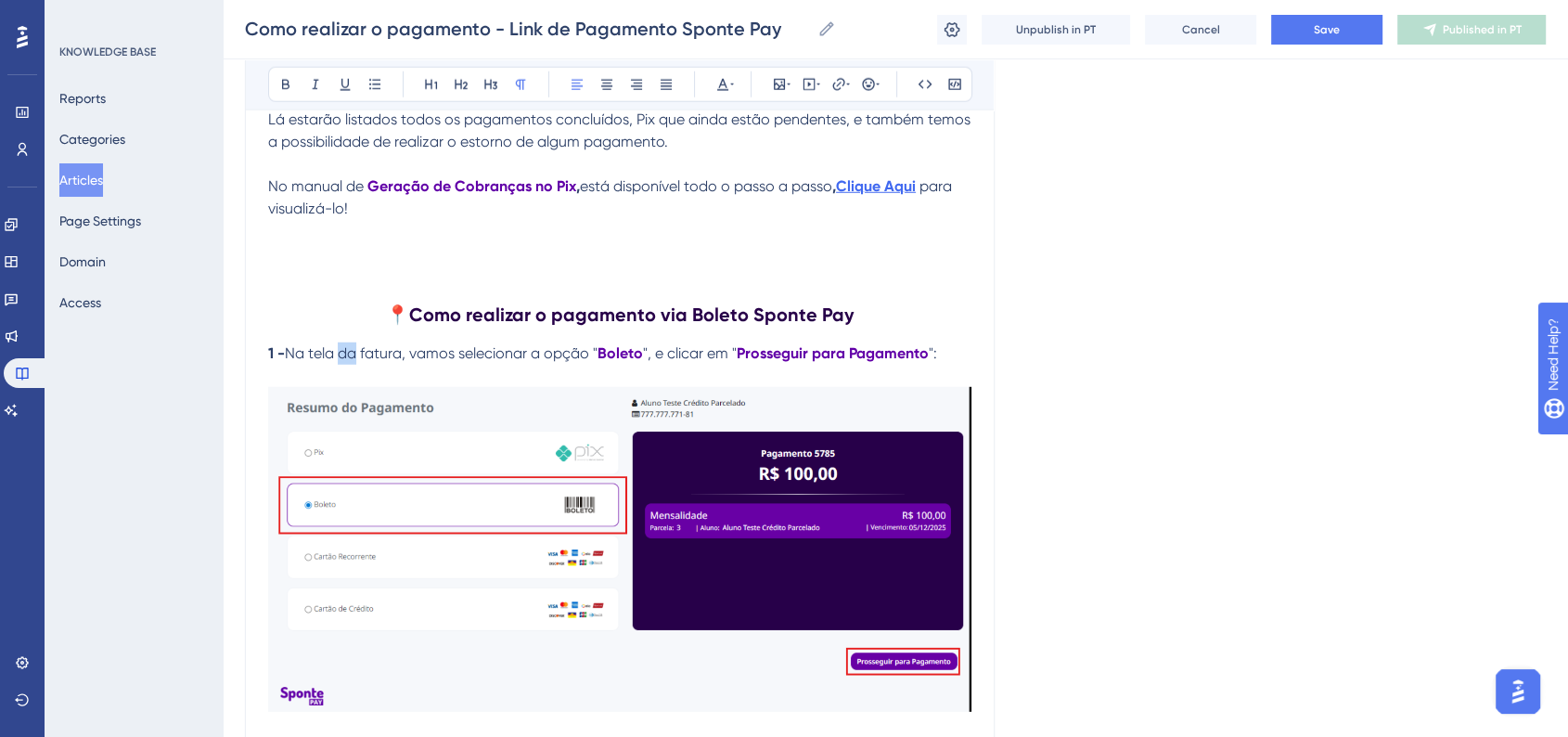
click at [358, 361] on span "Na tela da fatura, vamos selecionar a opção "" at bounding box center [441, 353] width 313 height 18
click at [360, 361] on span "Na tela da fatura, vamos selecionar a opção "" at bounding box center [441, 353] width 313 height 18
drag, startPoint x: 363, startPoint y: 373, endPoint x: 403, endPoint y: 371, distance: 40.0
click at [403, 361] on span "Na tela da fatura, vamos selecionar a opção "" at bounding box center [441, 353] width 313 height 18
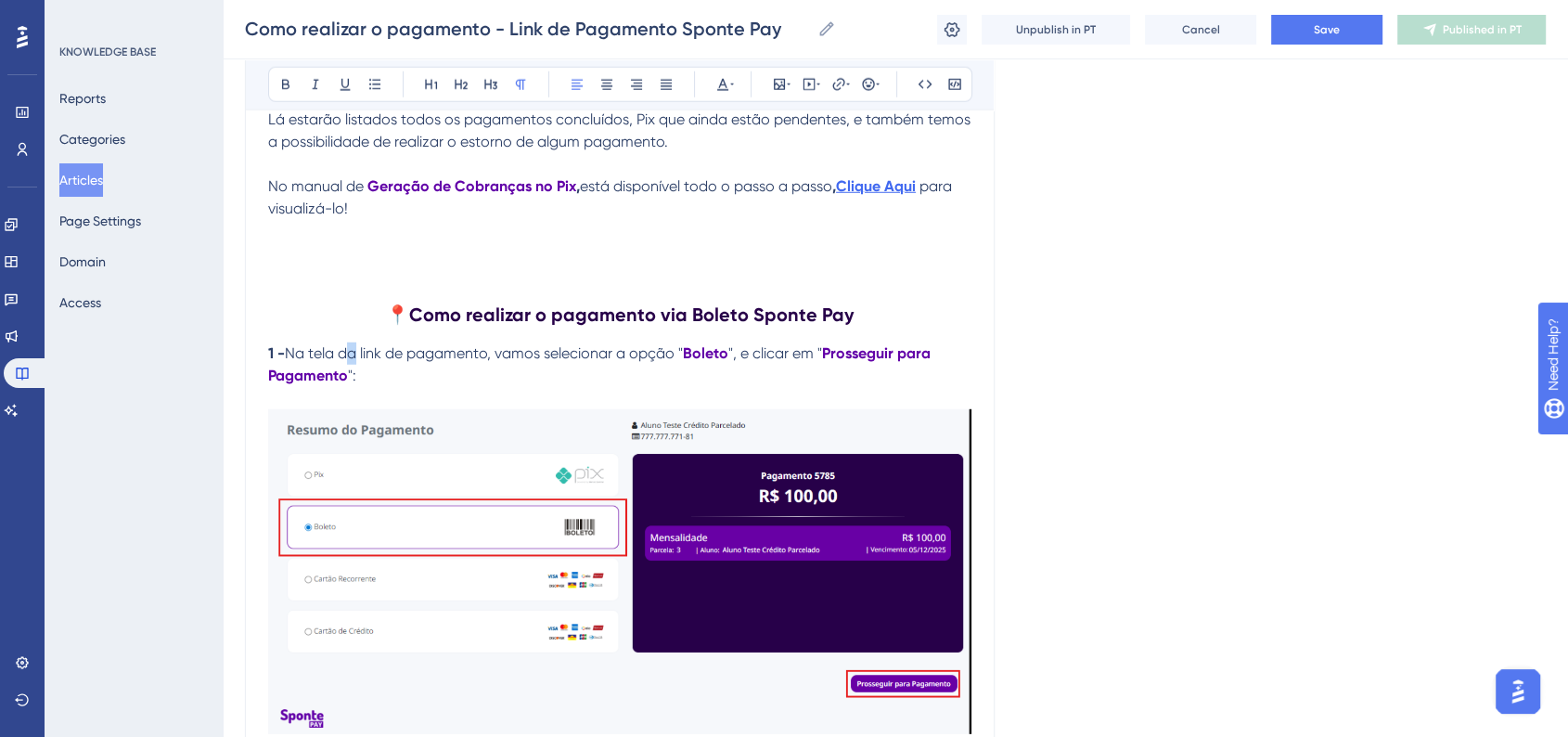
click at [356, 361] on span "Na tela da link de pagamento, vamos selecionar a opção "" at bounding box center [483, 353] width 398 height 18
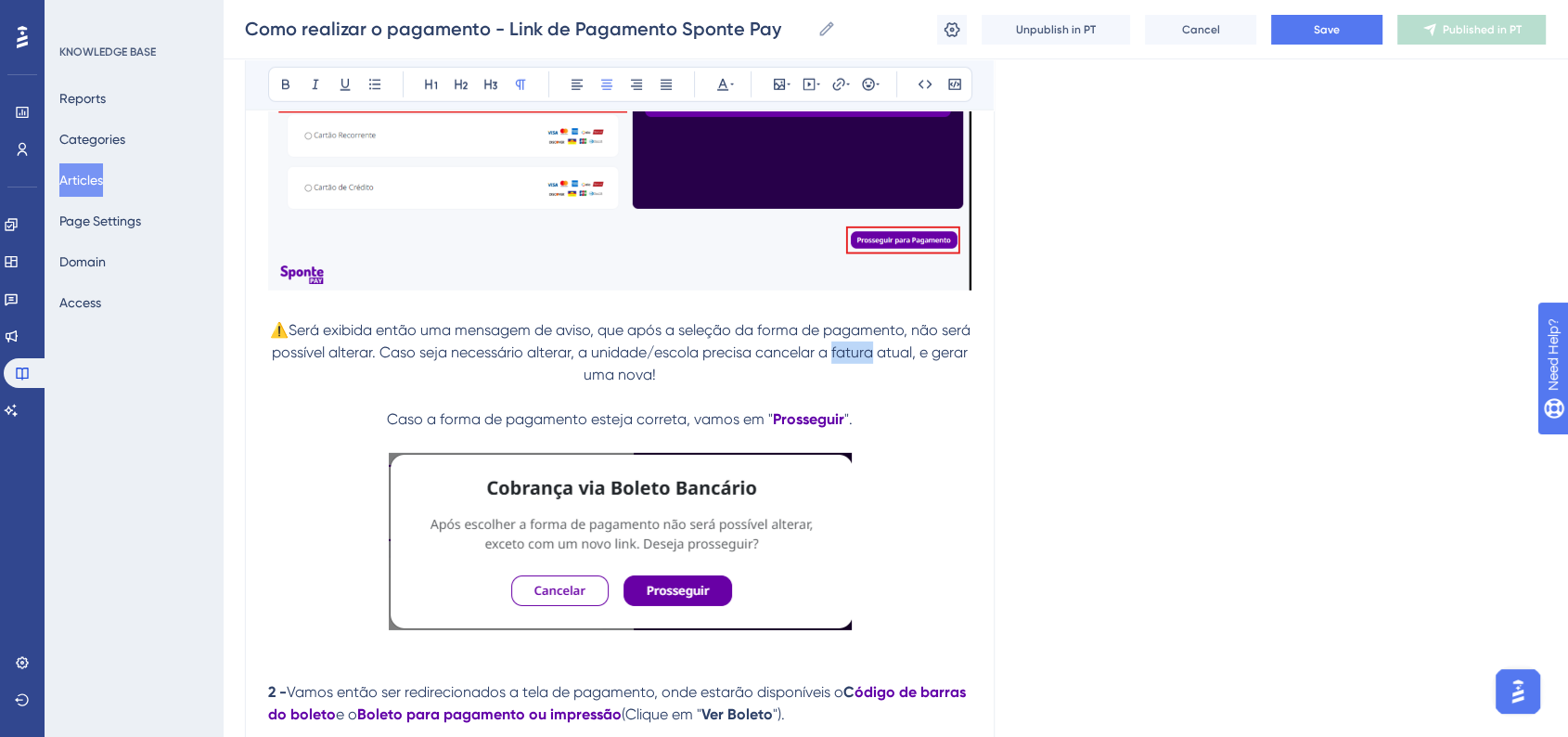
drag, startPoint x: 867, startPoint y: 373, endPoint x: 907, endPoint y: 371, distance: 40.0
click at [907, 371] on span "⚠️Será exibida então uma mensagem de aviso, que após a seleção da forma de paga…" at bounding box center [622, 352] width 704 height 62
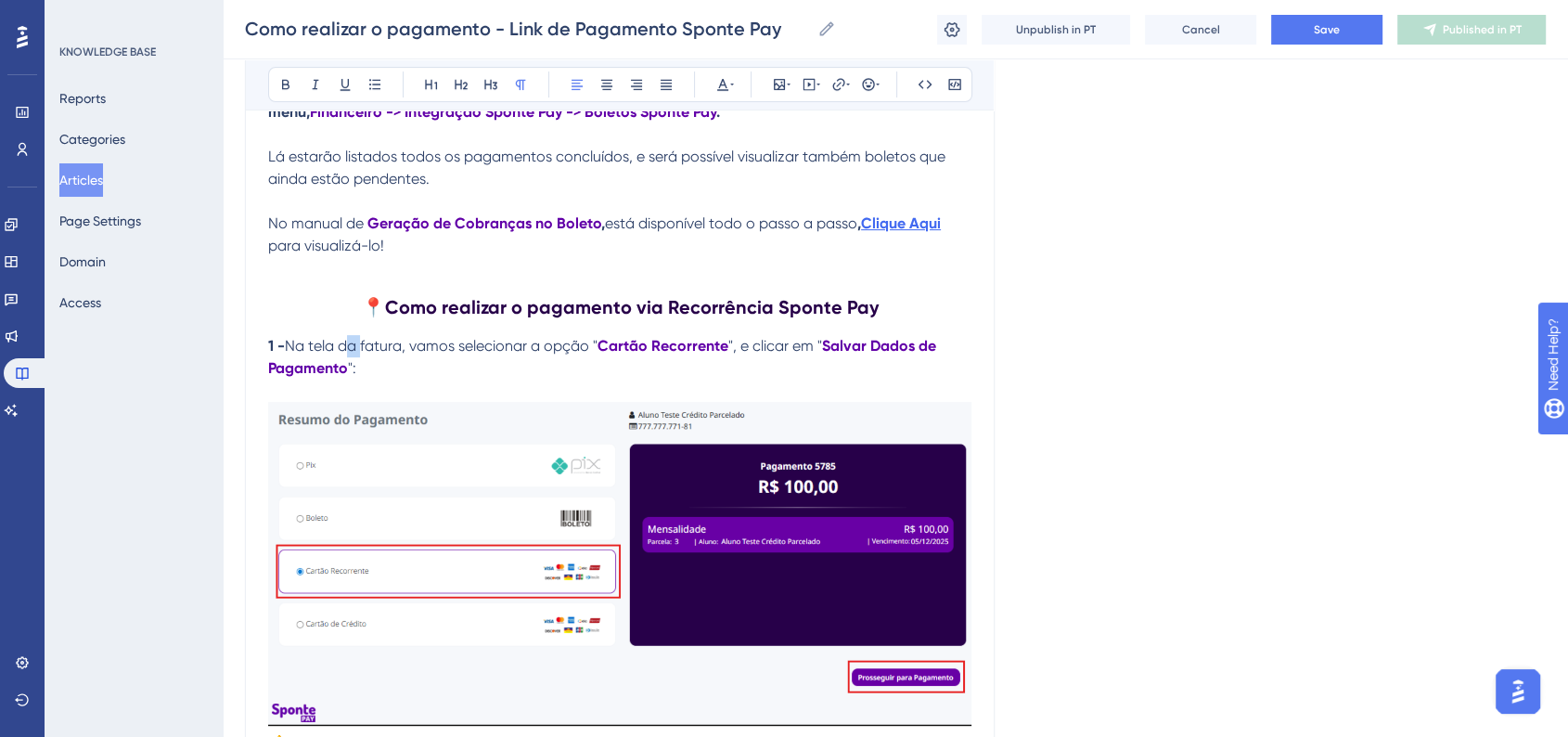
click at [362, 355] on span "Na tela da fatura, vamos selecionar a opção "" at bounding box center [441, 346] width 313 height 18
click at [347, 355] on span "Na tela da fatura, vamos selecionar a opção "" at bounding box center [441, 346] width 313 height 18
drag, startPoint x: 347, startPoint y: 371, endPoint x: 407, endPoint y: 369, distance: 60.0
click at [407, 355] on span "Na tela da fatura, vamos selecionar a opção "" at bounding box center [441, 346] width 313 height 18
click at [343, 355] on span "Na tela link de pagamento, vamos selecionar a opção "" at bounding box center [472, 346] width 375 height 18
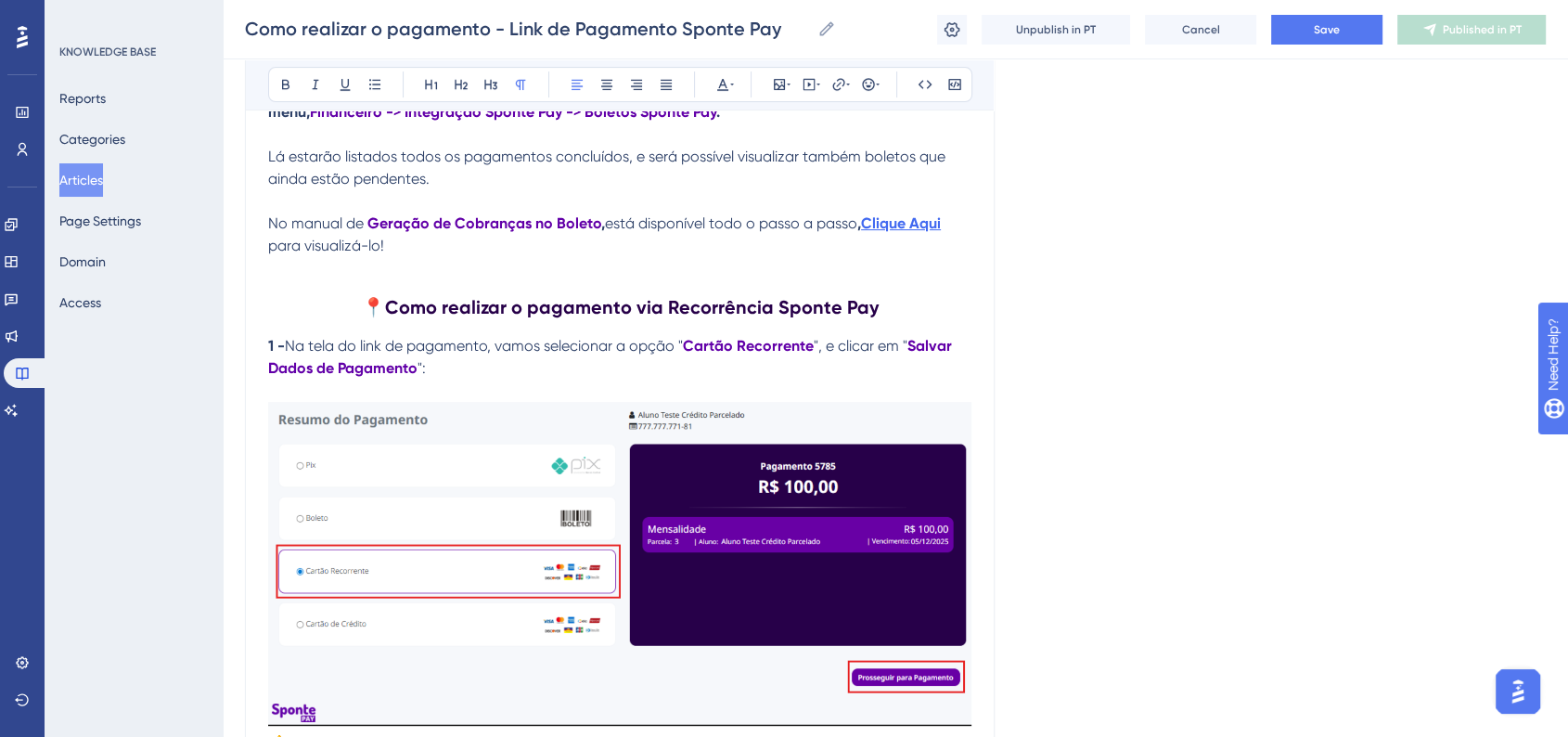
scroll to position [8044, 0]
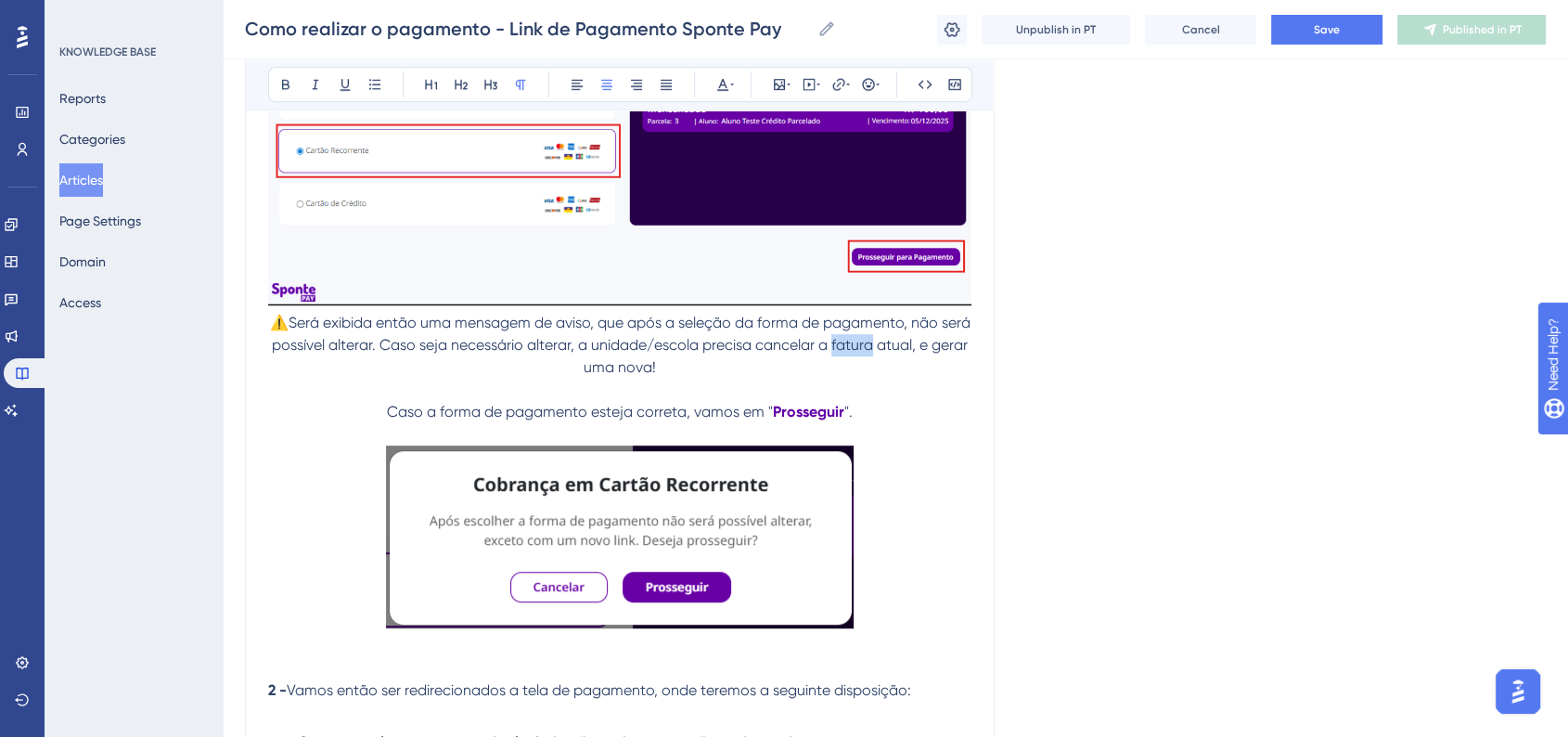
drag, startPoint x: 872, startPoint y: 373, endPoint x: 905, endPoint y: 373, distance: 33.0
click at [905, 373] on span "⚠️Será exibida então uma mensagem de aviso, que após a seleção da forma de paga…" at bounding box center [622, 345] width 704 height 62
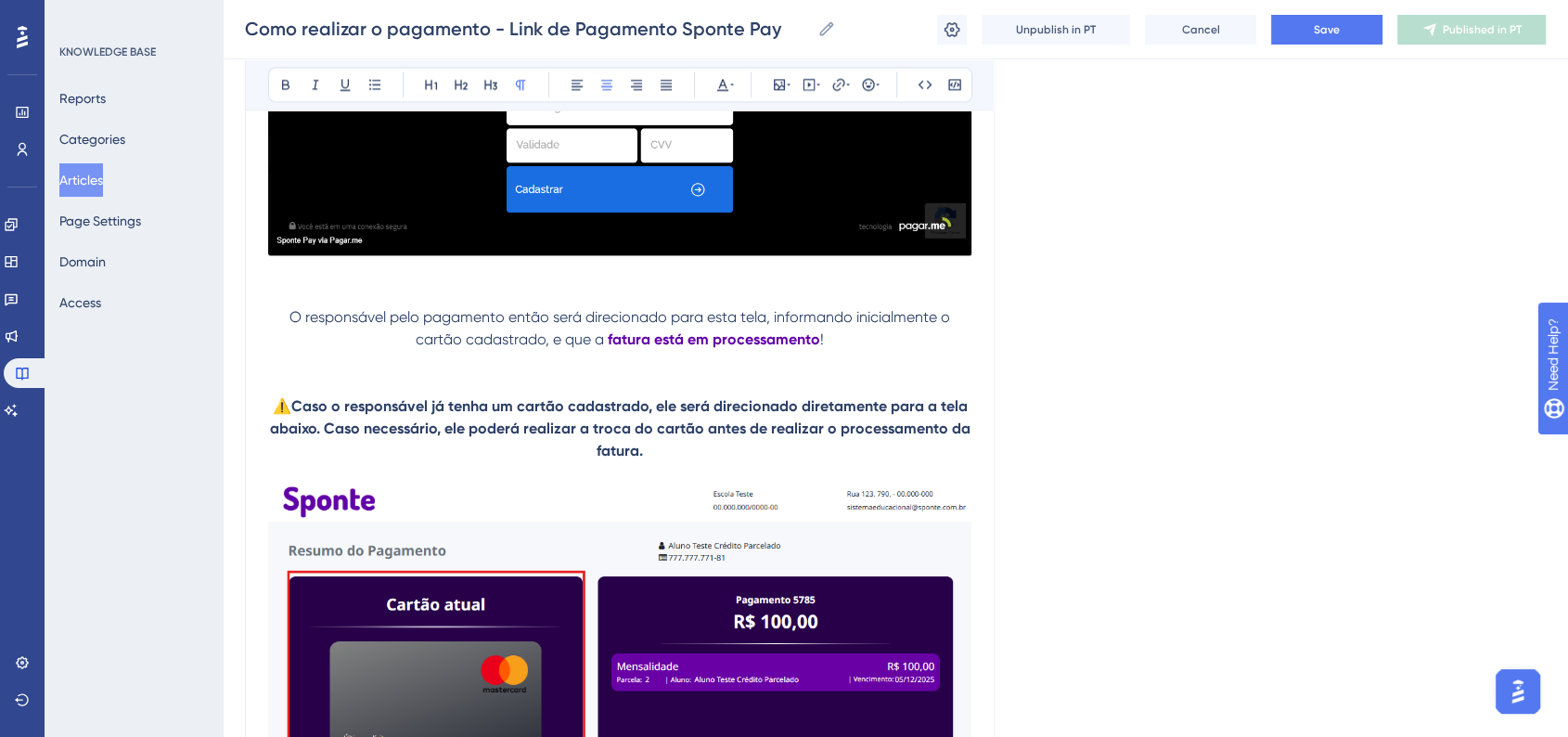
click at [576, 348] on span "O responsável pelo pagamento então será direcionado para esta tela, informando …" at bounding box center [621, 328] width 664 height 40
click at [603, 348] on span "O responsável pelo pagamento então será direcionado para esta tela, informando …" at bounding box center [621, 328] width 664 height 40
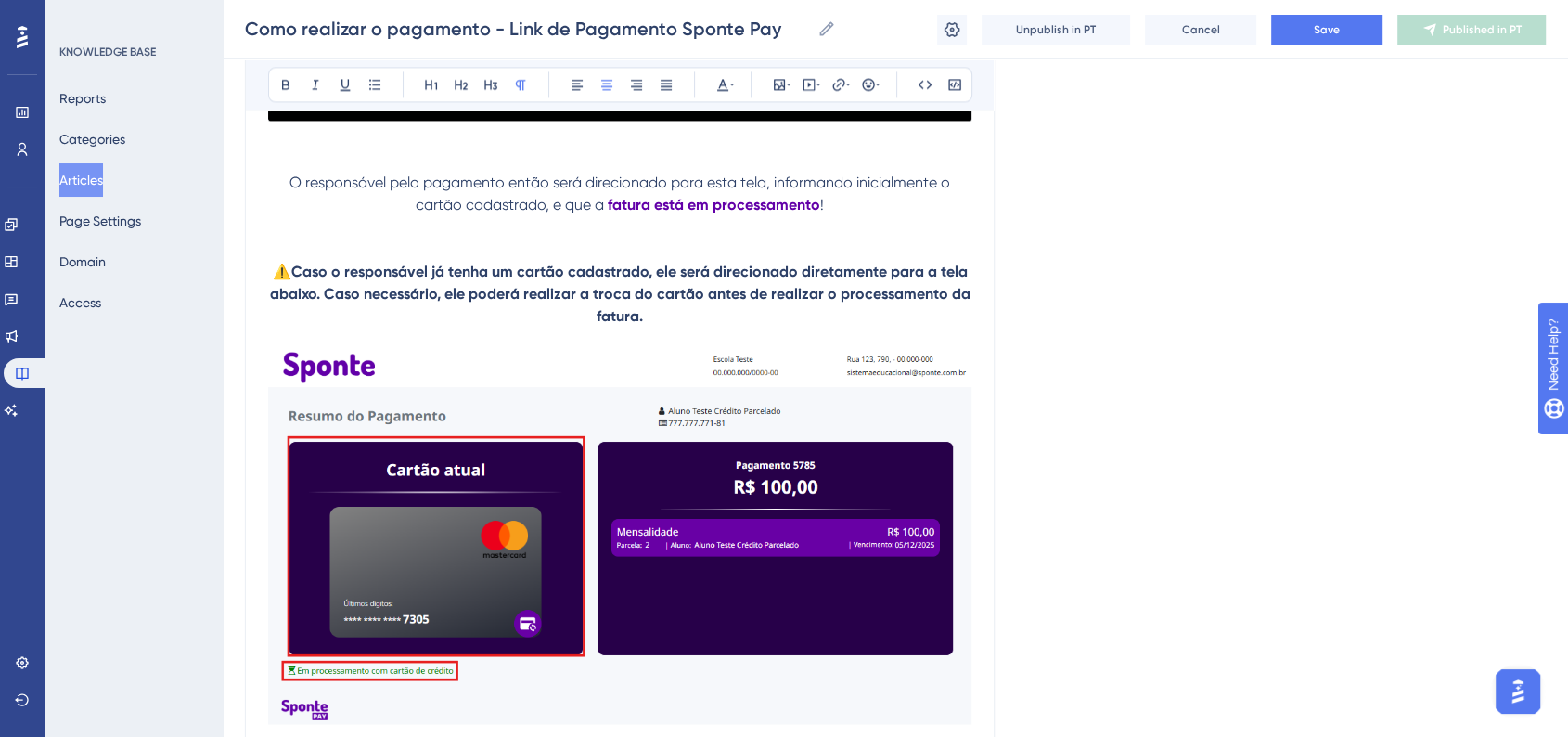
scroll to position [9872, 0]
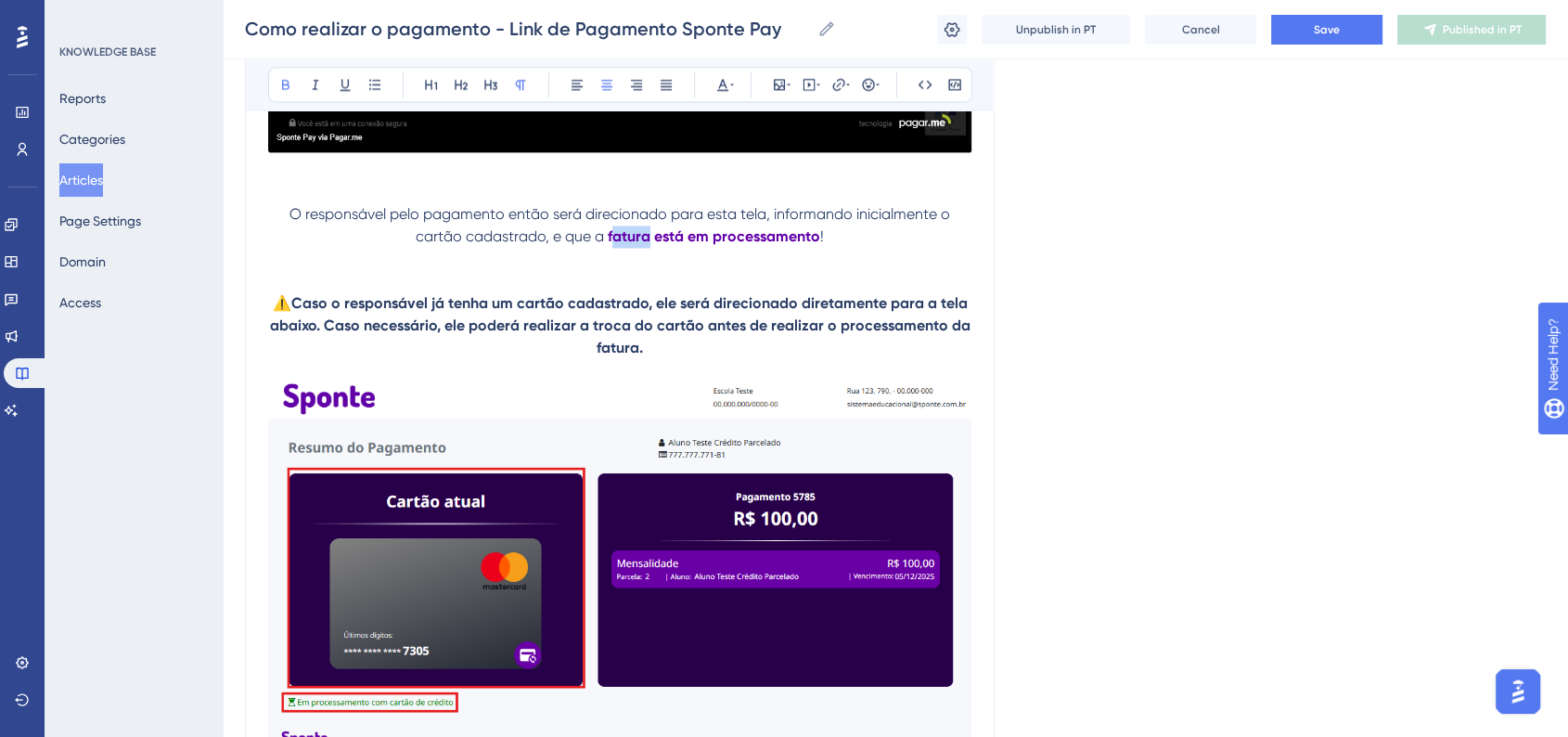
drag, startPoint x: 612, startPoint y: 271, endPoint x: 651, endPoint y: 267, distance: 39.2
click at [651, 245] on strong "fatura está em processamento" at bounding box center [713, 236] width 212 height 18
drag, startPoint x: 596, startPoint y: 383, endPoint x: 637, endPoint y: 384, distance: 41.0
click at [637, 357] on strong "Caso o responsável já tenha um cartão cadastrado, ele será direcionado diretame…" at bounding box center [622, 325] width 704 height 62
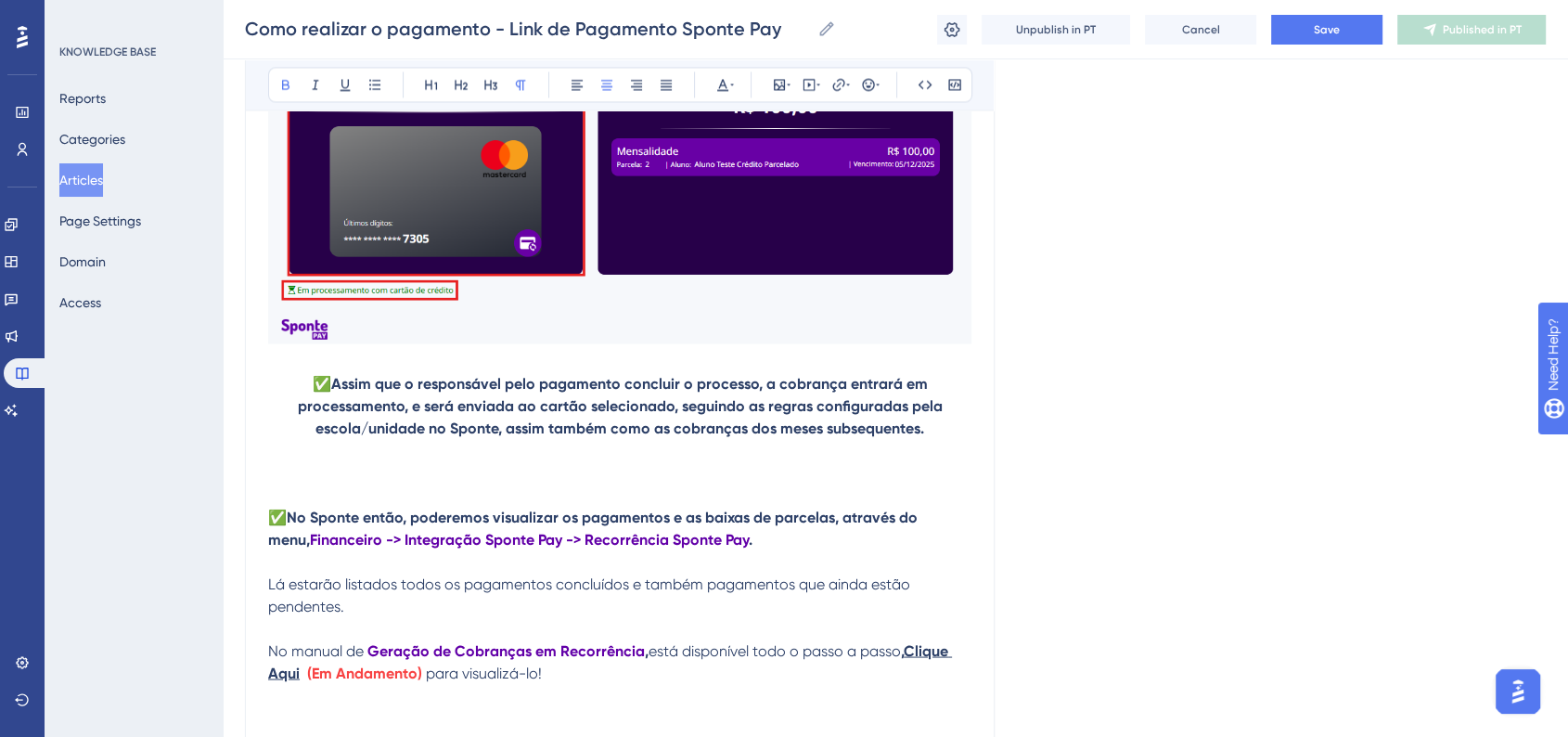
scroll to position [10796, 0]
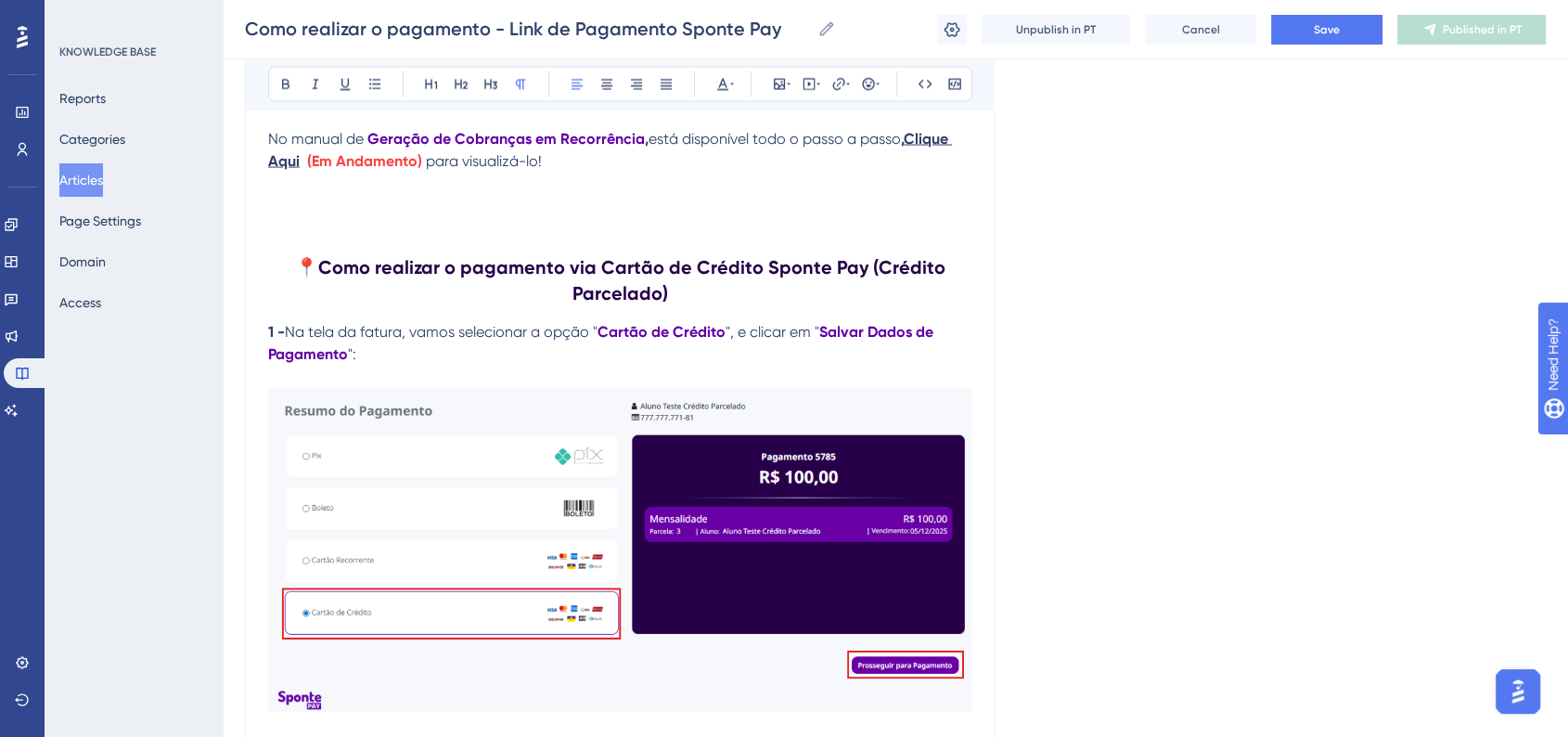
click at [425, 341] on span "Na tela da fatura, vamos selecionar a opção "" at bounding box center [441, 332] width 313 height 18
click at [358, 341] on span "Na tela da fatura, vamos selecionar a opção "" at bounding box center [441, 332] width 313 height 18
drag, startPoint x: 356, startPoint y: 376, endPoint x: 403, endPoint y: 373, distance: 47.1
click at [403, 341] on span "Na tela da fatura, vamos selecionar a opção "" at bounding box center [441, 332] width 313 height 18
click at [354, 341] on span "Na tela dlink de pagamento, vamos selecionar a opção "" at bounding box center [476, 332] width 385 height 18
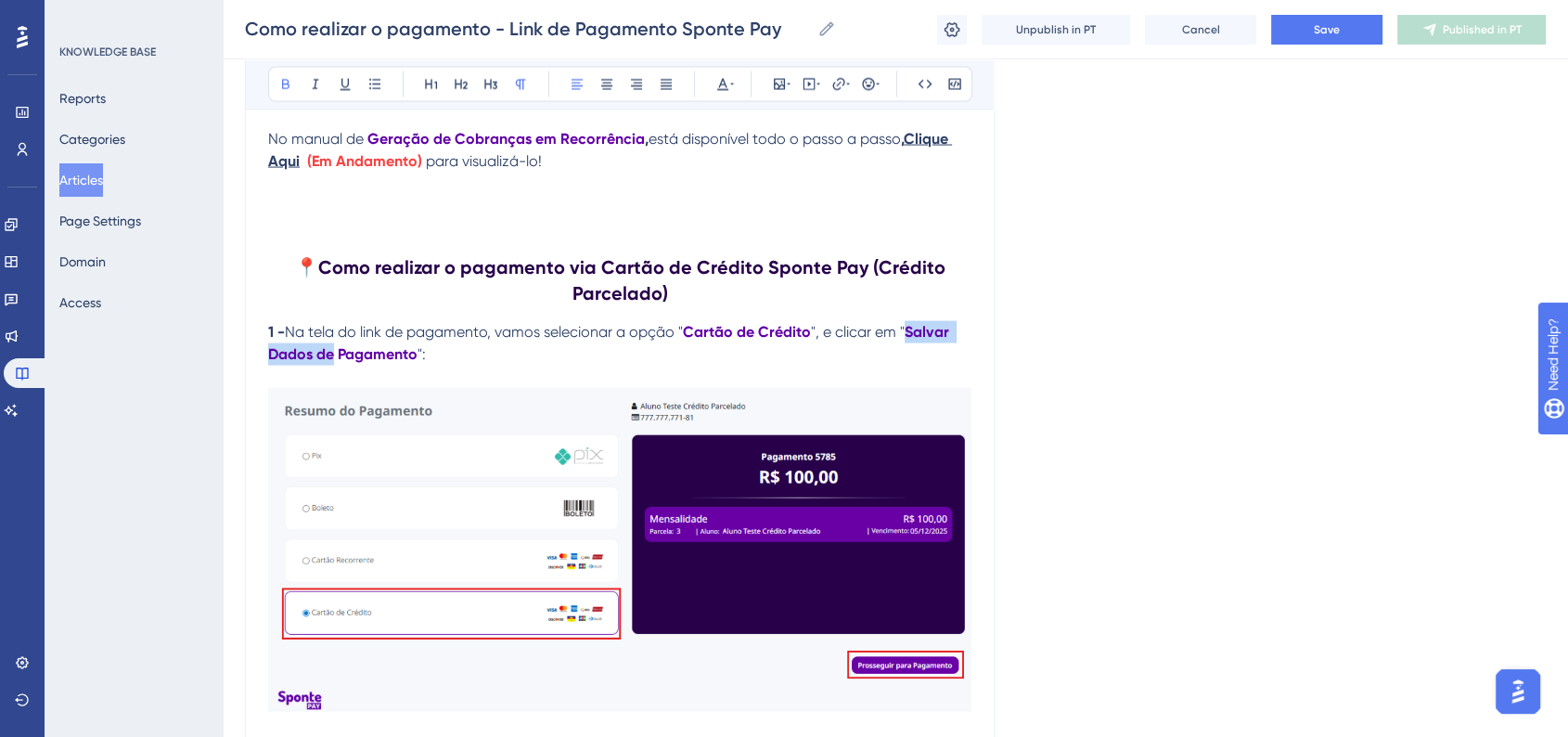
drag, startPoint x: 911, startPoint y: 371, endPoint x: 331, endPoint y: 388, distance: 580.2
click at [331, 362] on strong "Salvar Dados de Pagamento" at bounding box center [609, 343] width 684 height 40
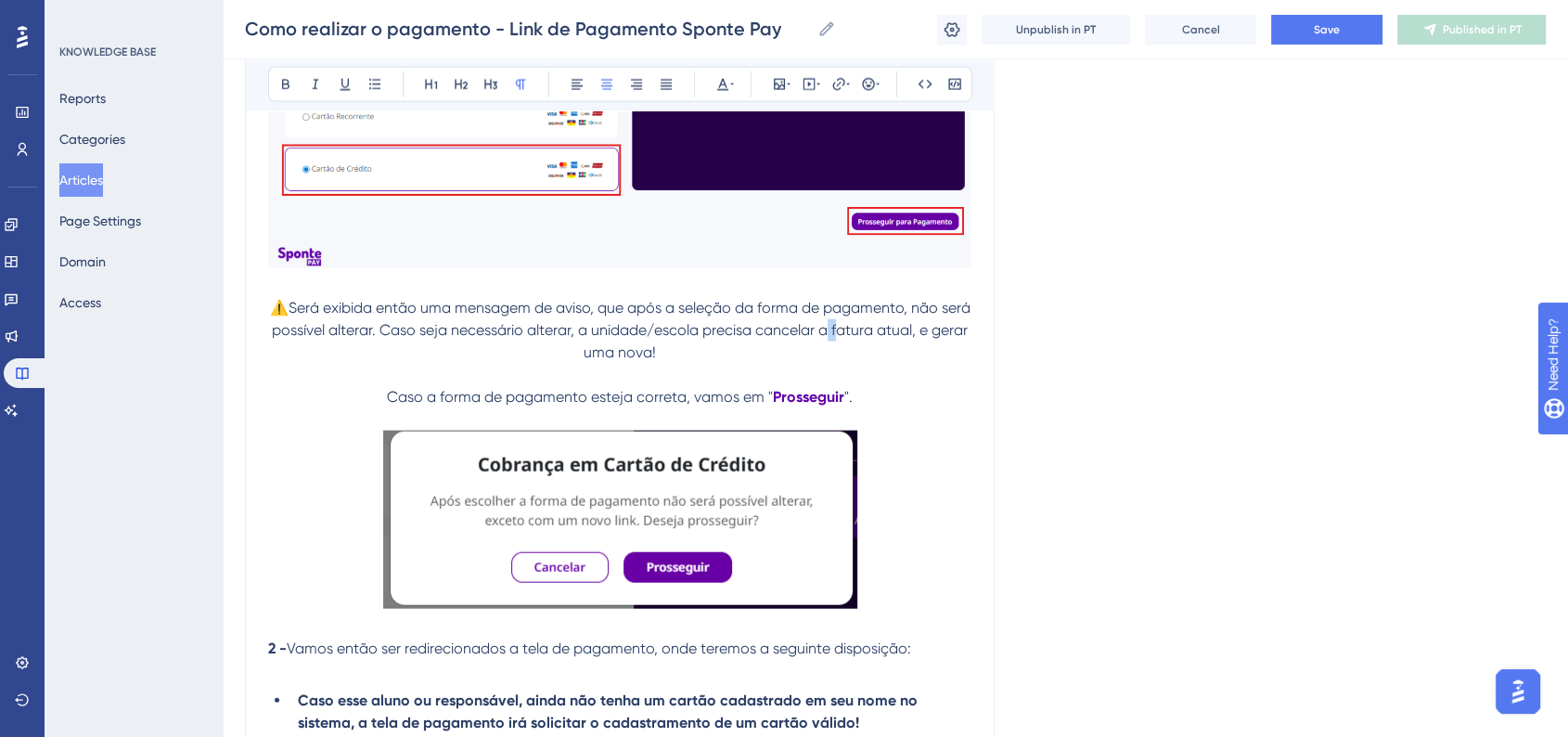
drag, startPoint x: 866, startPoint y: 376, endPoint x: 875, endPoint y: 373, distance: 9.5
click at [875, 363] on p "⚠️Será exibida então uma mensagem de aviso, que após a seleção da forma de paga…" at bounding box center [619, 330] width 703 height 66
click at [872, 361] on span "⚠️Será exibida então uma mensagem de aviso, que após a seleção da forma de paga…" at bounding box center [622, 330] width 704 height 62
drag, startPoint x: 868, startPoint y: 371, endPoint x: 905, endPoint y: 373, distance: 37.1
click at [905, 361] on span "⚠️Será exibida então uma mensagem de aviso, que após a seleção da forma de paga…" at bounding box center [622, 330] width 704 height 62
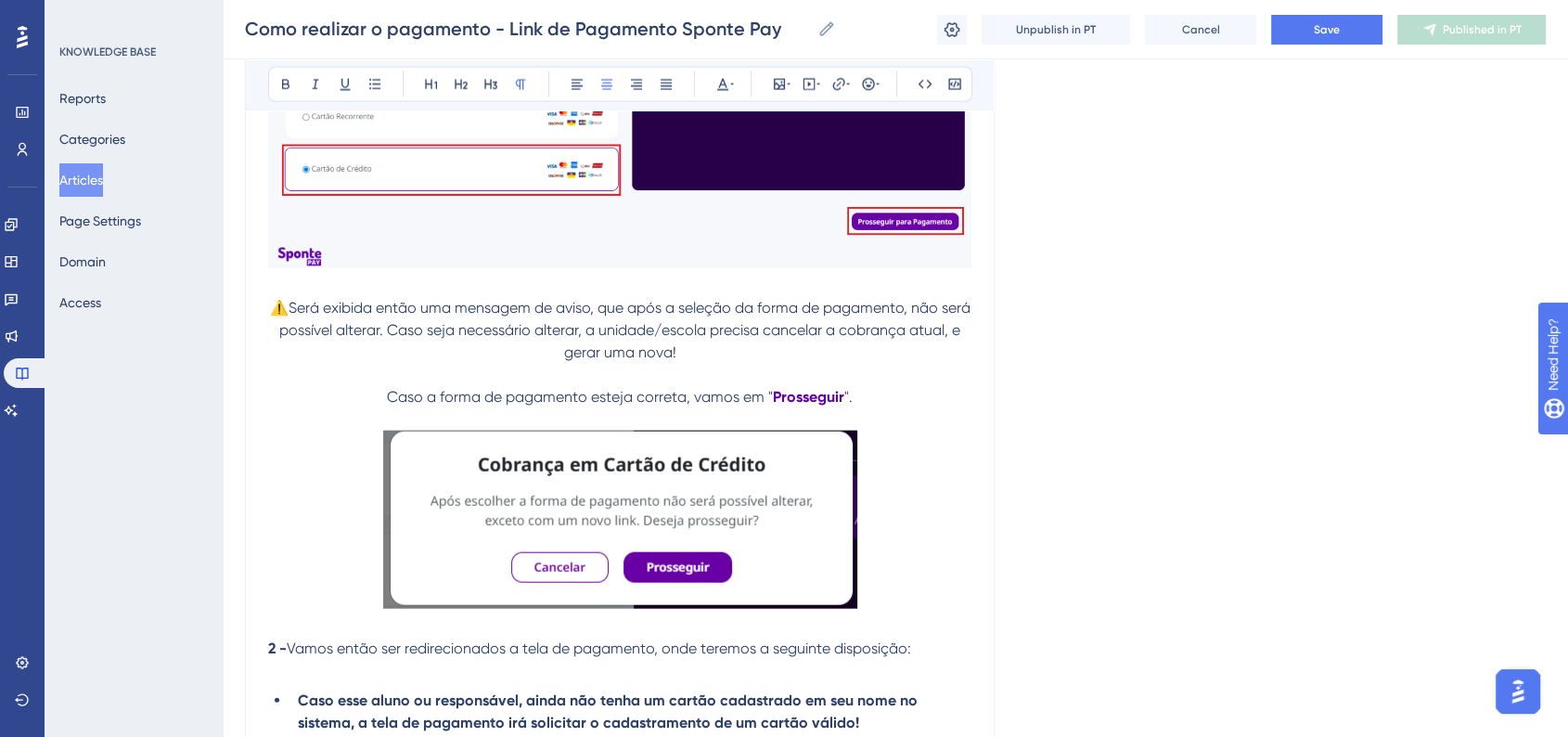
scroll to position [12869, 0]
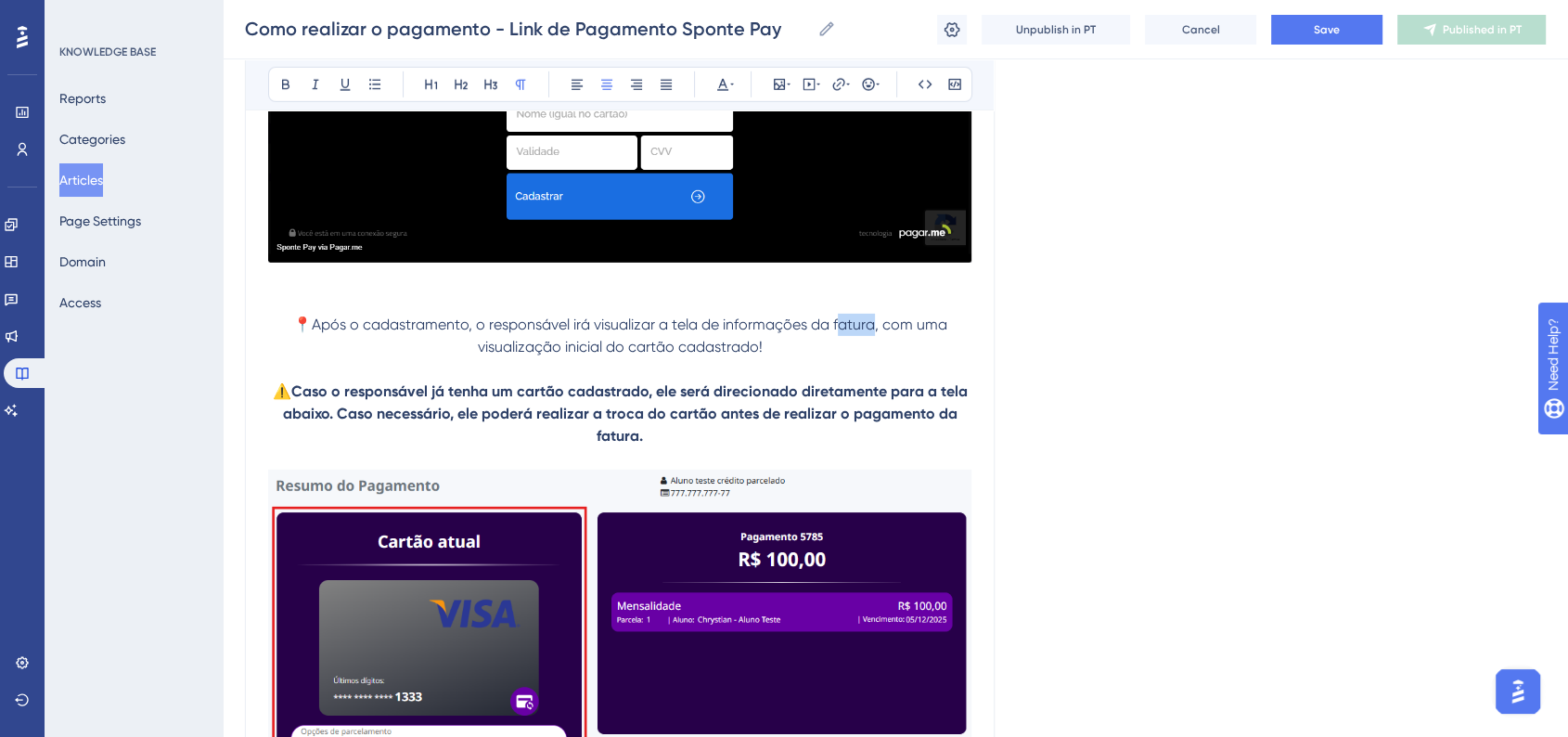
drag, startPoint x: 837, startPoint y: 370, endPoint x: 874, endPoint y: 370, distance: 37.0
click at [874, 356] on span "📍Após o cadastramento, o responsável irá visualizar a tela de informações da fa…" at bounding box center [622, 335] width 658 height 40
click at [596, 445] on strong "Caso o responsável já tenha um cartão cadastrado, ele será direcionado diretame…" at bounding box center [626, 413] width 688 height 62
drag, startPoint x: 594, startPoint y: 484, endPoint x: 637, endPoint y: 485, distance: 43.0
click at [637, 448] on p "⚠️ Caso o responsável já tenha um cartão cadastrado, ele será direcionado diret…" at bounding box center [619, 413] width 703 height 66
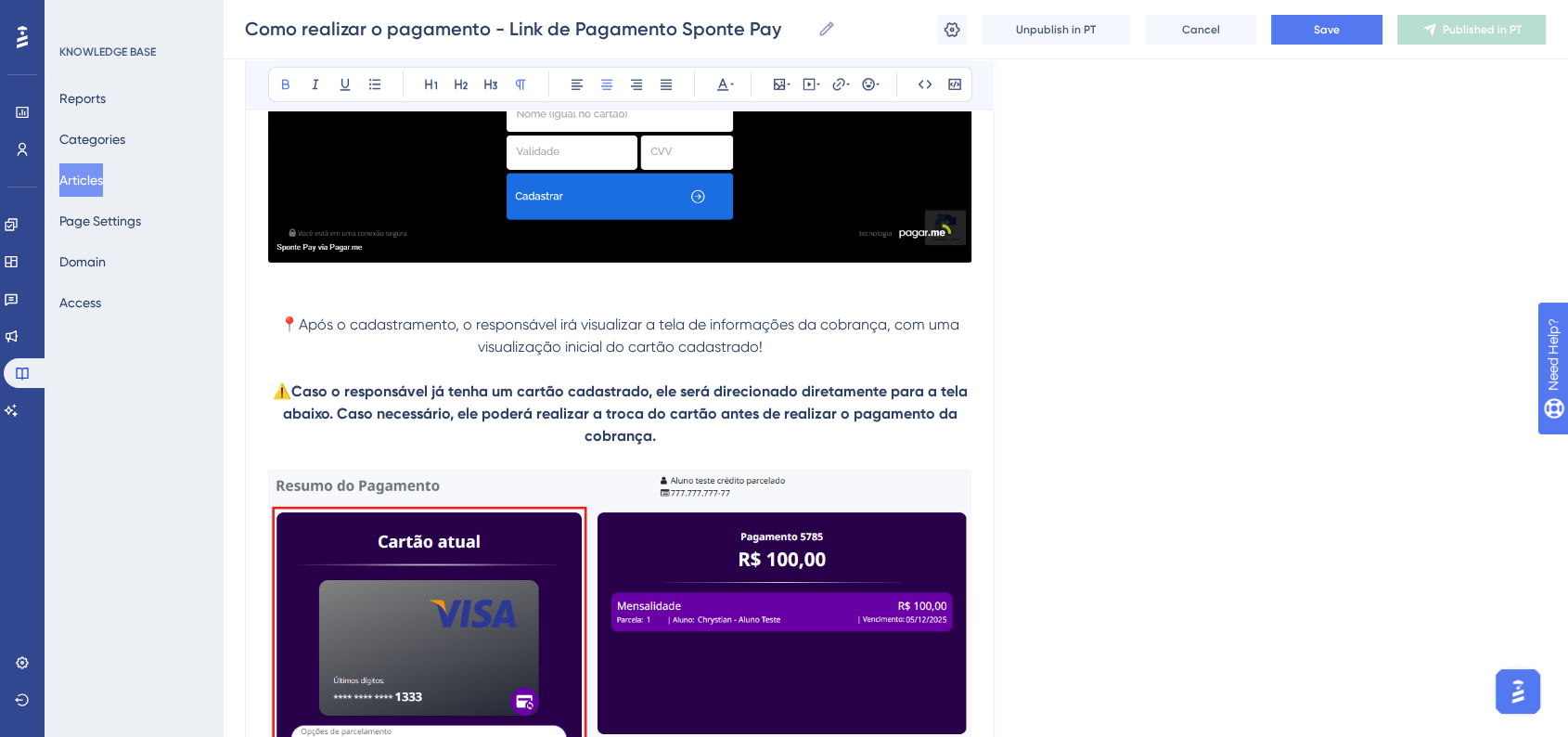
scroll to position [15388, 0]
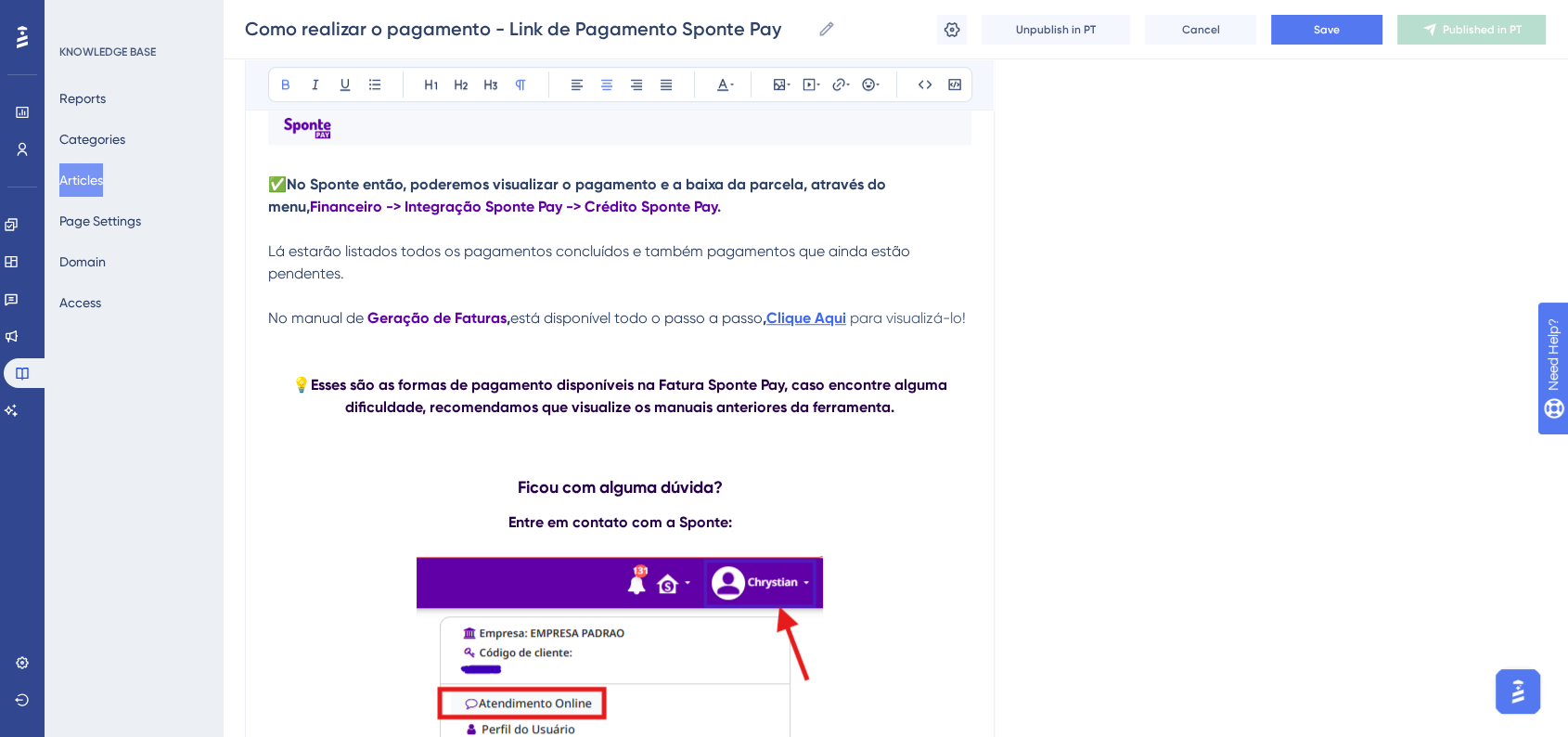
click at [457, 330] on p "No manual de Geração de Faturas , está disponível todo o passo a passo , Clique…" at bounding box center [619, 318] width 703 height 22
drag, startPoint x: 453, startPoint y: 375, endPoint x: 505, endPoint y: 373, distance: 52.0
click at [505, 330] on p "No manual de Geração de Faturas , está disponível todo o passo a passo , Clique…" at bounding box center [619, 318] width 703 height 22
click at [483, 327] on strong "Geração de Linkk" at bounding box center [428, 317] width 122 height 18
click at [478, 327] on strong "Geração de Link" at bounding box center [424, 317] width 114 height 18
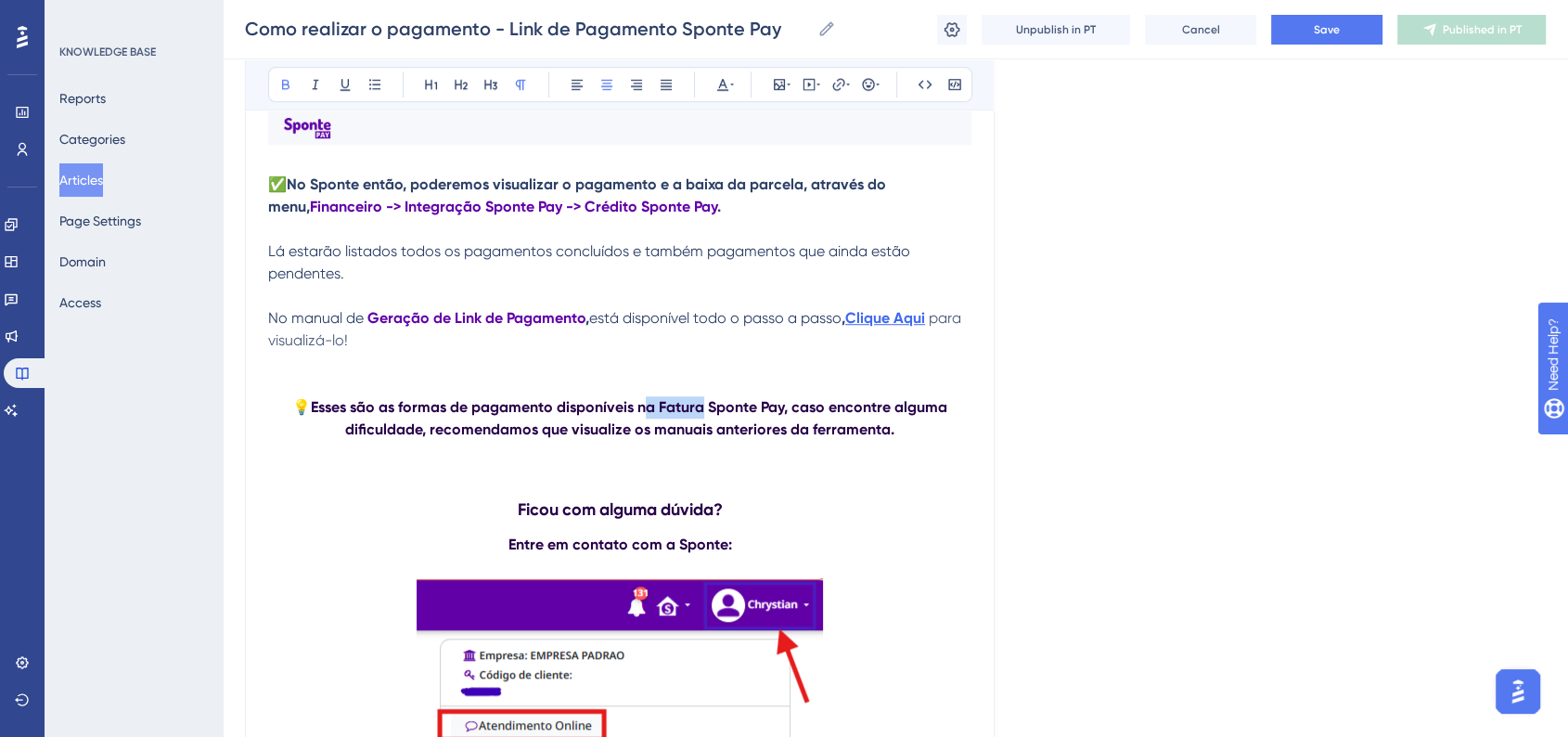
drag, startPoint x: 650, startPoint y: 462, endPoint x: 702, endPoint y: 462, distance: 52.0
click at [702, 438] on strong "Esses são as formas de pagamento disponíveis na Fatura Sponte Pay, caso encontr…" at bounding box center [631, 418] width 640 height 40
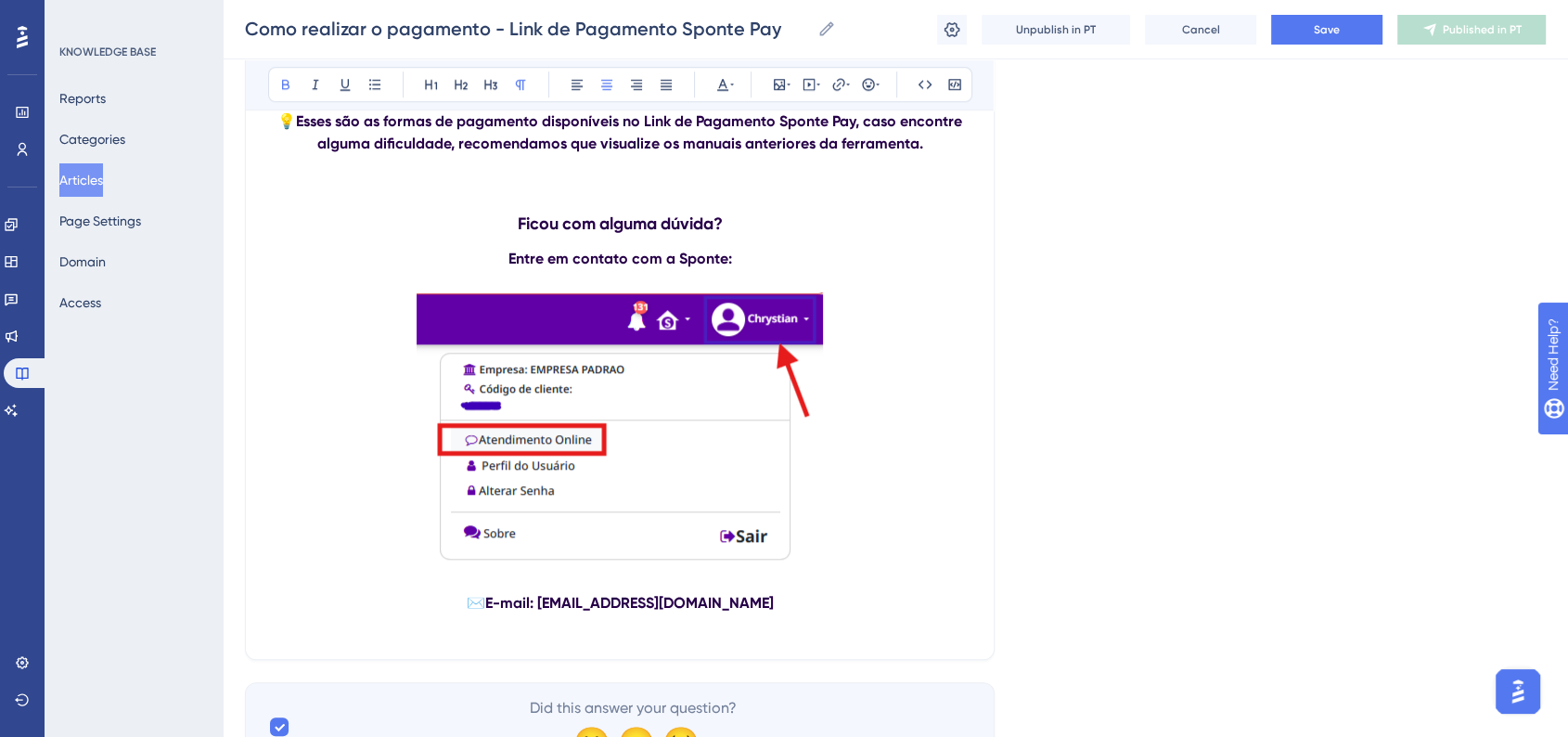
scroll to position [15697, 0]
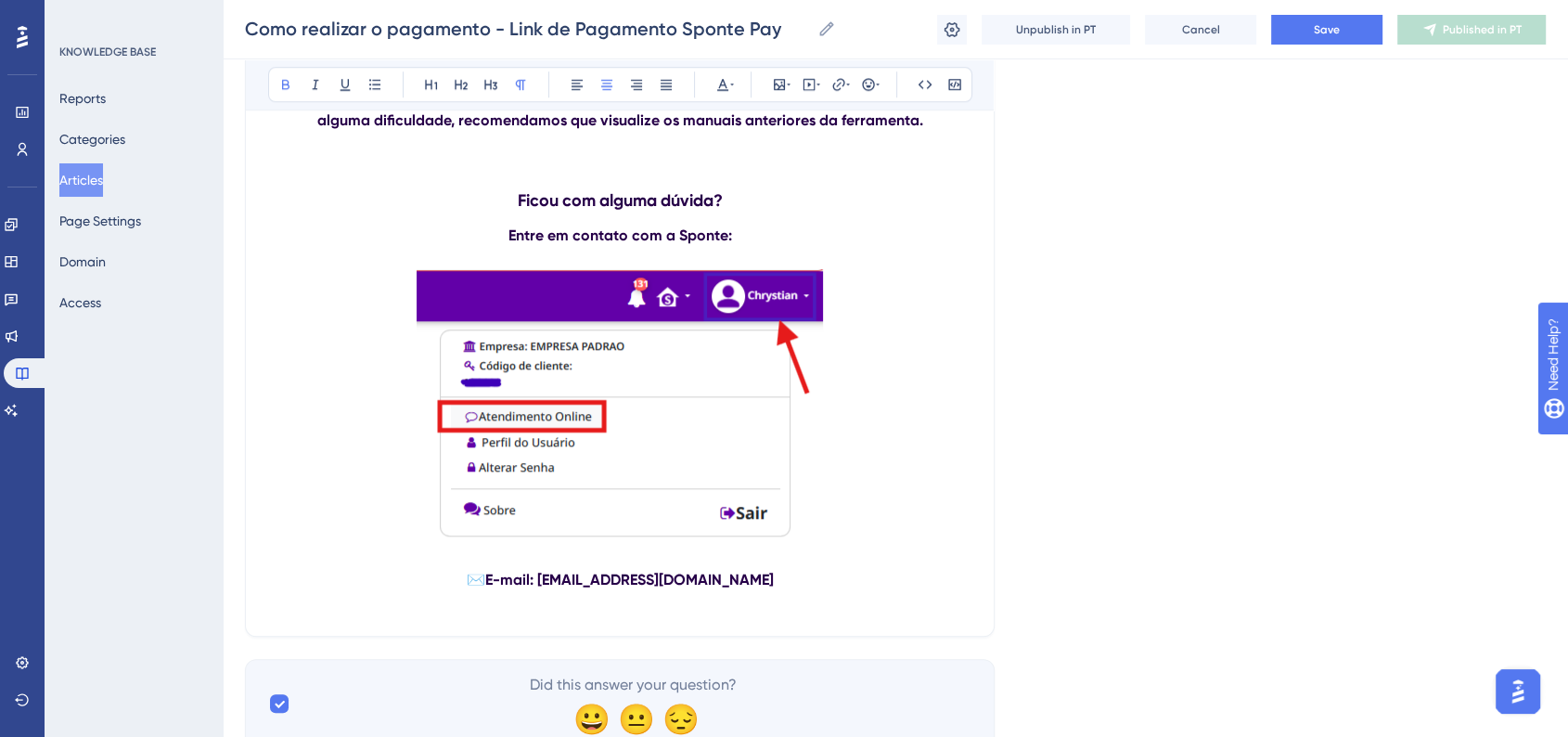
click at [1352, 39] on button "Save" at bounding box center [1326, 30] width 111 height 30
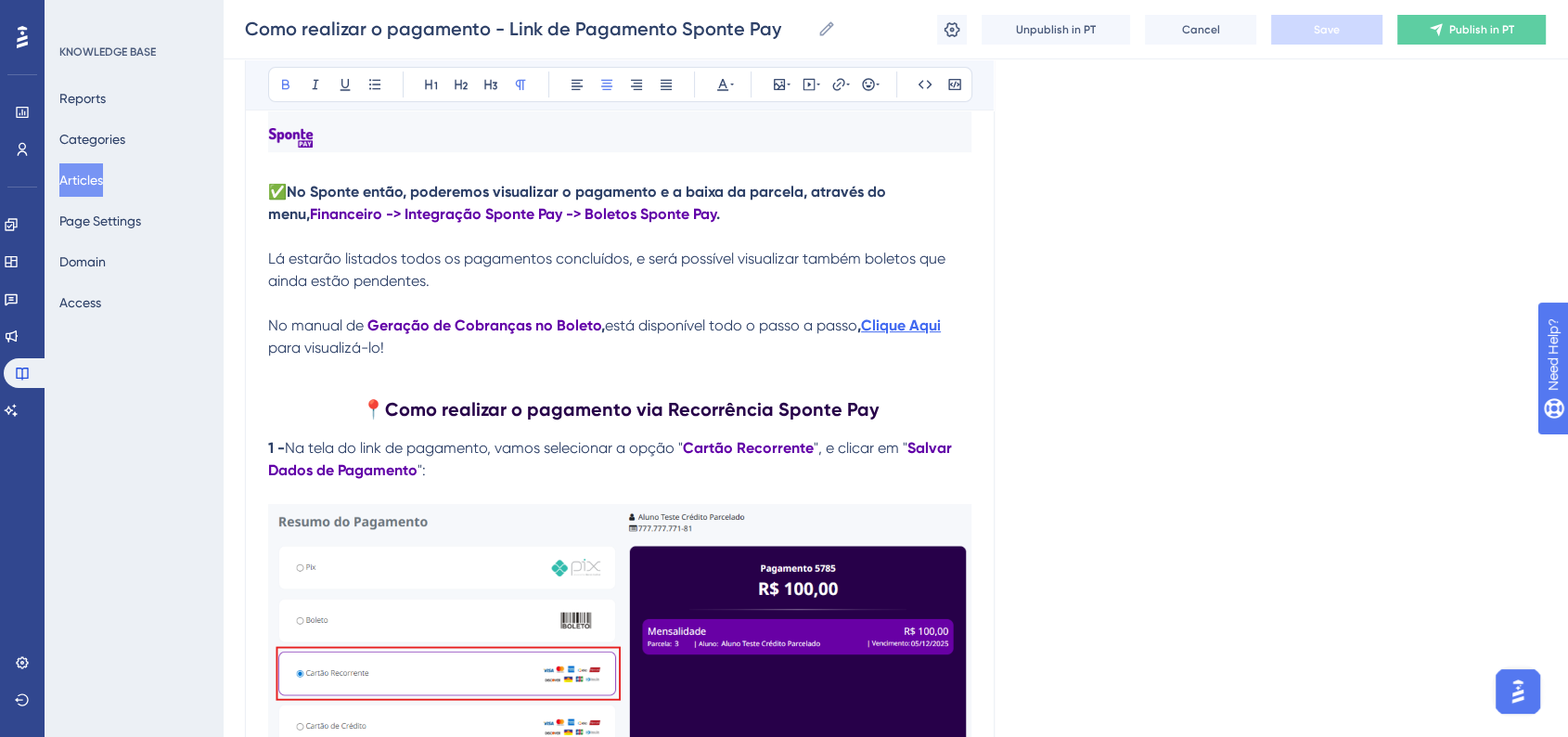
scroll to position [7346, 0]
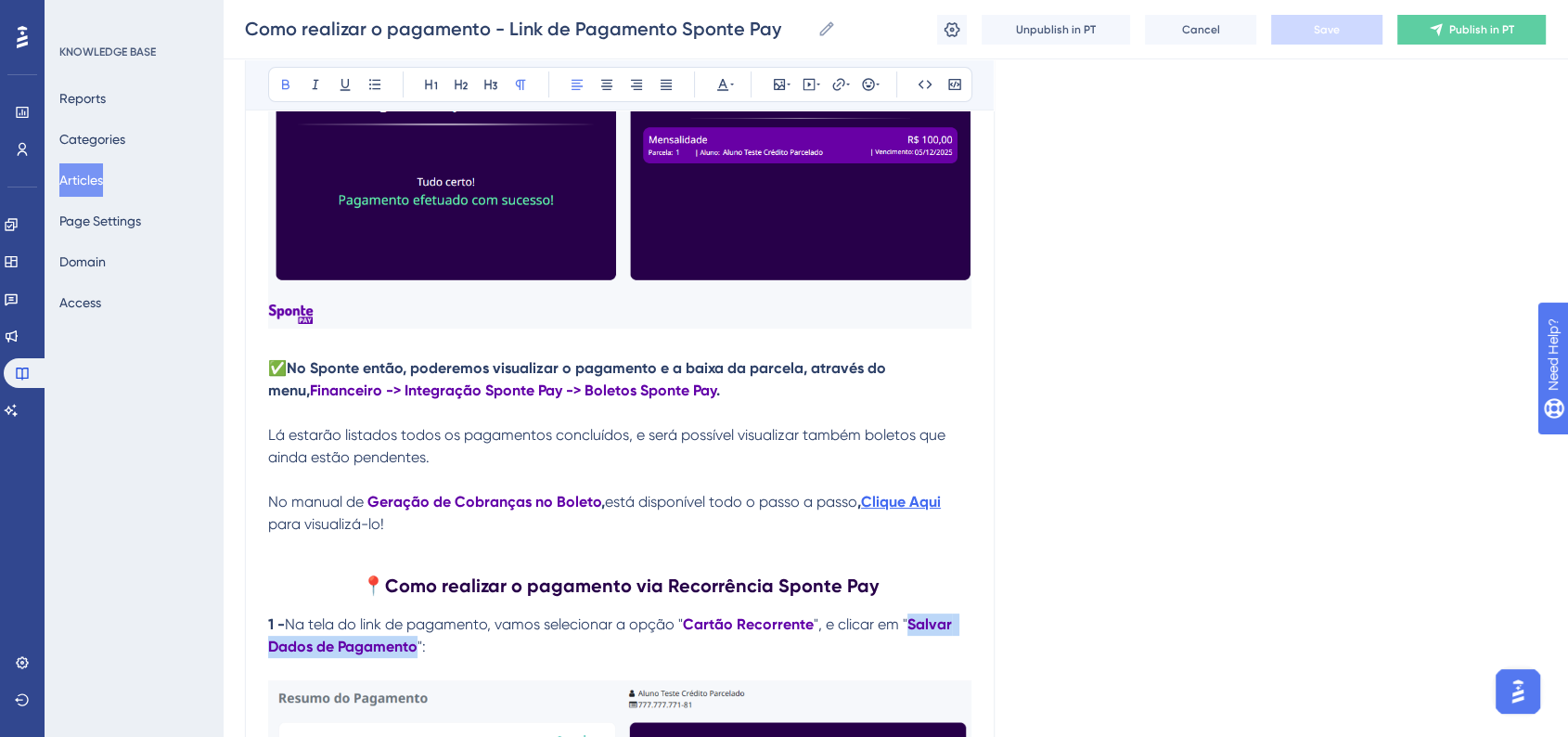
drag, startPoint x: 913, startPoint y: 643, endPoint x: 416, endPoint y: 663, distance: 497.4
click at [416, 656] on strong "Salvar Dados de Pagamento" at bounding box center [611, 635] width 687 height 40
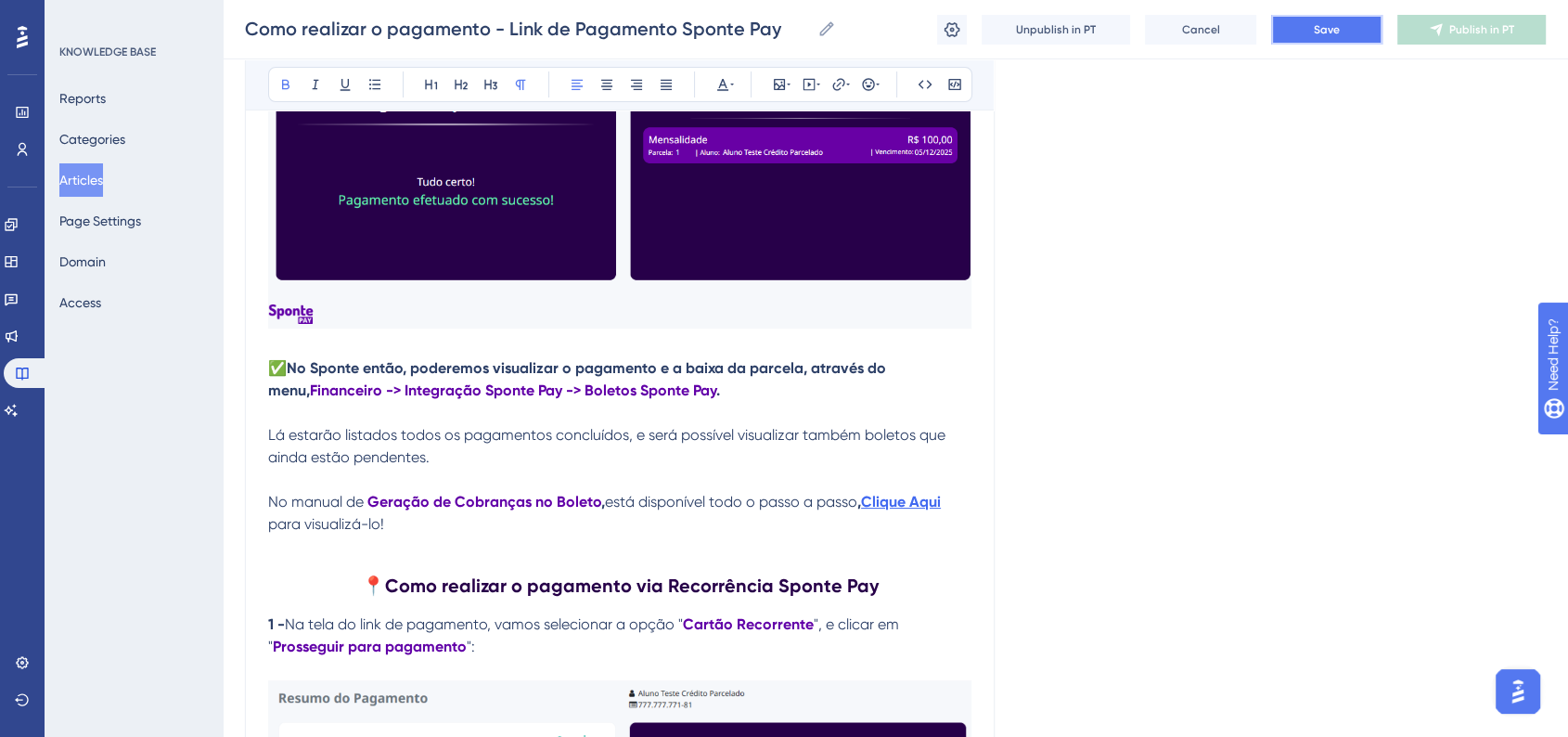
click at [1321, 22] on span "Save" at bounding box center [1326, 30] width 26 height 15
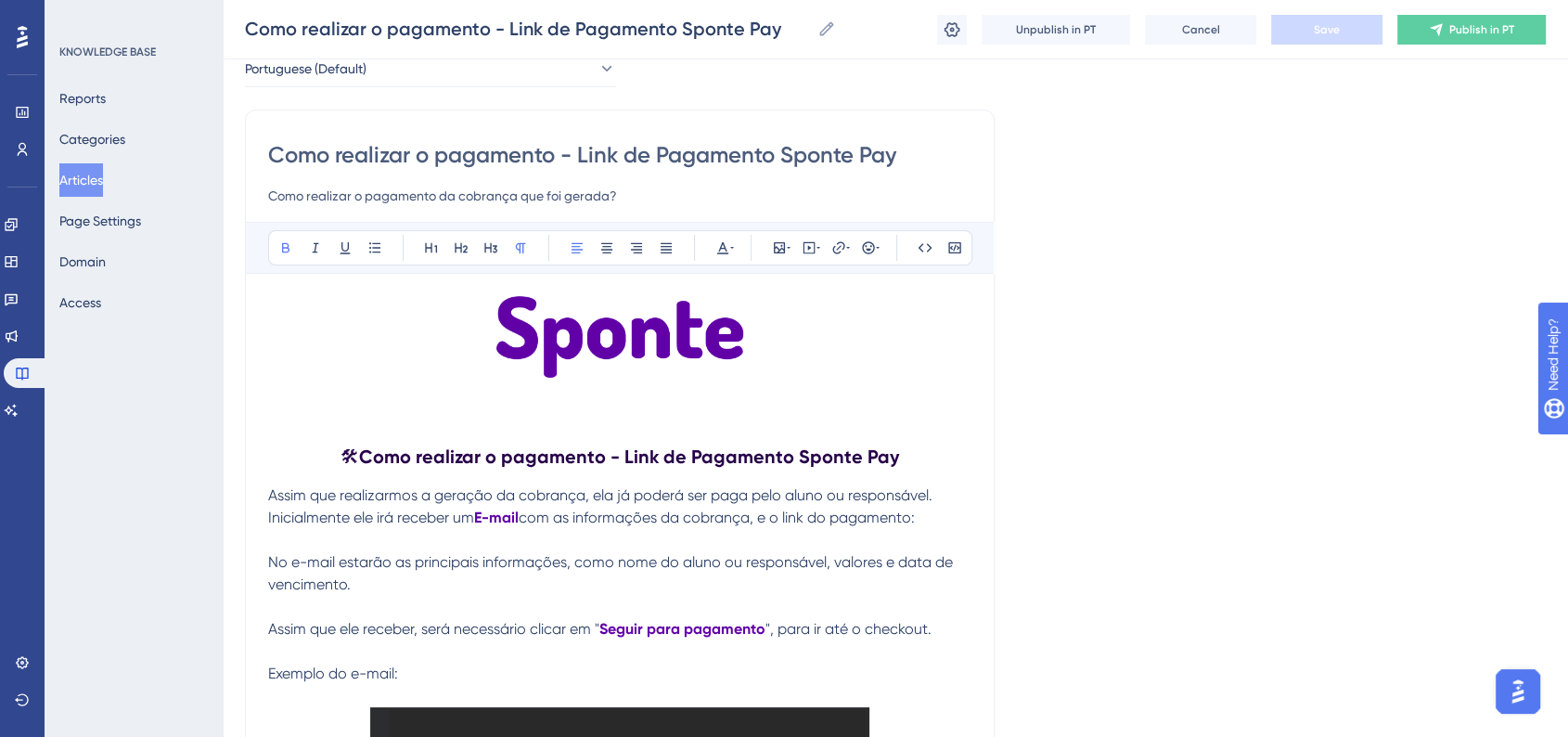
scroll to position [0, 0]
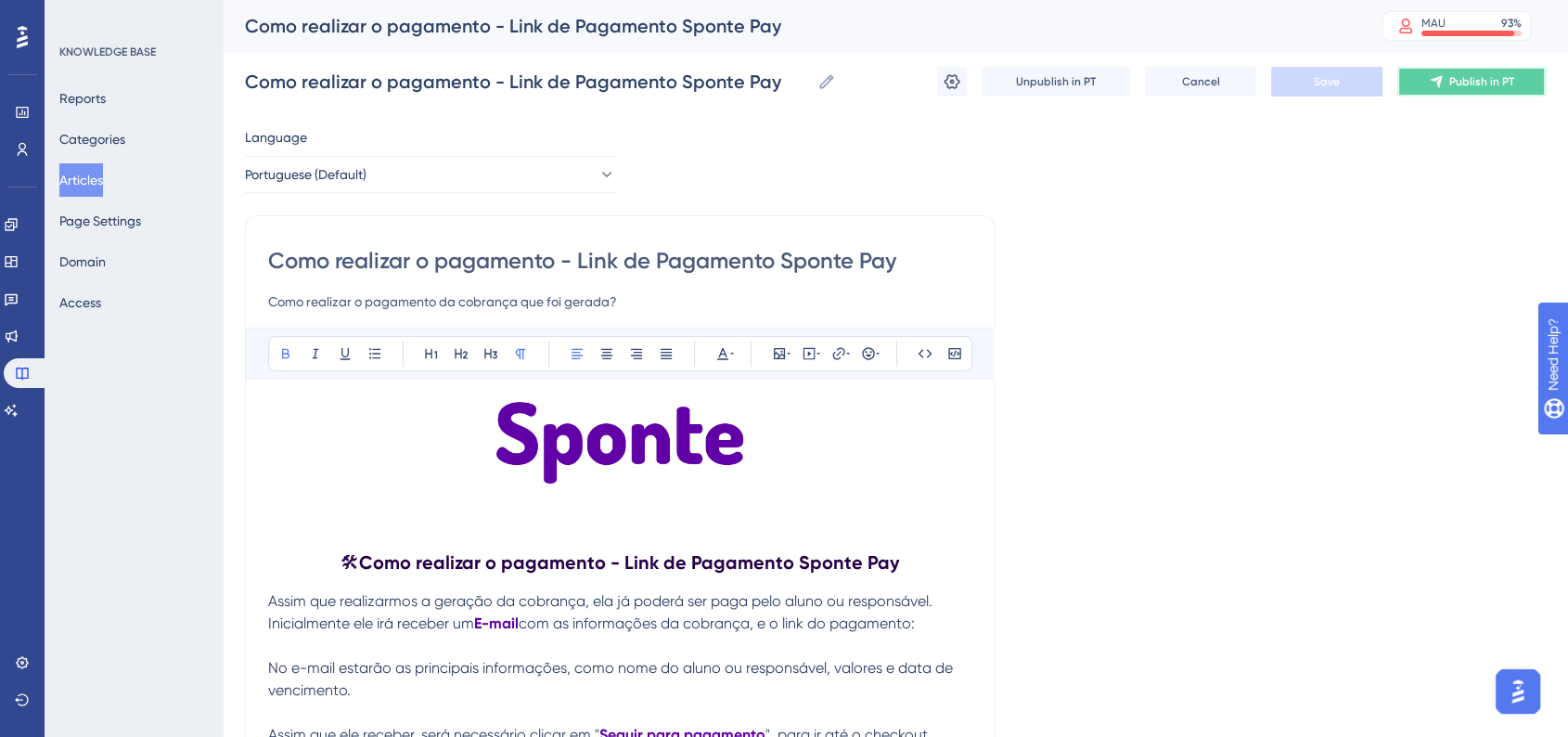
click at [1443, 81] on icon at bounding box center [1436, 81] width 15 height 15
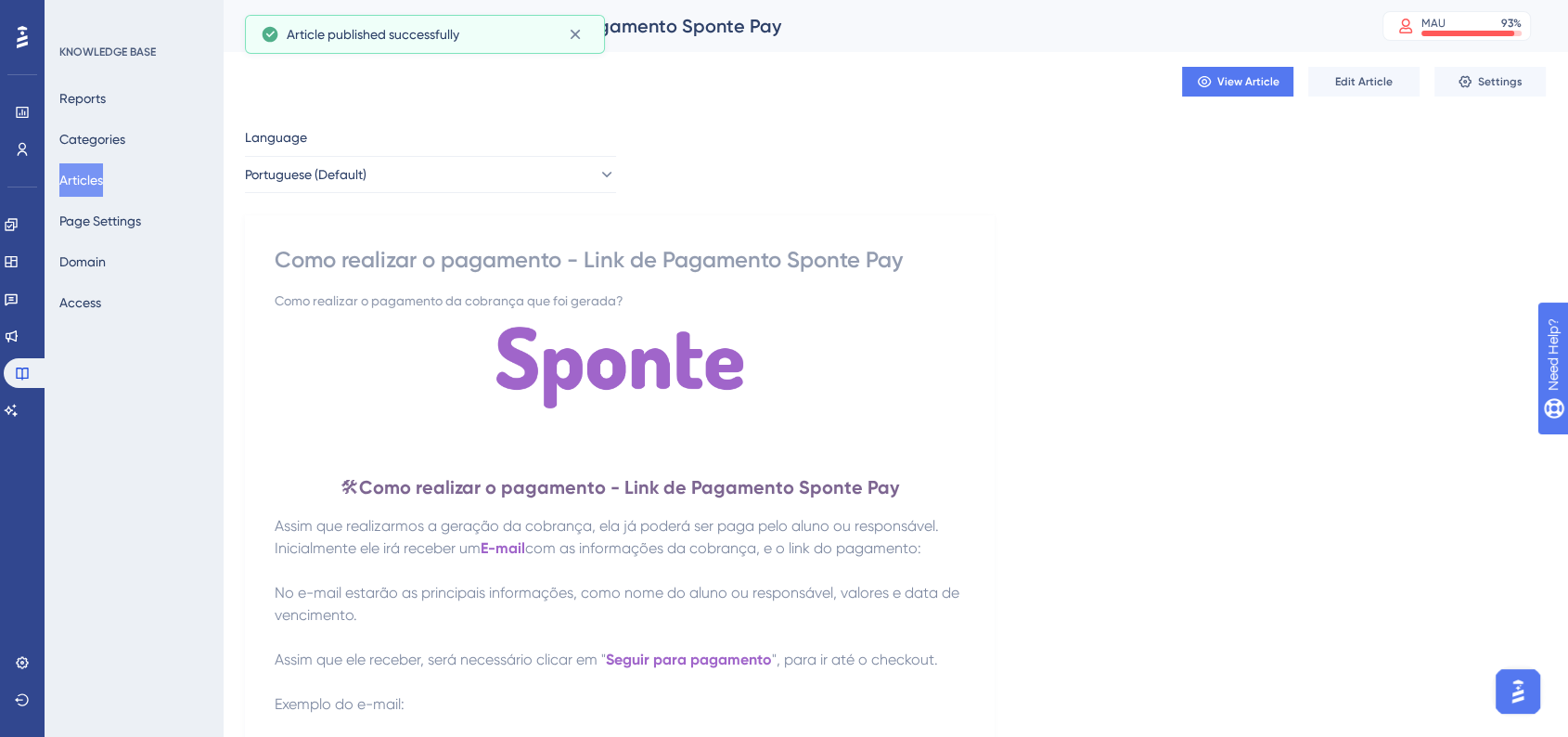
drag, startPoint x: 118, startPoint y: 189, endPoint x: 236, endPoint y: 215, distance: 120.8
click at [103, 188] on button "Articles" at bounding box center [81, 180] width 44 height 34
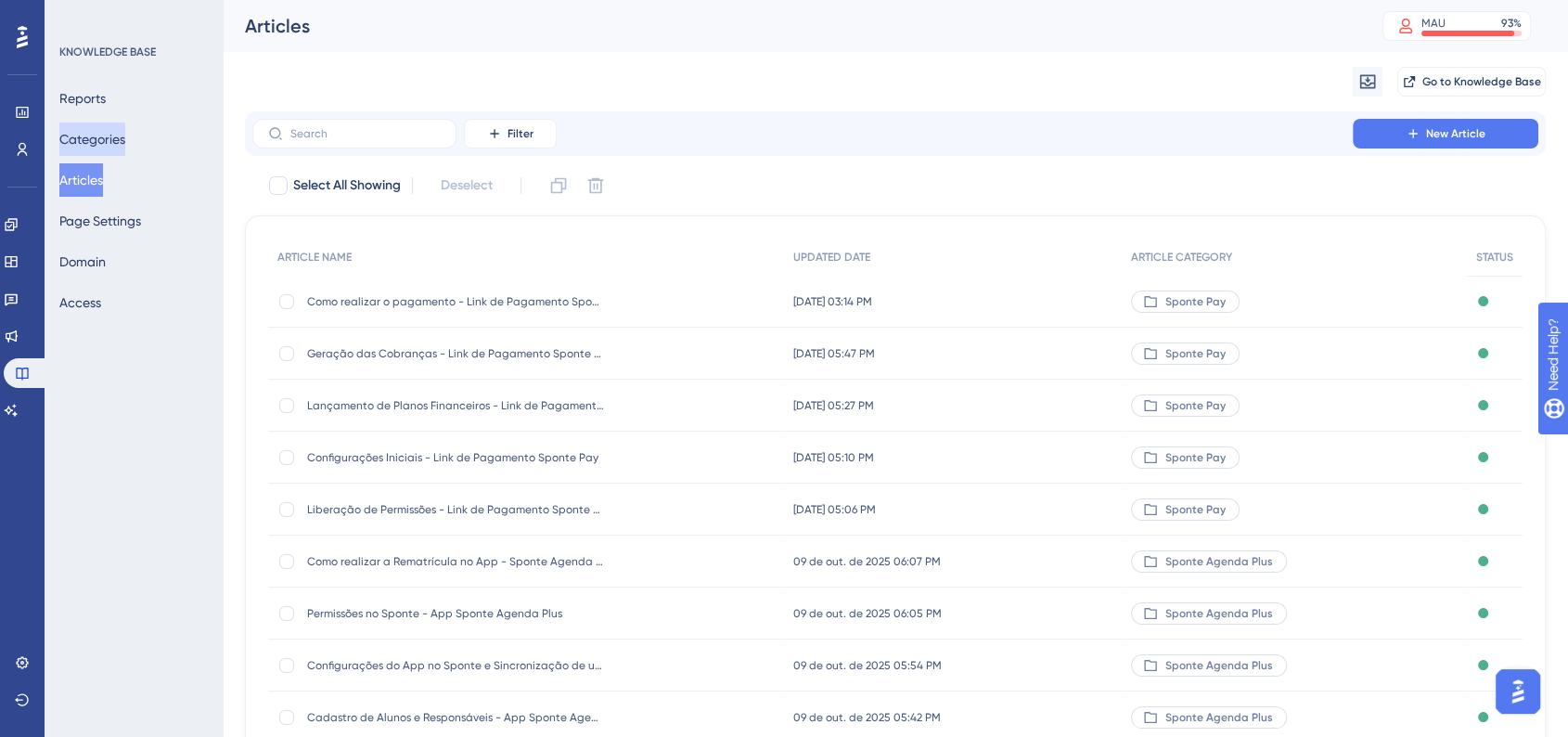
click at [97, 151] on button "Categories" at bounding box center [92, 140] width 66 height 34
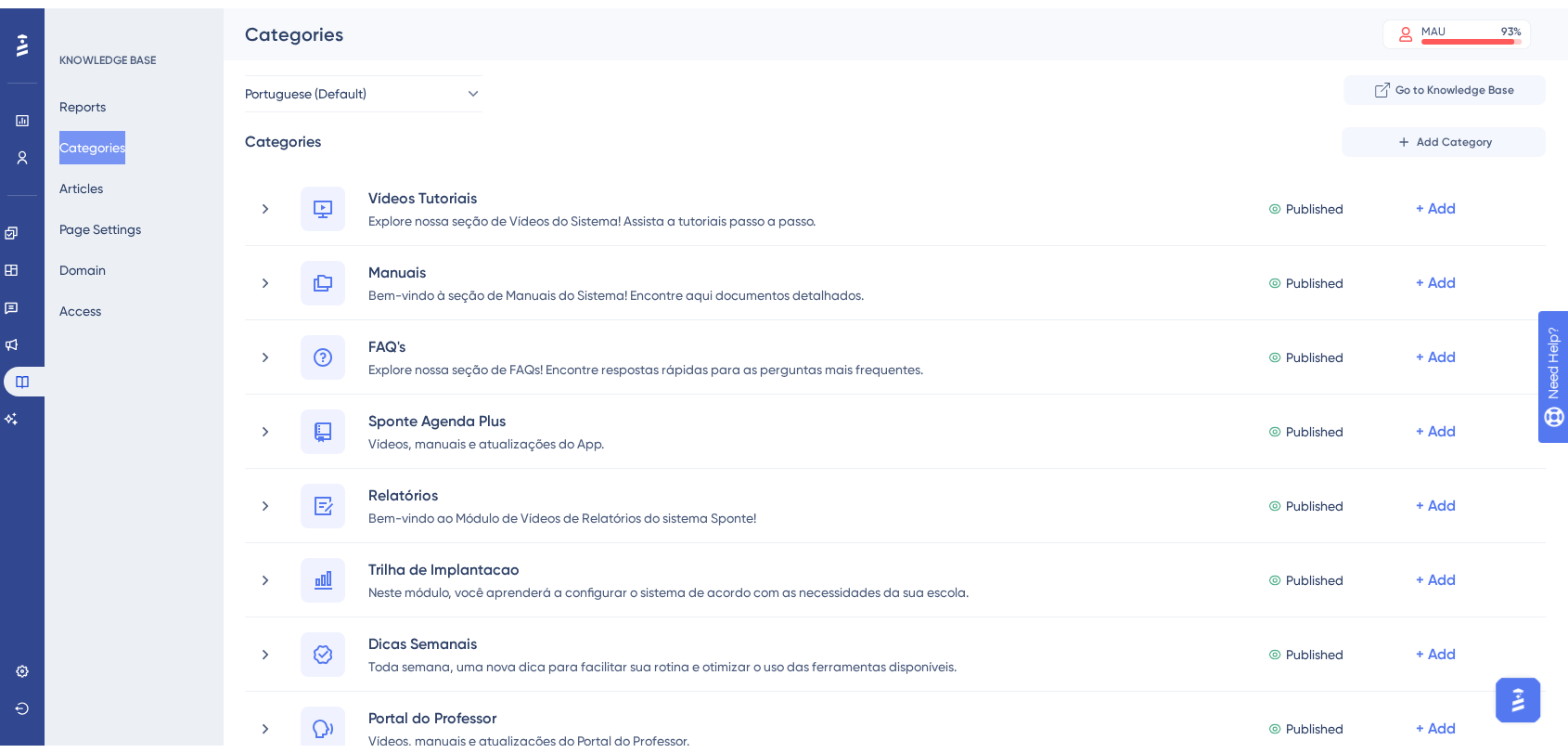
scroll to position [412, 0]
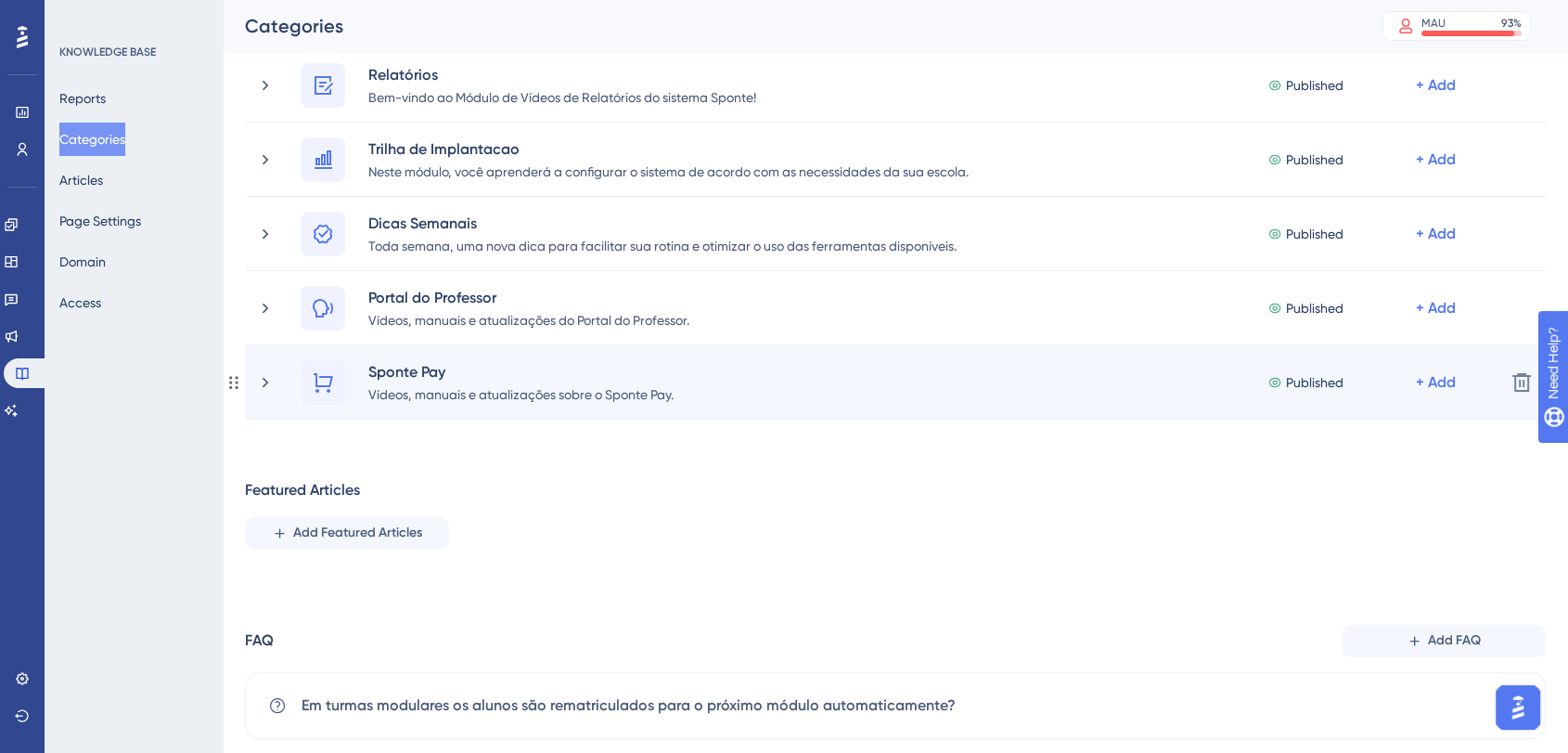
click at [274, 388] on div "Sponte Pay Vídeos, manuais e atualizações sobre o Sponte Pay. Published + Add" at bounding box center [872, 382] width 1234 height 45
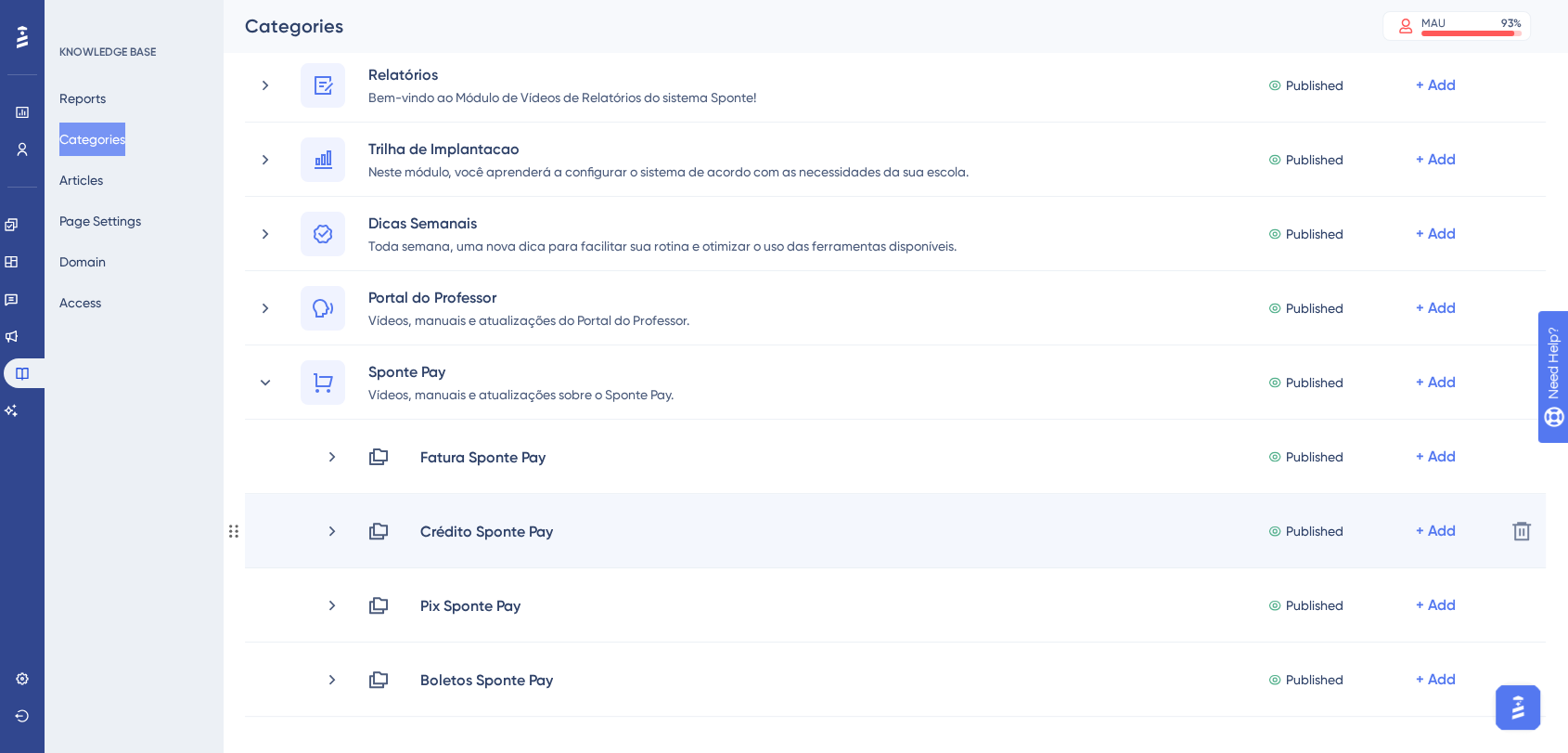
scroll to position [515, 0]
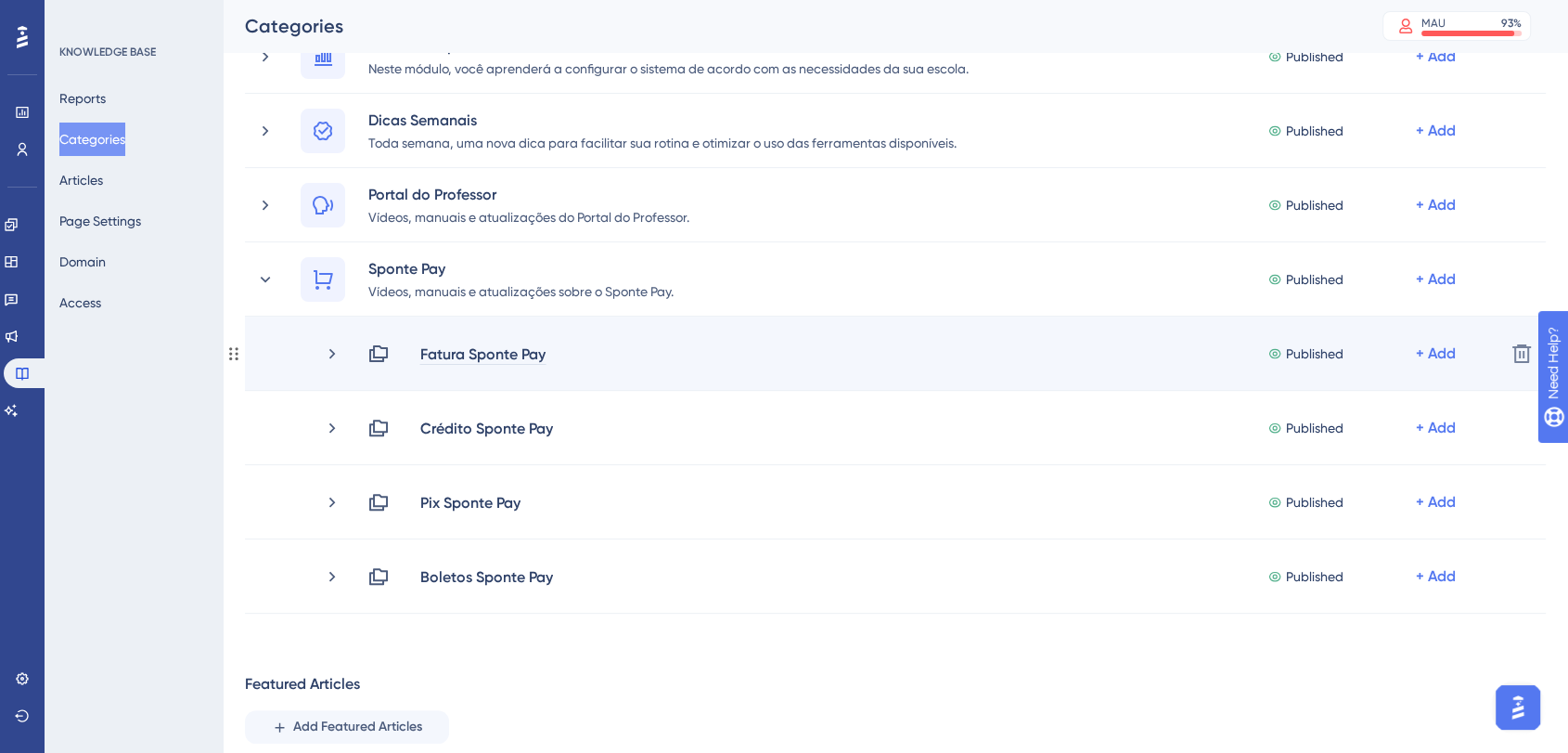
click at [463, 353] on div "Fatura Sponte Pay" at bounding box center [483, 354] width 127 height 22
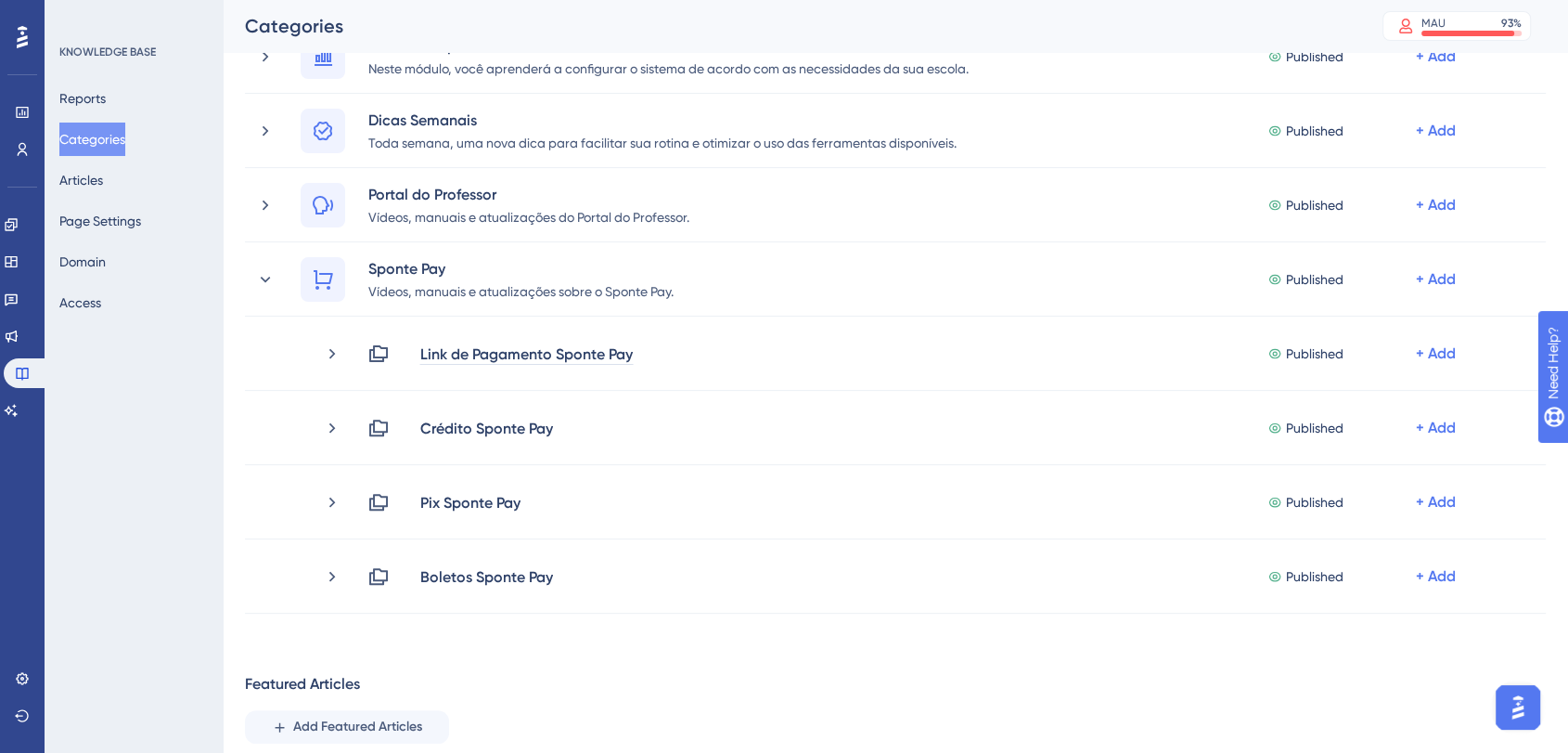
click at [223, 453] on div "Performance Users Engagement Widgets Feedback Product Updates Knowledge Base AI…" at bounding box center [895, 501] width 1345 height 1900
click at [332, 355] on icon at bounding box center [332, 353] width 6 height 10
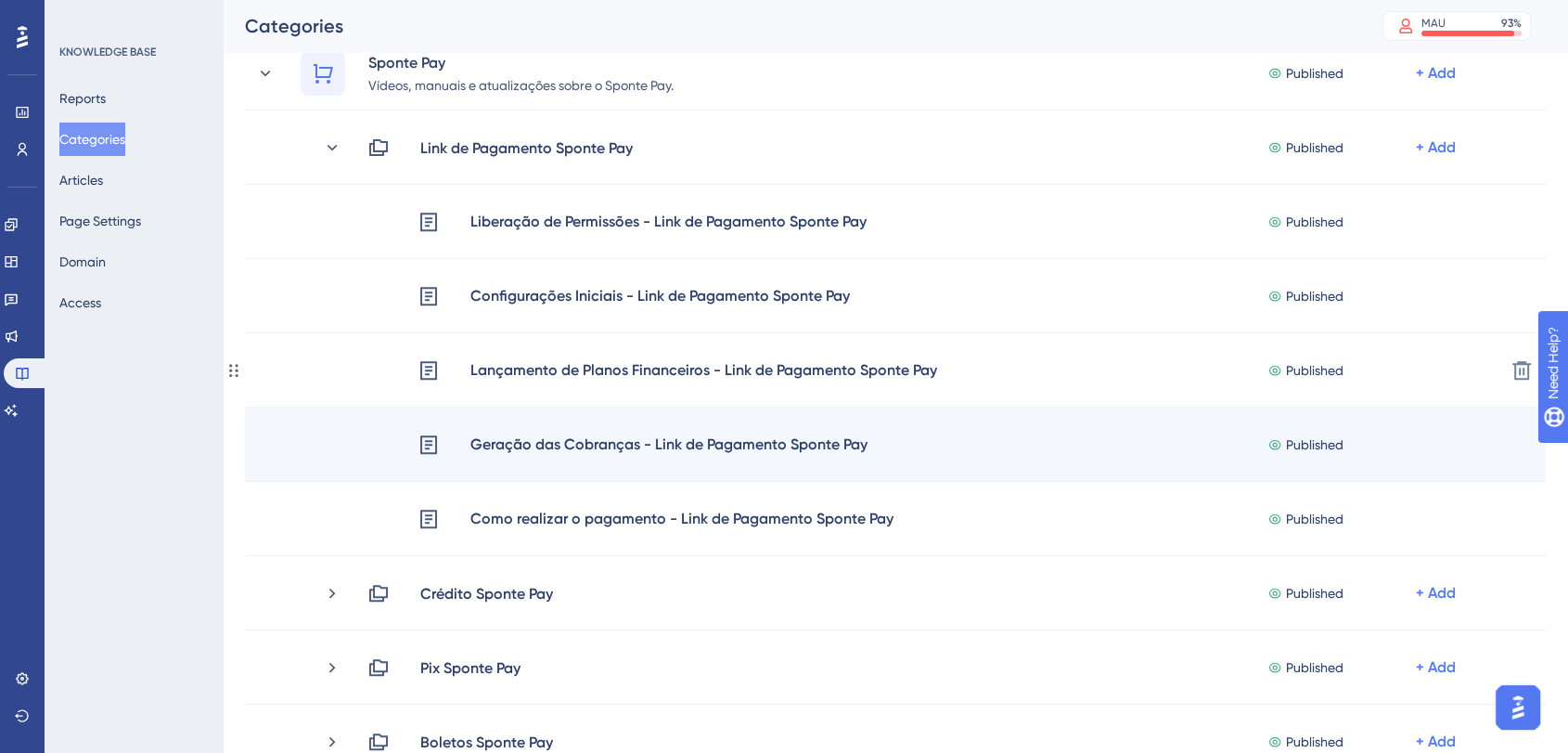
scroll to position [618, 0]
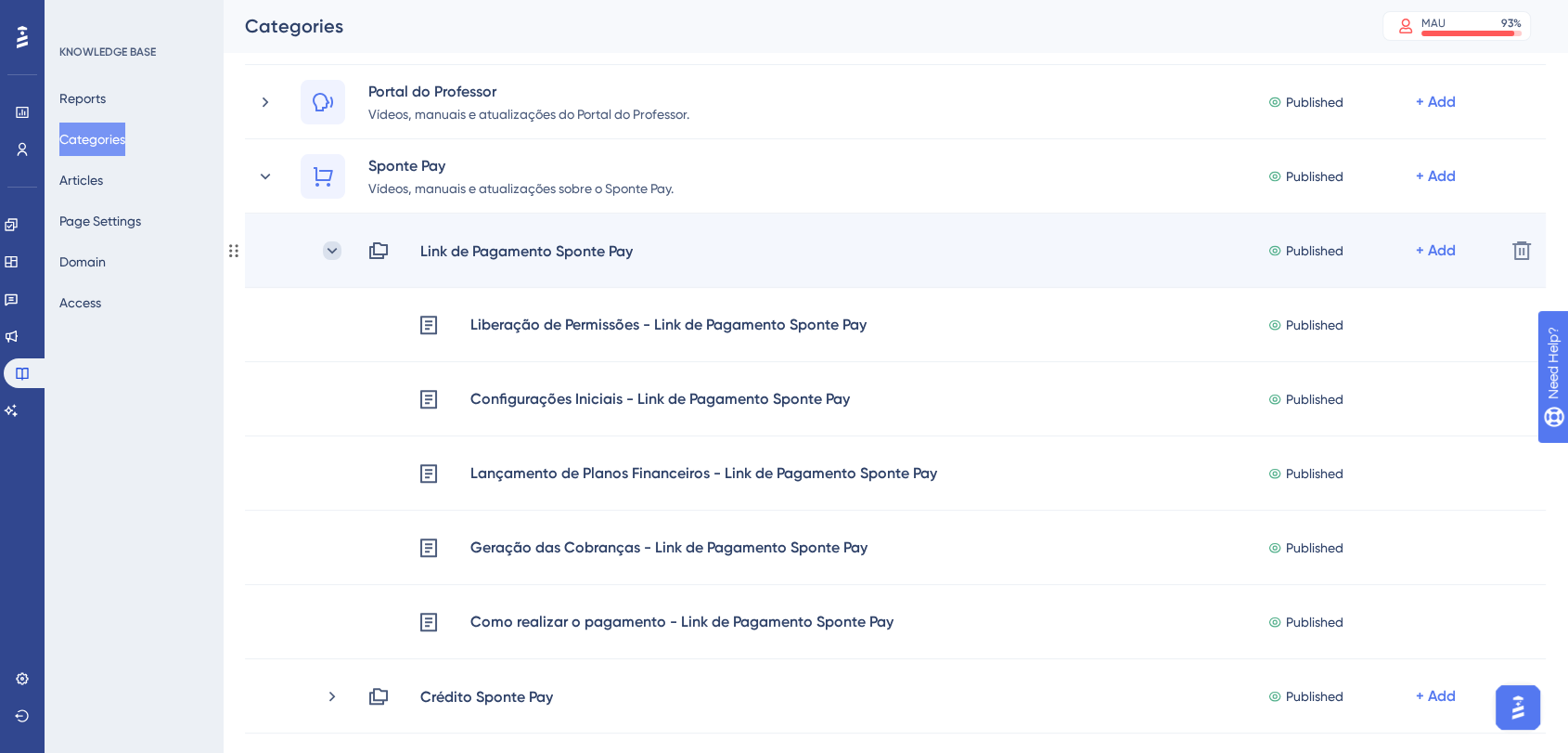
click at [341, 251] on icon at bounding box center [332, 251] width 19 height 19
